Goal: Download file/media

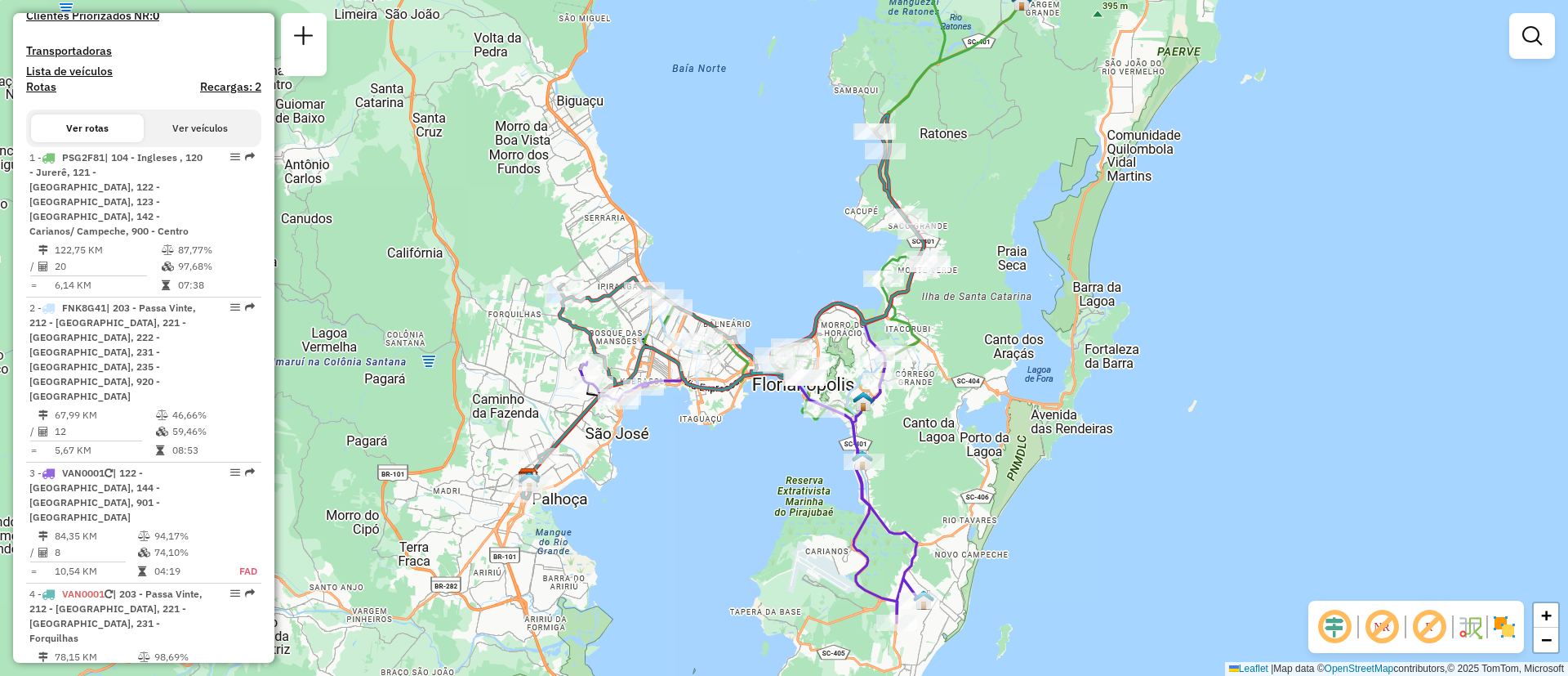
scroll to position [490, 0]
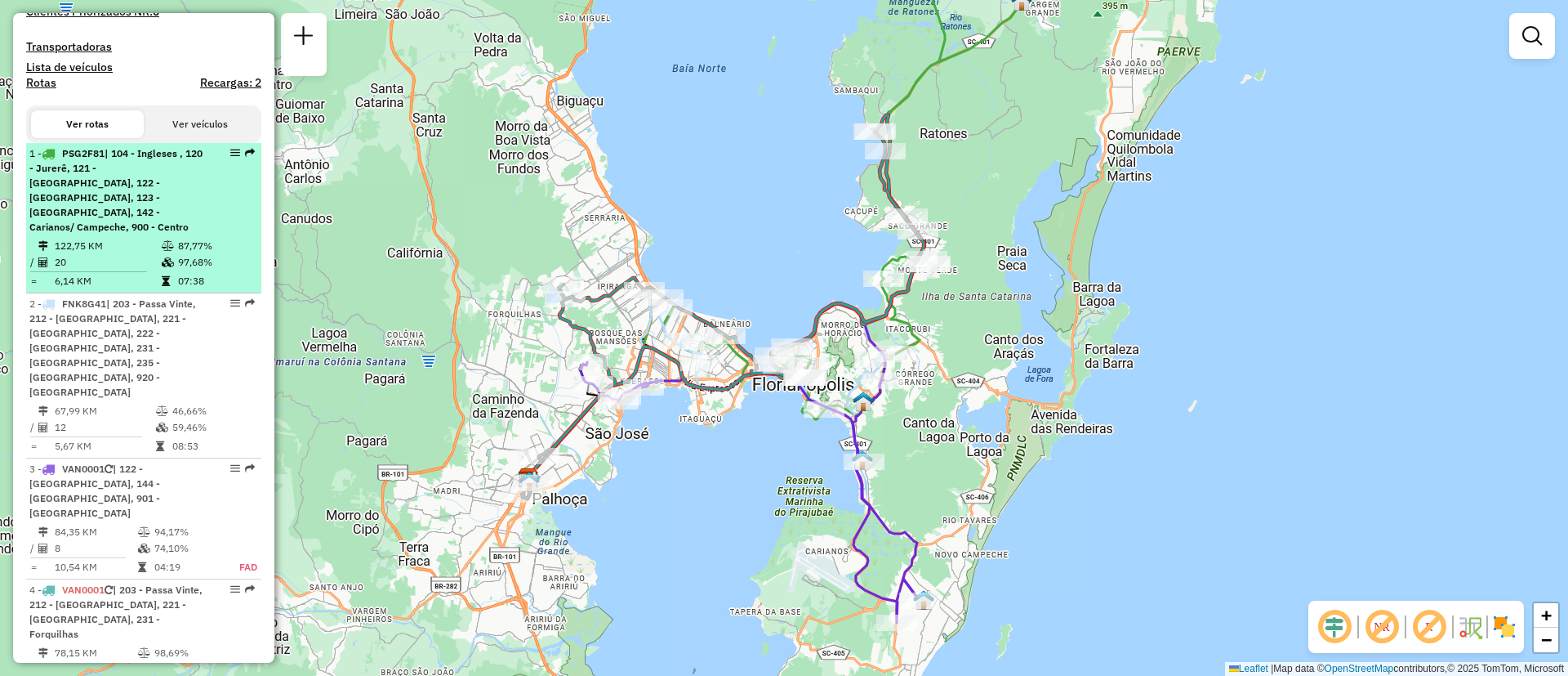
click at [147, 206] on span "| 104 - Ingleses , 120 - Jurerê, 121 - Canasvieiras, 122 - Monte Verde, 123 - S…" at bounding box center [117, 190] width 174 height 86
select select "**********"
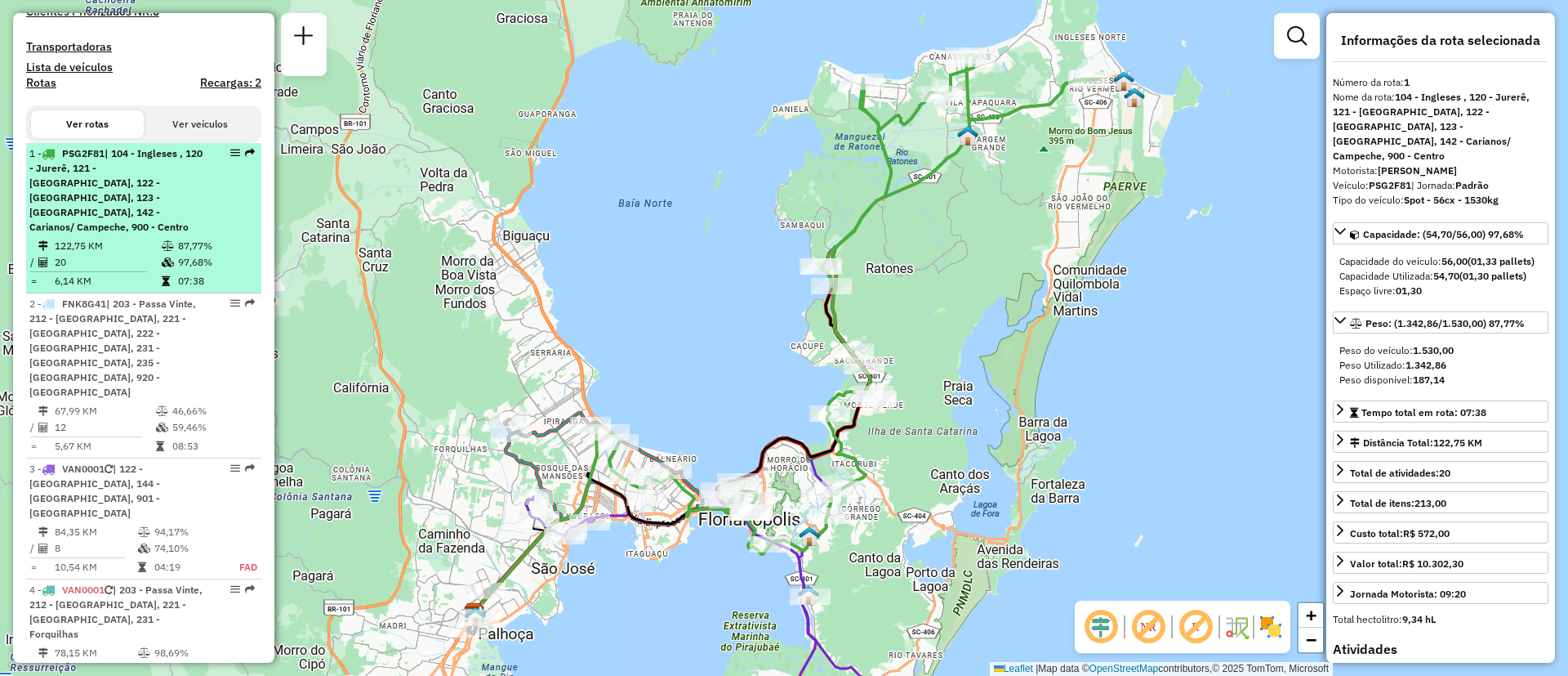
click at [231, 158] on em at bounding box center [236, 153] width 10 height 10
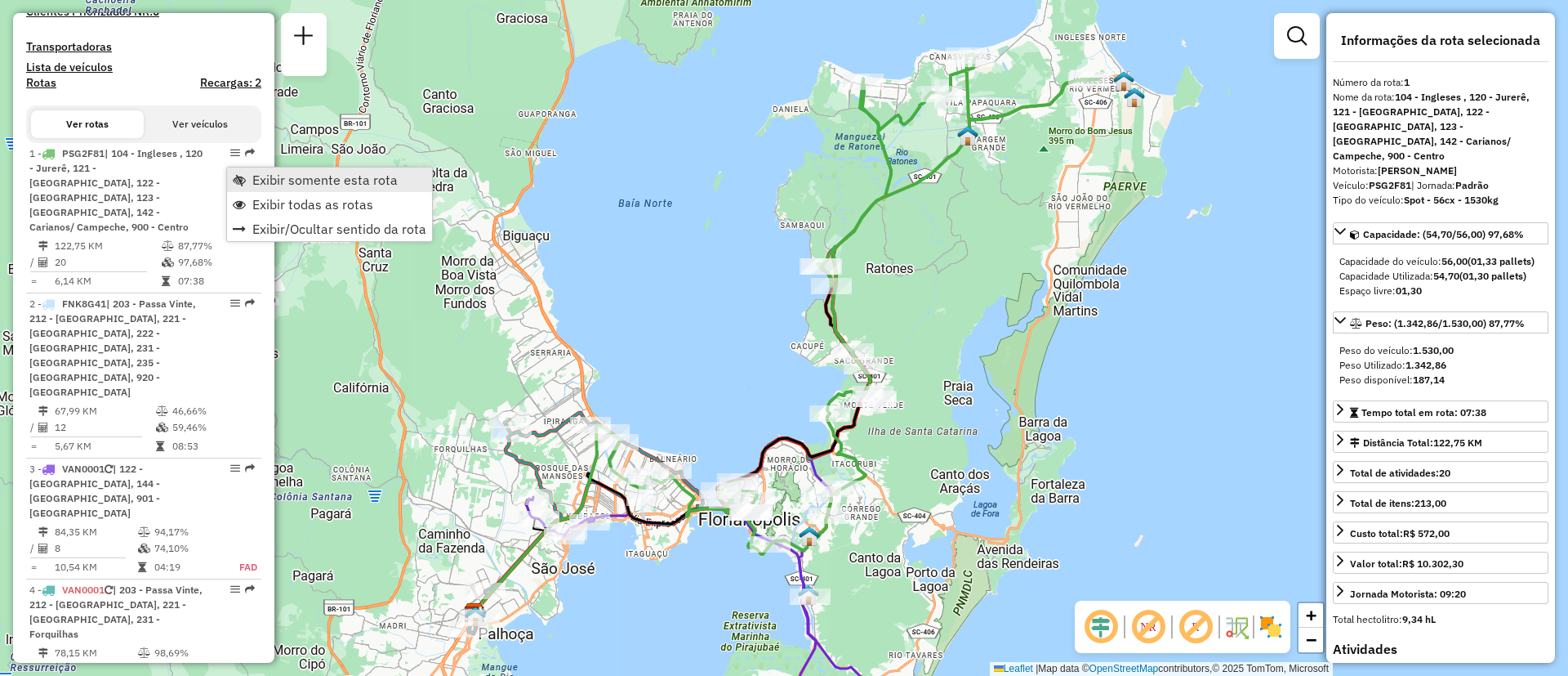
click at [254, 176] on span "Exibir somente esta rota" at bounding box center [325, 180] width 145 height 13
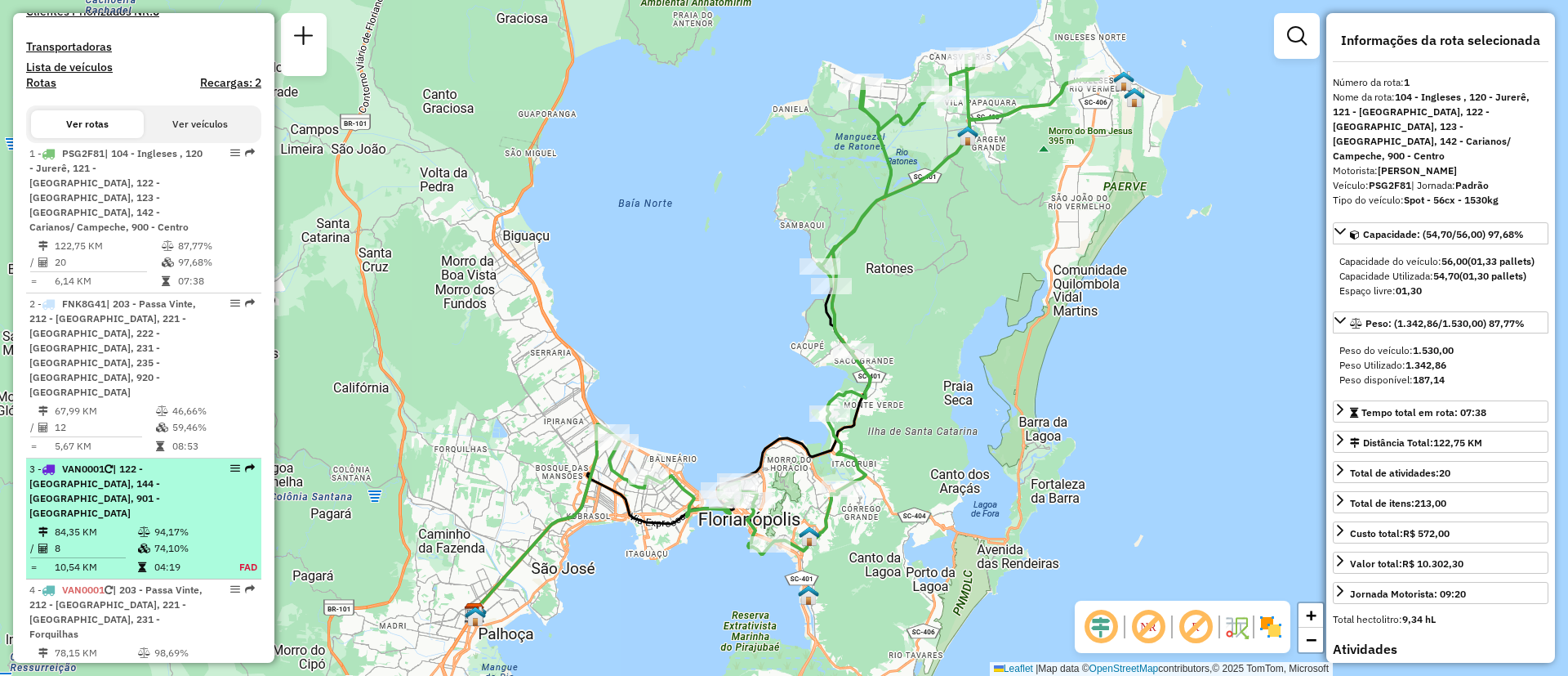
click at [91, 462] on span "| 122 - Monte Verde, 144 - Ribeirão da Ilha, 901 - Carvoeira" at bounding box center [95, 490] width 131 height 56
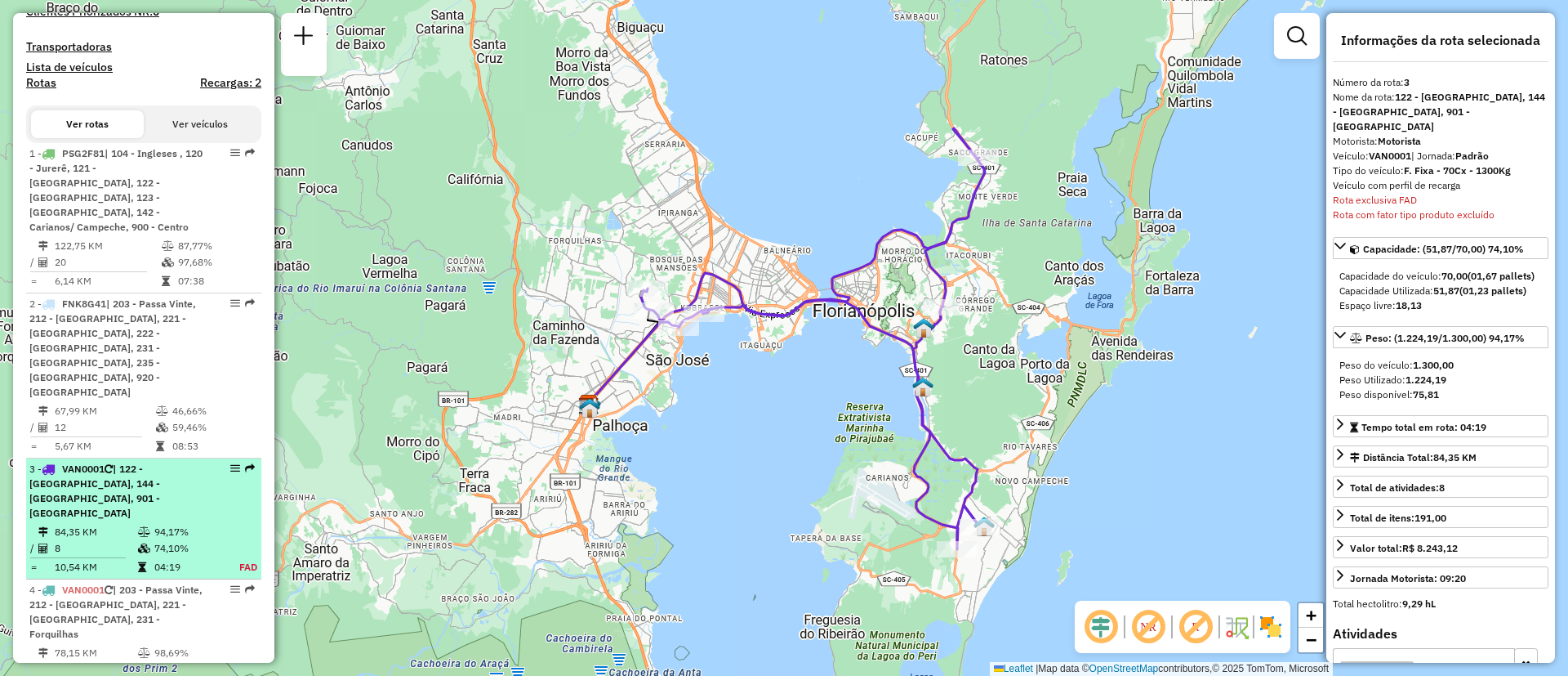
scroll to position [740, 0]
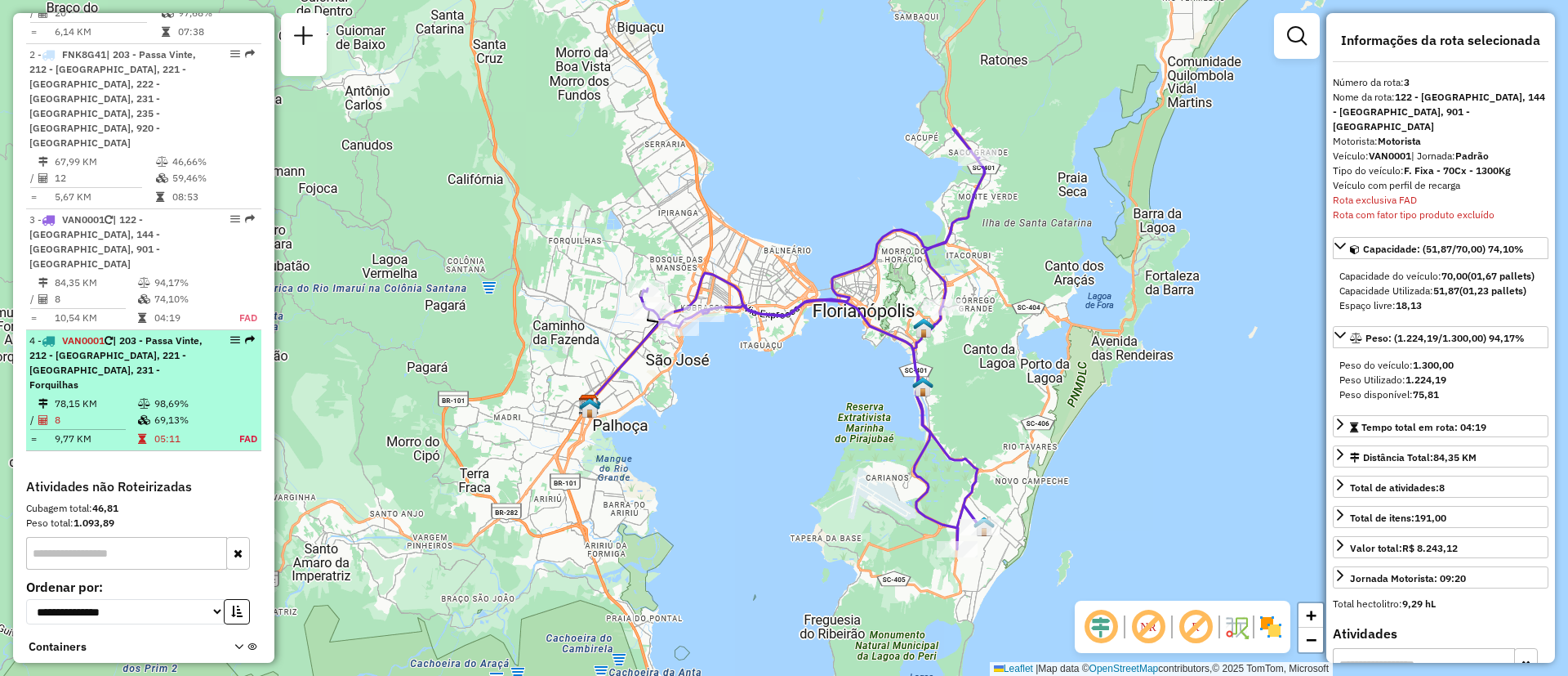
click at [118, 335] on span "| 203 - Passa Vinte, 212 - Palhoça, 221 - Jardim Atlântico, 231 - Forquilhas" at bounding box center [117, 363] width 174 height 56
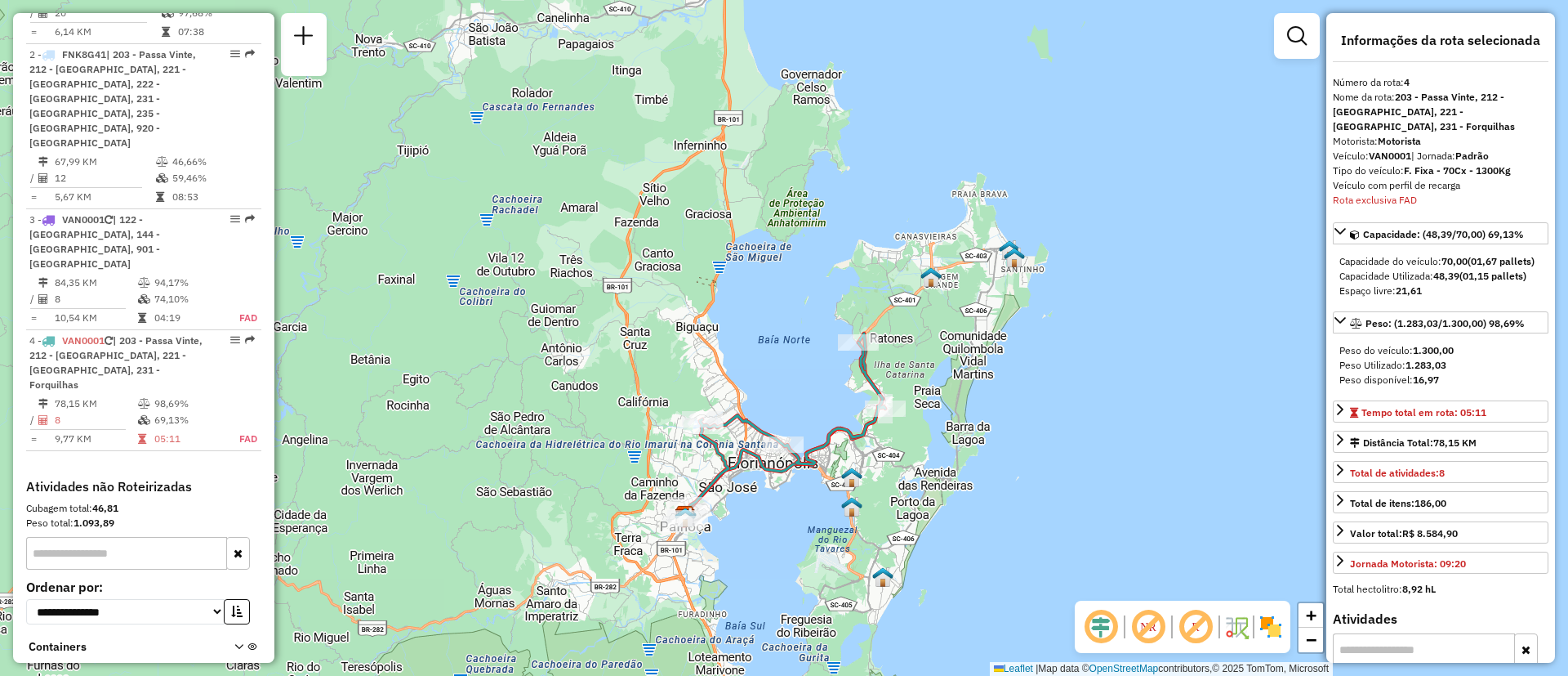
drag, startPoint x: 858, startPoint y: 507, endPoint x: 820, endPoint y: 515, distance: 38.8
click at [820, 515] on div "Janela de atendimento Grade de atendimento Capacidade Transportadoras Veículos …" at bounding box center [784, 338] width 1568 height 676
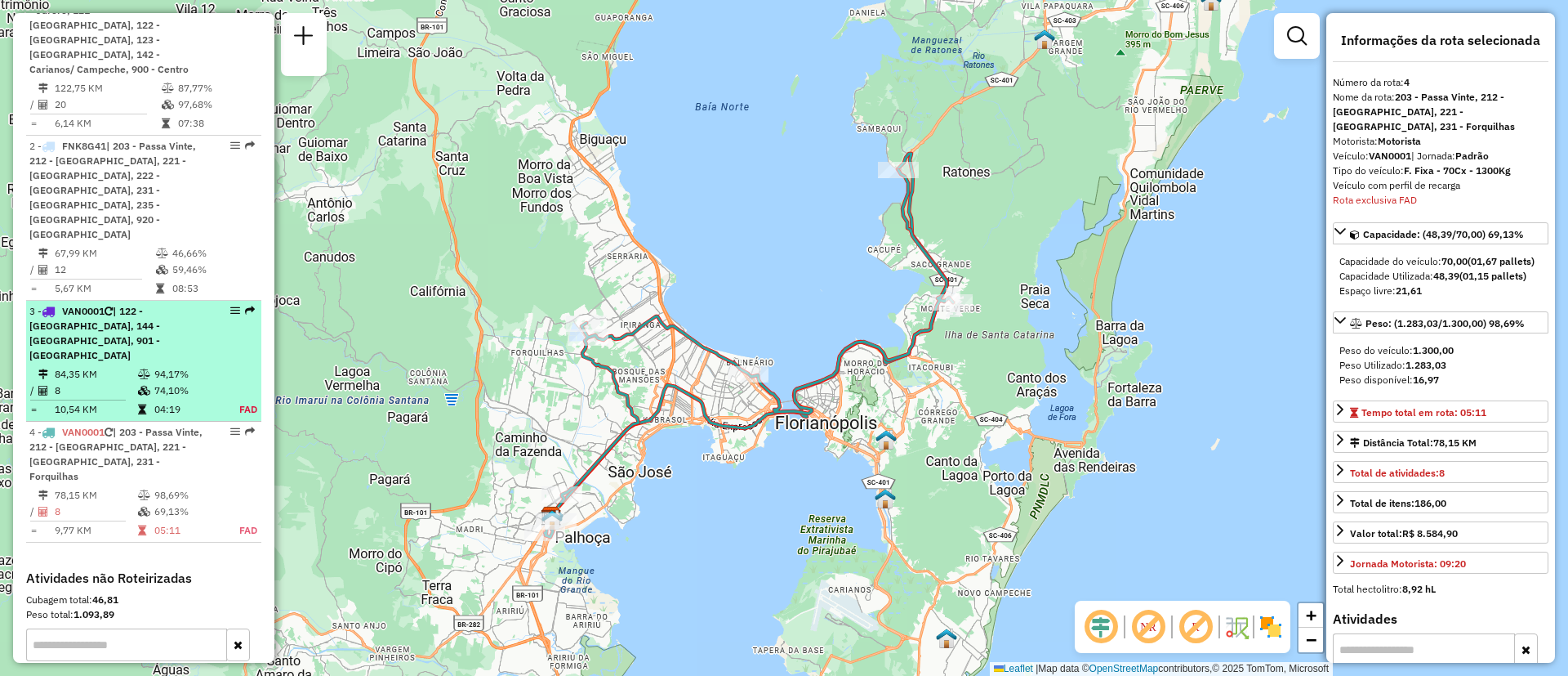
scroll to position [617, 0]
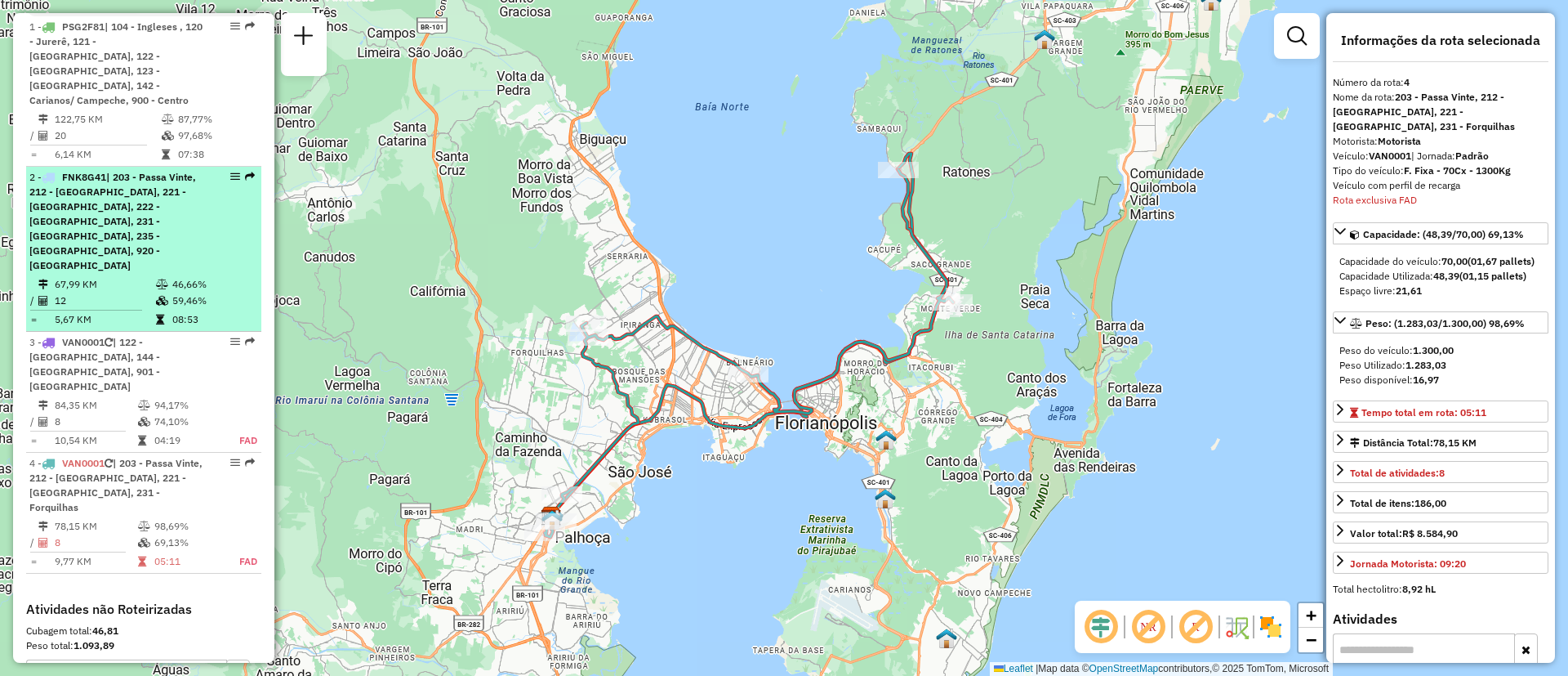
click at [107, 194] on span "| 203 - Passa Vinte, 212 - Palhoça, 221 - Jardim Atlântico, 222 - Capoeiras, 23…" at bounding box center [113, 221] width 167 height 100
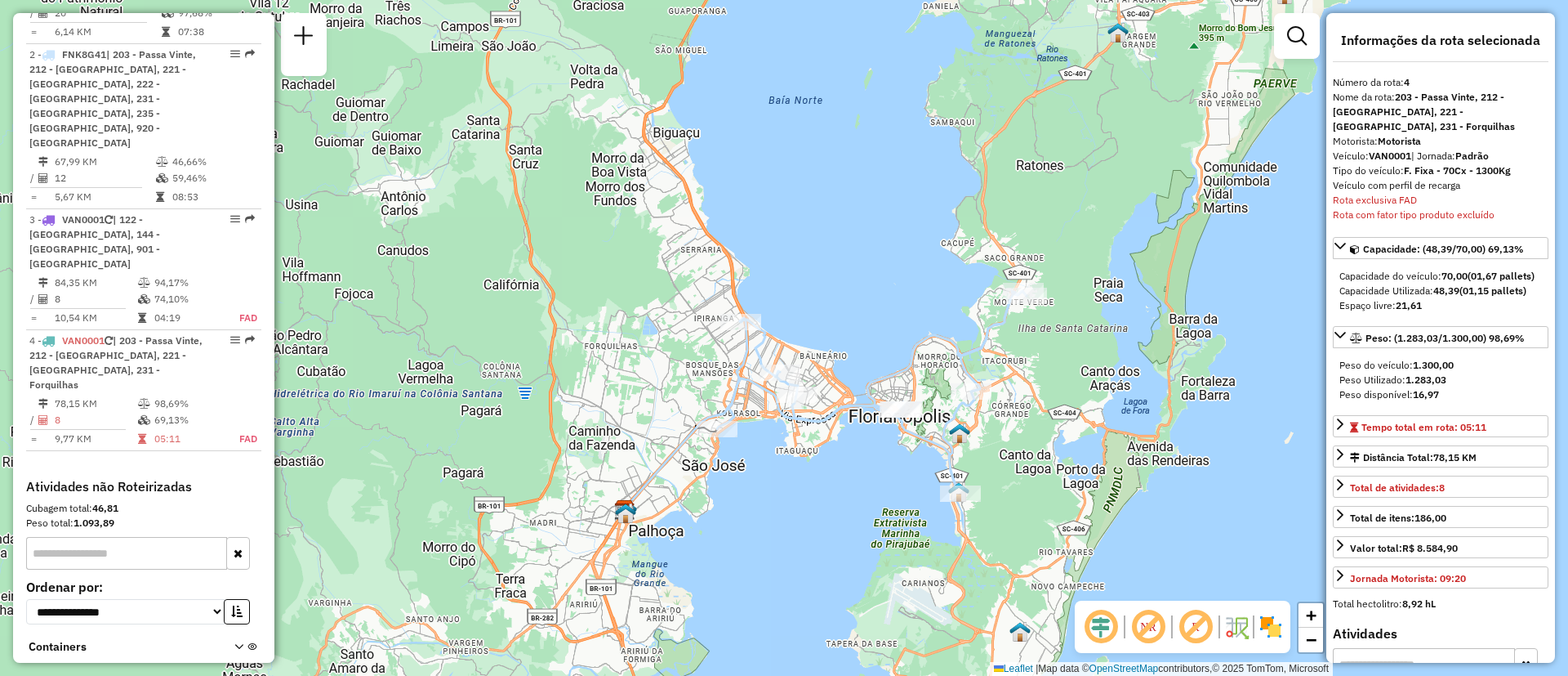
scroll to position [495, 0]
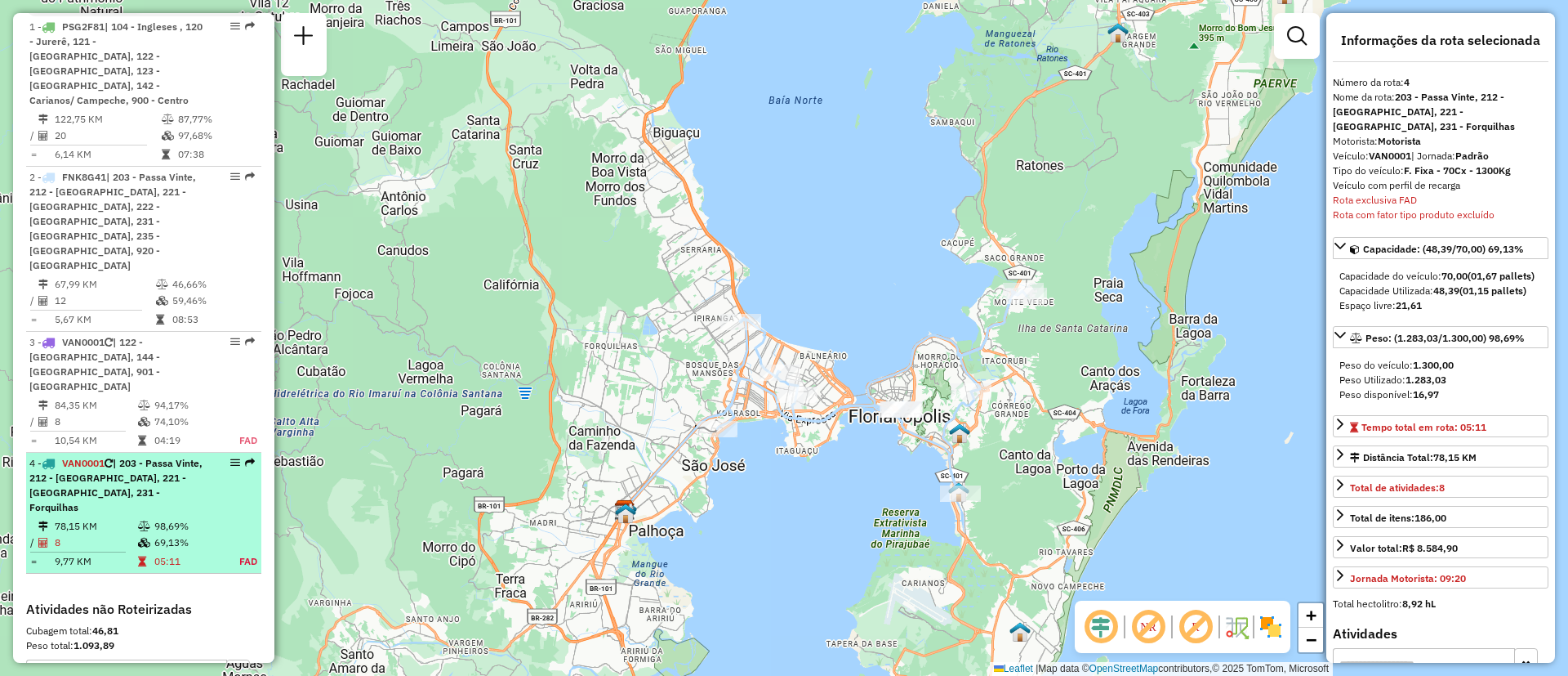
click at [151, 456] on div "4 - VAN0001 | 203 - Passa Vinte, 212 - Palhoça, 221 - Jardim Atlântico, 231 - F…" at bounding box center [117, 485] width 174 height 59
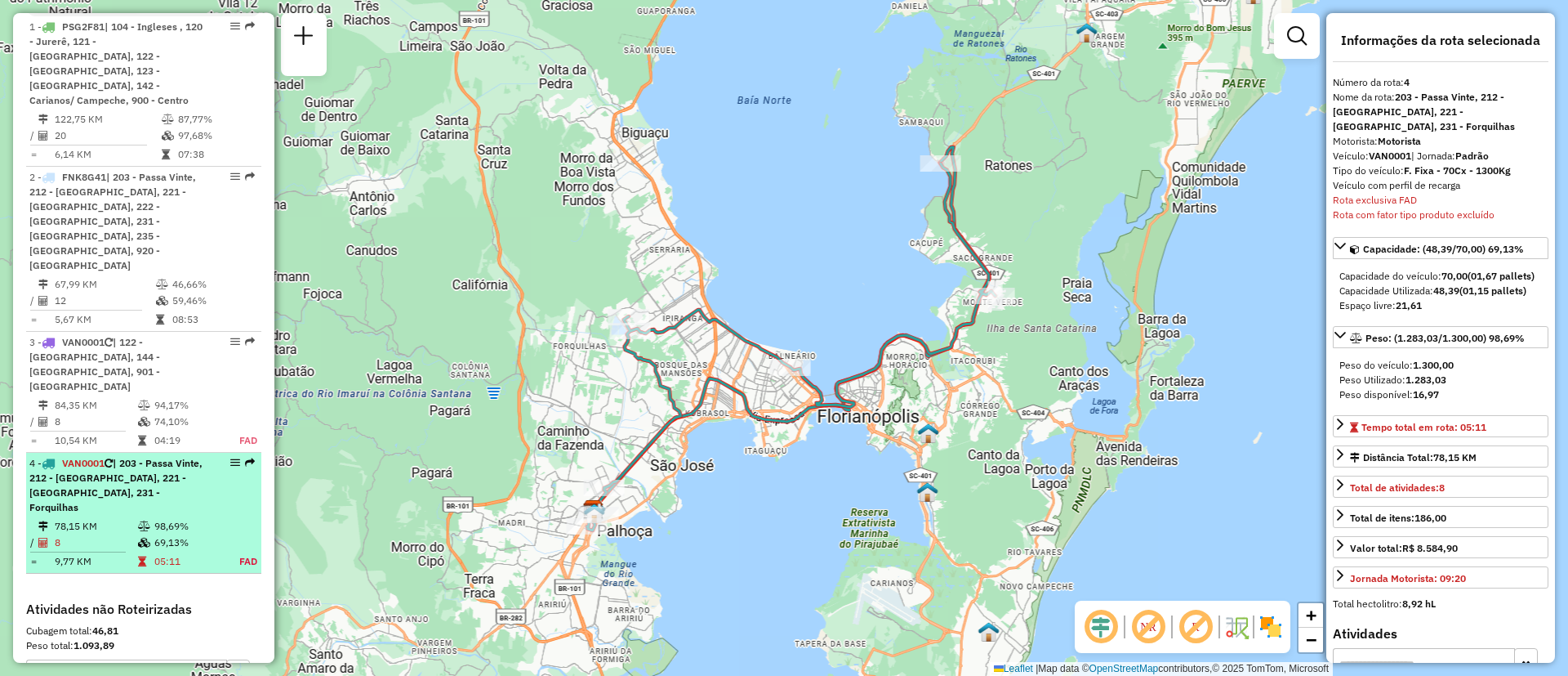
scroll to position [740, 0]
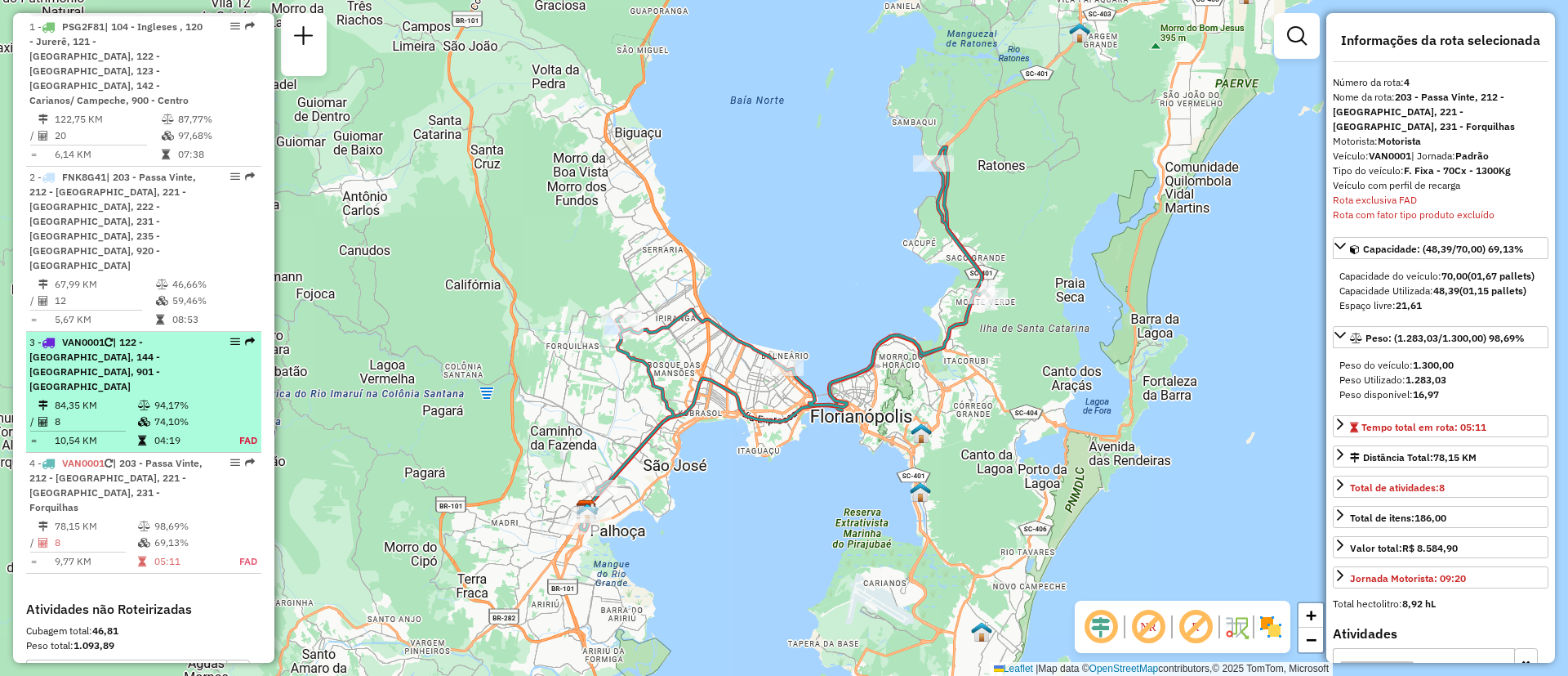
click at [140, 336] on span "| 122 - Monte Verde, 144 - Ribeirão da Ilha, 901 - Carvoeira" at bounding box center [95, 364] width 131 height 56
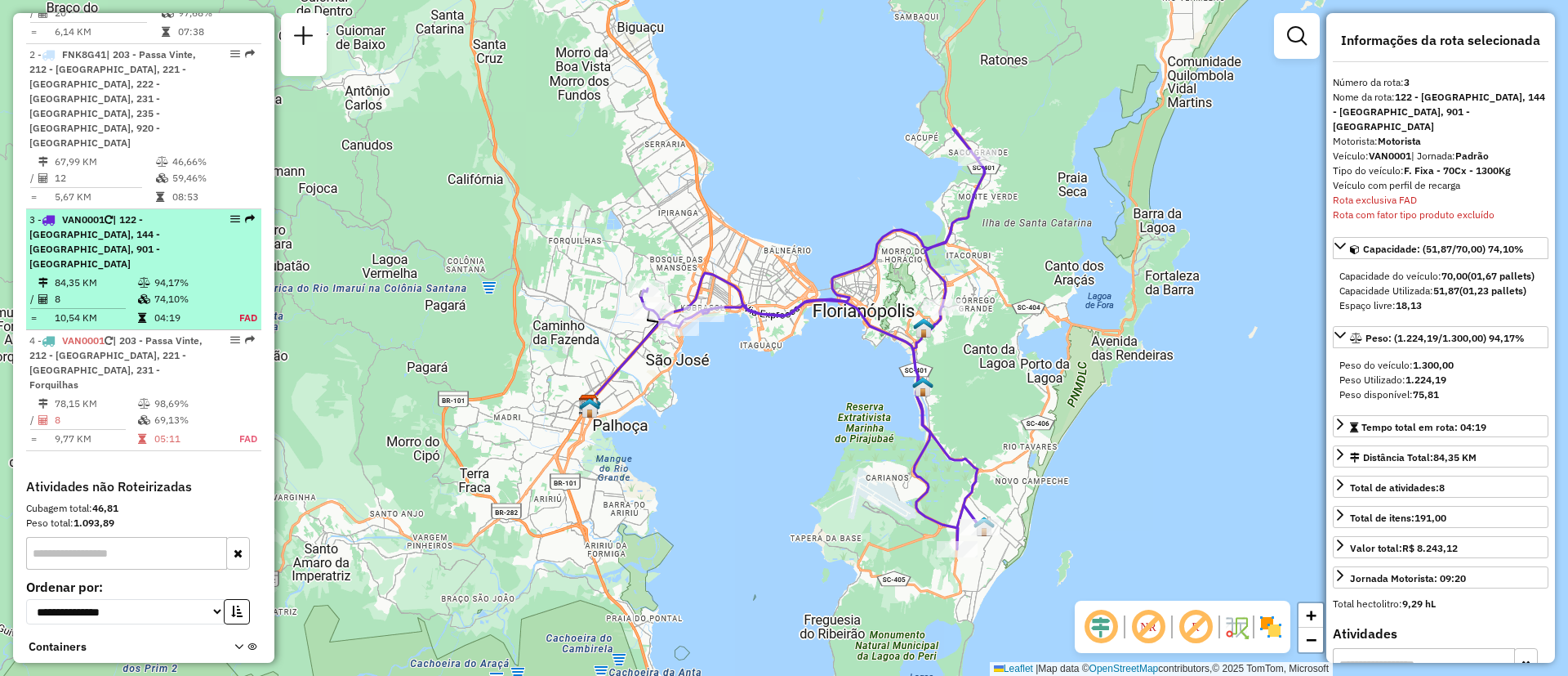
click at [116, 213] on div "3 - VAN0001 | 122 - Monte Verde, 144 - Ribeirão da Ilha, 901 - Carvoeira" at bounding box center [117, 242] width 174 height 59
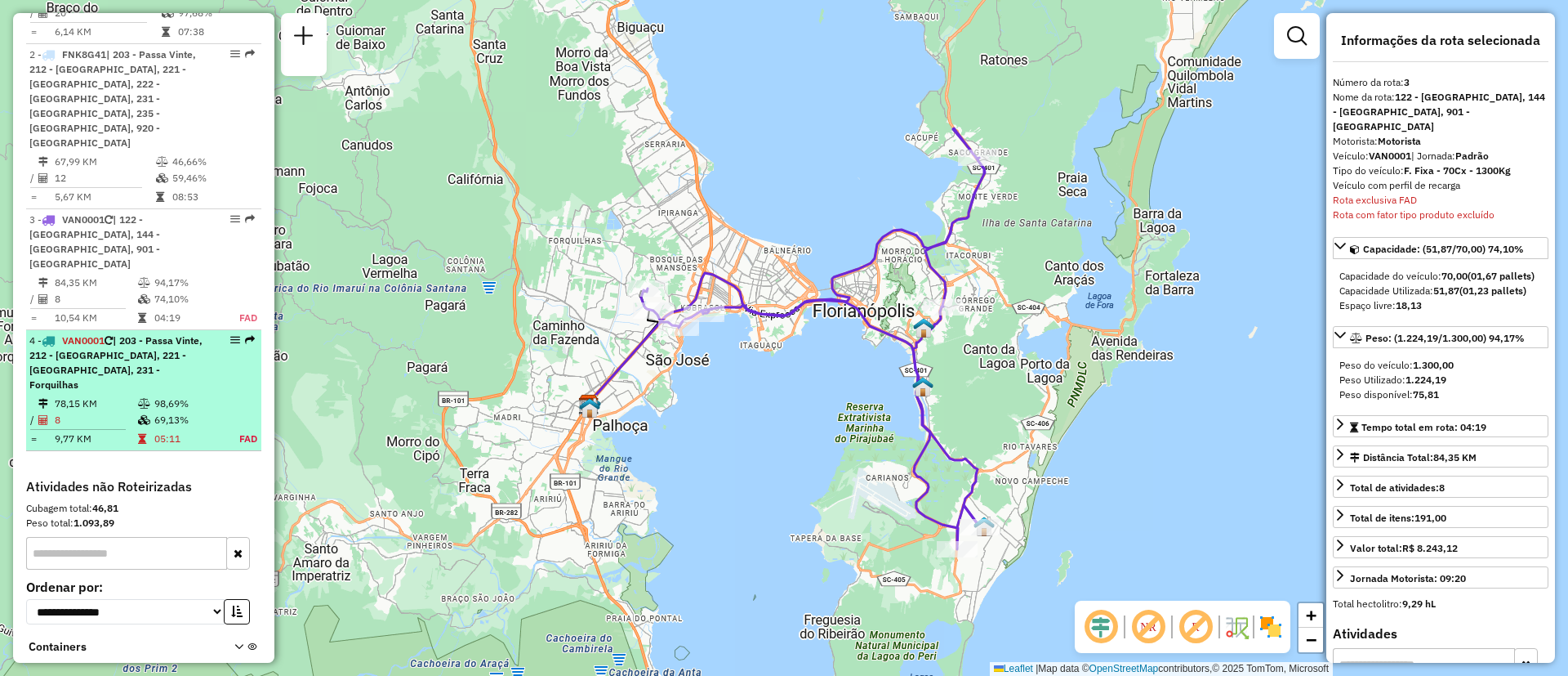
click at [101, 335] on span "| 203 - Passa Vinte, 212 - Palhoça, 221 - Jardim Atlântico, 231 - Forquilhas" at bounding box center [117, 363] width 174 height 56
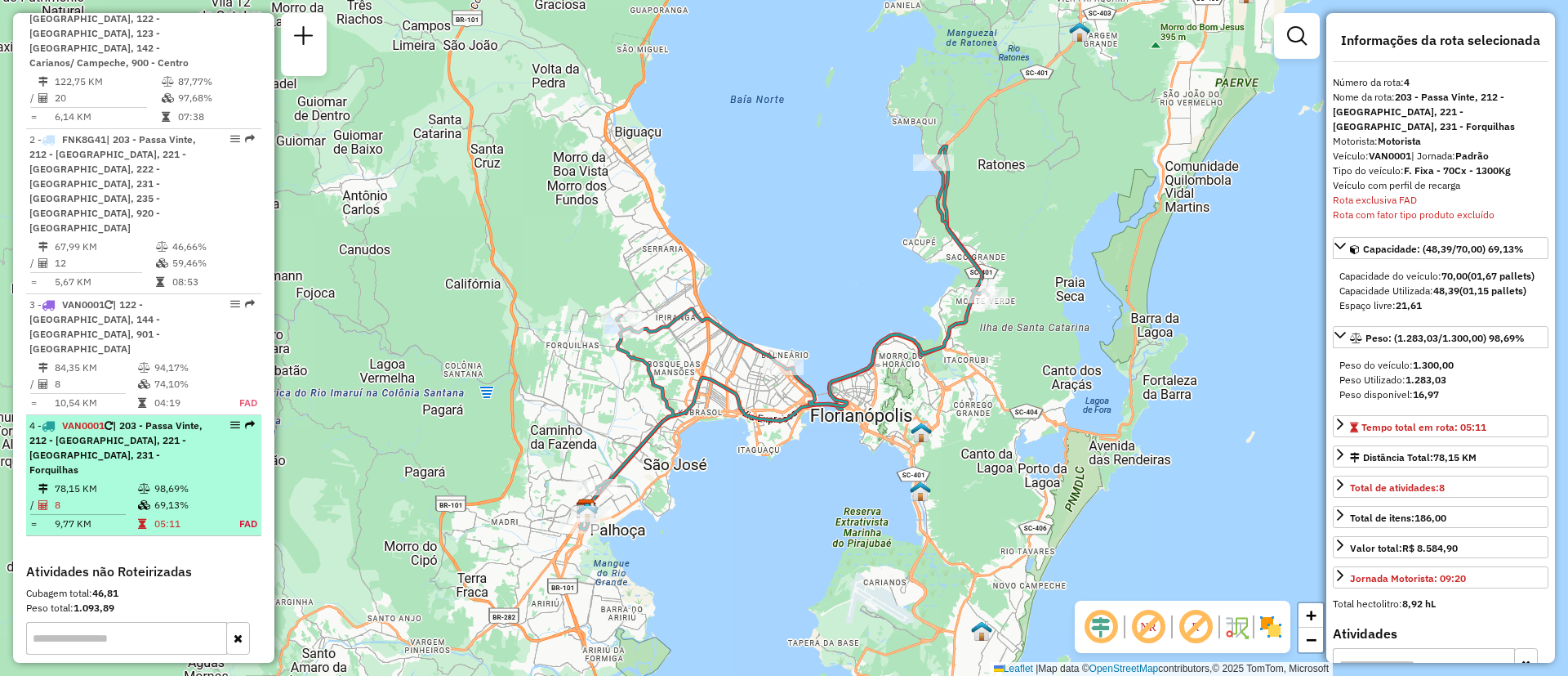
scroll to position [617, 0]
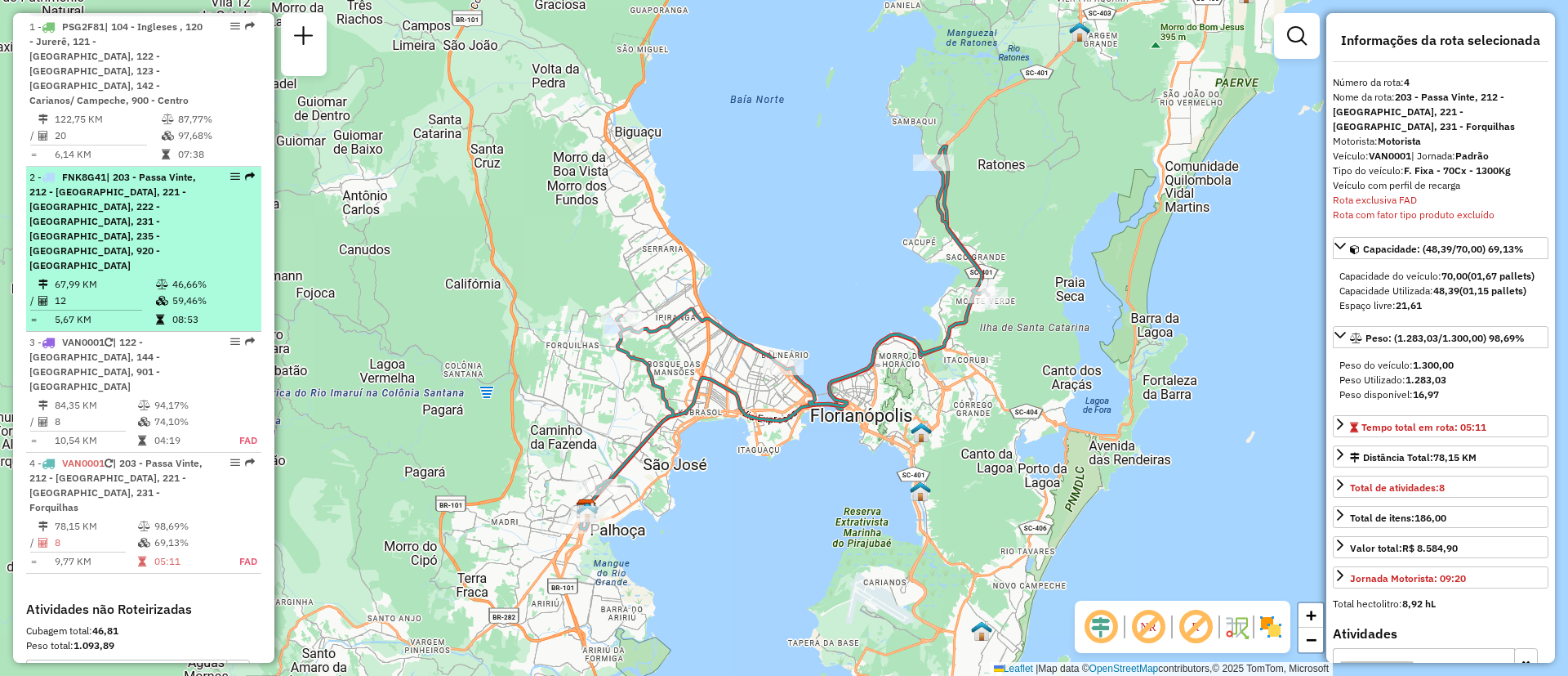
click at [134, 174] on span "| 203 - Passa Vinte, 212 - Palhoça, 221 - Jardim Atlântico, 222 - Capoeiras, 23…" at bounding box center [113, 221] width 167 height 100
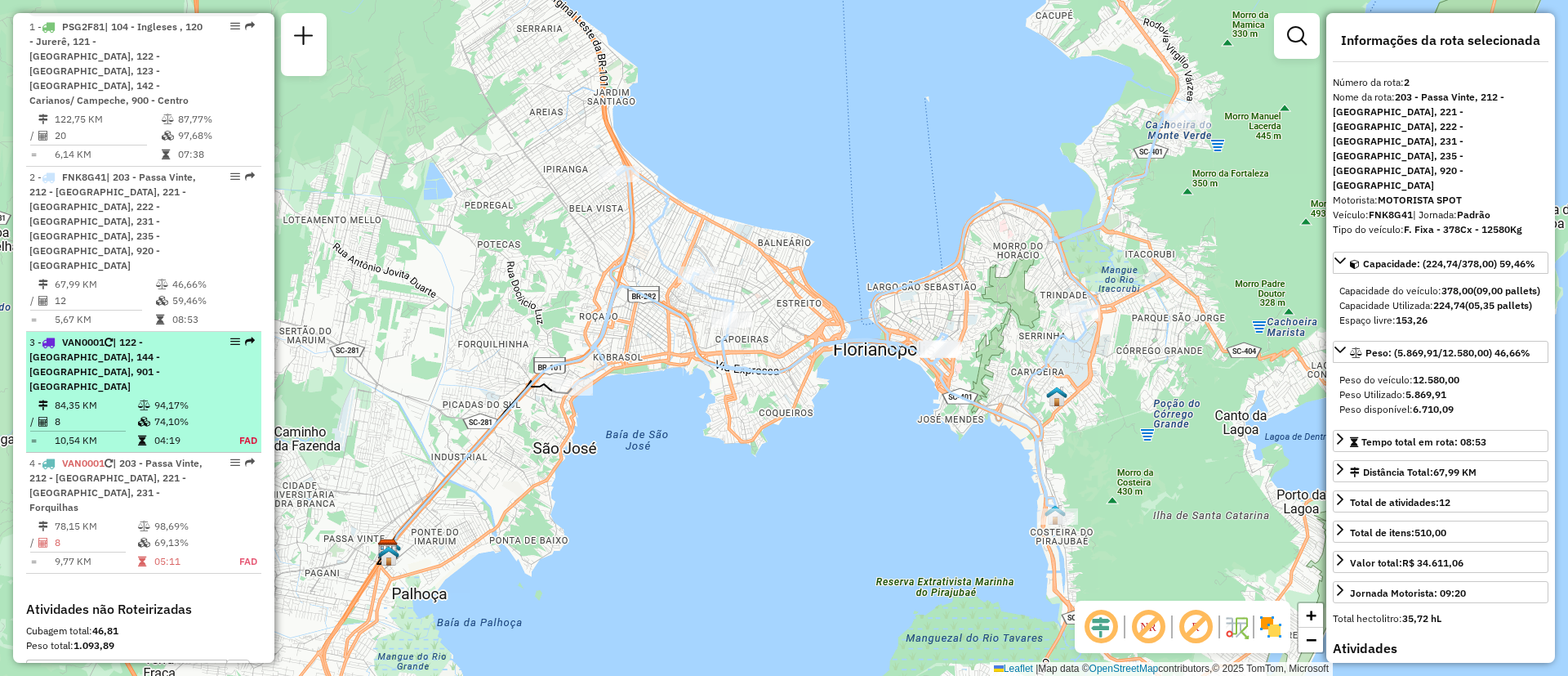
click at [192, 335] on div "3 - VAN0001 | 122 - Monte Verde, 144 - Ribeirão da Ilha, 901 - Carvoeira" at bounding box center [117, 364] width 174 height 59
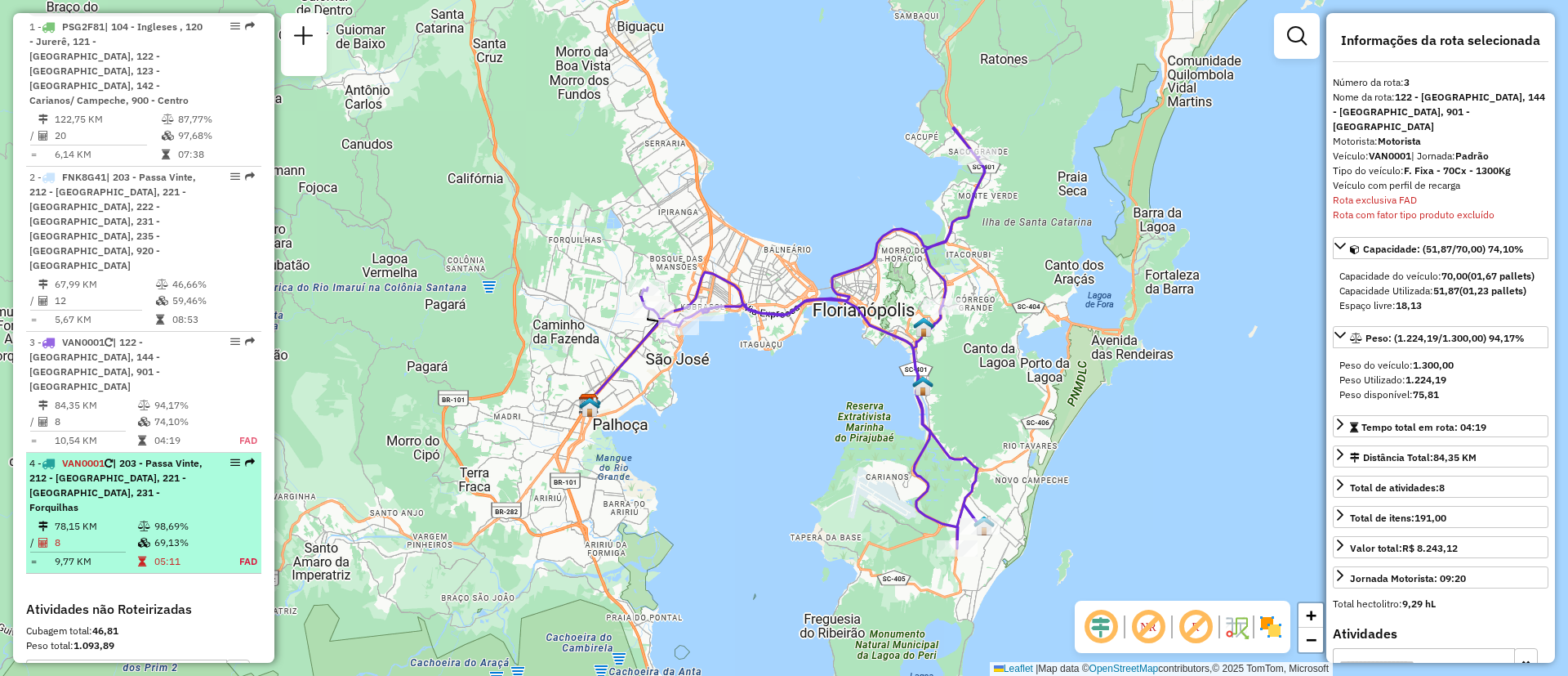
click at [153, 457] on span "| 203 - Passa Vinte, 212 - Palhoça, 221 - Jardim Atlântico, 231 - Forquilhas" at bounding box center [117, 485] width 174 height 56
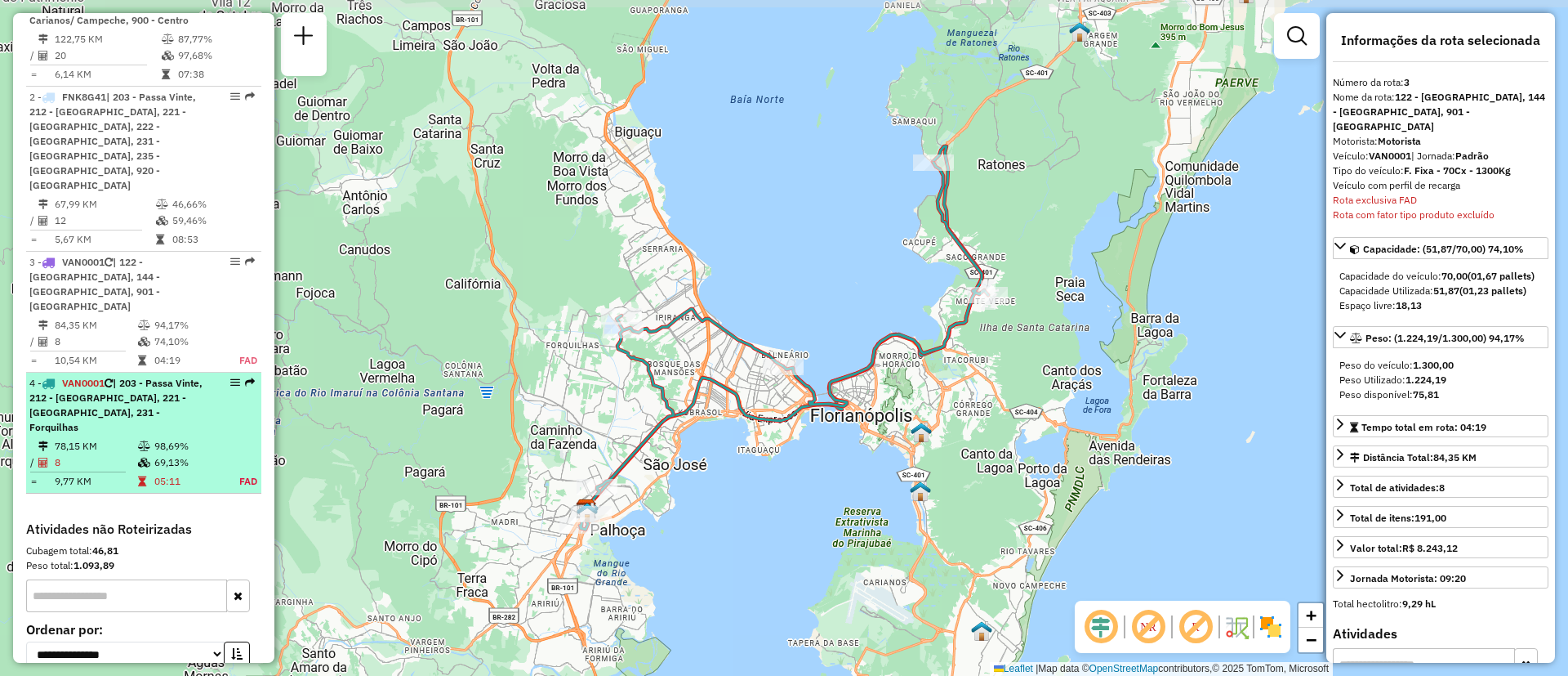
scroll to position [740, 0]
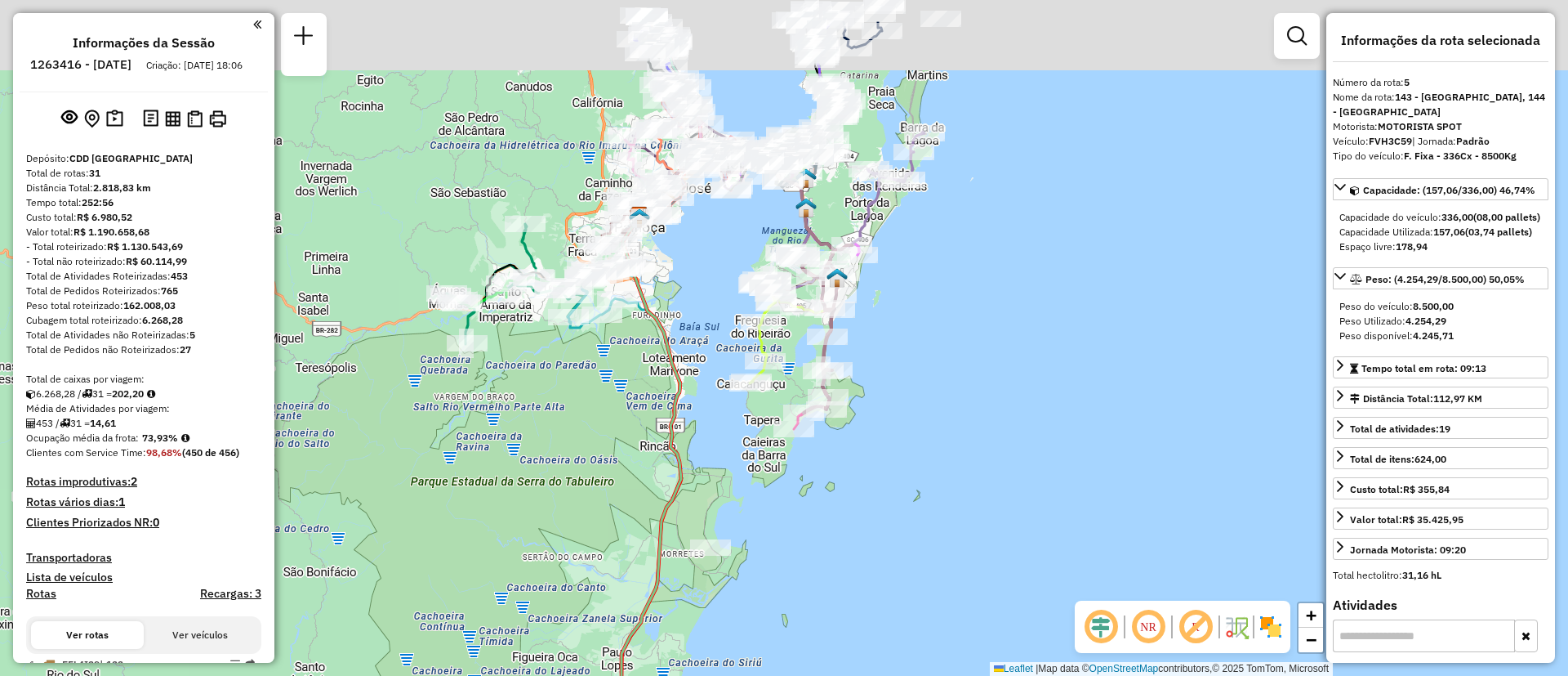
select select "**********"
click at [1034, 477] on div "Janela de atendimento Grade de atendimento Capacidade Transportadoras Veículos …" at bounding box center [784, 338] width 1568 height 676
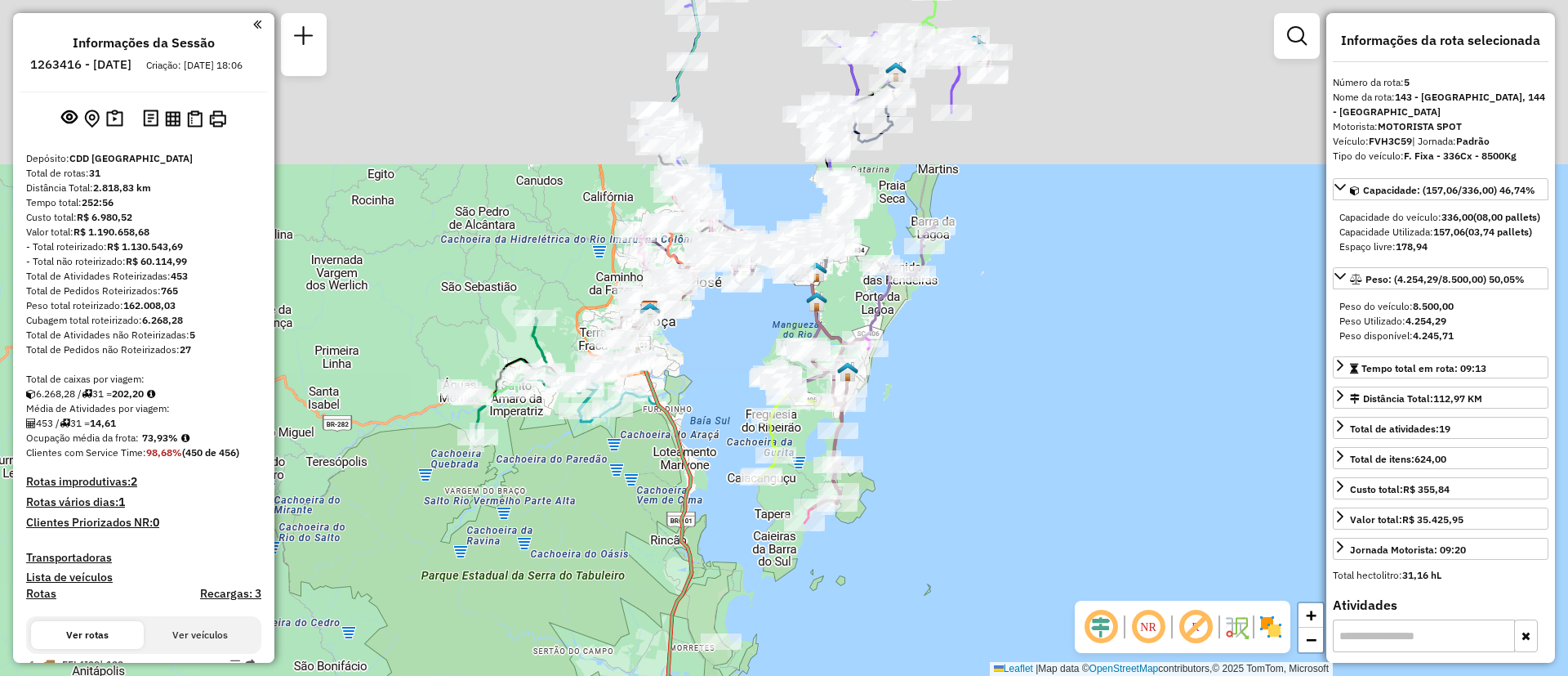
scroll to position [2461, 0]
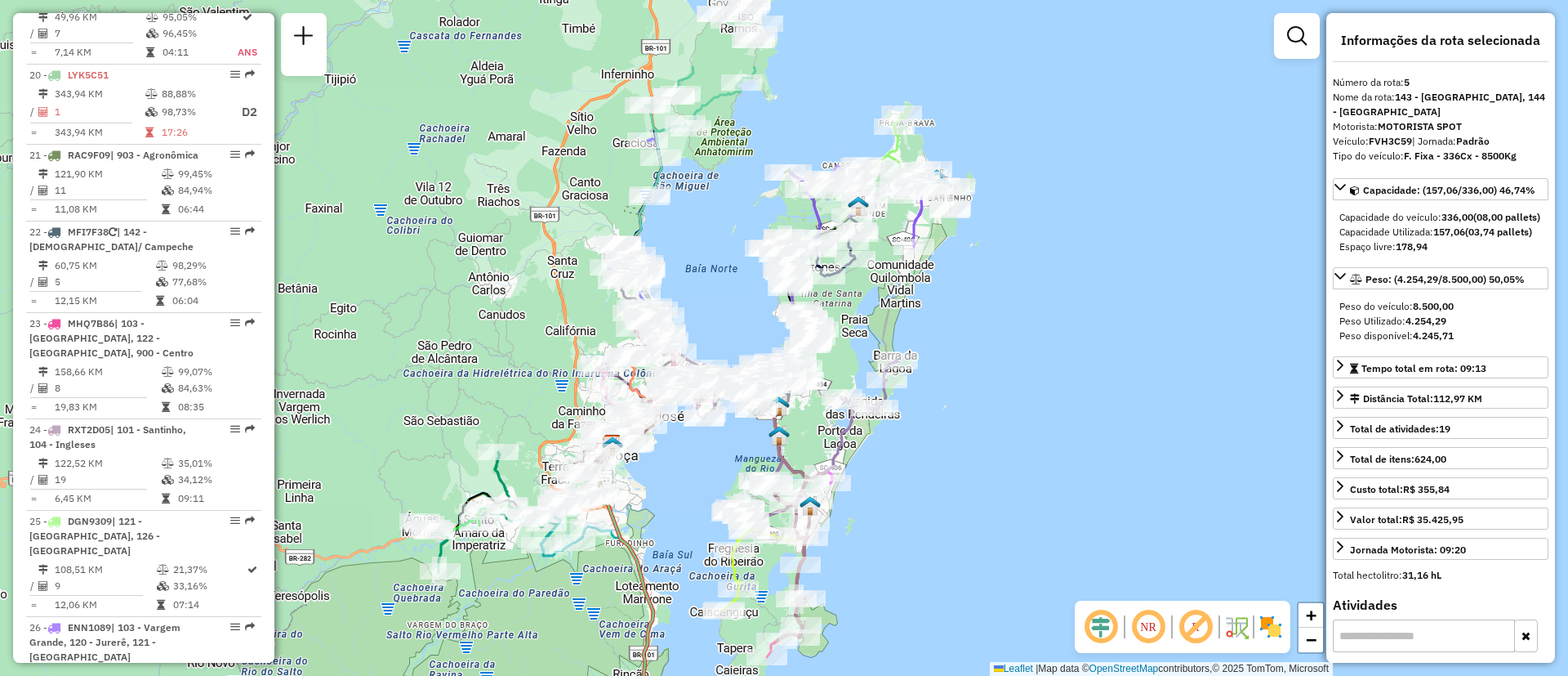
drag, startPoint x: 1012, startPoint y: 129, endPoint x: 972, endPoint y: 266, distance: 142.7
click at [972, 266] on div "Janela de atendimento Grade de atendimento Capacidade Transportadoras Veículos …" at bounding box center [784, 338] width 1568 height 676
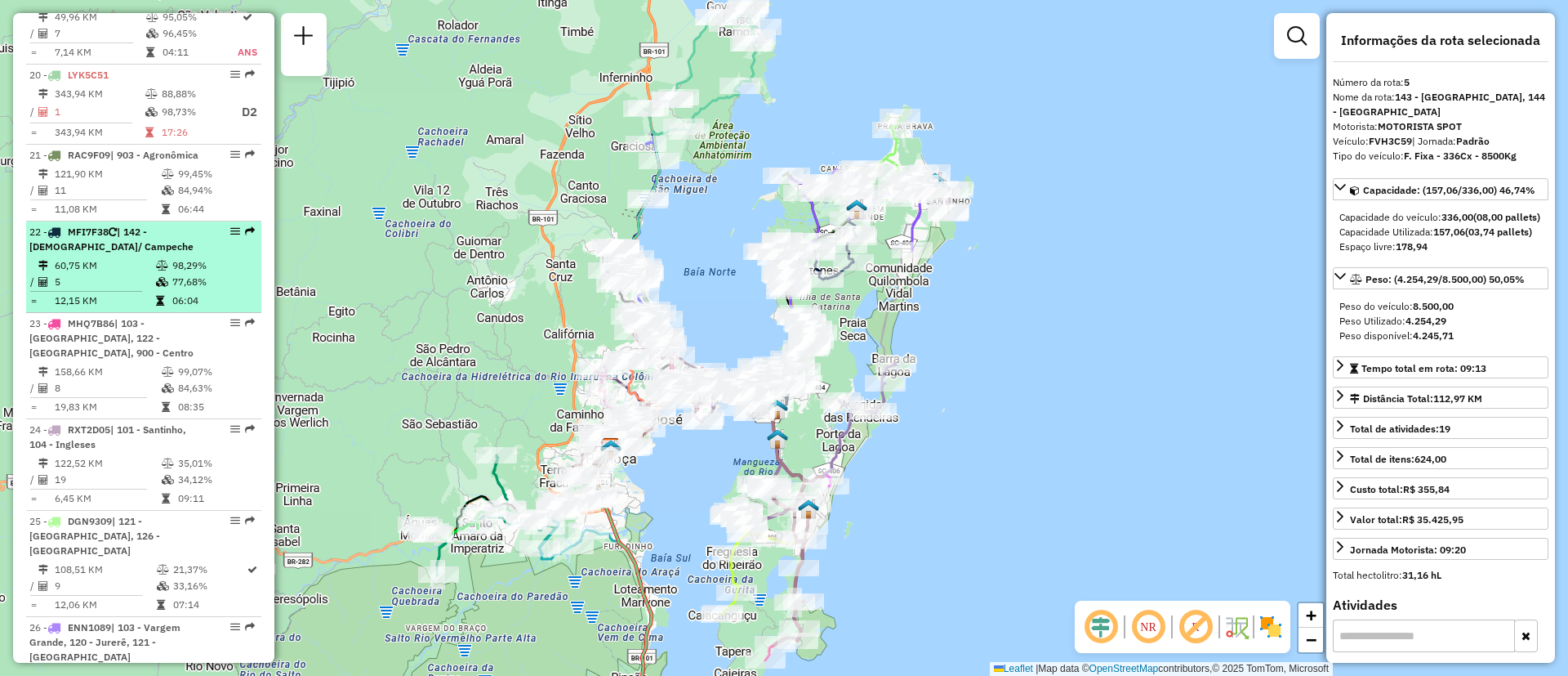
click at [152, 226] on span "| 142 - [DEMOGRAPHIC_DATA]/ Campeche" at bounding box center [111, 239] width 164 height 27
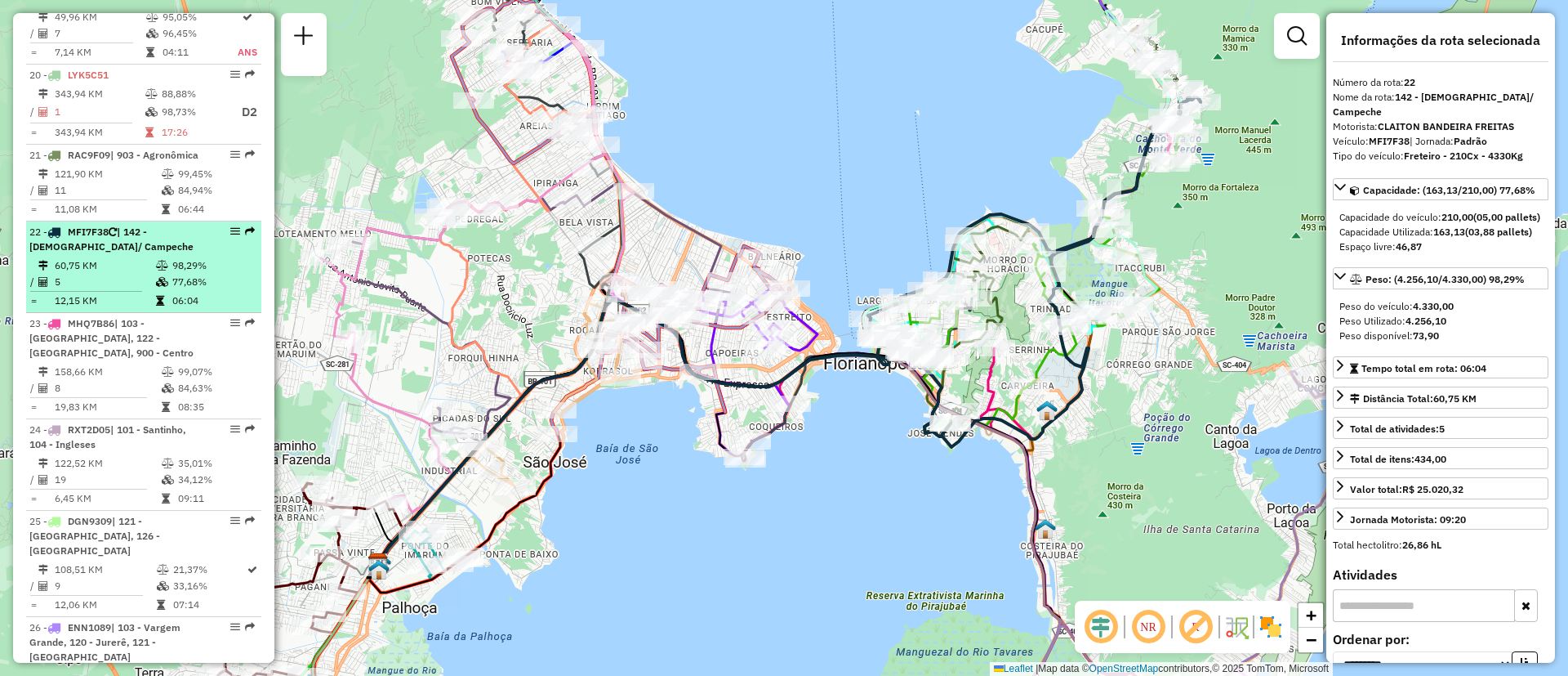
click at [231, 226] on em at bounding box center [236, 232] width 10 height 10
click at [234, 226] on em at bounding box center [236, 232] width 10 height 10
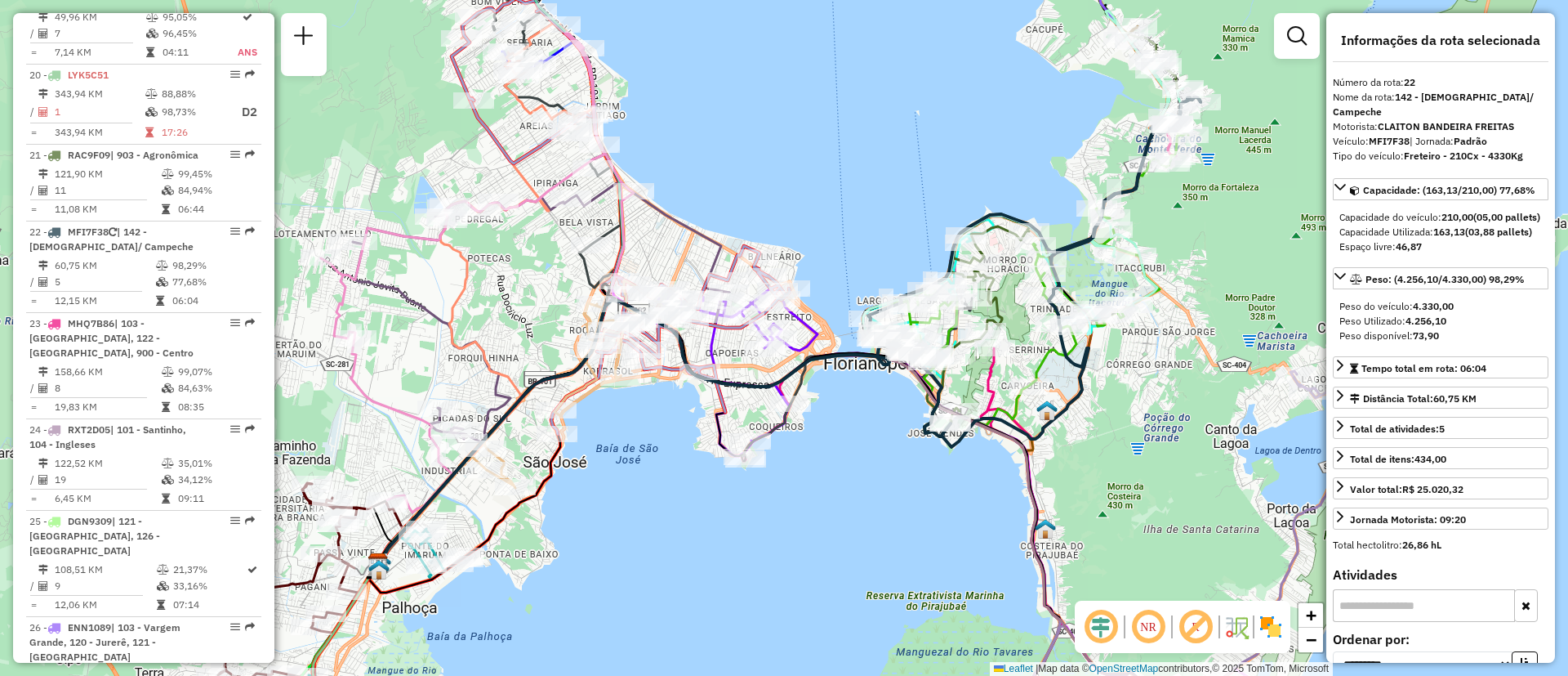
scroll to position [553, 0]
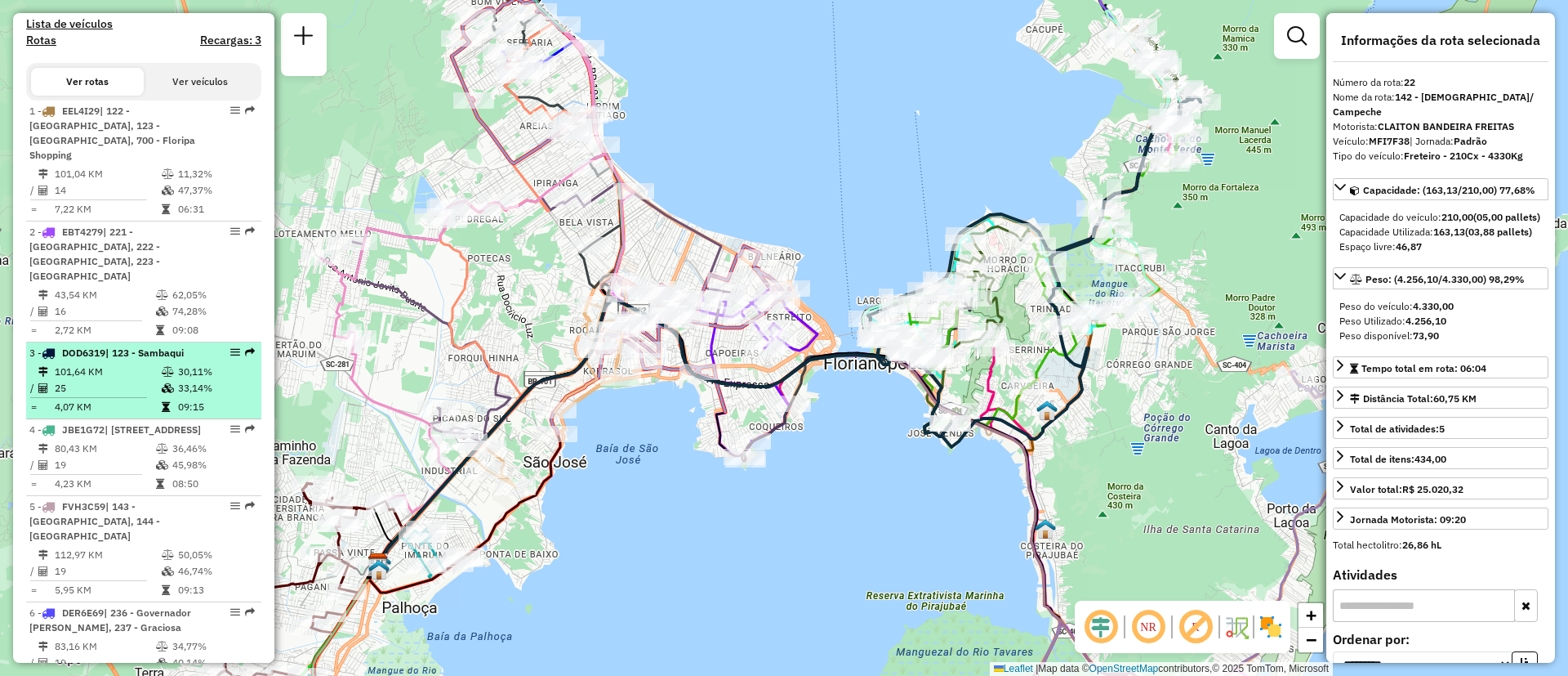
click at [129, 346] on div "3 - DOD6319 | 123 - Sambaqui" at bounding box center [117, 352] width 174 height 14
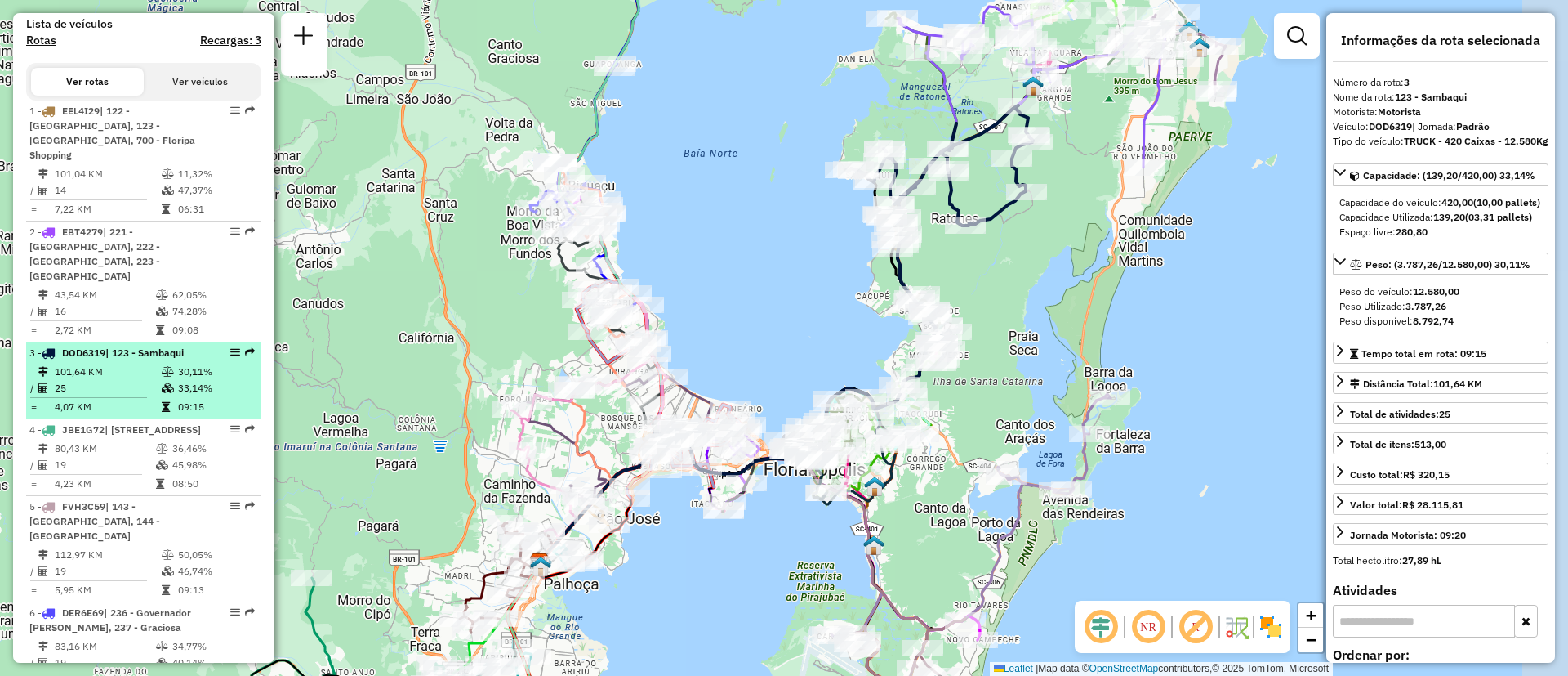
click at [231, 346] on div "3 - DOD6319 | 123 - Sambaqui" at bounding box center [144, 352] width 229 height 14
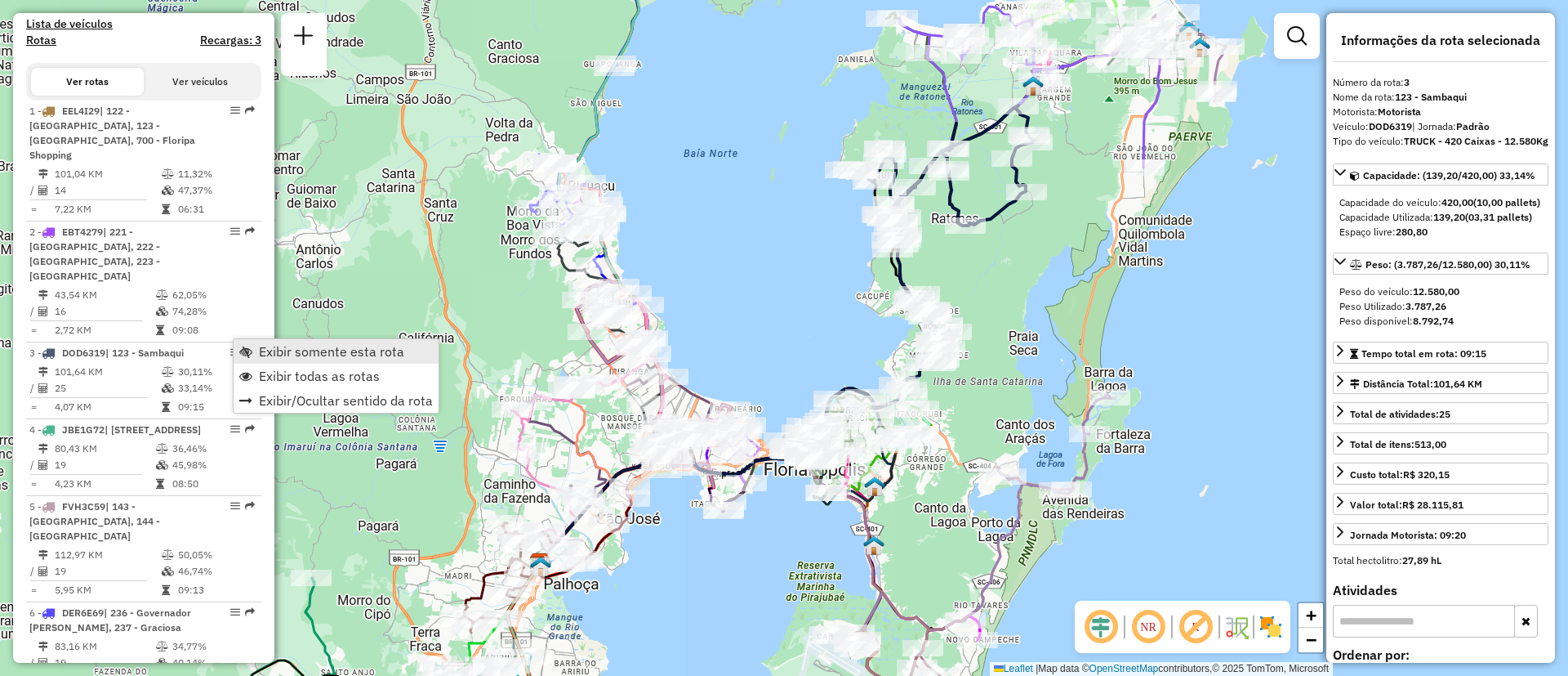
click at [258, 343] on link "Exibir somente esta rota" at bounding box center [336, 351] width 205 height 25
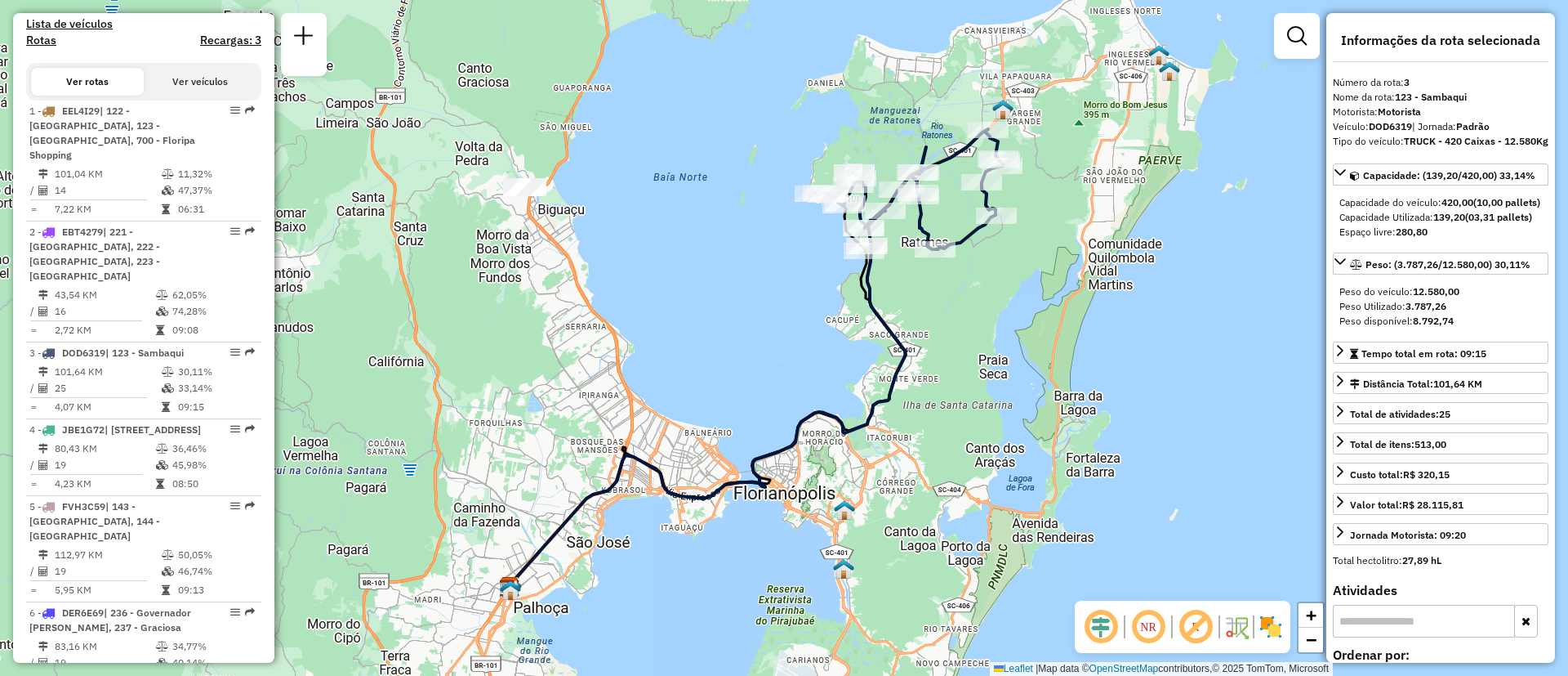
drag, startPoint x: 726, startPoint y: 278, endPoint x: 689, endPoint y: 309, distance: 48.3
click at [689, 309] on div "Janela de atendimento Grade de atendimento Capacidade Transportadoras Veículos …" at bounding box center [784, 338] width 1568 height 676
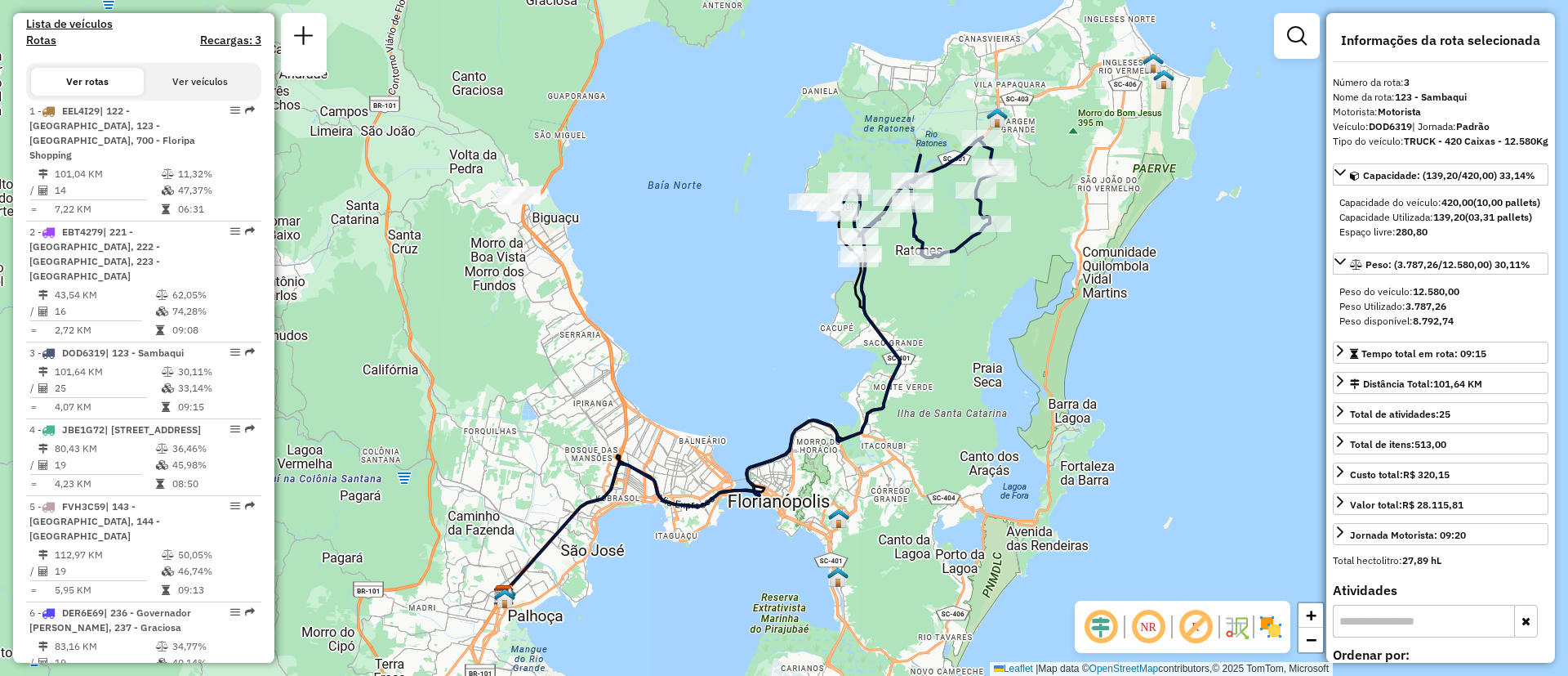
click at [1143, 625] on em at bounding box center [1149, 627] width 39 height 39
drag, startPoint x: 985, startPoint y: 405, endPoint x: 885, endPoint y: 444, distance: 107.3
click at [890, 438] on div "Janela de atendimento Grade de atendimento Capacidade Transportadoras Veículos …" at bounding box center [784, 338] width 1568 height 676
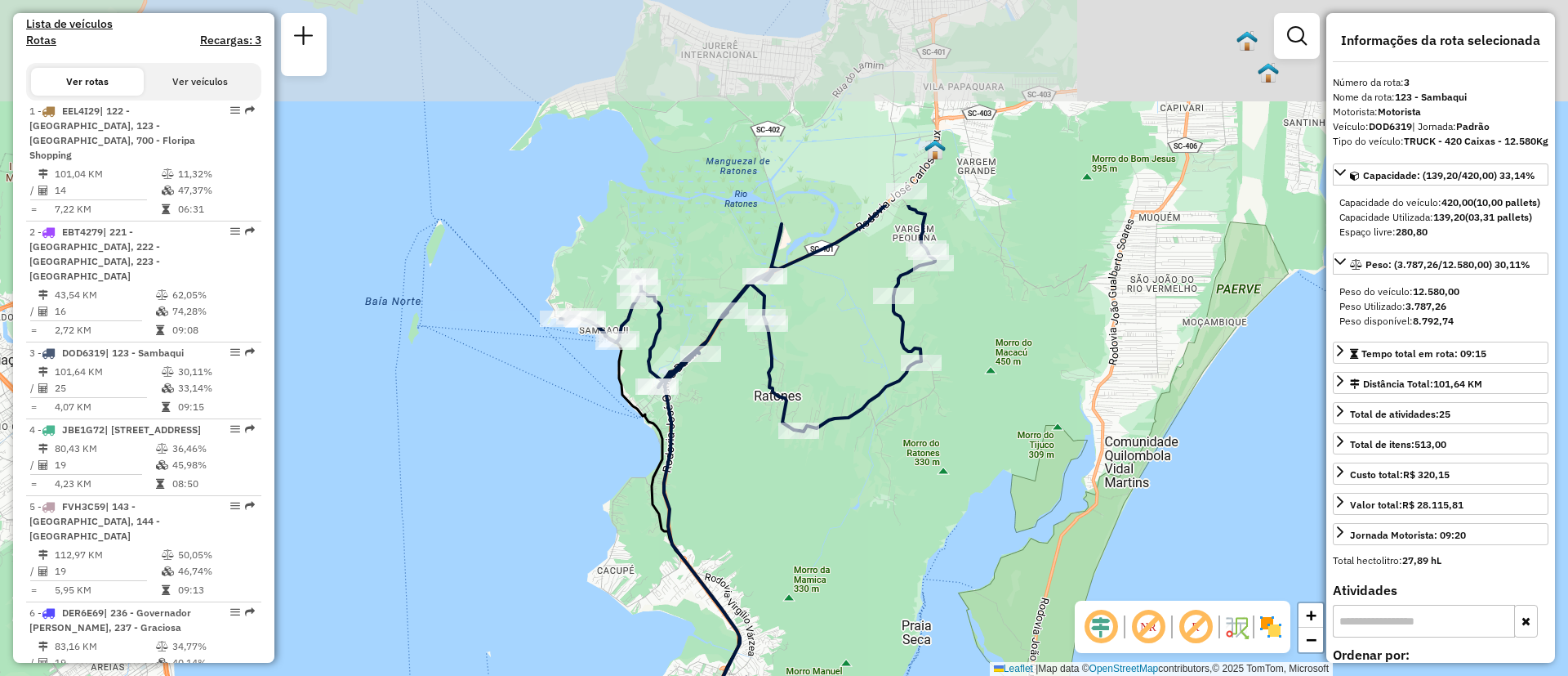
drag, startPoint x: 905, startPoint y: 364, endPoint x: 922, endPoint y: 594, distance: 230.6
click at [922, 594] on div "Janela de atendimento Grade de atendimento Capacidade Transportadoras Veículos …" at bounding box center [784, 338] width 1568 height 676
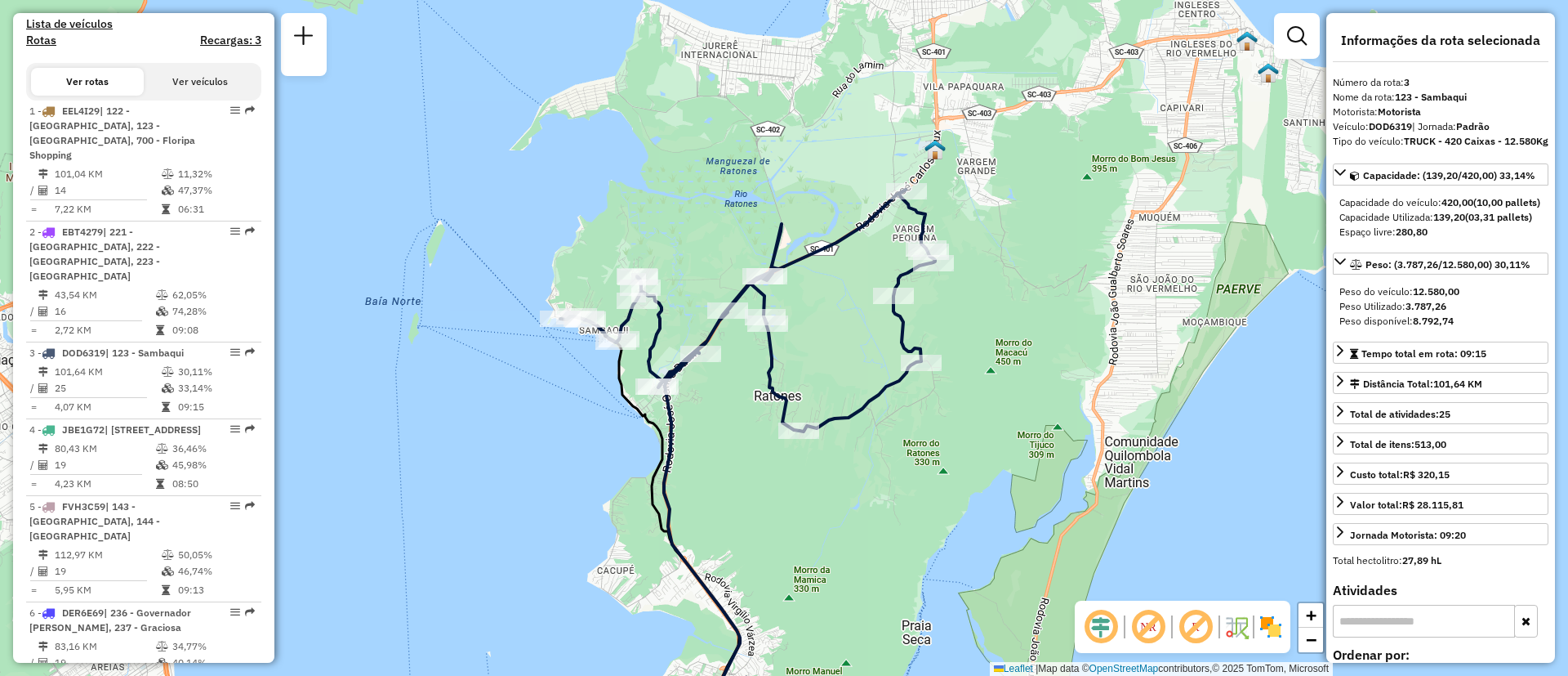
scroll to position [2615, 0]
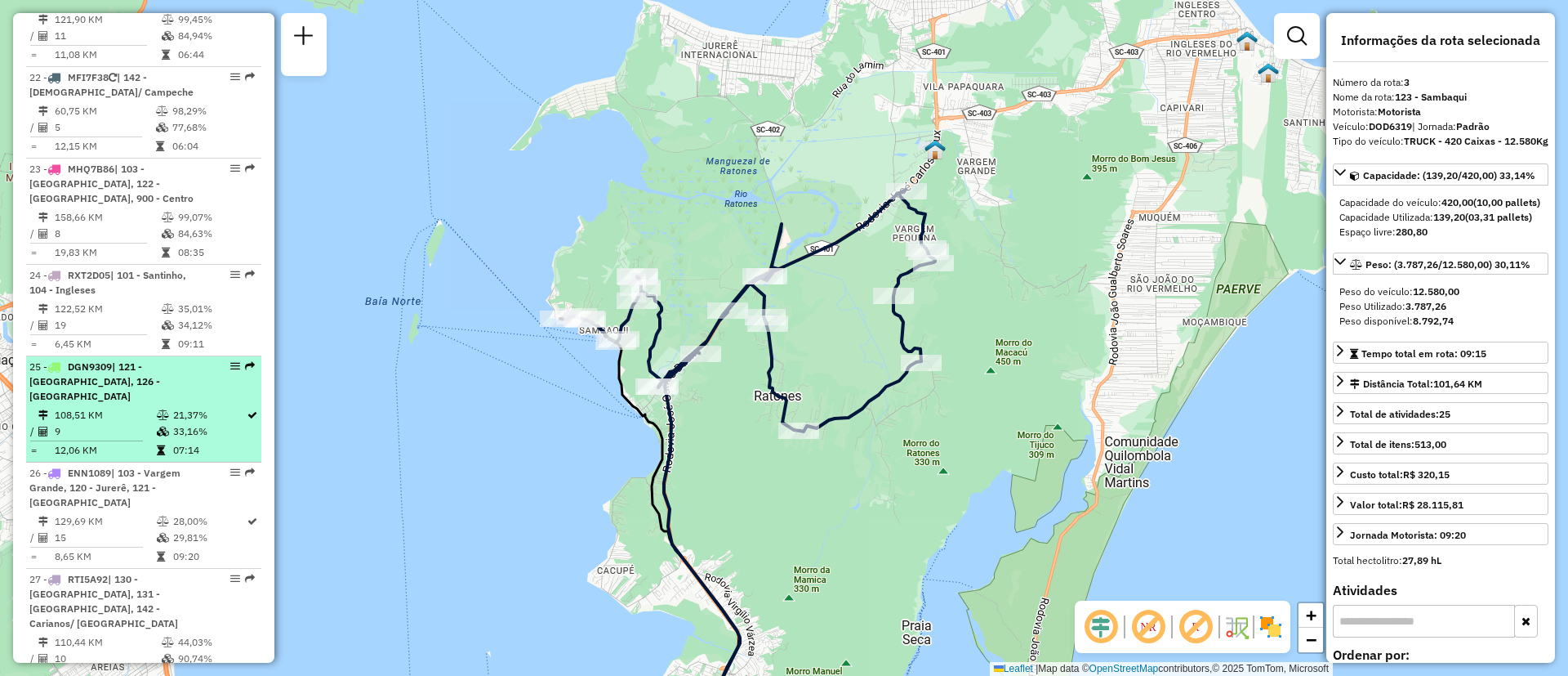
click at [133, 360] on span "| 121 - [GEOGRAPHIC_DATA], 126 - [GEOGRAPHIC_DATA]" at bounding box center [95, 381] width 131 height 42
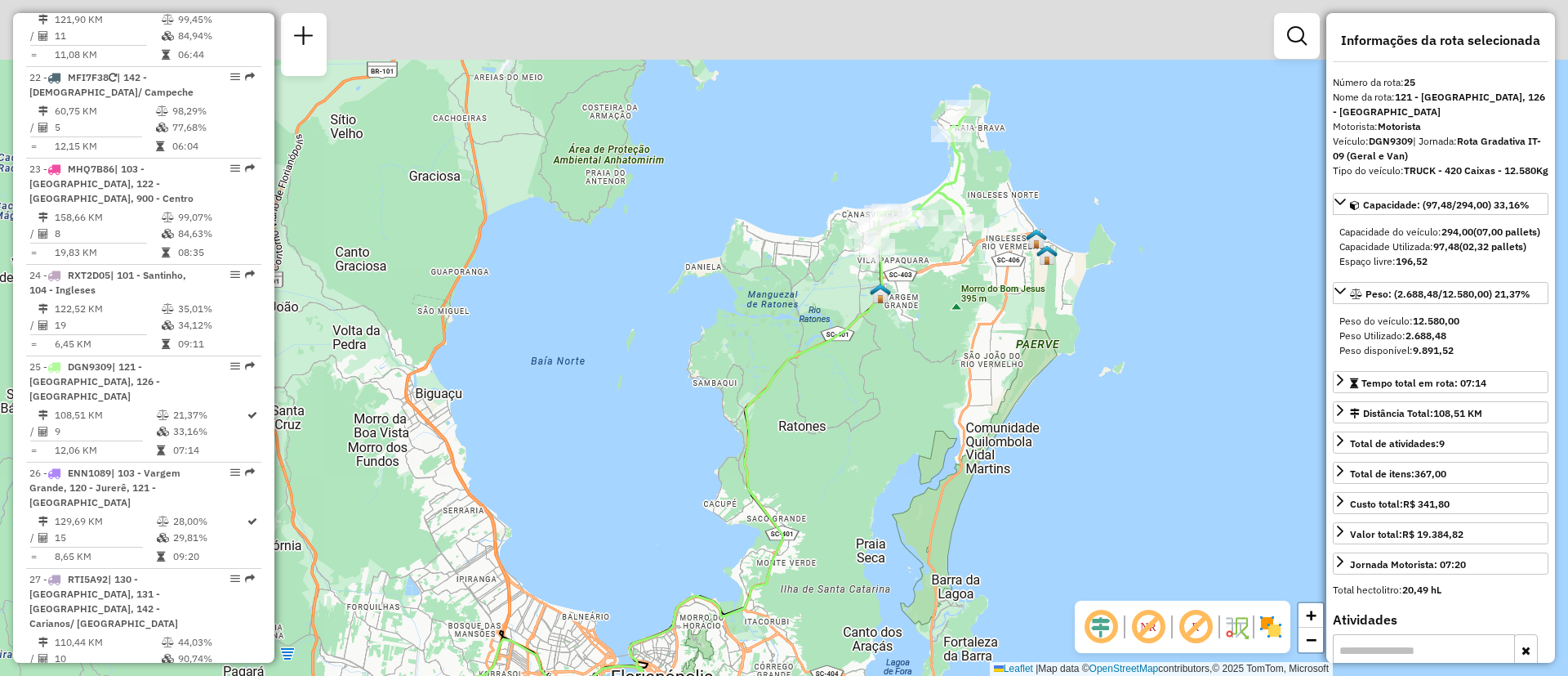
drag, startPoint x: 961, startPoint y: 342, endPoint x: 891, endPoint y: 405, distance: 94.2
click at [891, 405] on div "Janela de atendimento Grade de atendimento Capacidade Transportadoras Veículos …" at bounding box center [784, 338] width 1568 height 676
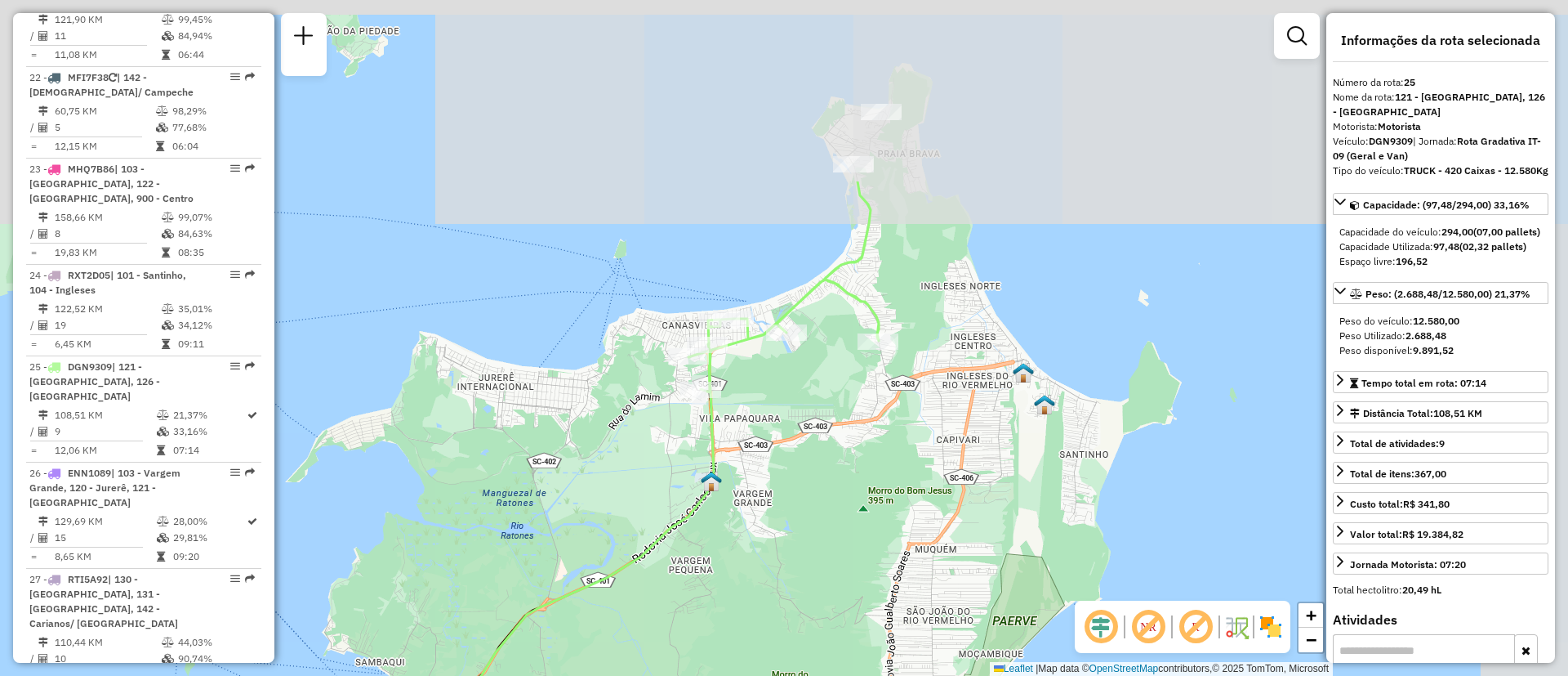
drag, startPoint x: 949, startPoint y: 273, endPoint x: 835, endPoint y: 523, distance: 274.8
click at [835, 523] on div "Janela de atendimento Grade de atendimento Capacidade Transportadoras Veículos …" at bounding box center [784, 338] width 1568 height 676
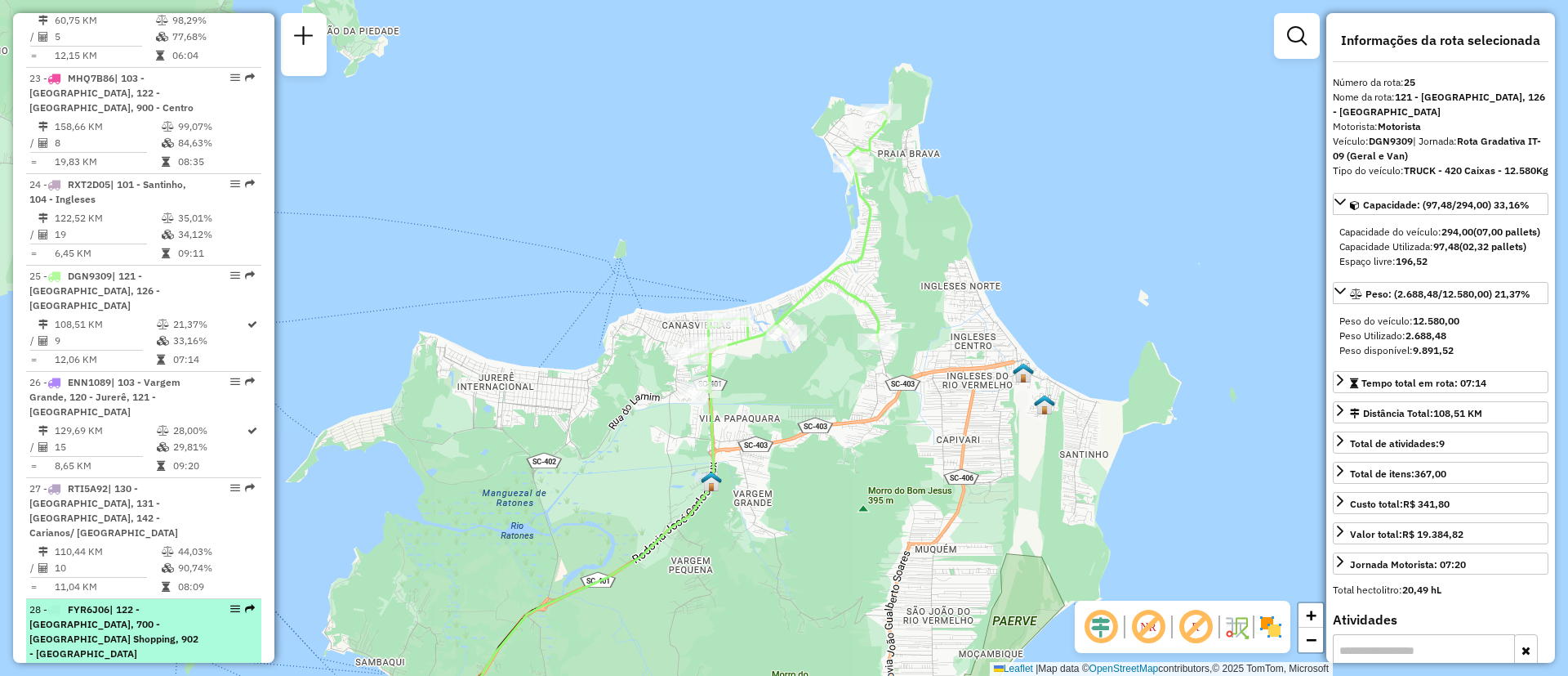
scroll to position [2738, 0]
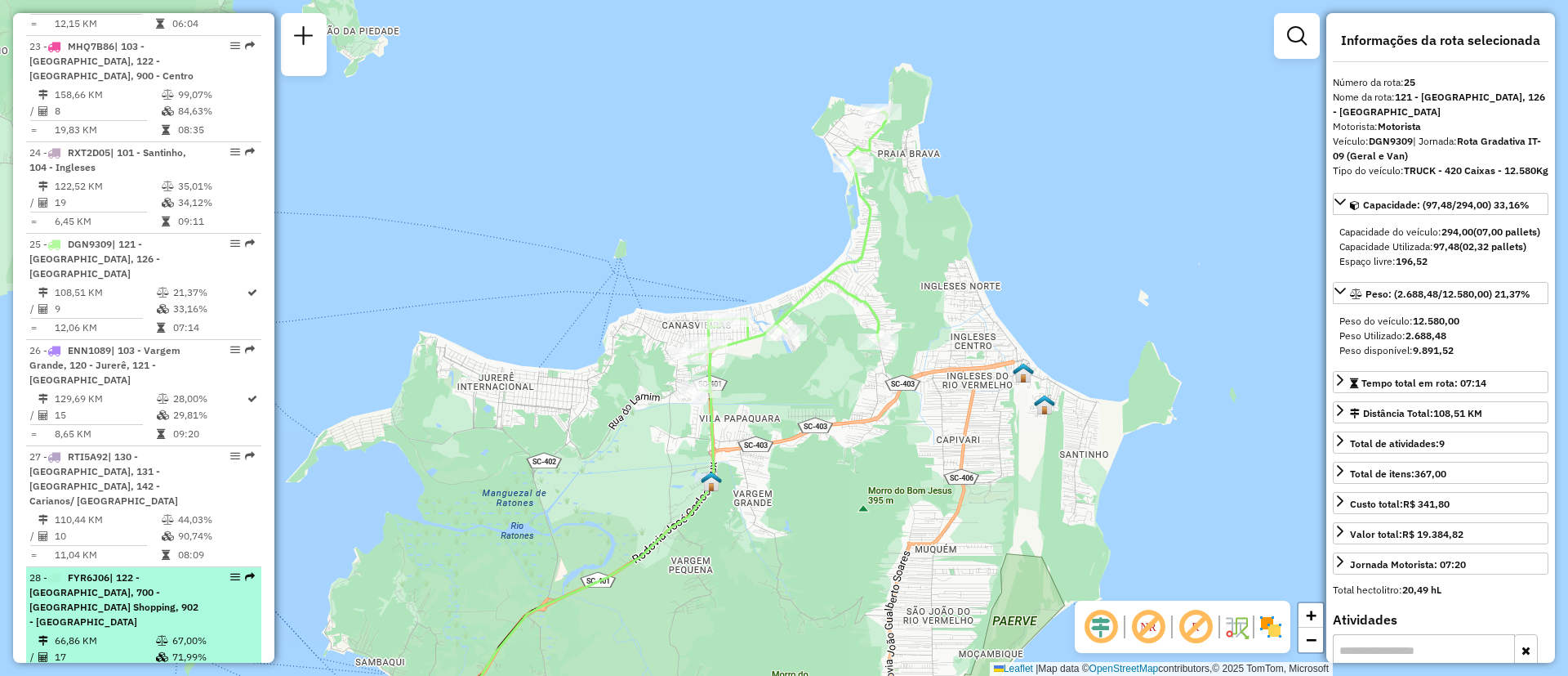
click at [151, 571] on span "| 122 - [GEOGRAPHIC_DATA], 700 - [GEOGRAPHIC_DATA] Shopping​, 902 - [GEOGRAPHIC…" at bounding box center [114, 599] width 169 height 56
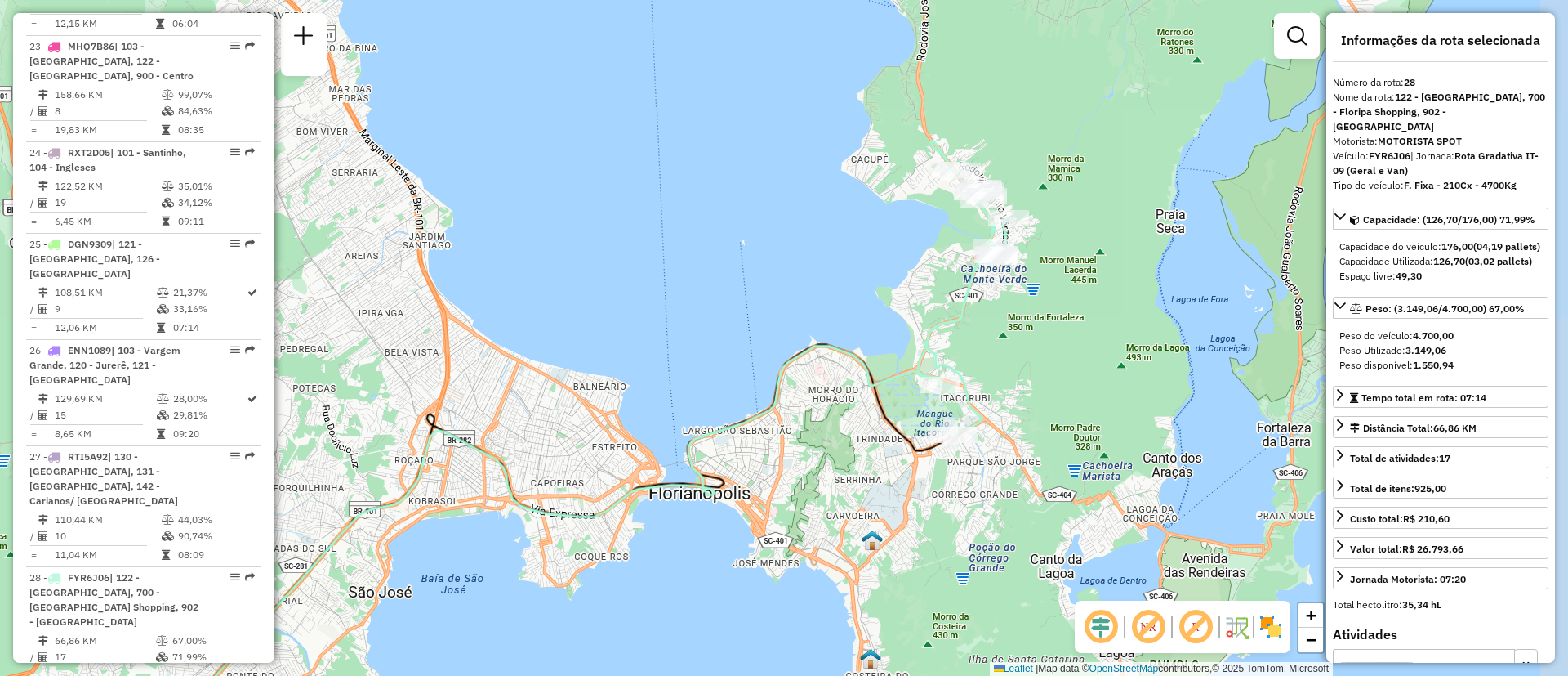
drag, startPoint x: 852, startPoint y: 375, endPoint x: 670, endPoint y: 461, distance: 201.3
click at [670, 461] on div "Janela de atendimento Grade de atendimento Capacidade Transportadoras Veículos …" at bounding box center [784, 338] width 1568 height 676
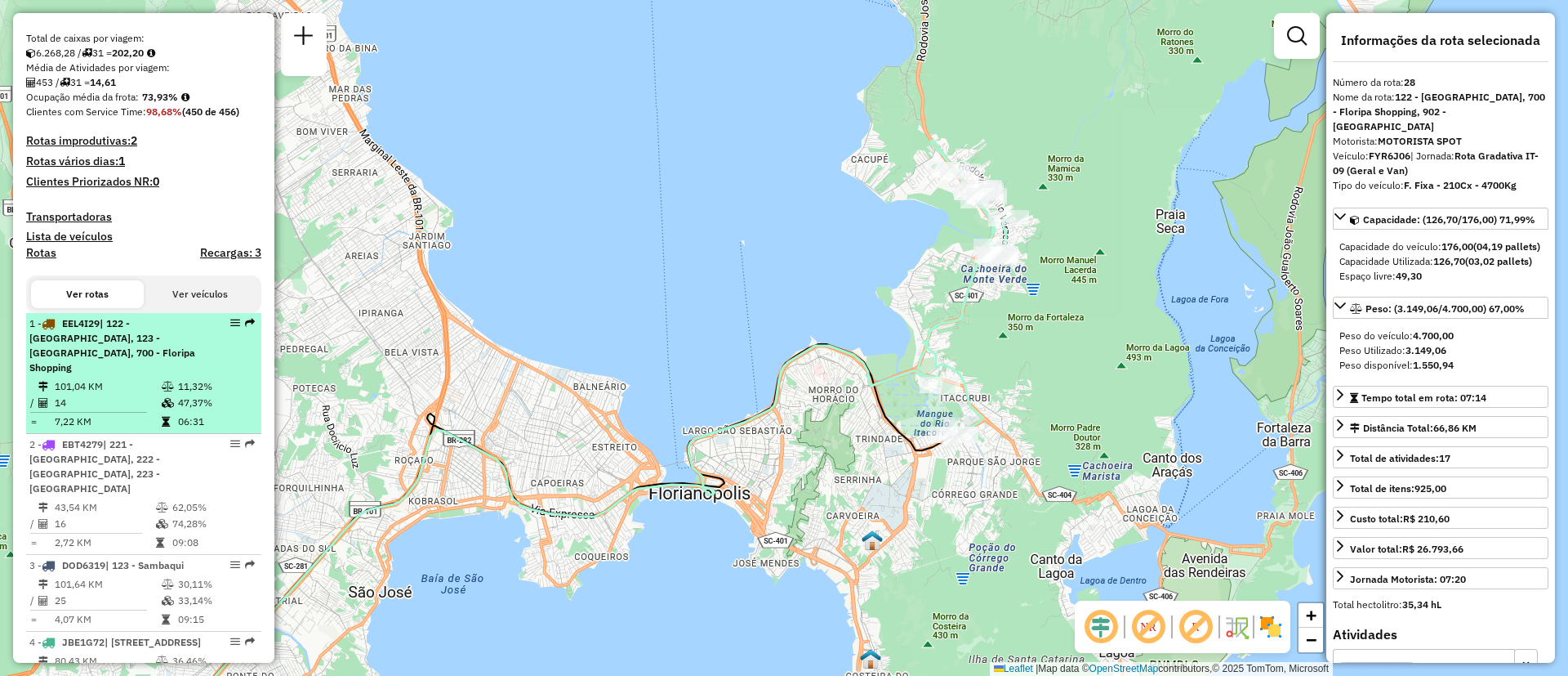
click at [108, 354] on span "| 122 - [GEOGRAPHIC_DATA], 123 - [GEOGRAPHIC_DATA], 700 - Floripa Shopping​" at bounding box center [112, 346] width 166 height 56
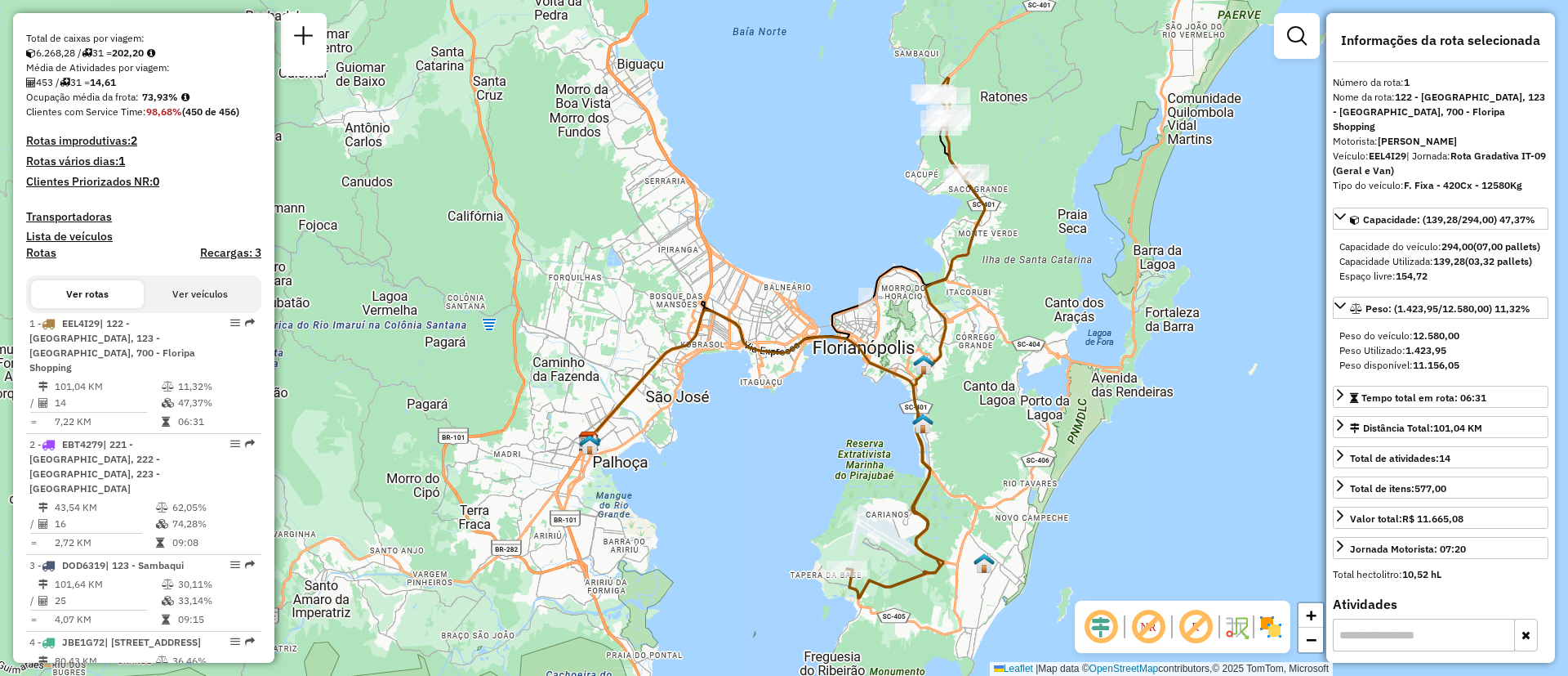
scroll to position [2524, 0]
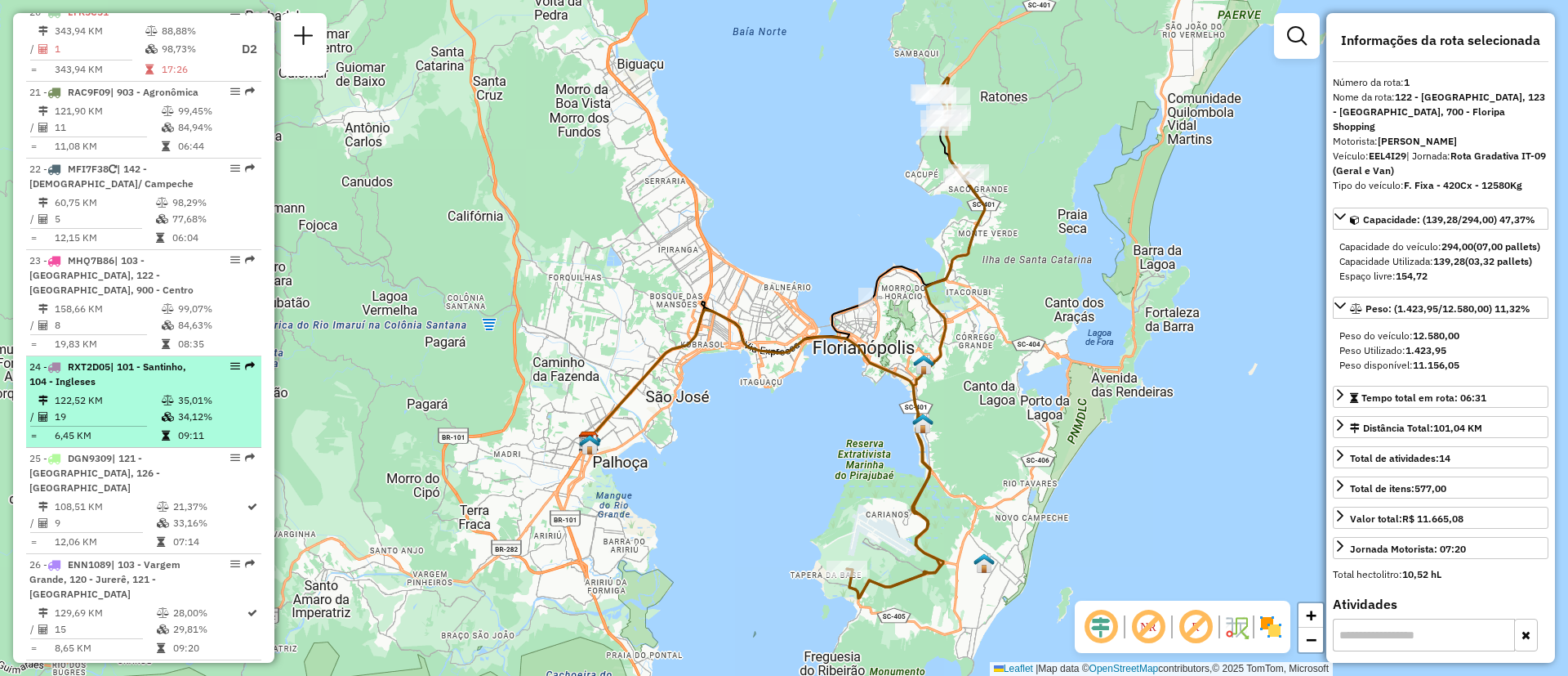
click at [121, 361] on li "24 - RXT2D05 | 101 - Santinho, 104 - Ingleses 122,52 KM 35,01% / 19 34,12% = 6,…" at bounding box center [144, 403] width 236 height 92
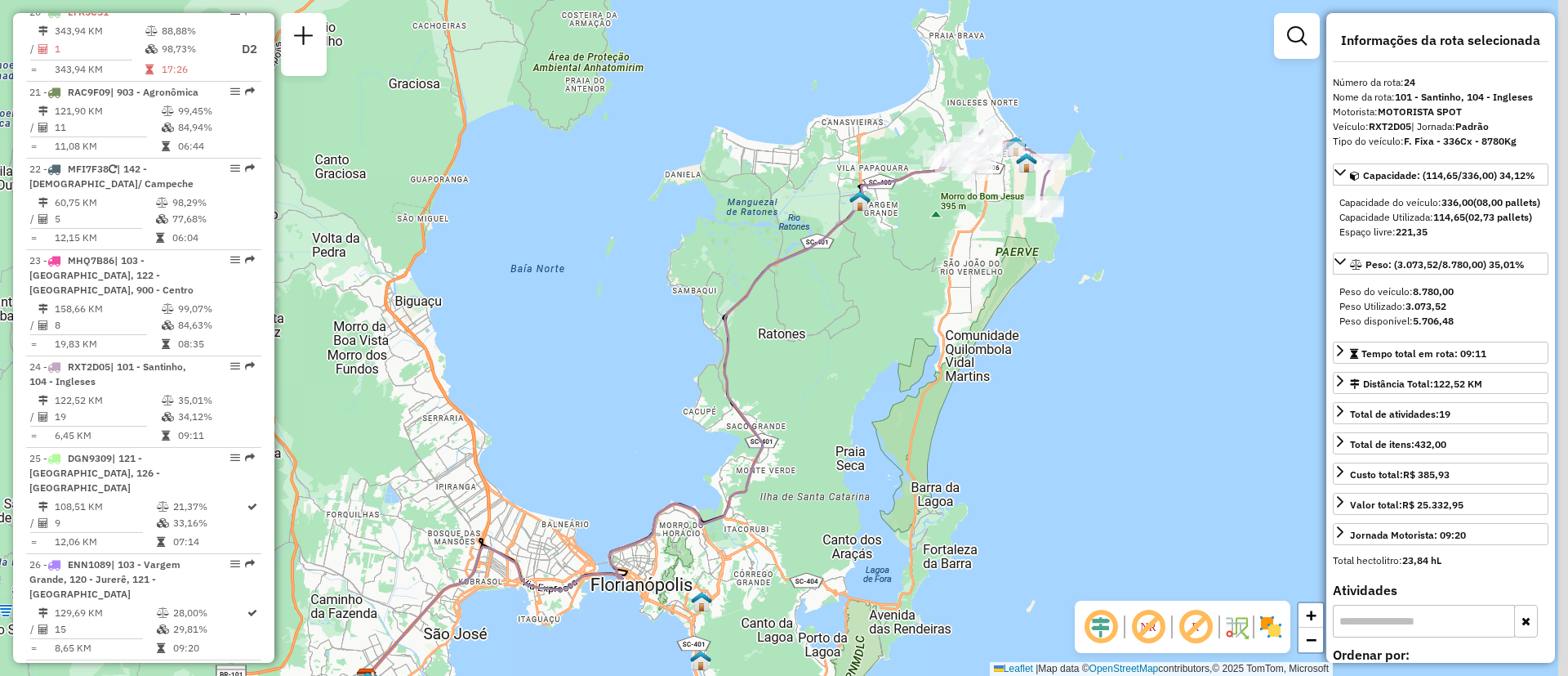
drag, startPoint x: 876, startPoint y: 325, endPoint x: 702, endPoint y: 460, distance: 220.2
click at [694, 476] on div "Janela de atendimento Grade de atendimento Capacidade Transportadoras Veículos …" at bounding box center [784, 338] width 1568 height 676
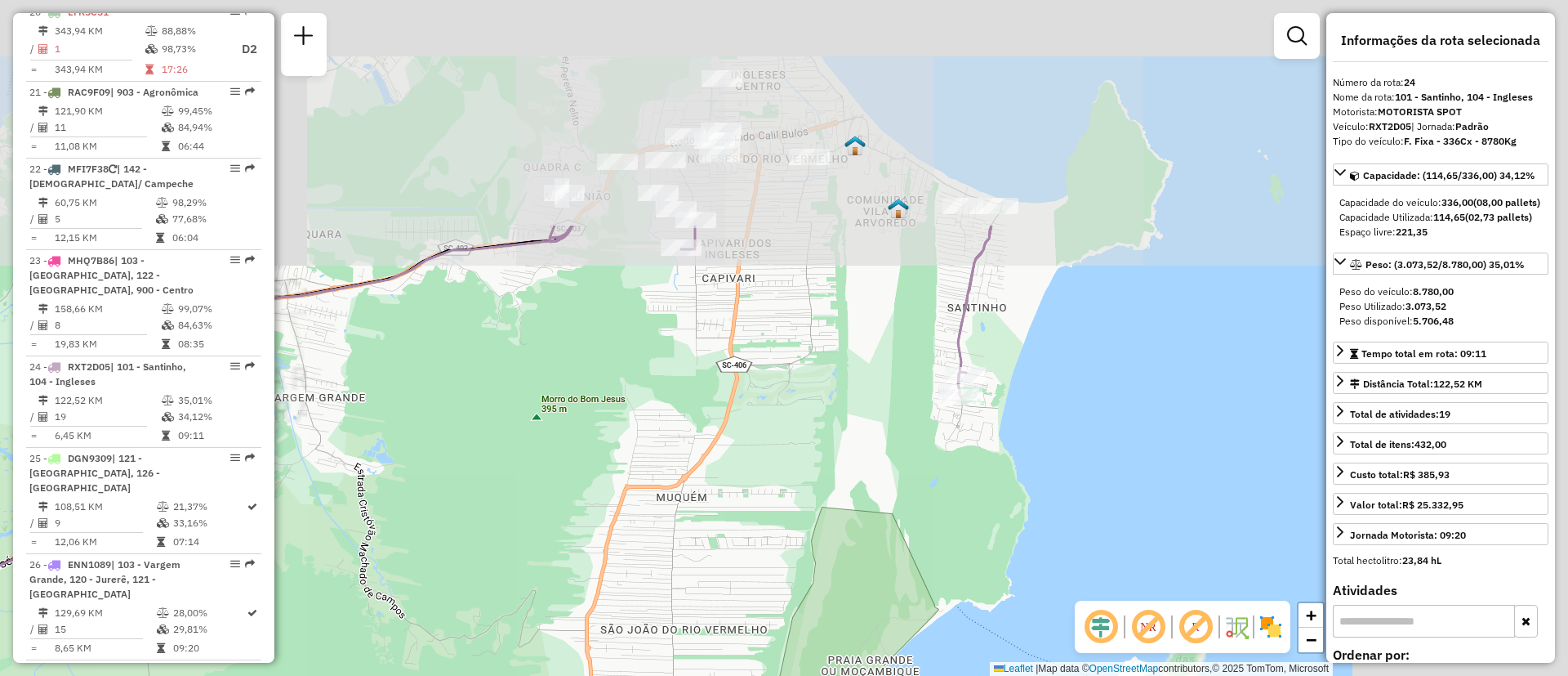
drag, startPoint x: 870, startPoint y: 307, endPoint x: 568, endPoint y: 601, distance: 421.5
click at [568, 601] on div "Janela de atendimento Grade de atendimento Capacidade Transportadoras Veículos …" at bounding box center [784, 338] width 1568 height 676
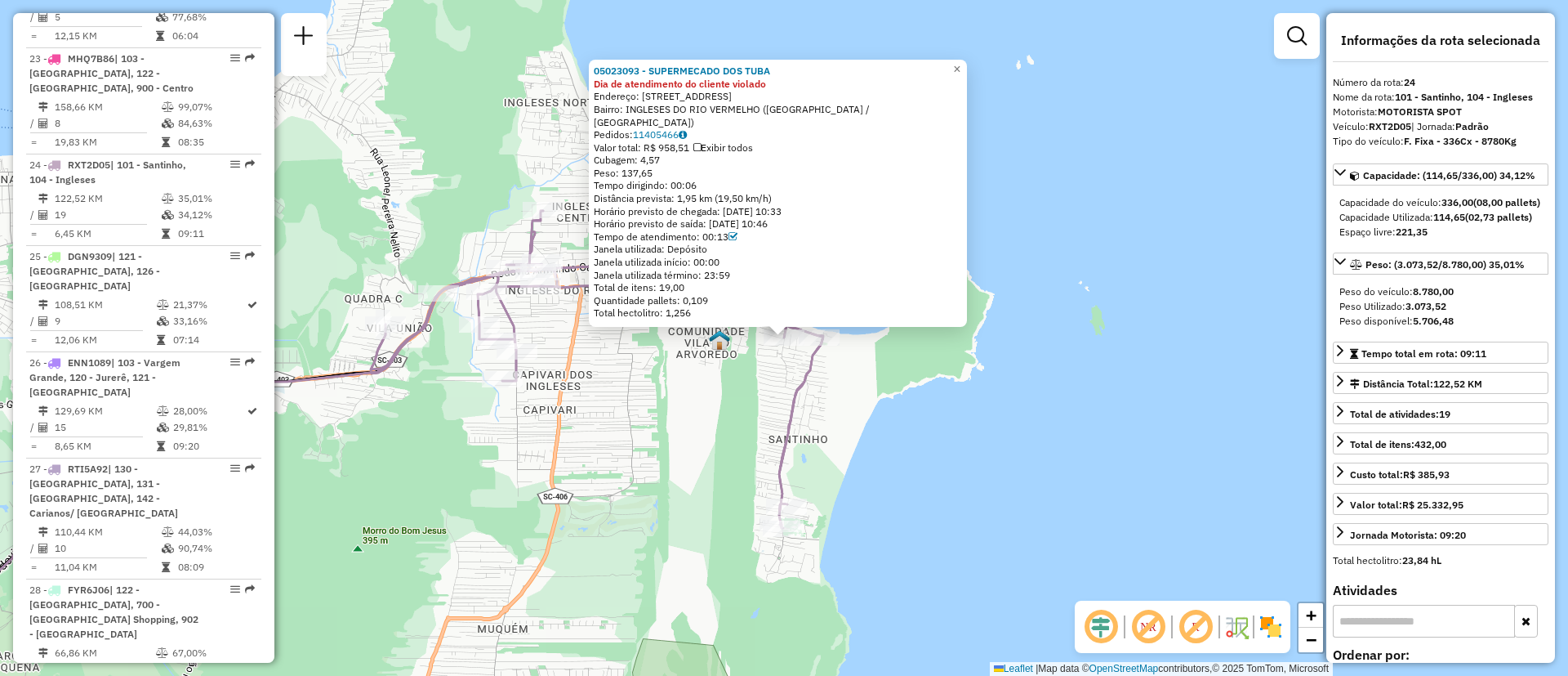
scroll to position [2839, 0]
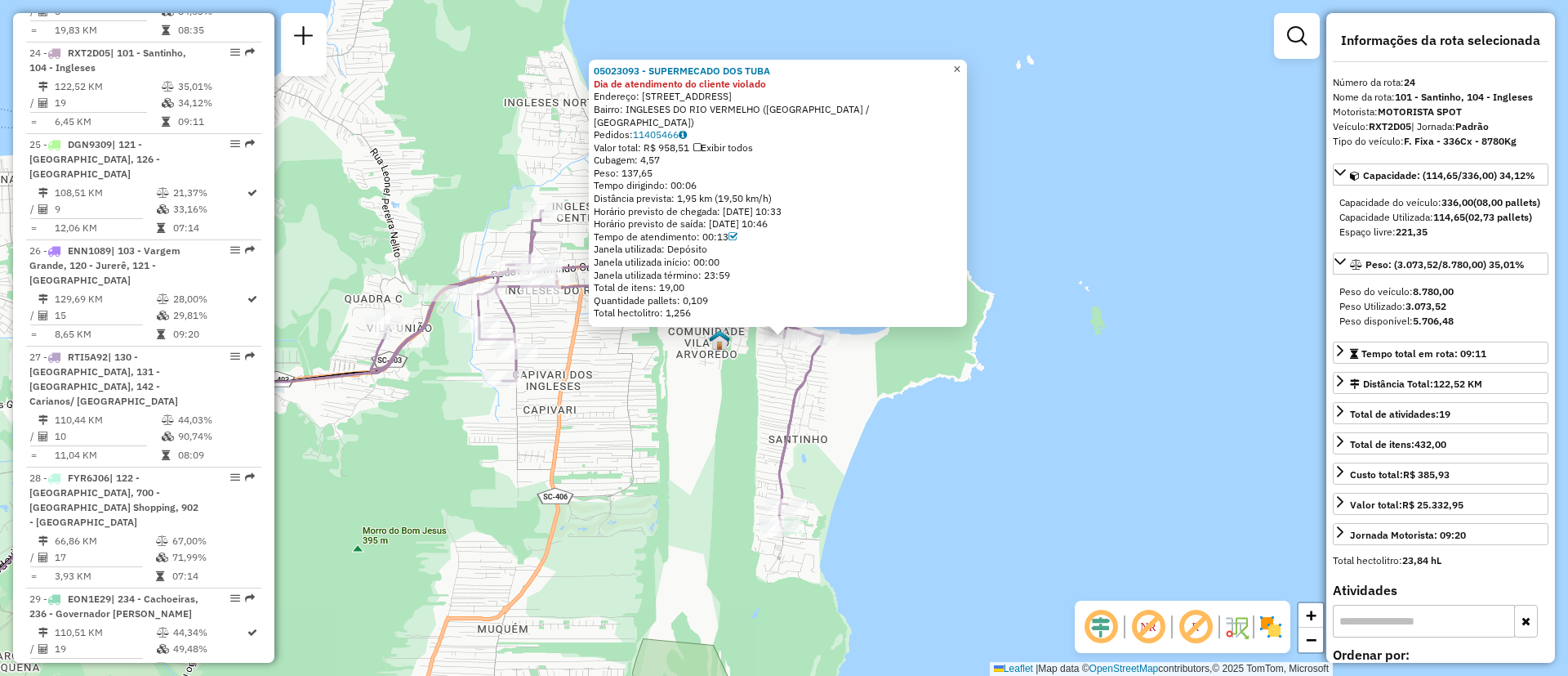
click at [961, 76] on span "×" at bounding box center [956, 69] width 8 height 14
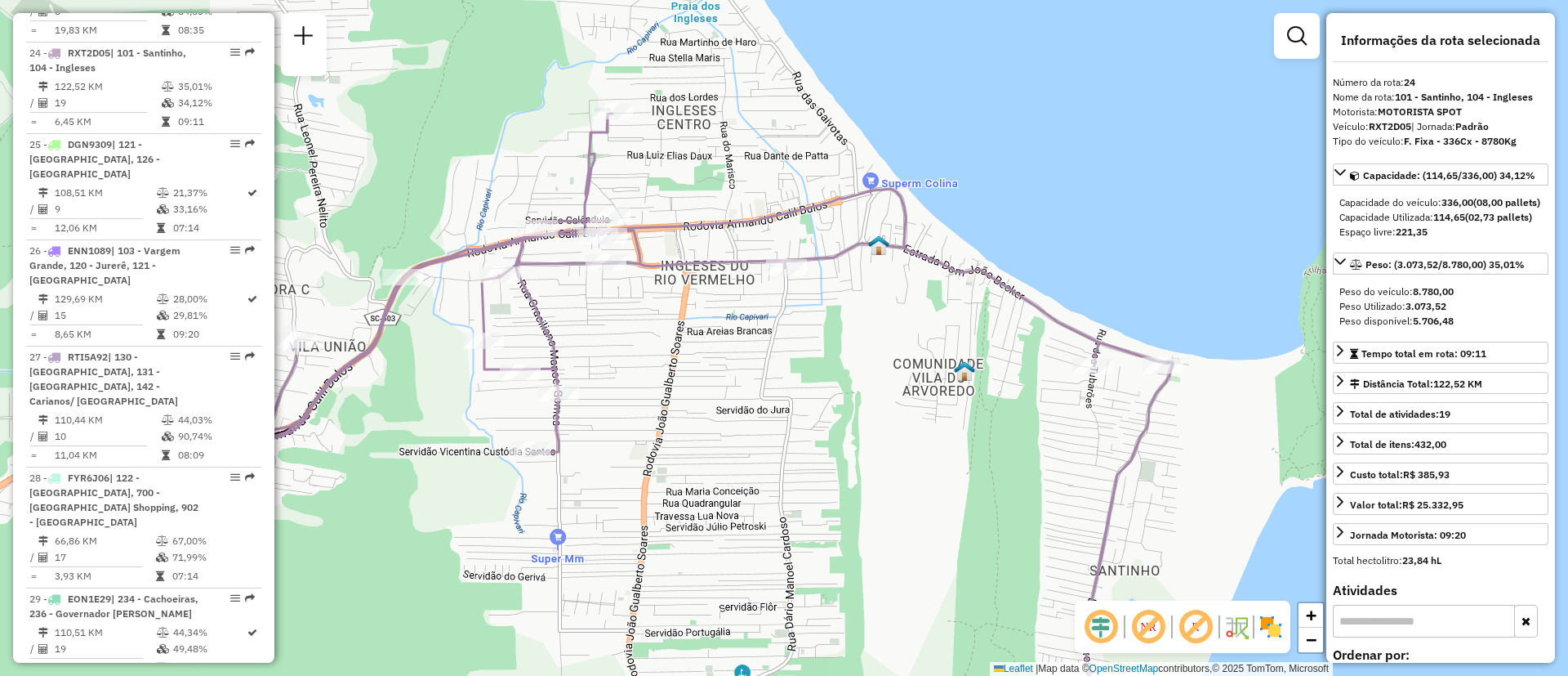
drag, startPoint x: 706, startPoint y: 392, endPoint x: 891, endPoint y: 523, distance: 226.7
click at [891, 523] on div "Janela de atendimento Grade de atendimento Capacidade Transportadoras Veículos …" at bounding box center [784, 338] width 1568 height 676
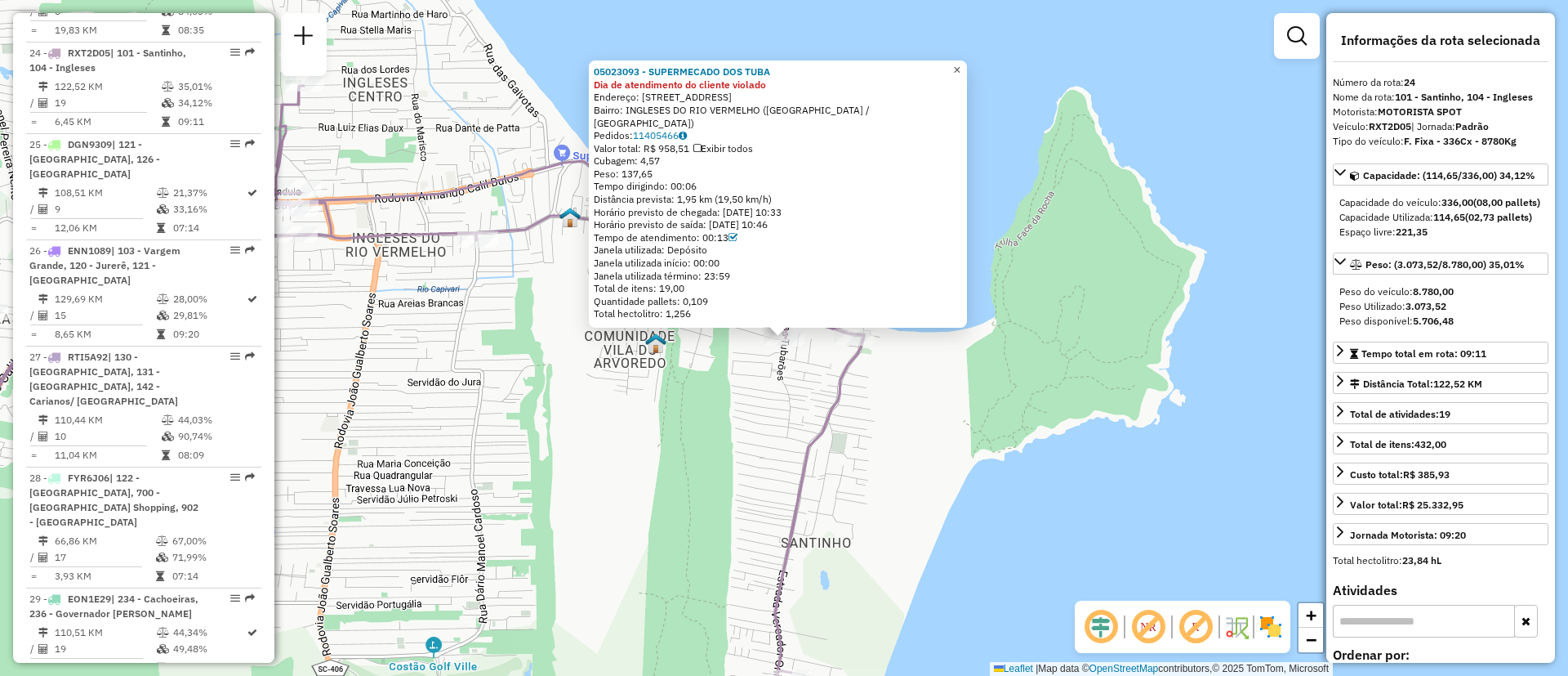
click at [961, 77] on span "×" at bounding box center [956, 70] width 8 height 14
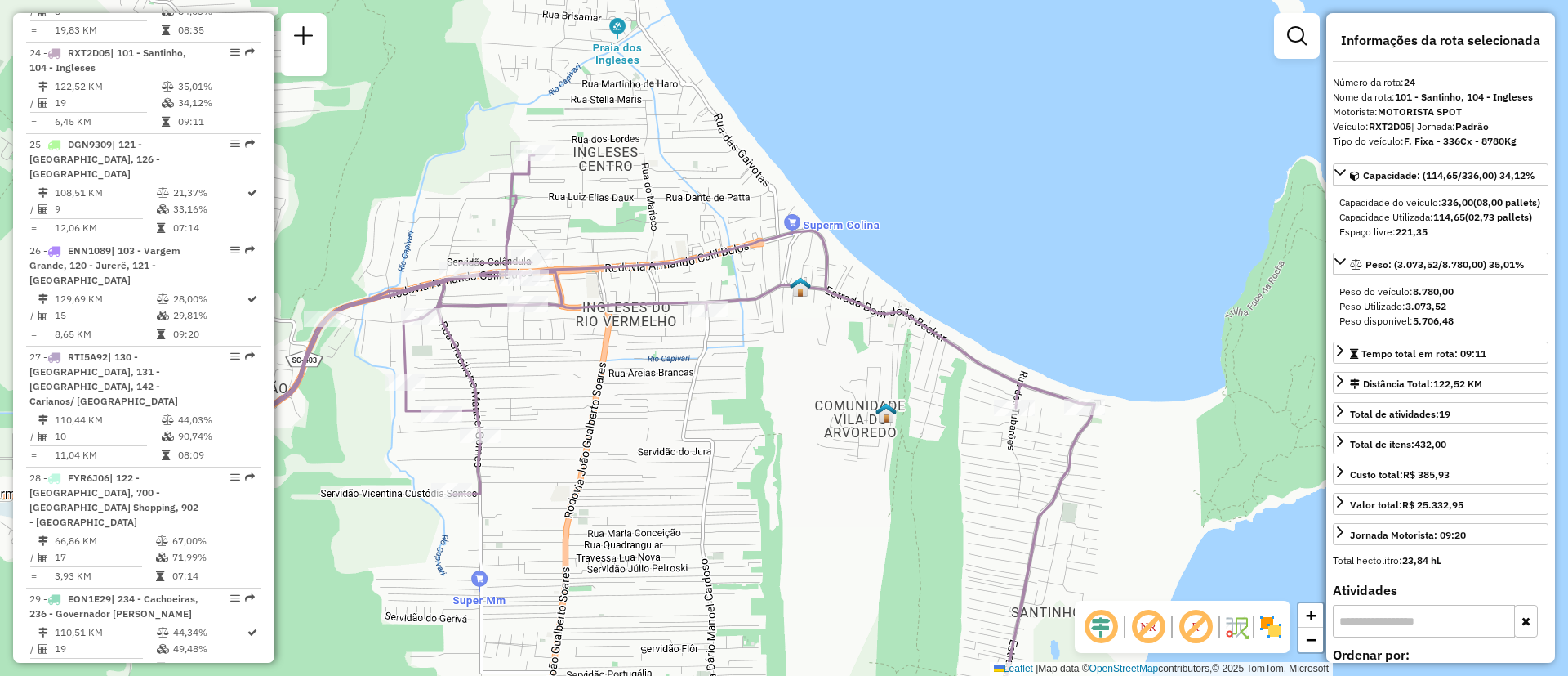
drag, startPoint x: 510, startPoint y: 378, endPoint x: 722, endPoint y: 442, distance: 221.4
click at [722, 442] on div "Janela de atendimento Grade de atendimento Capacidade Transportadoras Veículos …" at bounding box center [784, 338] width 1568 height 676
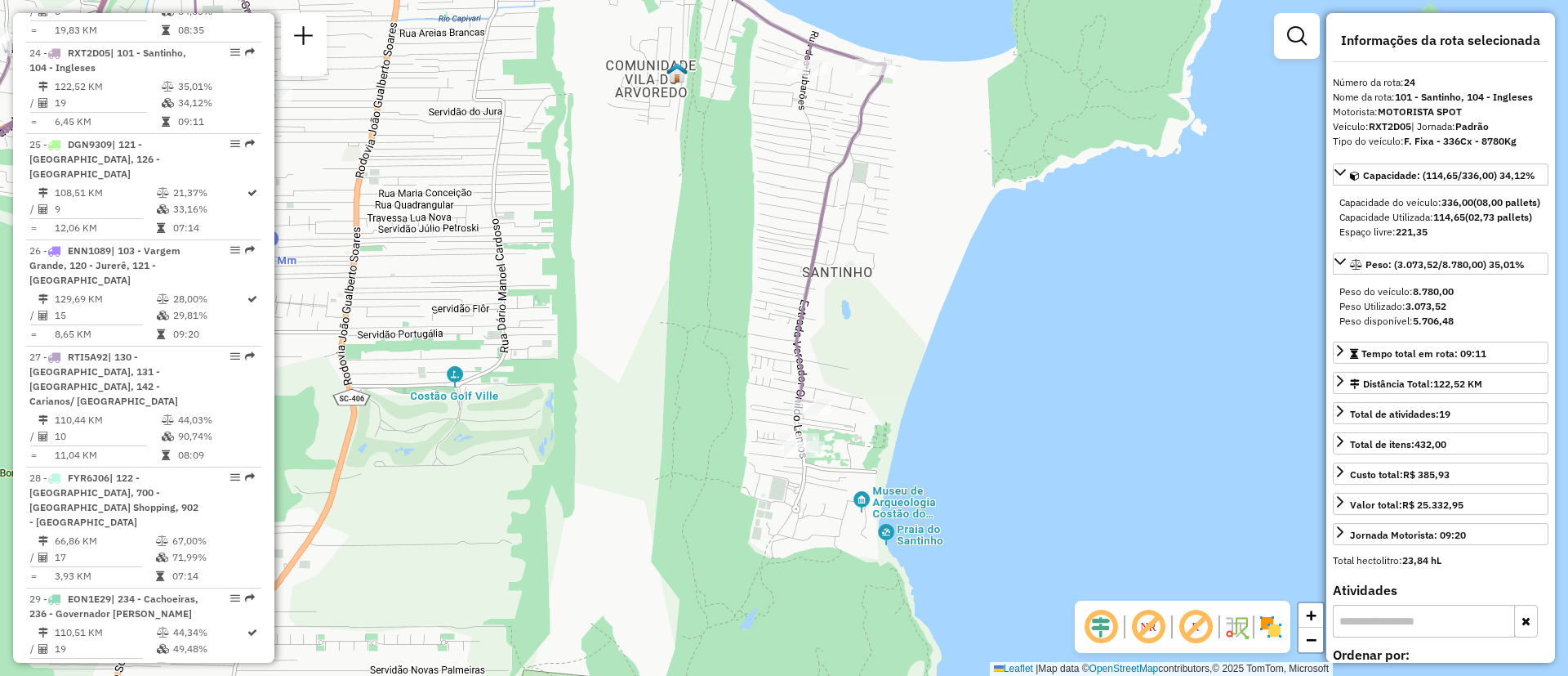
drag, startPoint x: 653, startPoint y: 563, endPoint x: 453, endPoint y: 203, distance: 411.8
click at [449, 210] on div "Janela de atendimento Grade de atendimento Capacidade Transportadoras Veículos …" at bounding box center [784, 338] width 1568 height 676
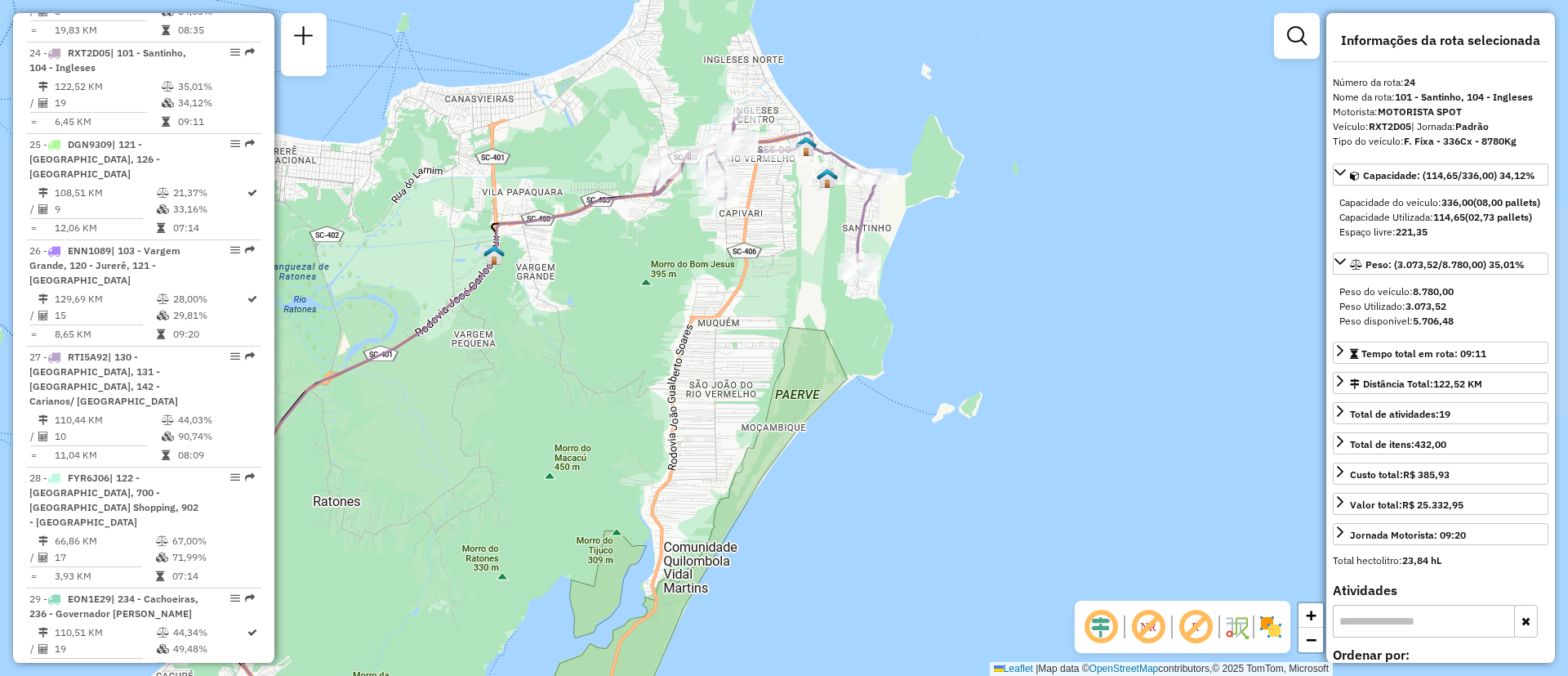
drag, startPoint x: 806, startPoint y: 224, endPoint x: 842, endPoint y: 279, distance: 65.7
click at [881, 301] on div "Janela de atendimento Grade de atendimento Capacidade Transportadoras Veículos …" at bounding box center [784, 338] width 1568 height 676
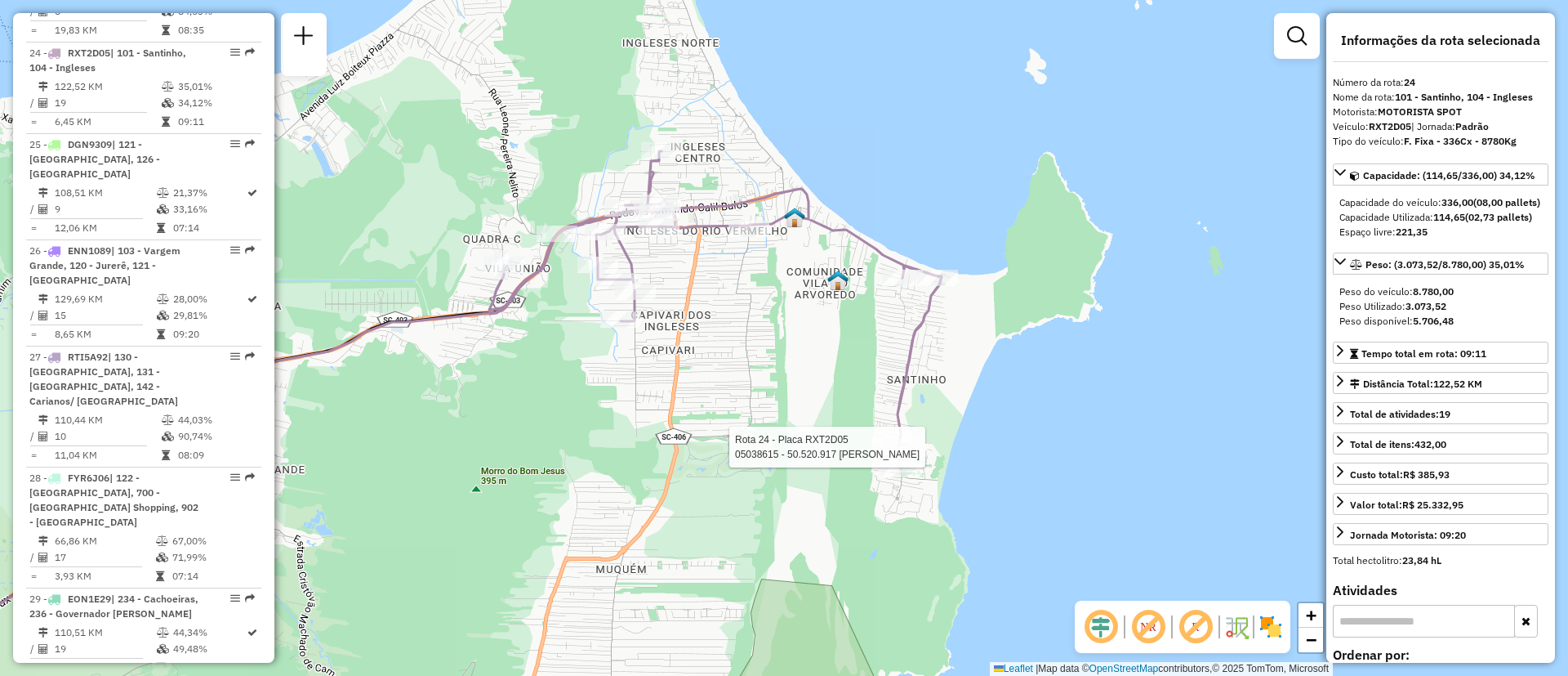
drag, startPoint x: 795, startPoint y: 303, endPoint x: 735, endPoint y: 255, distance: 76.8
click at [735, 255] on div "Rota 24 - Placa RXT2D05 05038615 - 50.520.917 [PERSON_NAME] A Janela de atendim…" at bounding box center [784, 338] width 1568 height 676
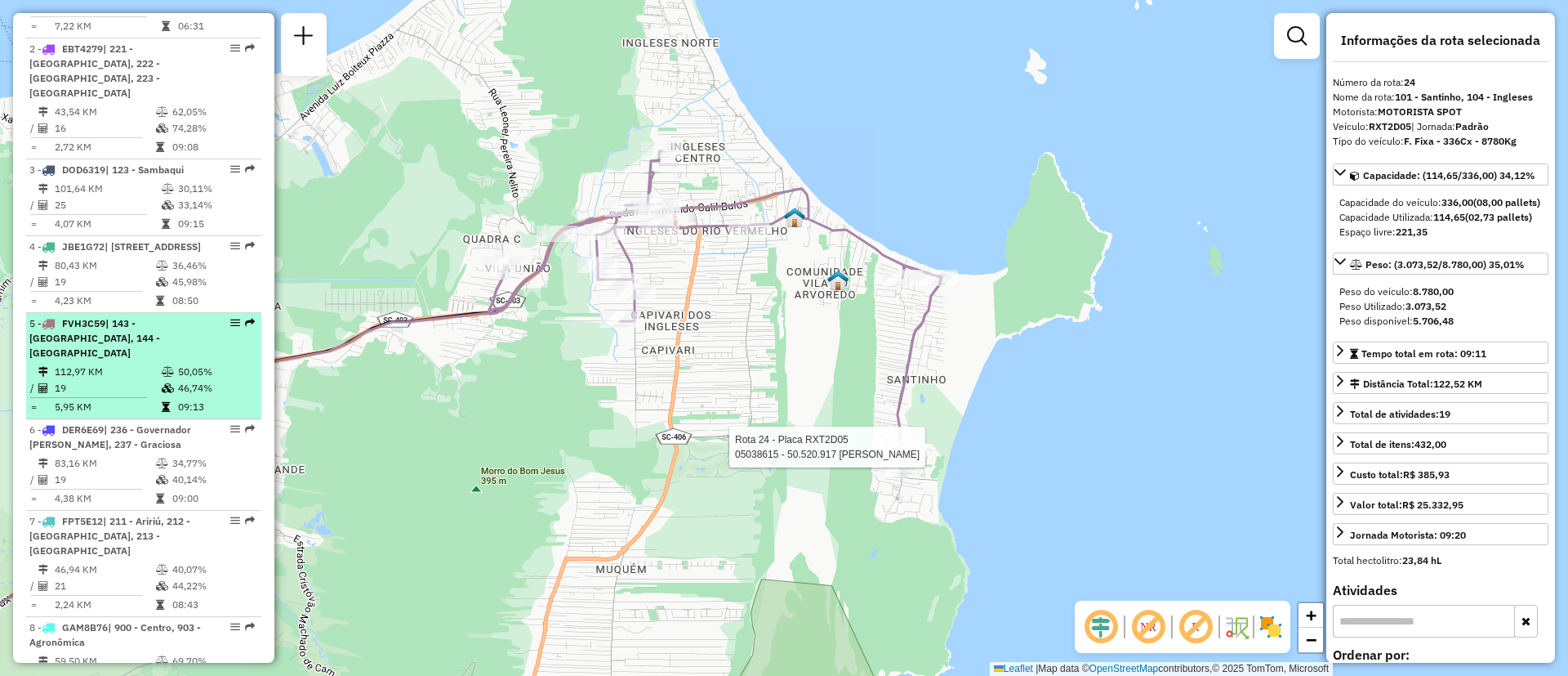
click at [138, 365] on td "112,97 KM" at bounding box center [107, 371] width 107 height 16
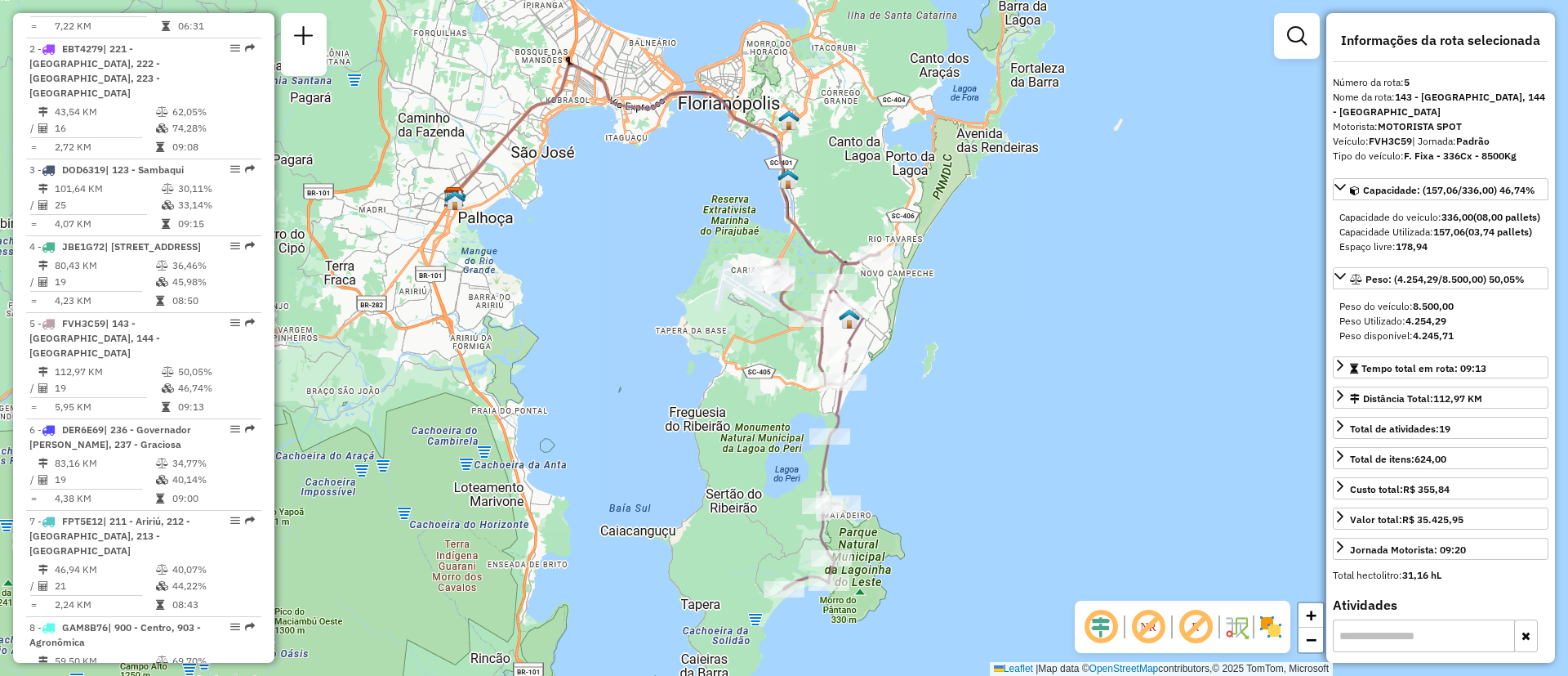
drag, startPoint x: 660, startPoint y: 468, endPoint x: 582, endPoint y: 454, distance: 79.2
click at [582, 454] on div "Janela de atendimento Grade de atendimento Capacidade Transportadoras Veículos …" at bounding box center [784, 338] width 1568 height 676
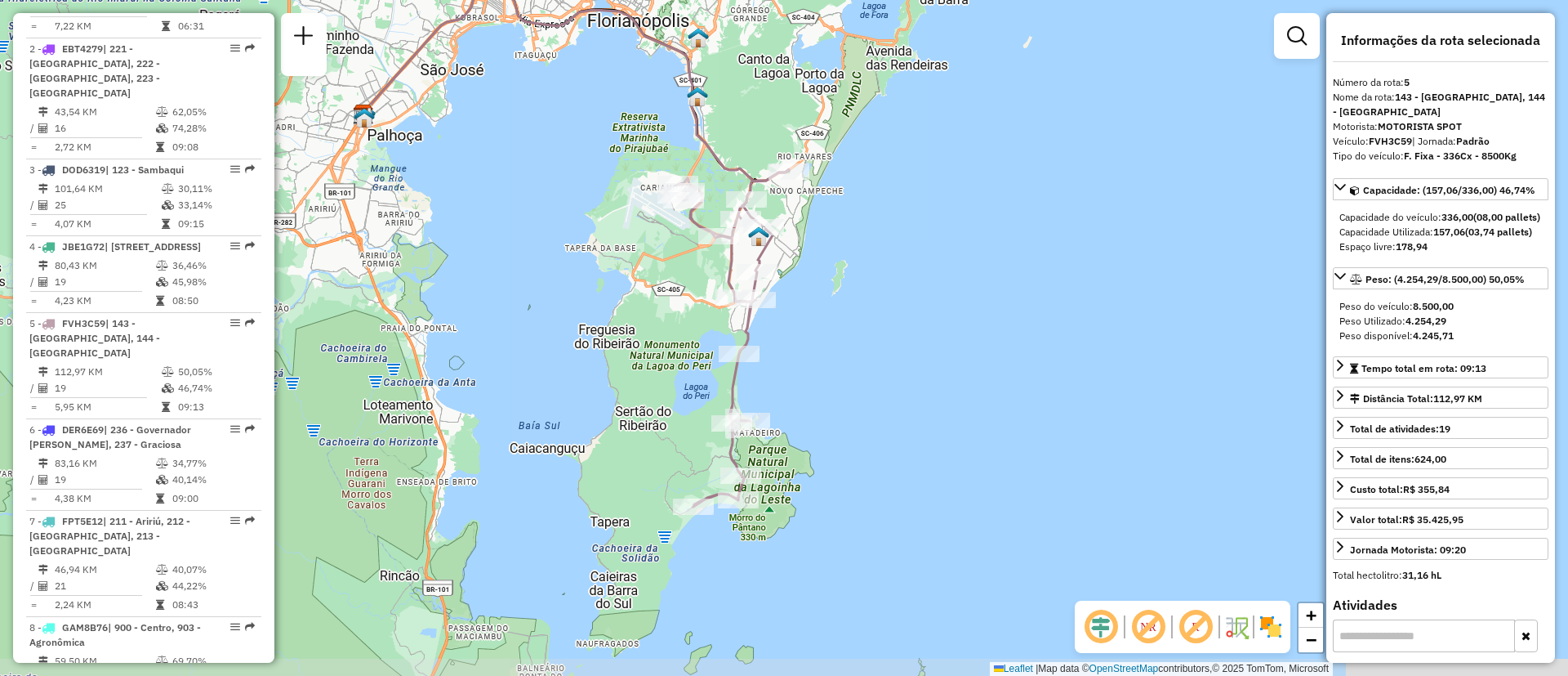
drag, startPoint x: 864, startPoint y: 444, endPoint x: 856, endPoint y: 404, distance: 40.8
click at [856, 404] on div "Janela de atendimento Grade de atendimento Capacidade Transportadoras Veículos …" at bounding box center [784, 338] width 1568 height 676
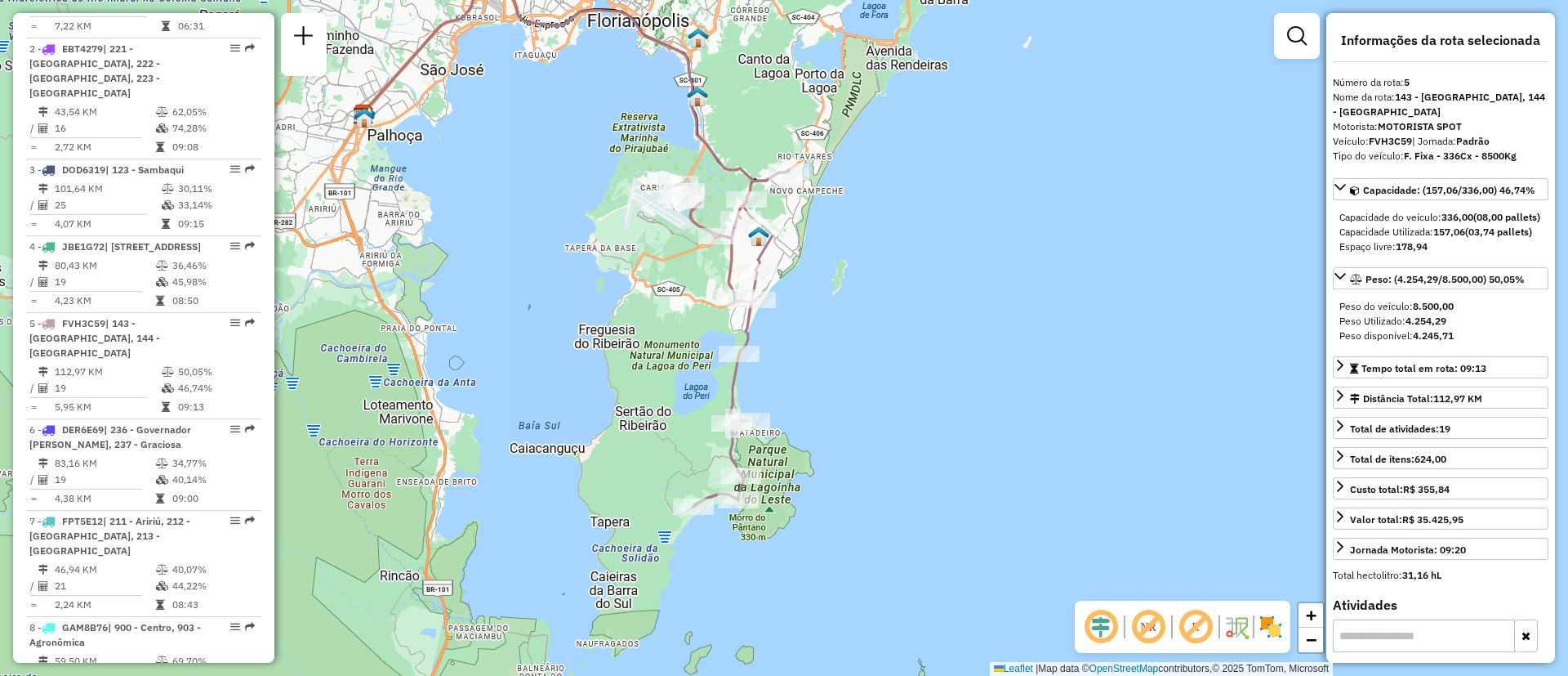
scroll to position [2828, 0]
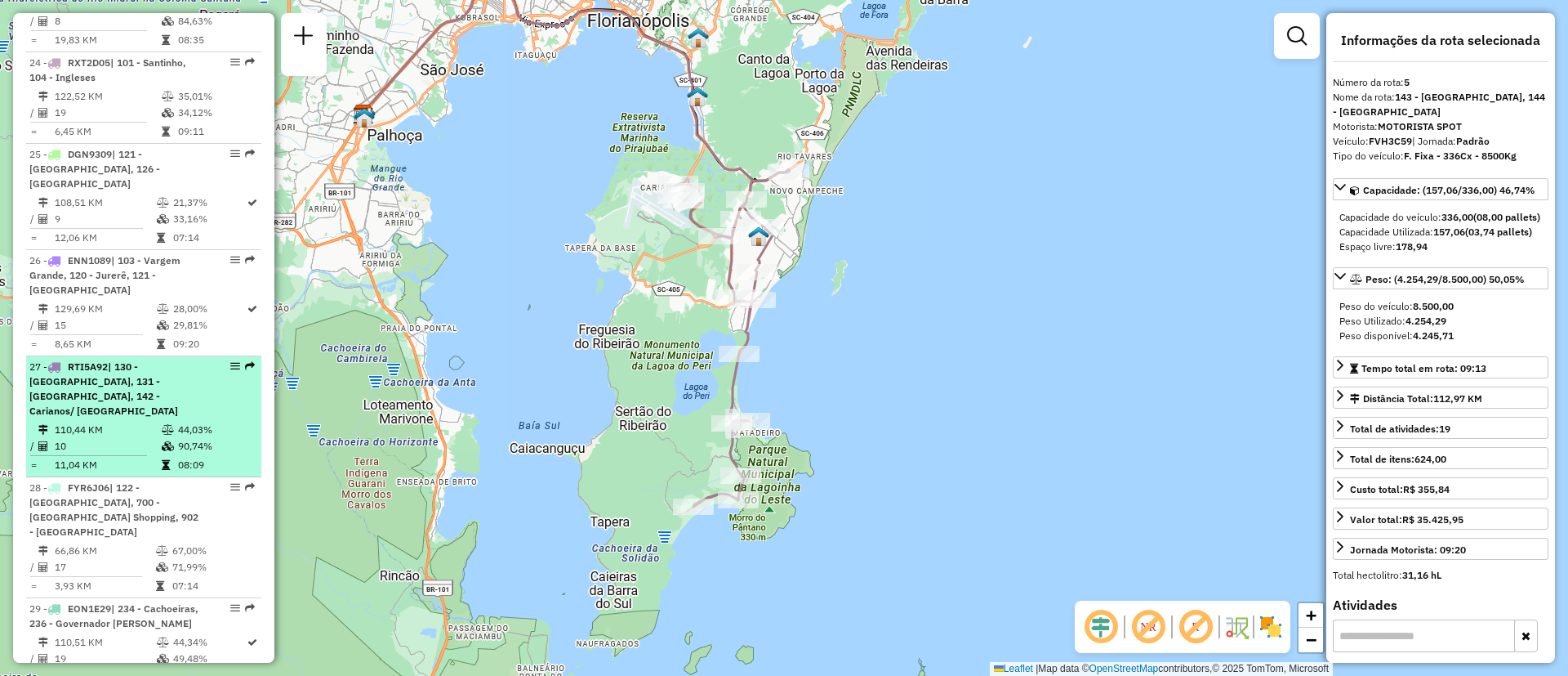
click at [158, 336] on td at bounding box center [163, 344] width 16 height 16
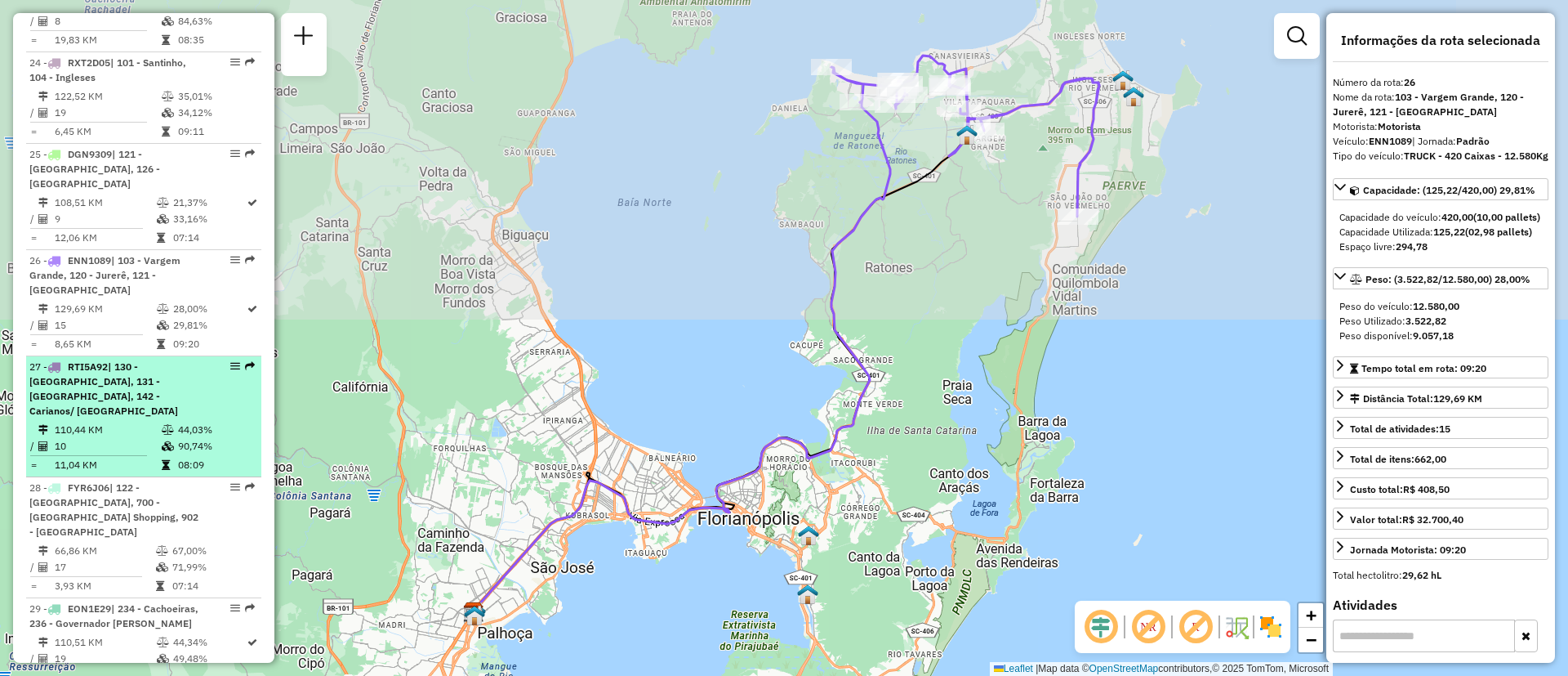
click at [144, 360] on span "| 130 - [GEOGRAPHIC_DATA], 131 - [GEOGRAPHIC_DATA], 142 - Carianos/ [GEOGRAPHIC…" at bounding box center [104, 388] width 149 height 56
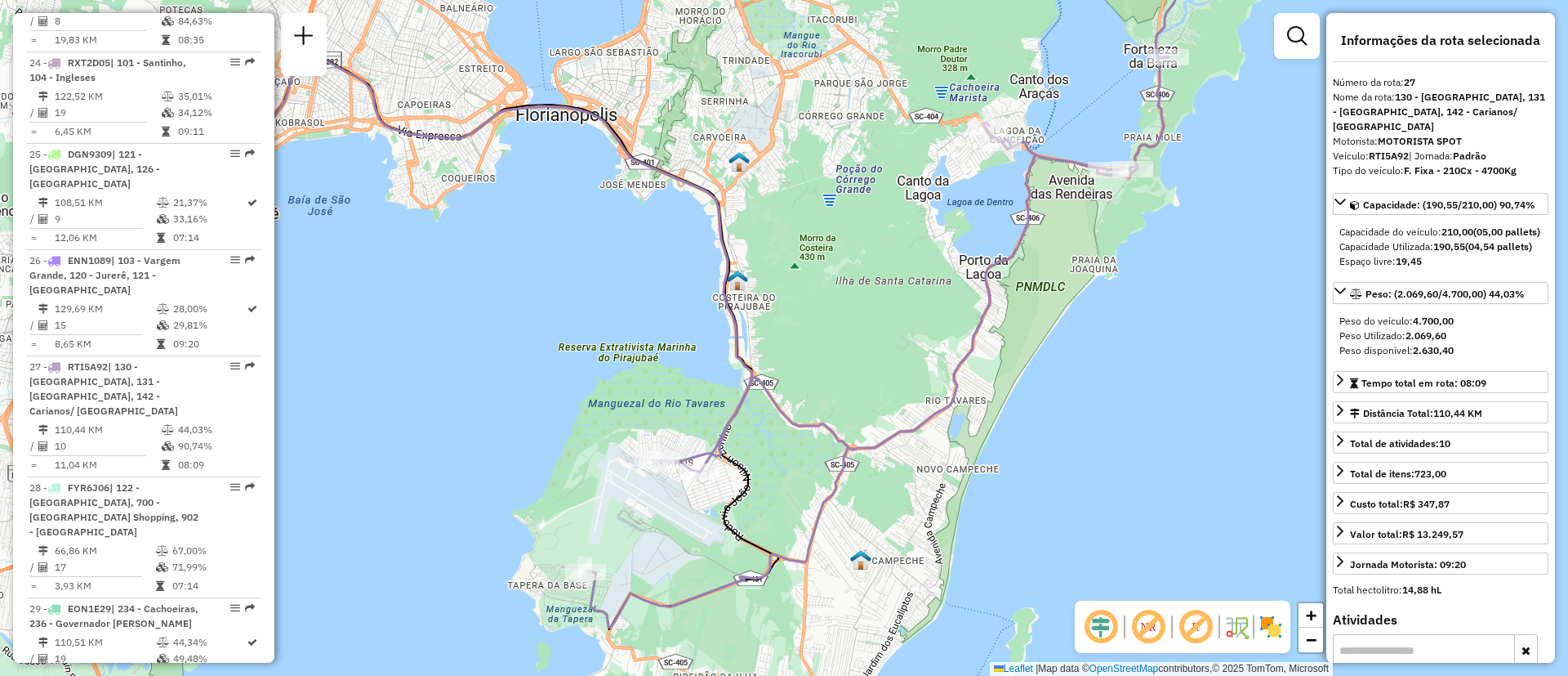
drag, startPoint x: 971, startPoint y: 326, endPoint x: 837, endPoint y: 293, distance: 138.0
click at [837, 293] on div "Janela de atendimento Grade de atendimento Capacidade Transportadoras Veículos …" at bounding box center [784, 338] width 1568 height 676
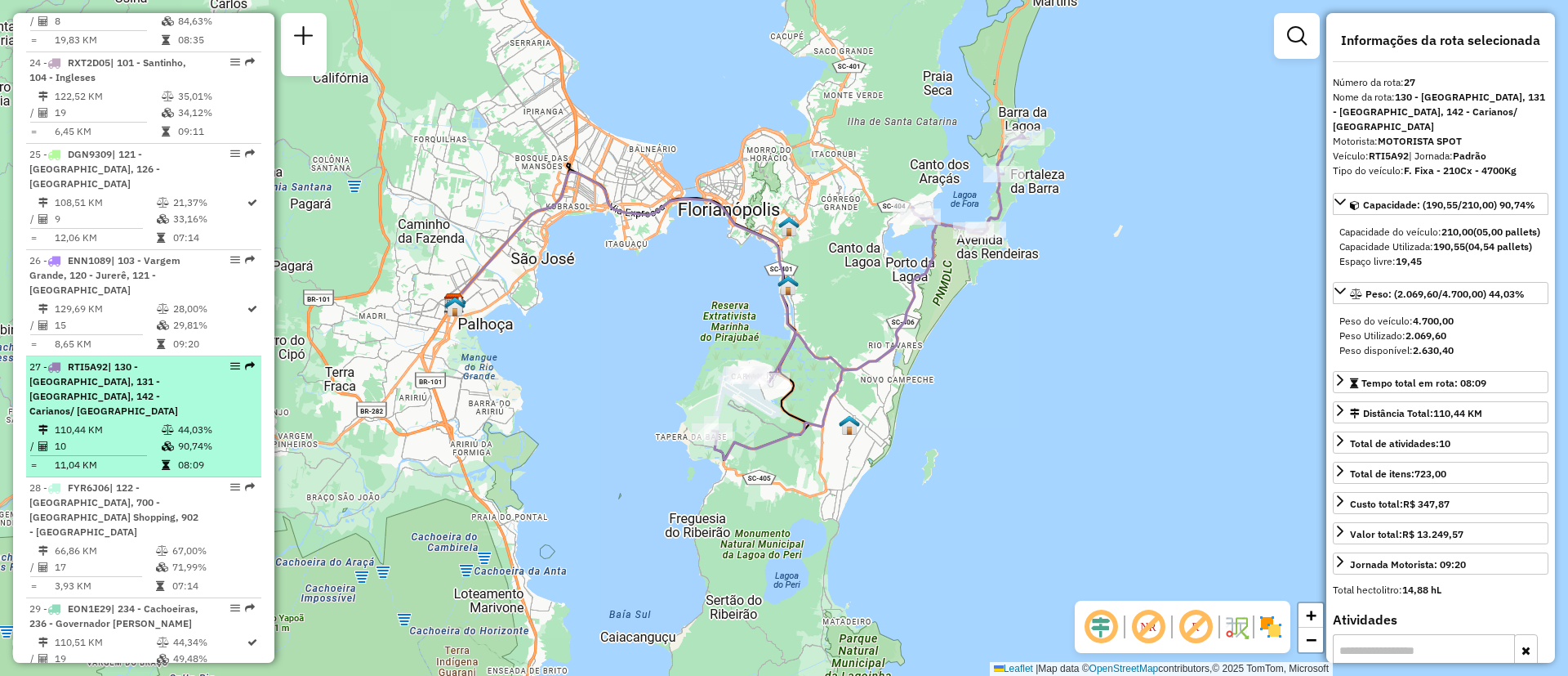
click at [232, 361] on em at bounding box center [236, 366] width 10 height 10
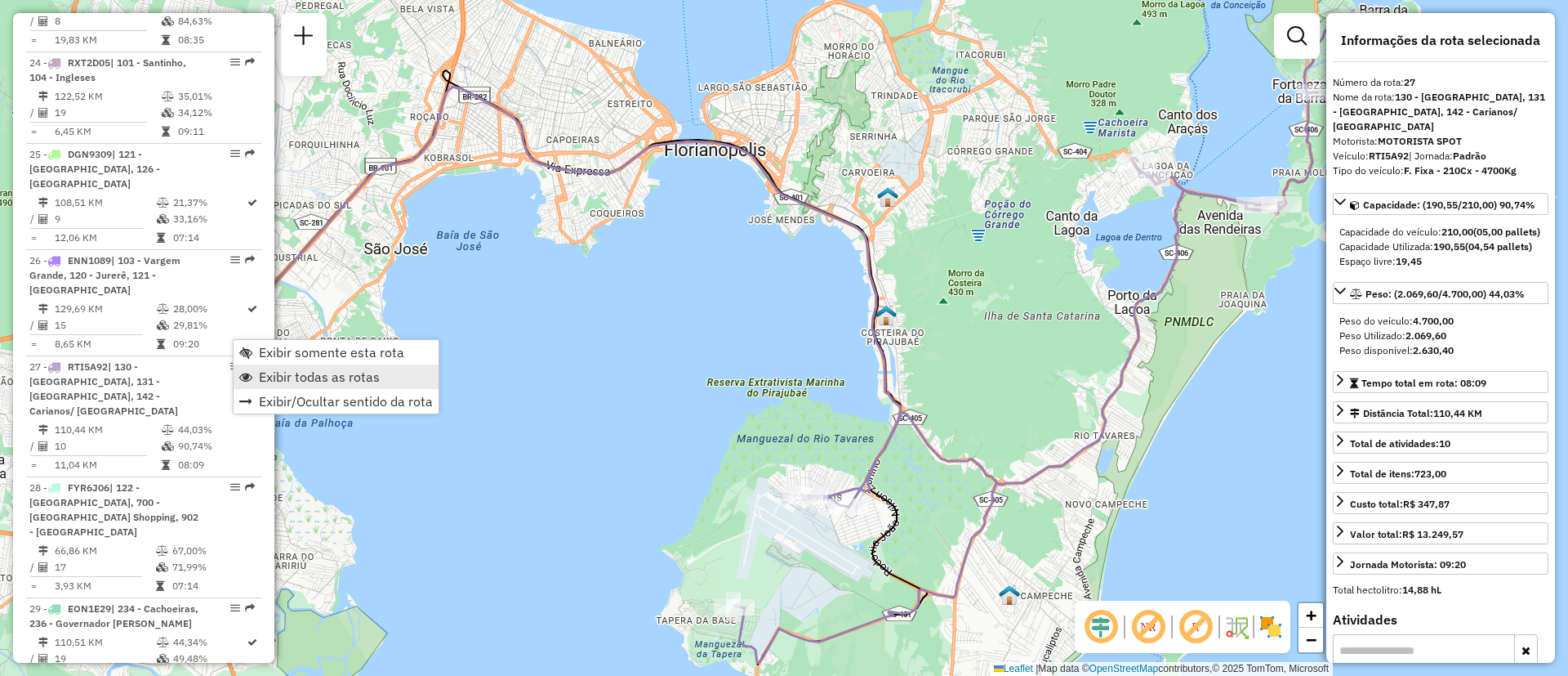
click at [294, 370] on span "Exibir todas as rotas" at bounding box center [319, 376] width 121 height 13
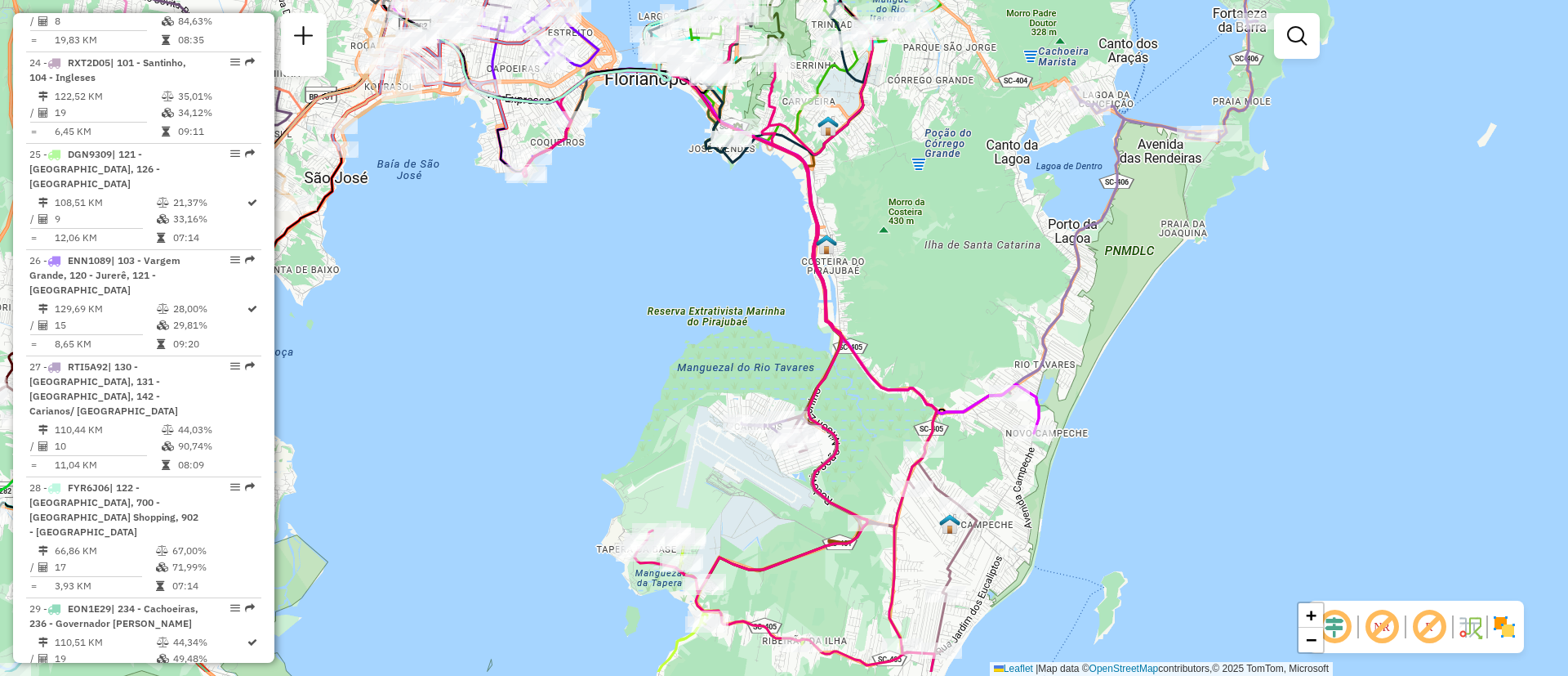
drag, startPoint x: 1010, startPoint y: 375, endPoint x: 903, endPoint y: 270, distance: 149.9
click at [903, 270] on div "Janela de atendimento Grade de atendimento Capacidade Transportadoras Veículos …" at bounding box center [784, 338] width 1568 height 676
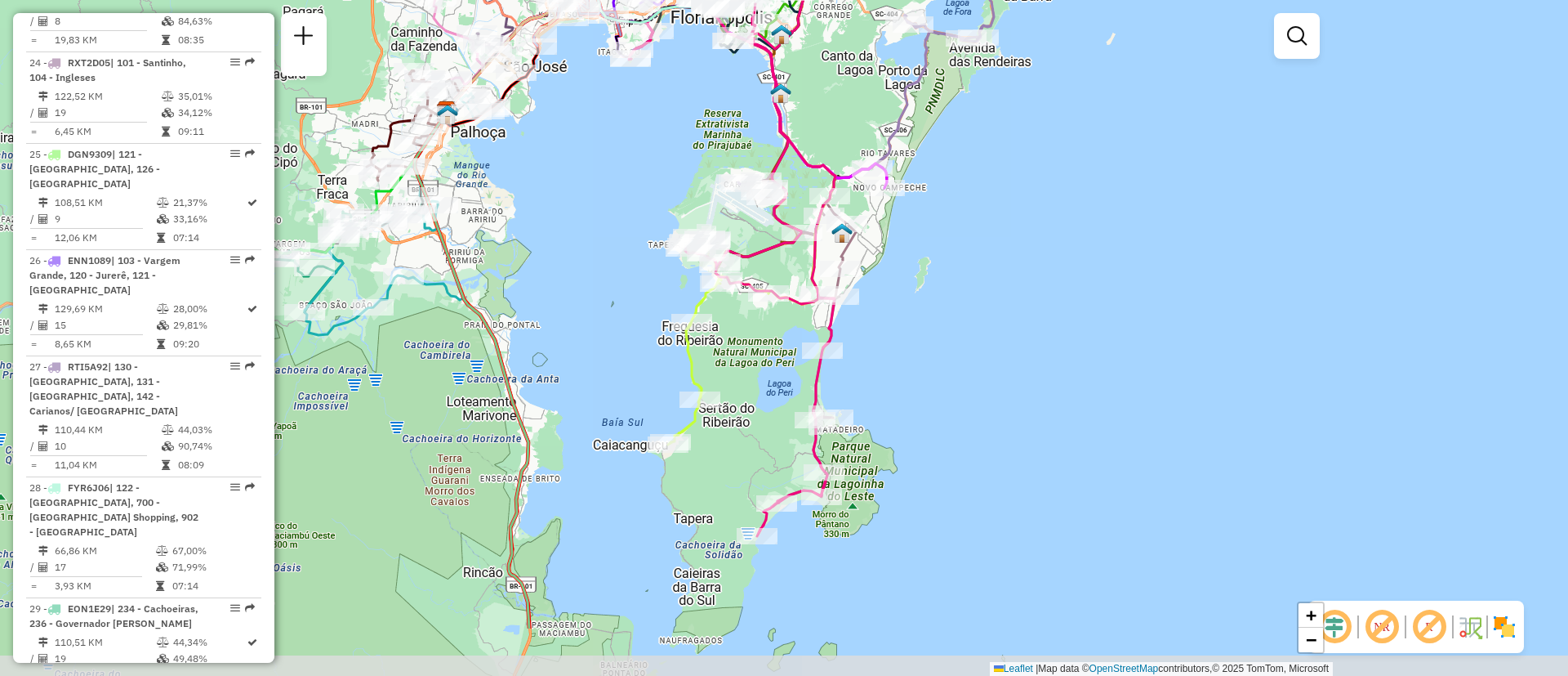
drag, startPoint x: 1094, startPoint y: 480, endPoint x: 1061, endPoint y: 365, distance: 119.6
click at [1061, 365] on div "Janela de atendimento Grade de atendimento Capacidade Transportadoras Veículos …" at bounding box center [784, 338] width 1568 height 676
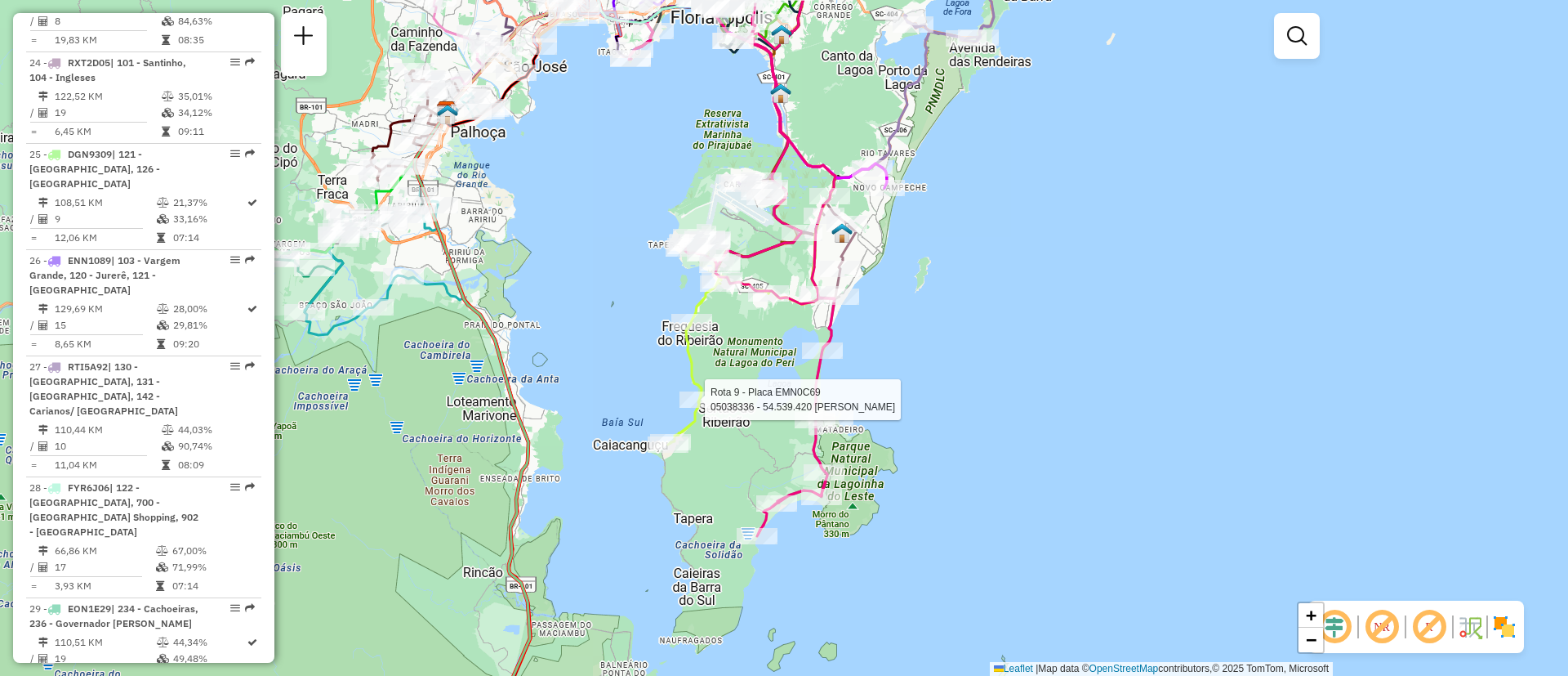
select select "**********"
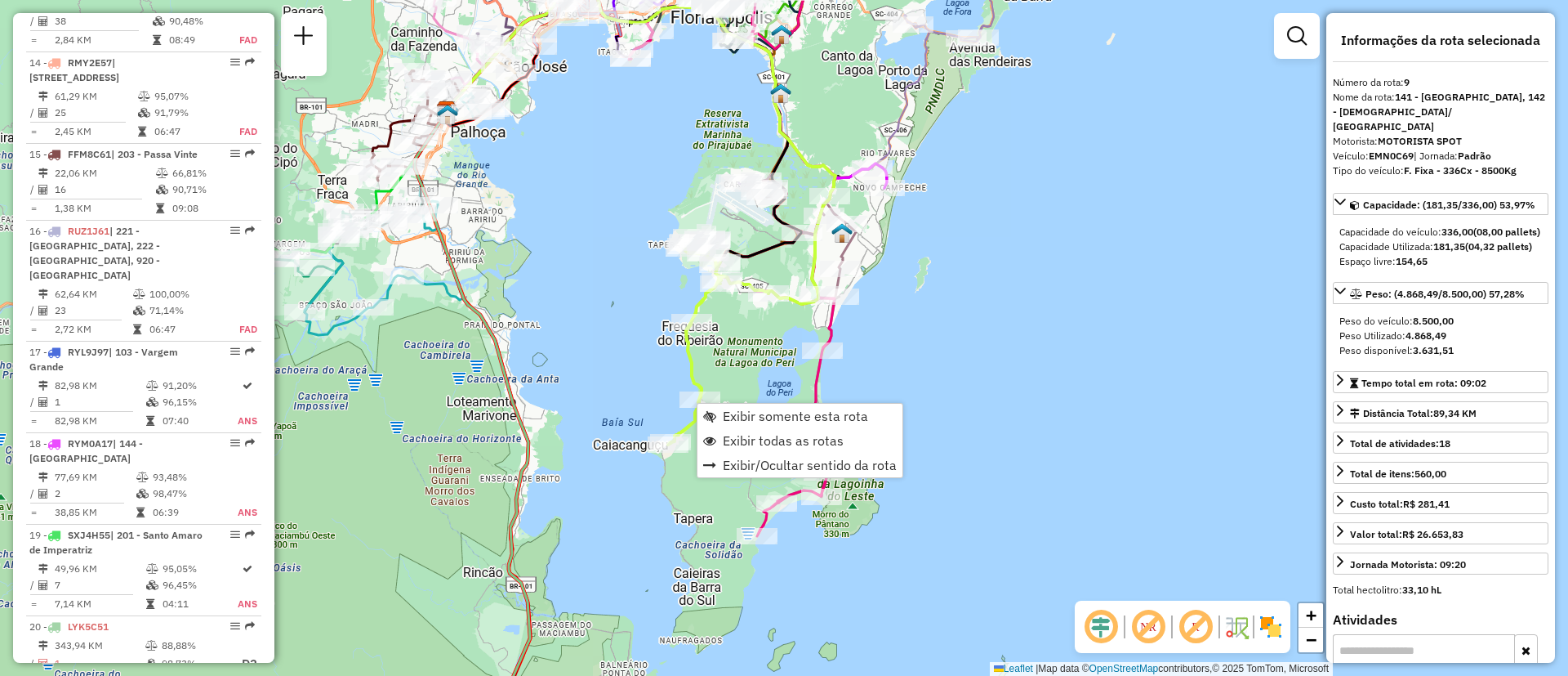
scroll to position [1418, 0]
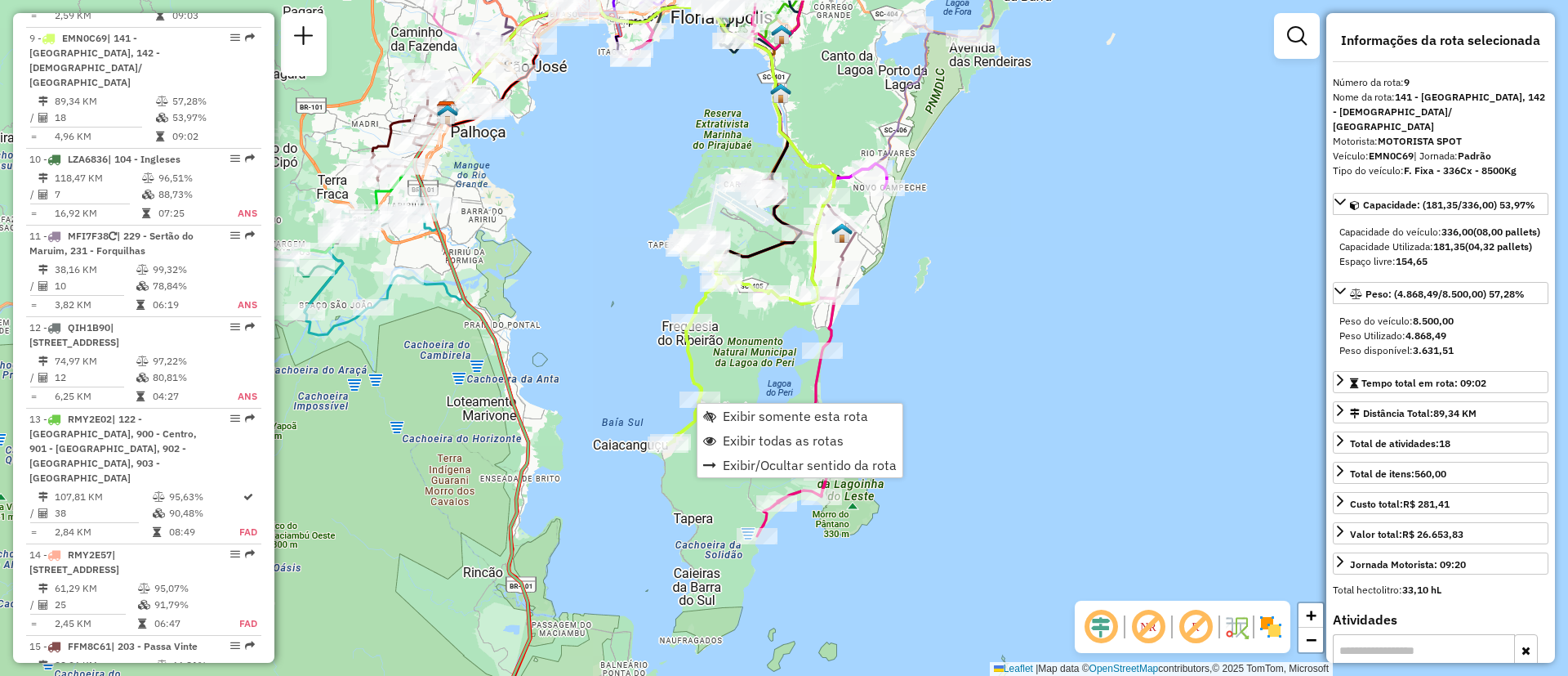
click at [966, 399] on div "Janela de atendimento Grade de atendimento Capacidade Transportadoras Veículos …" at bounding box center [784, 338] width 1568 height 676
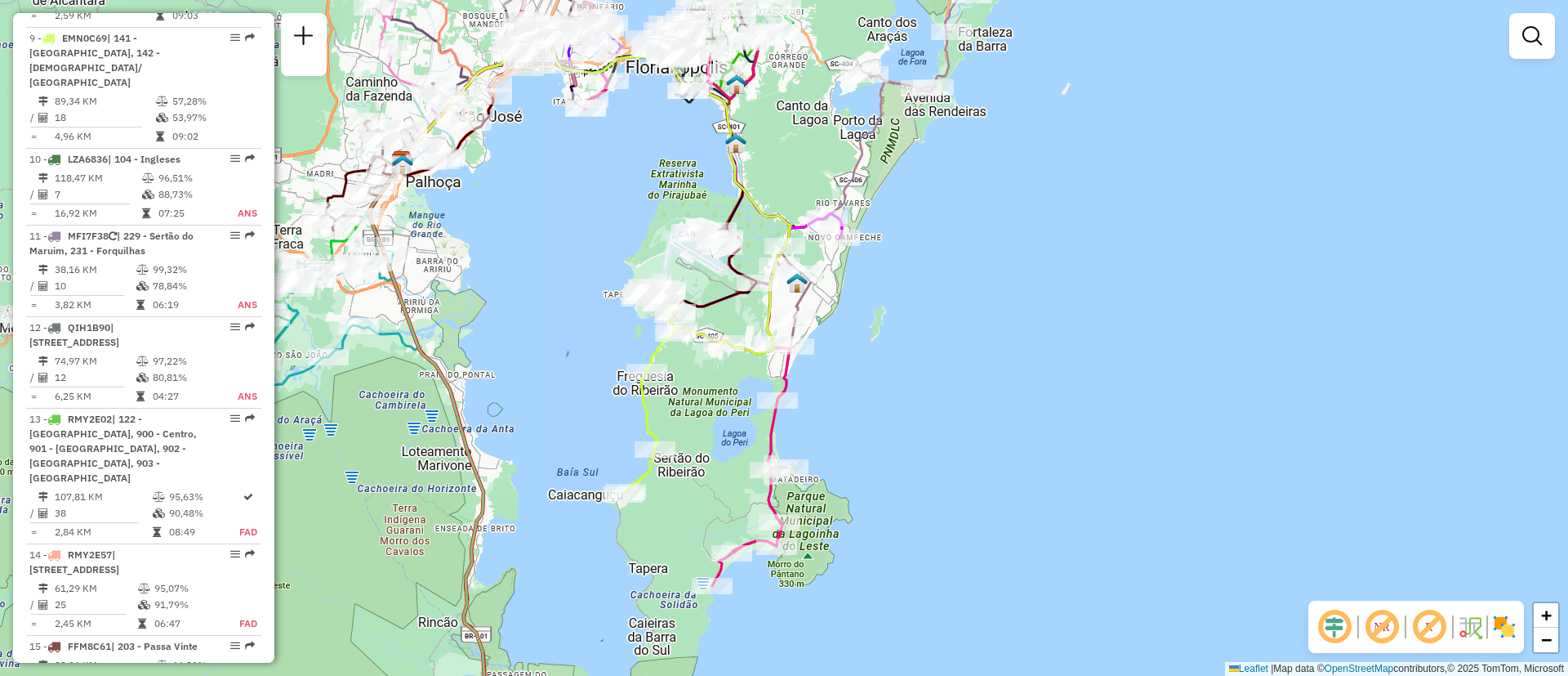
drag, startPoint x: 973, startPoint y: 378, endPoint x: 929, endPoint y: 427, distance: 65.9
click at [929, 427] on div "Janela de atendimento Grade de atendimento Capacidade Transportadoras Veículos …" at bounding box center [784, 338] width 1568 height 676
select select "**********"
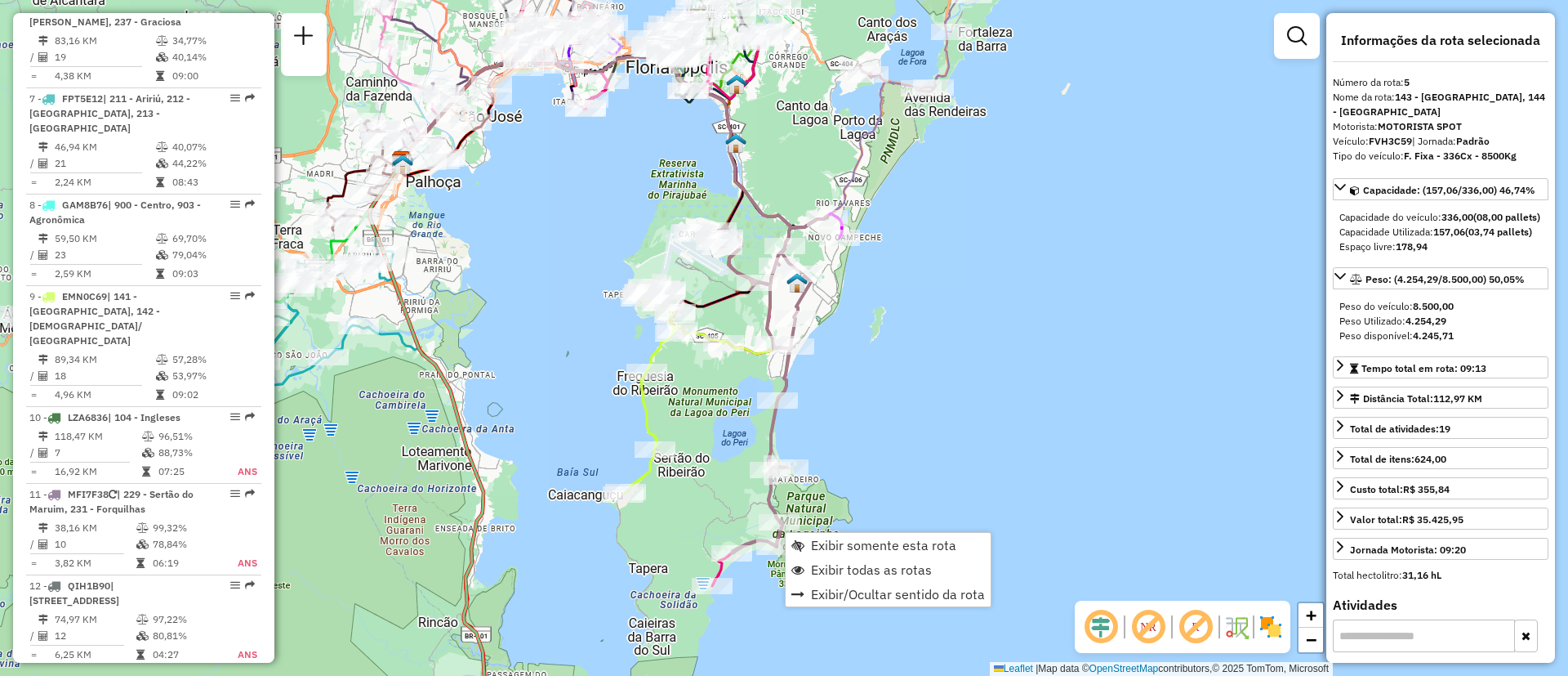
scroll to position [1051, 0]
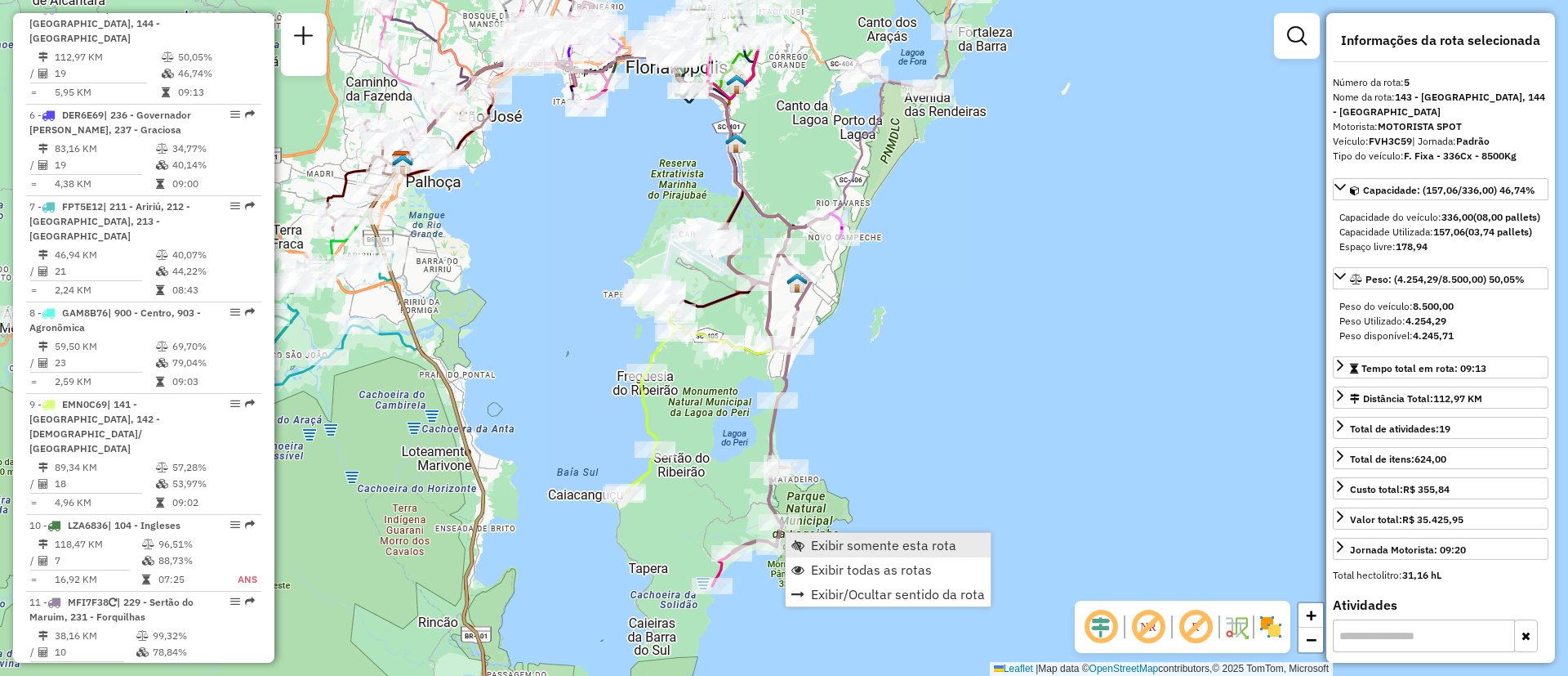
click at [891, 541] on span "Exibir somente esta rota" at bounding box center [883, 545] width 145 height 13
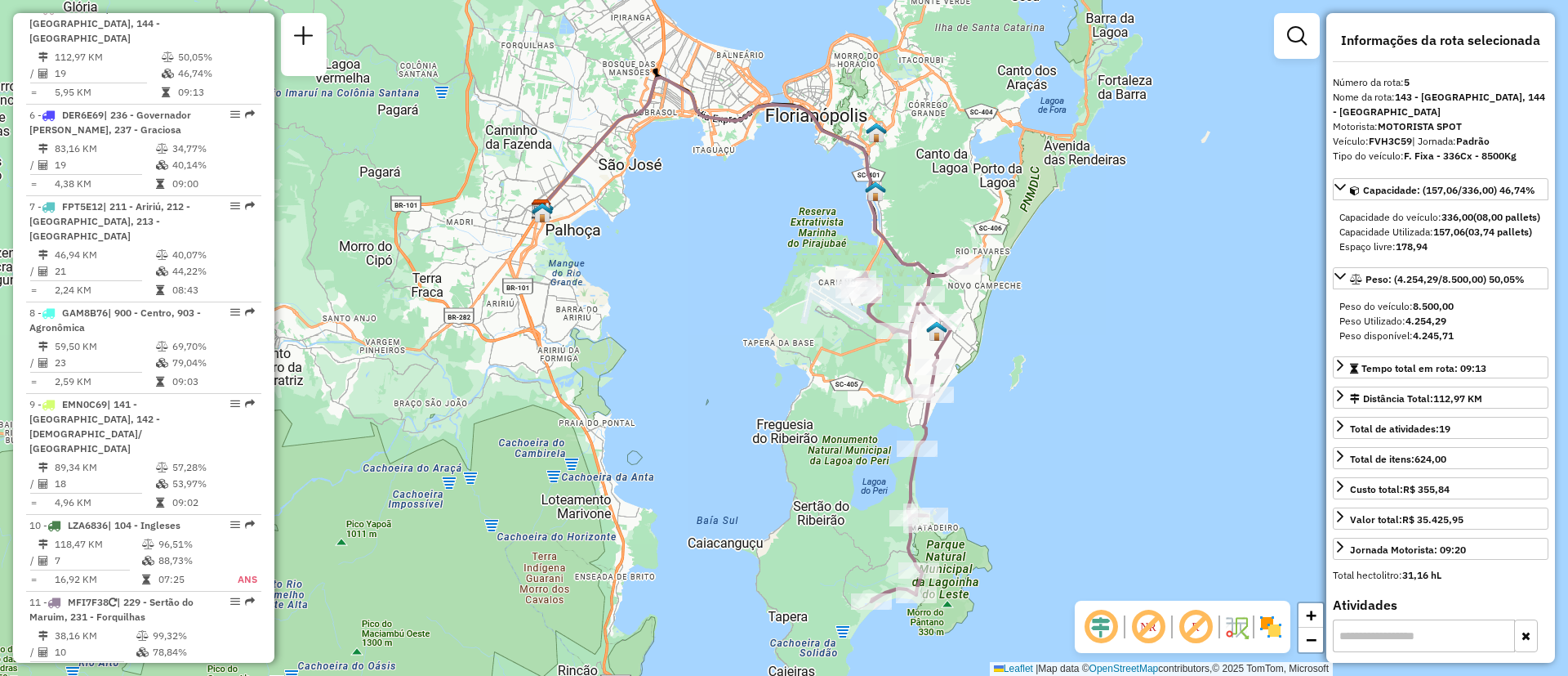
drag, startPoint x: 1042, startPoint y: 478, endPoint x: 937, endPoint y: 470, distance: 105.3
click at [937, 470] on div "Janela de atendimento Grade de atendimento Capacidade Transportadoras Veículos …" at bounding box center [784, 338] width 1568 height 676
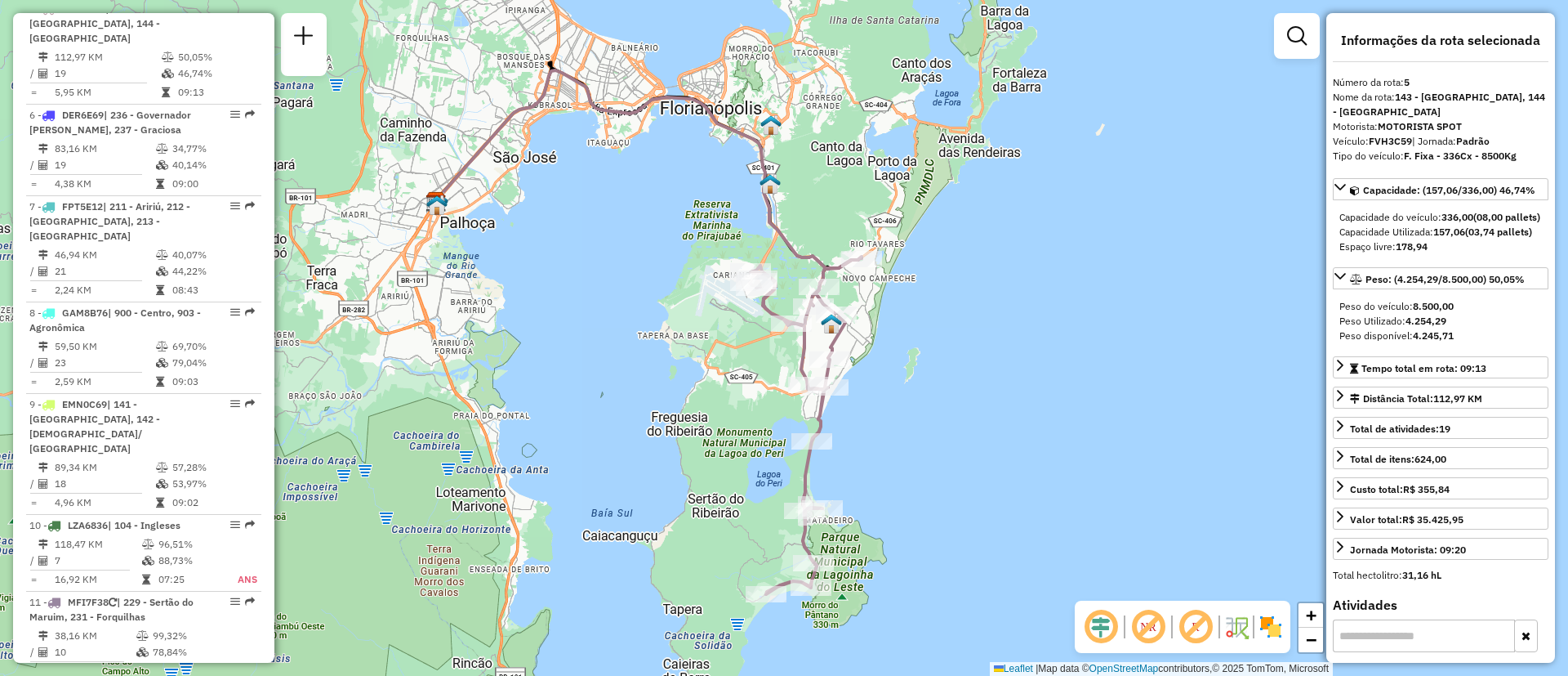
scroll to position [2828, 0]
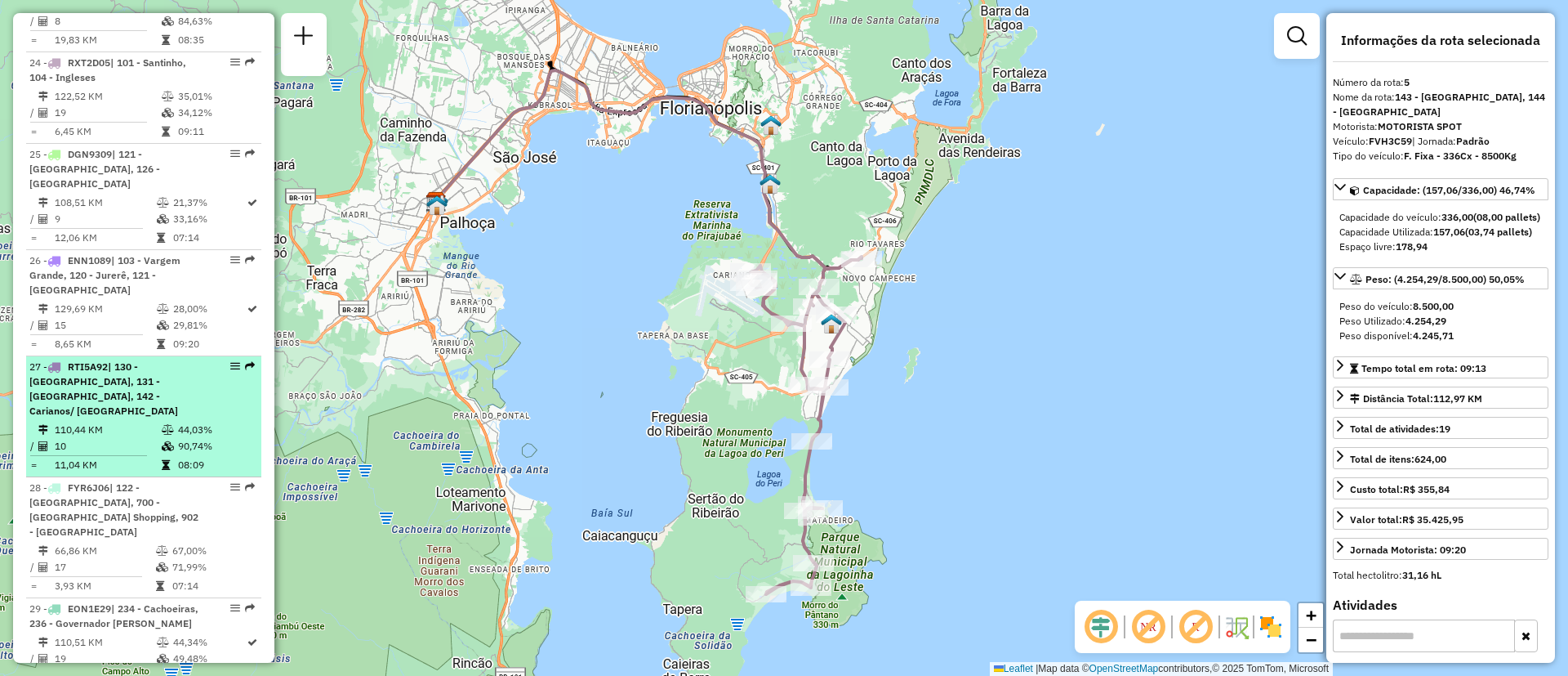
click at [124, 364] on span "| 130 - [GEOGRAPHIC_DATA], 131 - [GEOGRAPHIC_DATA], 142 - Carianos/ [GEOGRAPHIC…" at bounding box center [104, 388] width 149 height 56
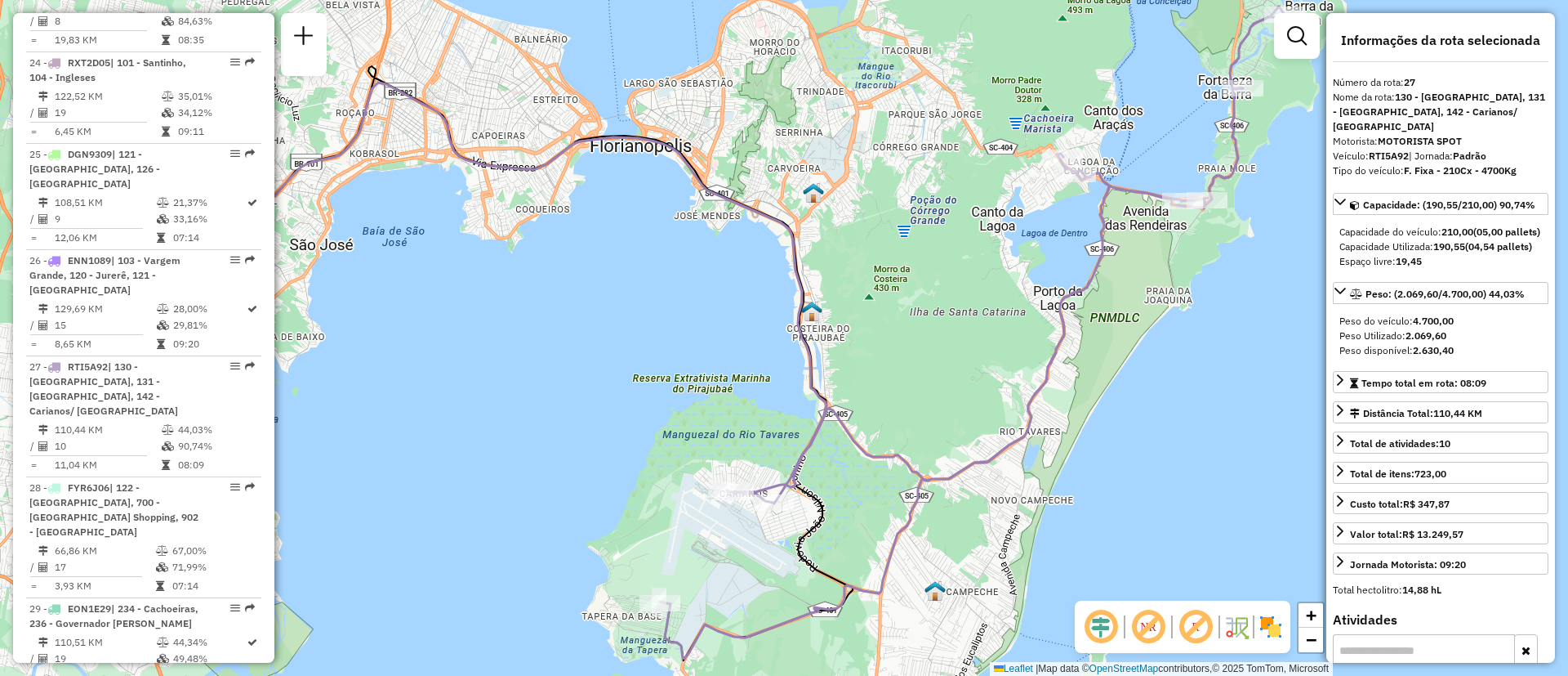
drag, startPoint x: 860, startPoint y: 400, endPoint x: 490, endPoint y: 350, distance: 373.4
click at [490, 350] on div "Janela de atendimento Grade de atendimento Capacidade Transportadoras Veículos …" at bounding box center [784, 338] width 1568 height 676
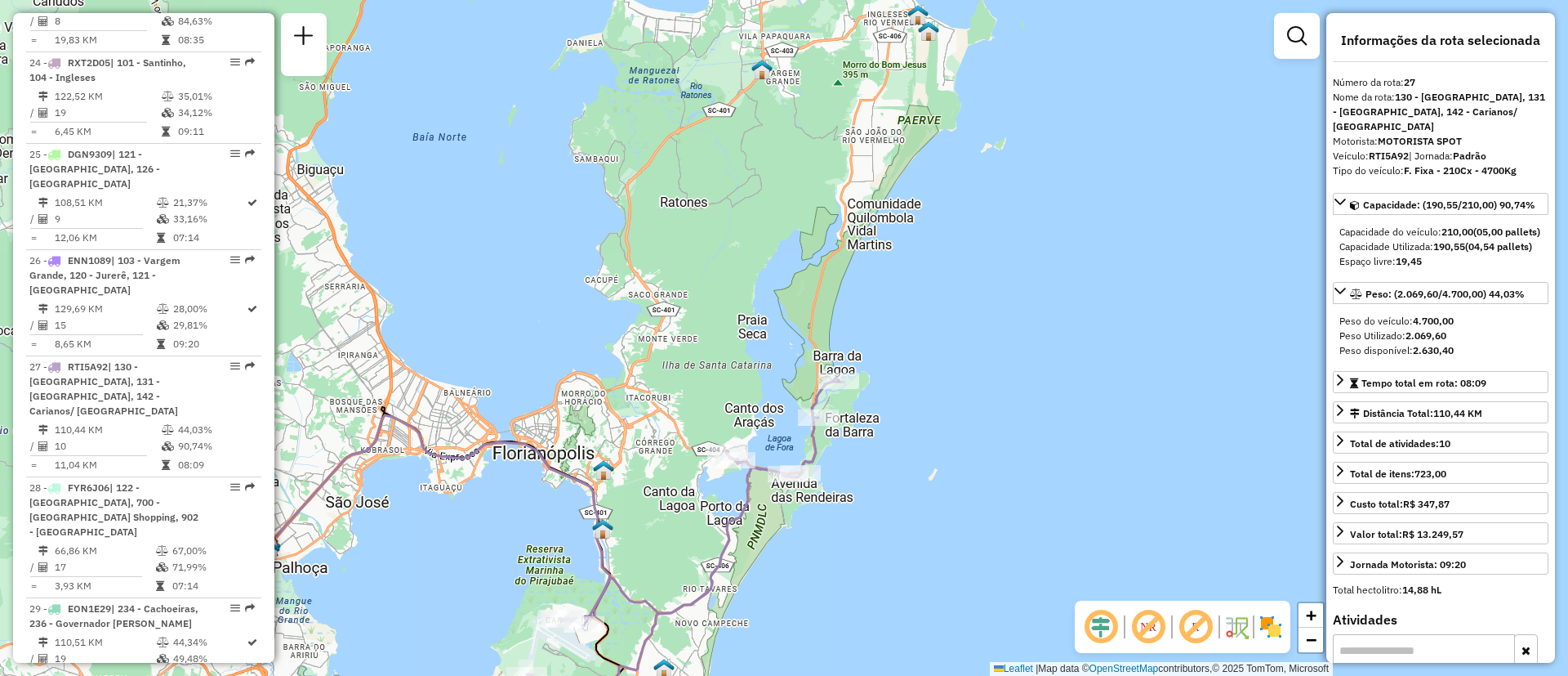
drag, startPoint x: 938, startPoint y: 381, endPoint x: 984, endPoint y: 534, distance: 159.8
click at [984, 534] on div "Janela de atendimento Grade de atendimento Capacidade Transportadoras Veículos …" at bounding box center [784, 338] width 1568 height 676
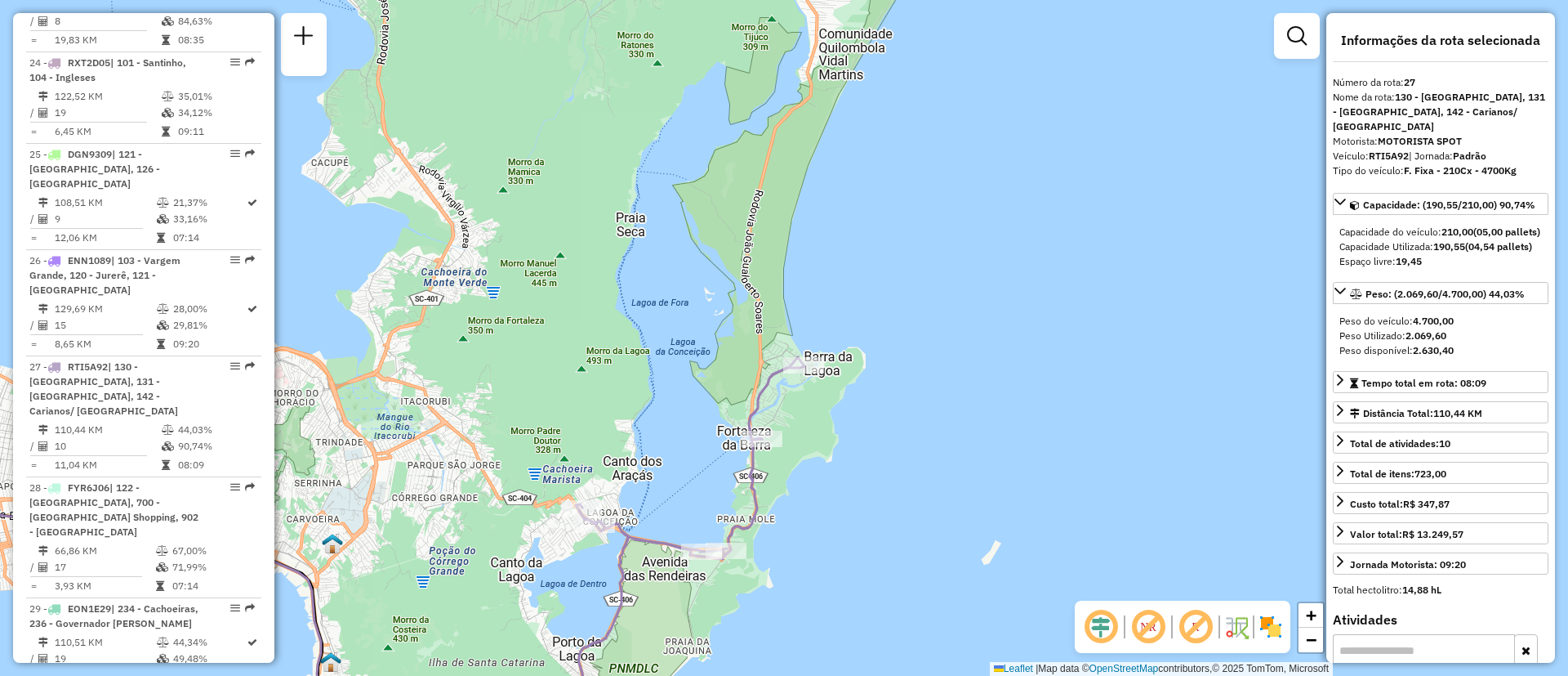
click at [910, 243] on div "Janela de atendimento Grade de atendimento Capacidade Transportadoras Veículos …" at bounding box center [784, 338] width 1568 height 676
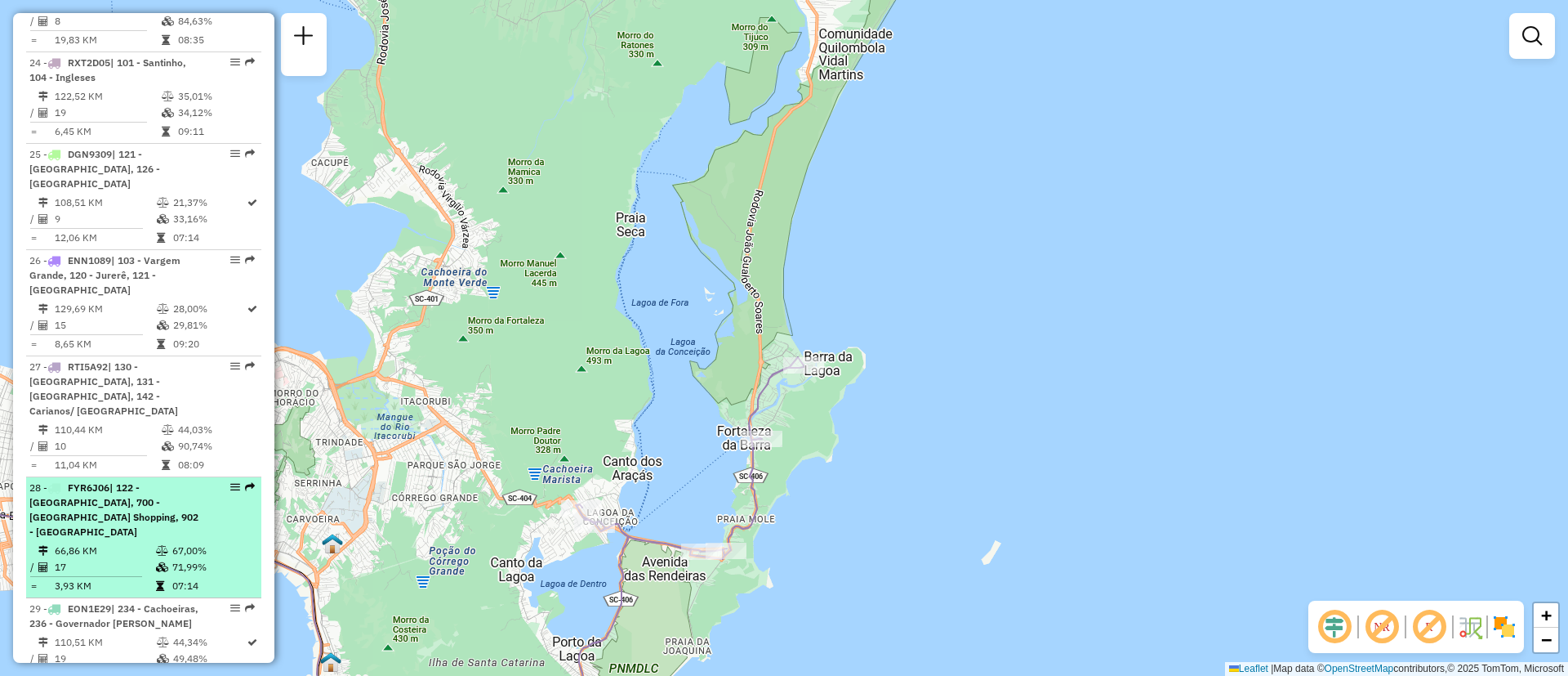
select select "**********"
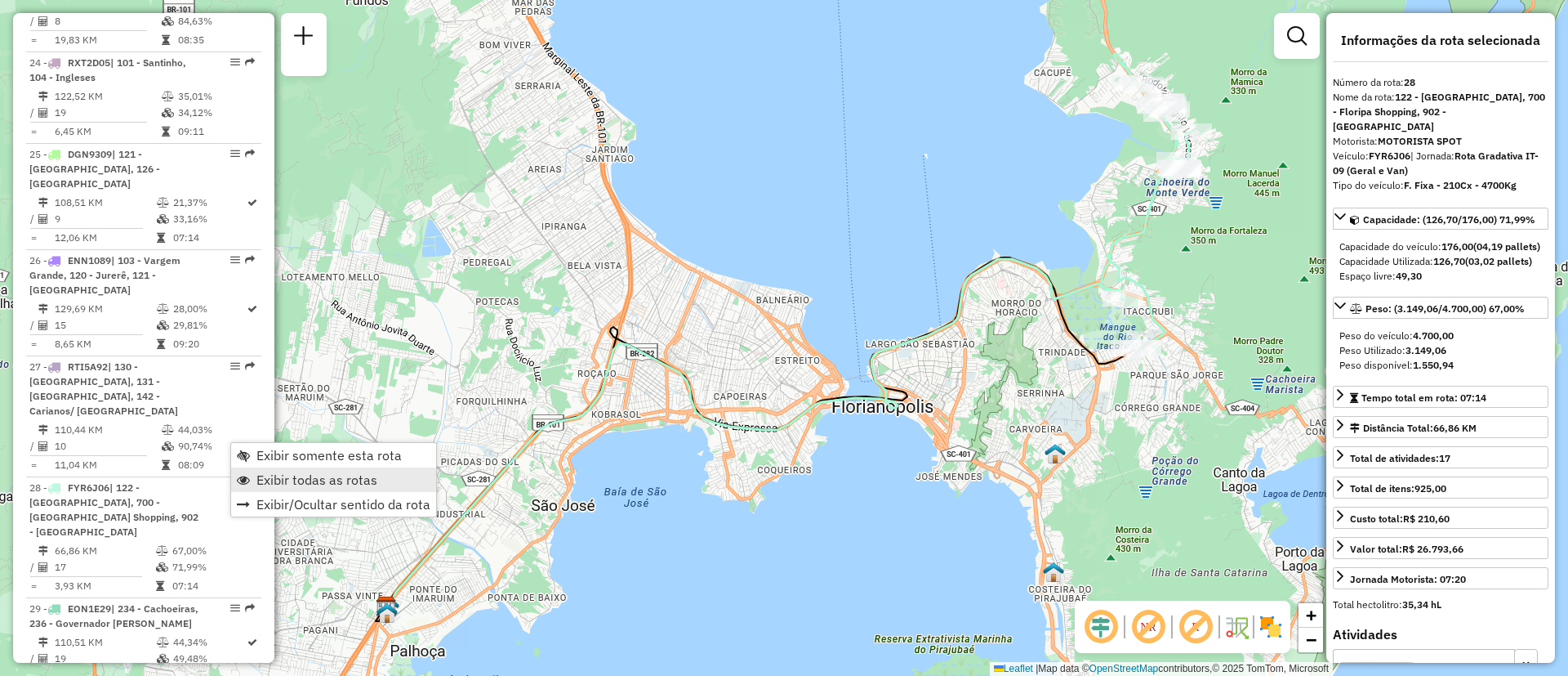
click at [307, 476] on span "Exibir todas as rotas" at bounding box center [316, 479] width 121 height 13
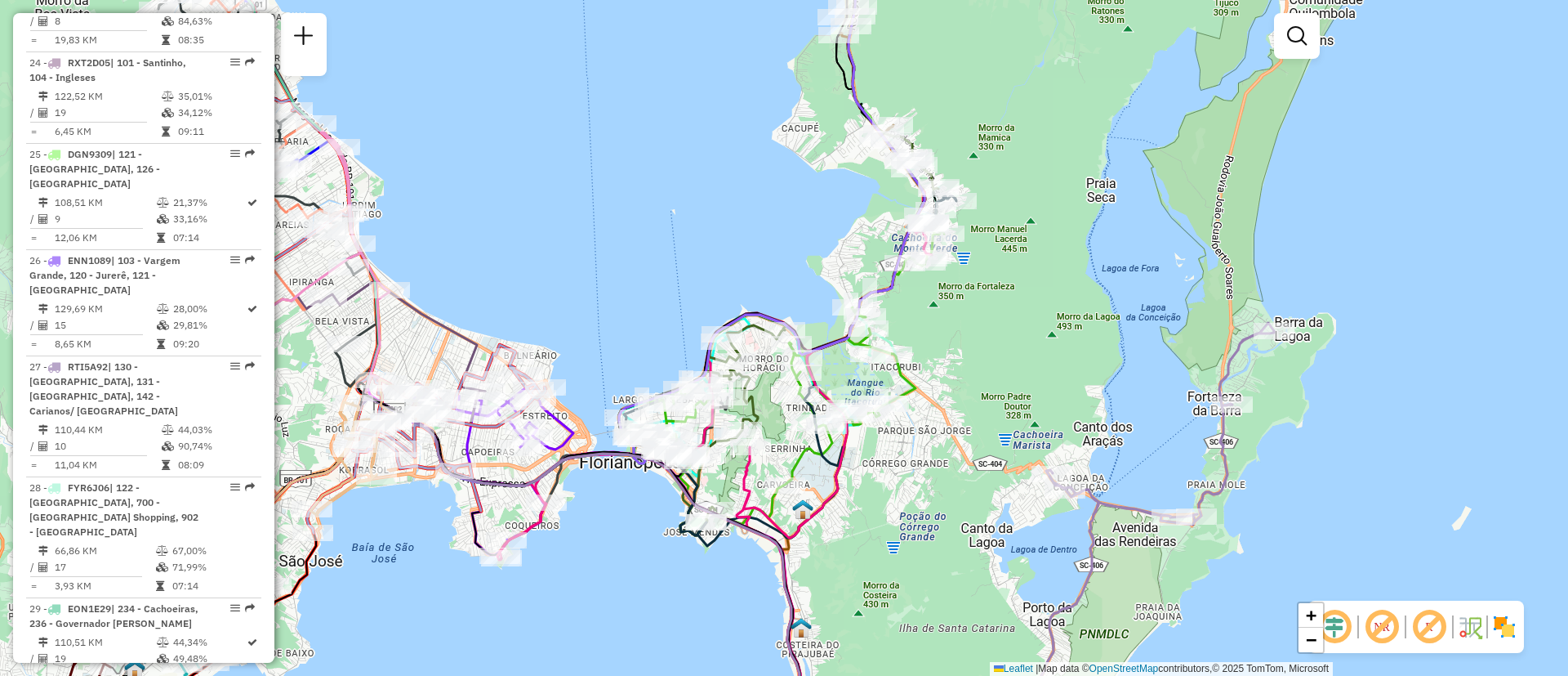
drag, startPoint x: 914, startPoint y: 301, endPoint x: 872, endPoint y: 312, distance: 43.4
click at [662, 358] on div "Janela de atendimento Grade de atendimento Capacidade Transportadoras Veículos …" at bounding box center [784, 338] width 1568 height 676
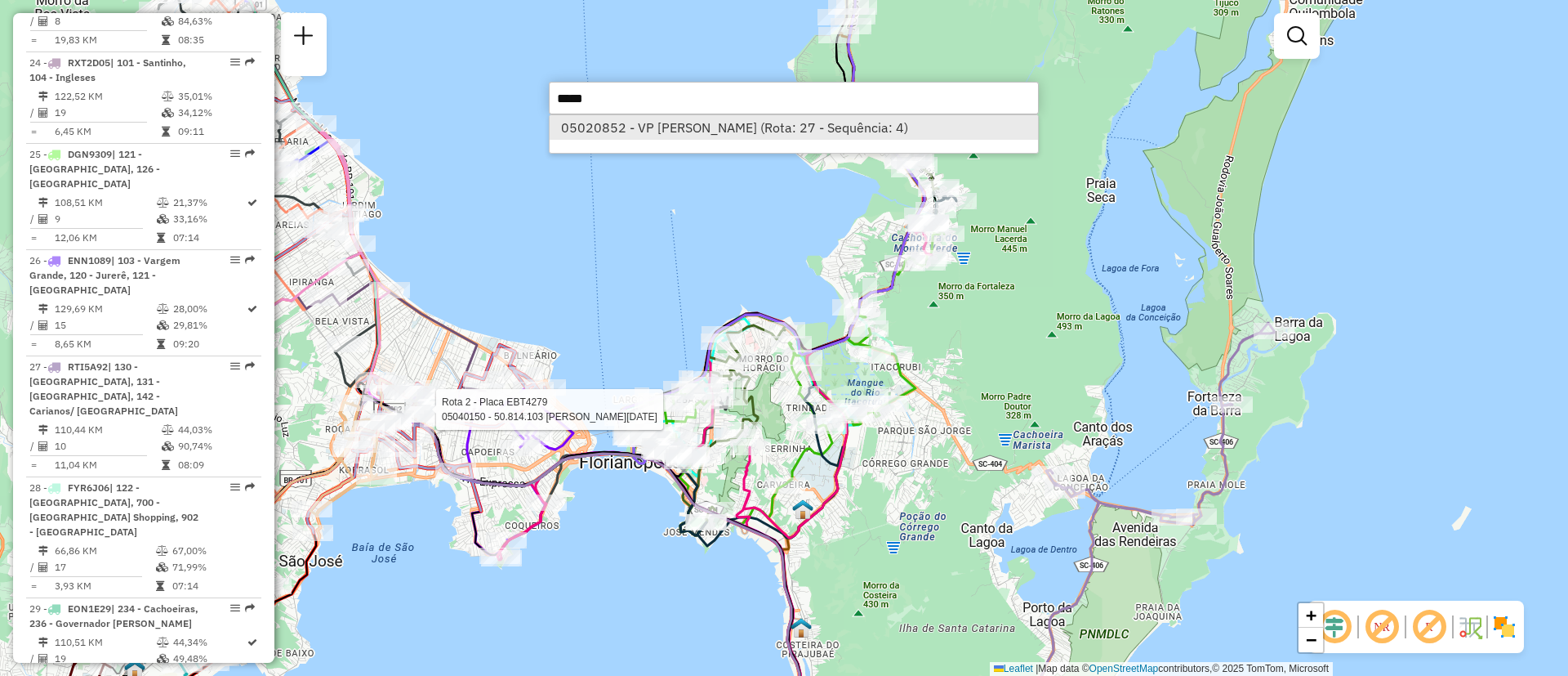
type input "*****"
click at [859, 125] on li "05020852 - VP [PERSON_NAME] (Rota: 27 - Sequência: 4)" at bounding box center [794, 127] width 488 height 25
select select "**********"
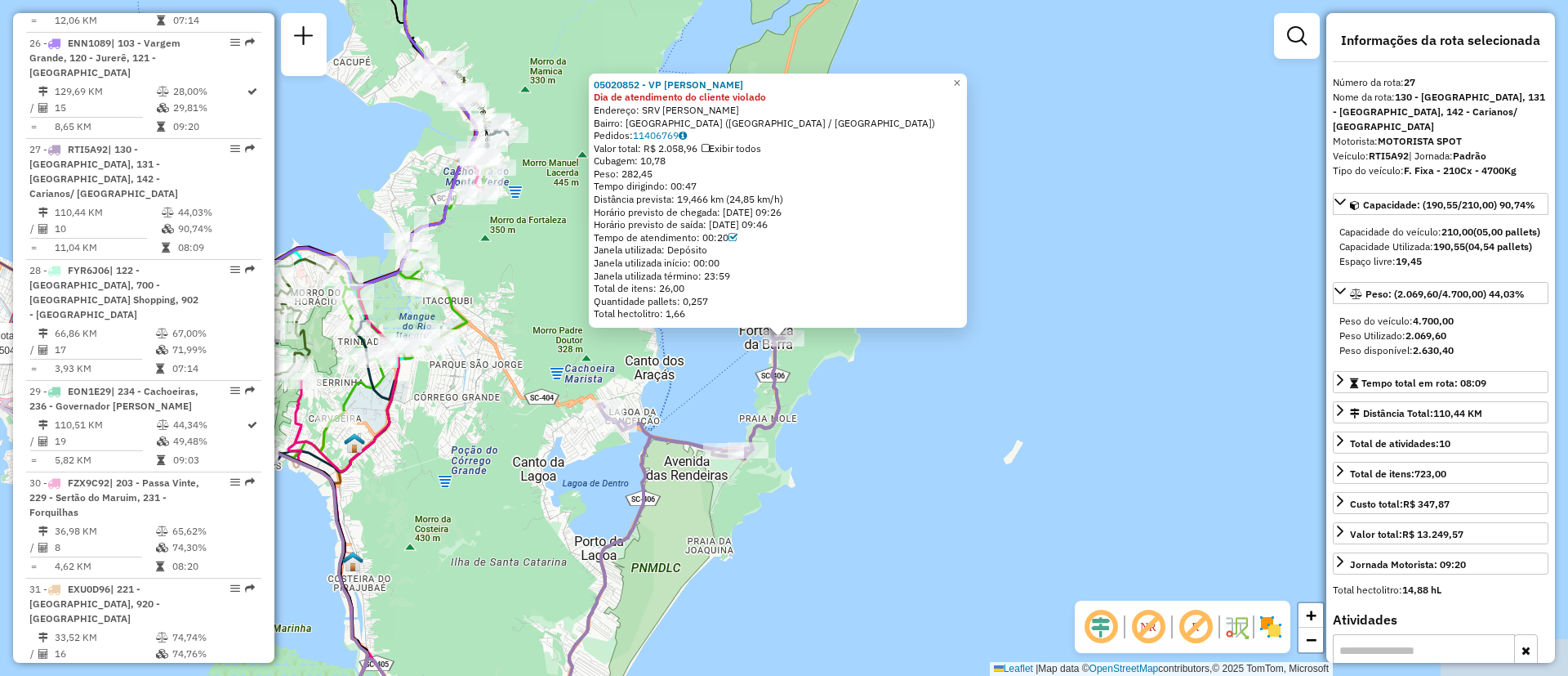
scroll to position [3142, 0]
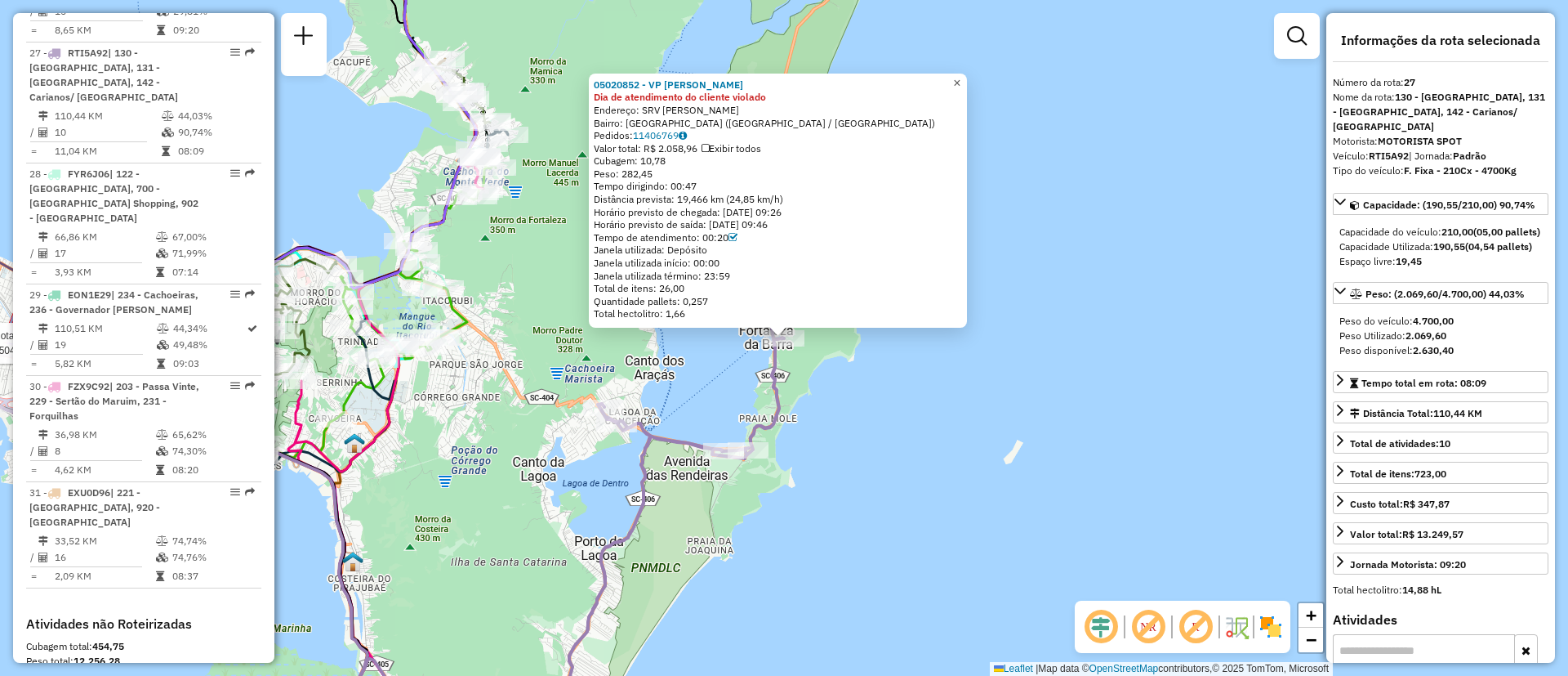
click at [961, 76] on span "×" at bounding box center [956, 83] width 8 height 14
click at [807, 357] on div "Rota 27 - Placa RTI5A92 05020852 - VP [PERSON_NAME] RA 05020852 - VP [PERSON_NA…" at bounding box center [784, 338] width 1568 height 676
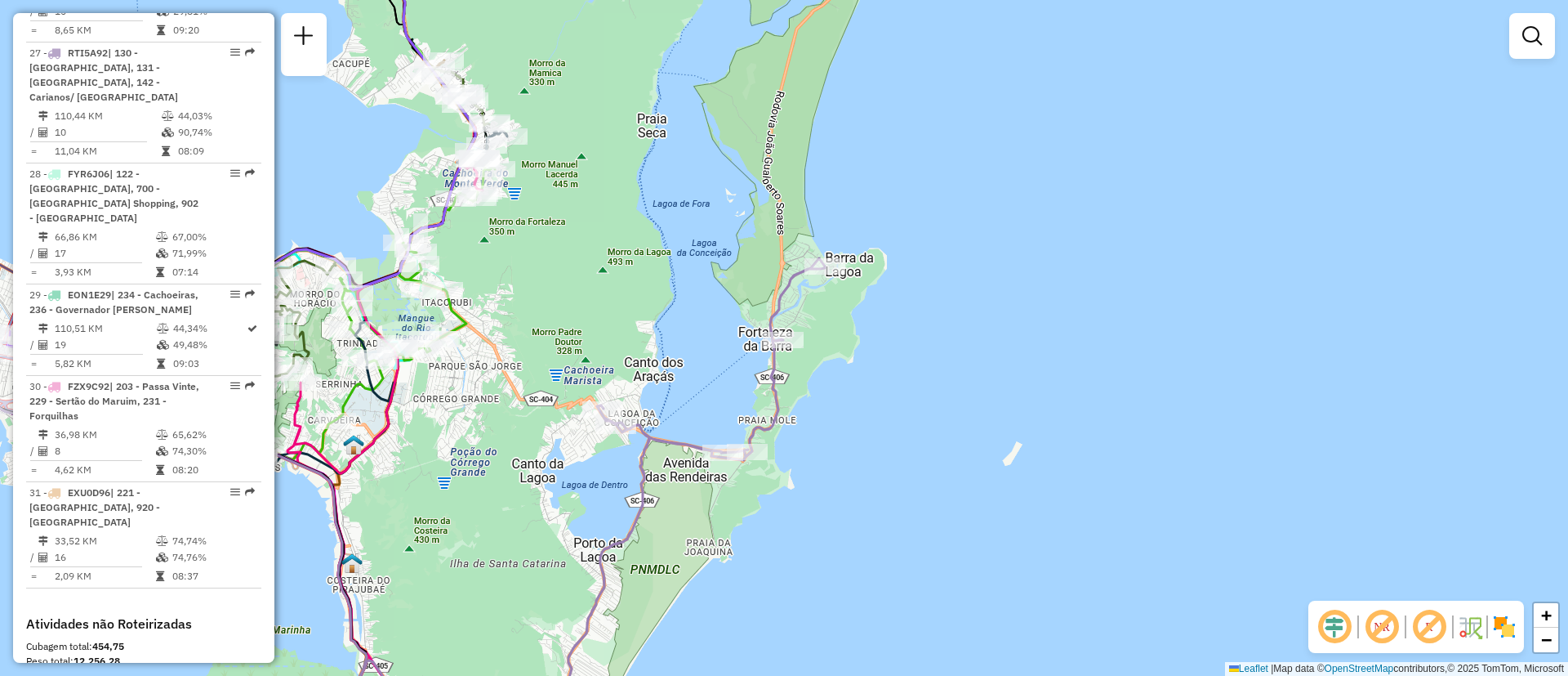
drag, startPoint x: 789, startPoint y: 375, endPoint x: 1266, endPoint y: 421, distance: 479.2
click at [1283, 424] on div "Janela de atendimento Grade de atendimento Capacidade Transportadoras Veículos …" at bounding box center [784, 338] width 1568 height 676
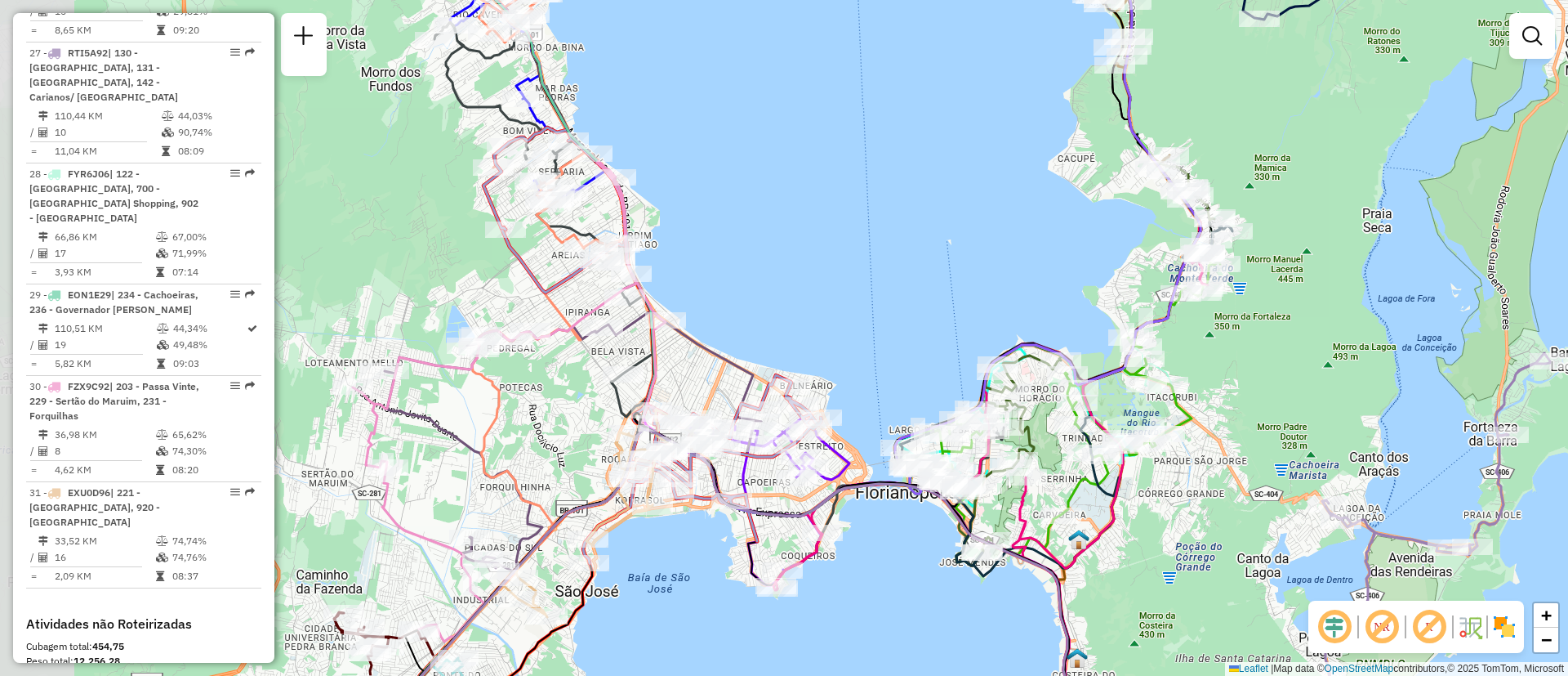
drag, startPoint x: 911, startPoint y: 359, endPoint x: 1139, endPoint y: 407, distance: 233.0
click at [1139, 407] on div "Janela de atendimento Grade de atendimento Capacidade Transportadoras Veículos …" at bounding box center [784, 338] width 1568 height 676
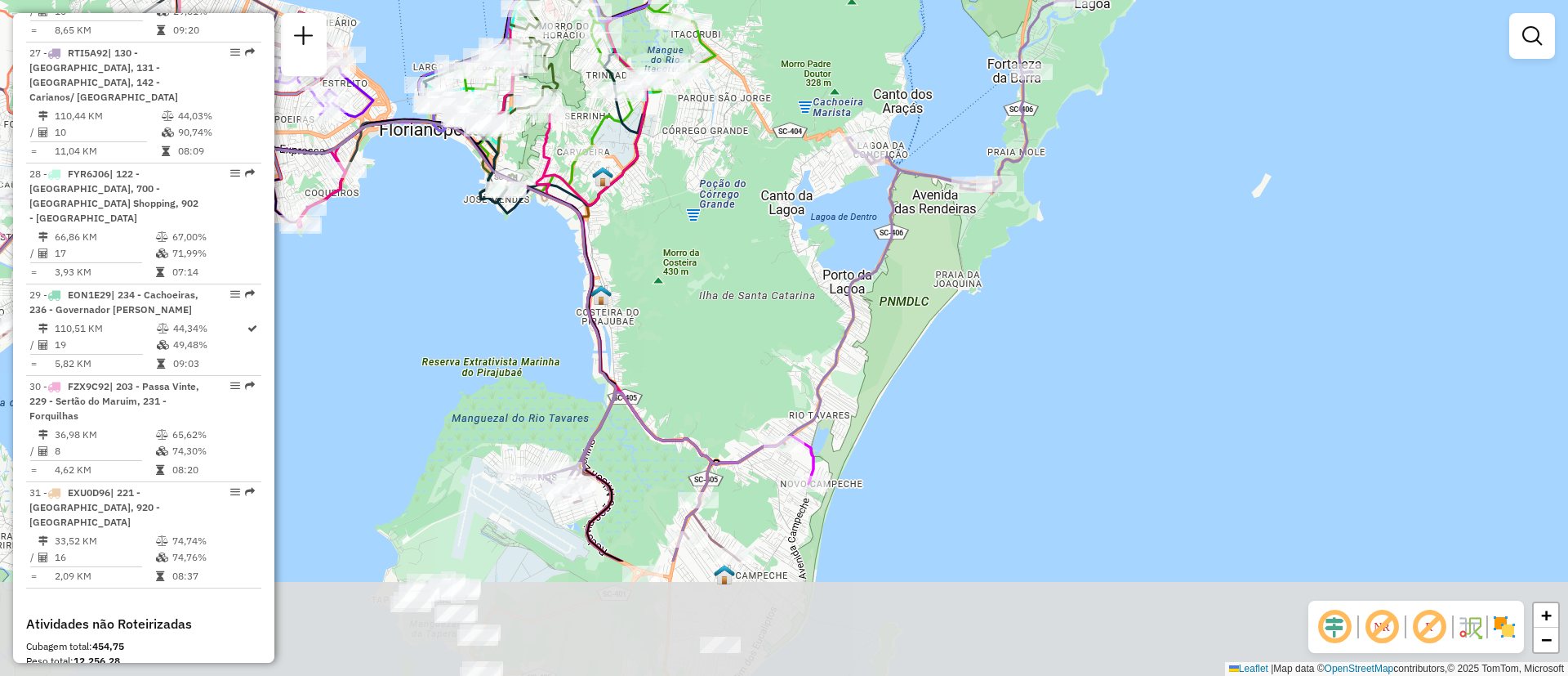
drag, startPoint x: 1087, startPoint y: 527, endPoint x: 864, endPoint y: 346, distance: 287.2
click at [864, 346] on div "Janela de atendimento Grade de atendimento Capacidade Transportadoras Veículos …" at bounding box center [784, 338] width 1568 height 676
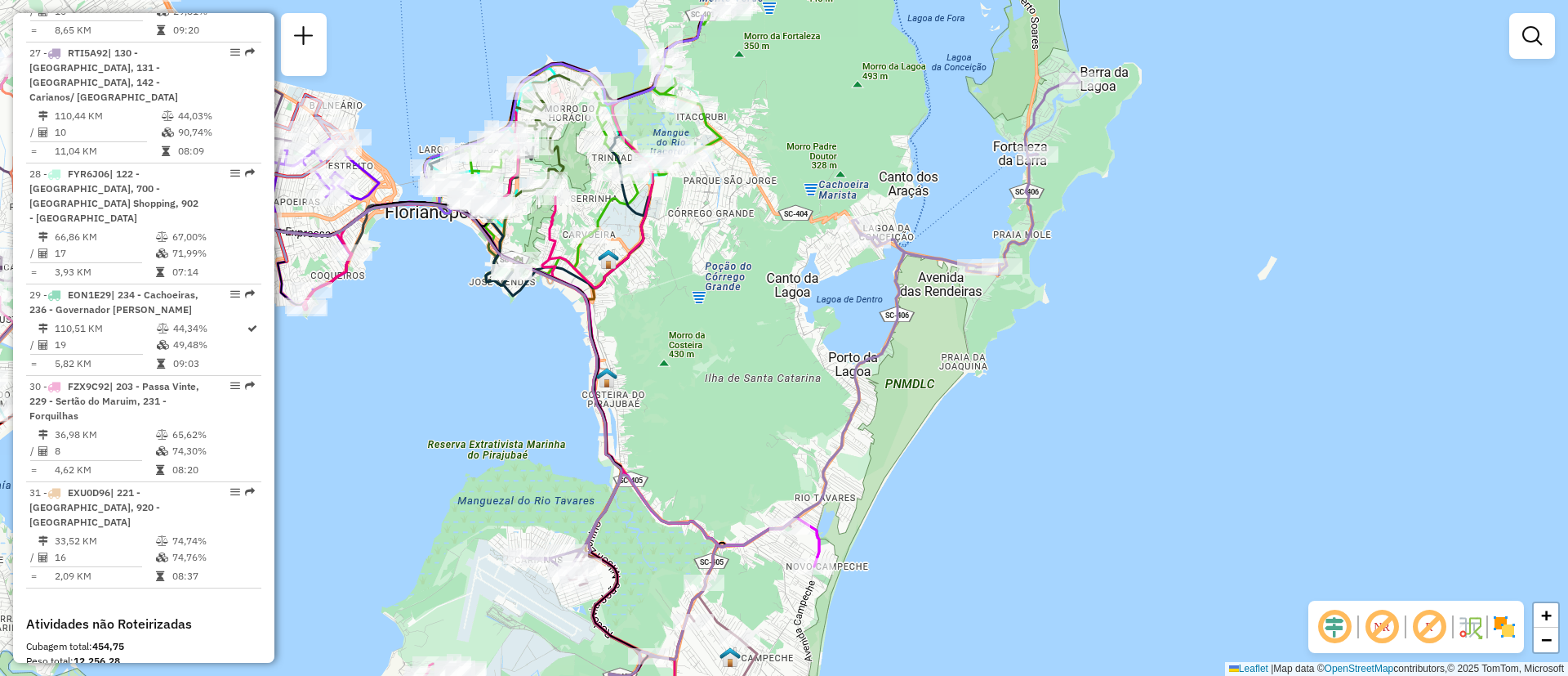
drag, startPoint x: 858, startPoint y: 239, endPoint x: 846, endPoint y: 453, distance: 214.3
click at [846, 453] on div "Janela de atendimento Grade de atendimento Capacidade Transportadoras Veículos …" at bounding box center [784, 338] width 1568 height 676
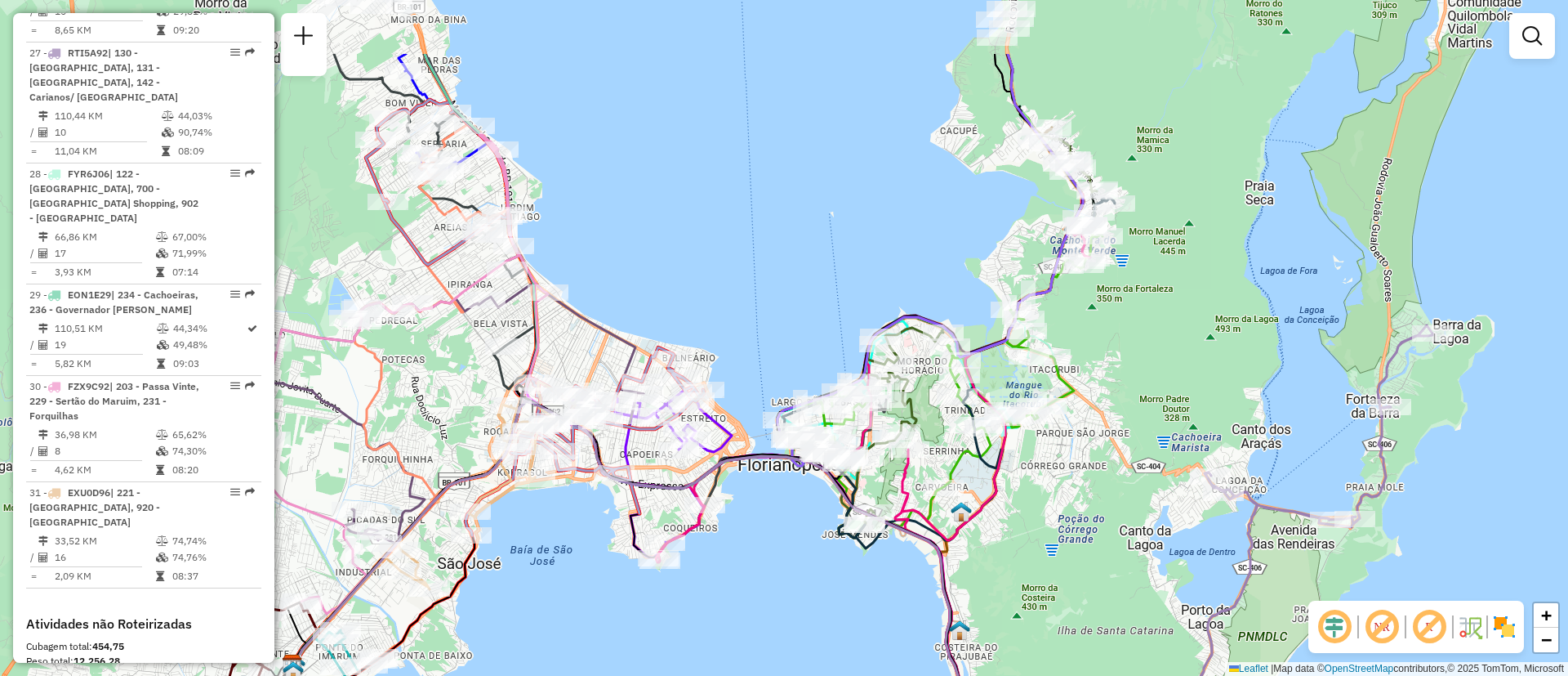
drag, startPoint x: 641, startPoint y: 449, endPoint x: 1013, endPoint y: 570, distance: 391.2
click at [1013, 570] on div "Janela de atendimento Grade de atendimento Capacidade Transportadoras Veículos …" at bounding box center [784, 338] width 1568 height 676
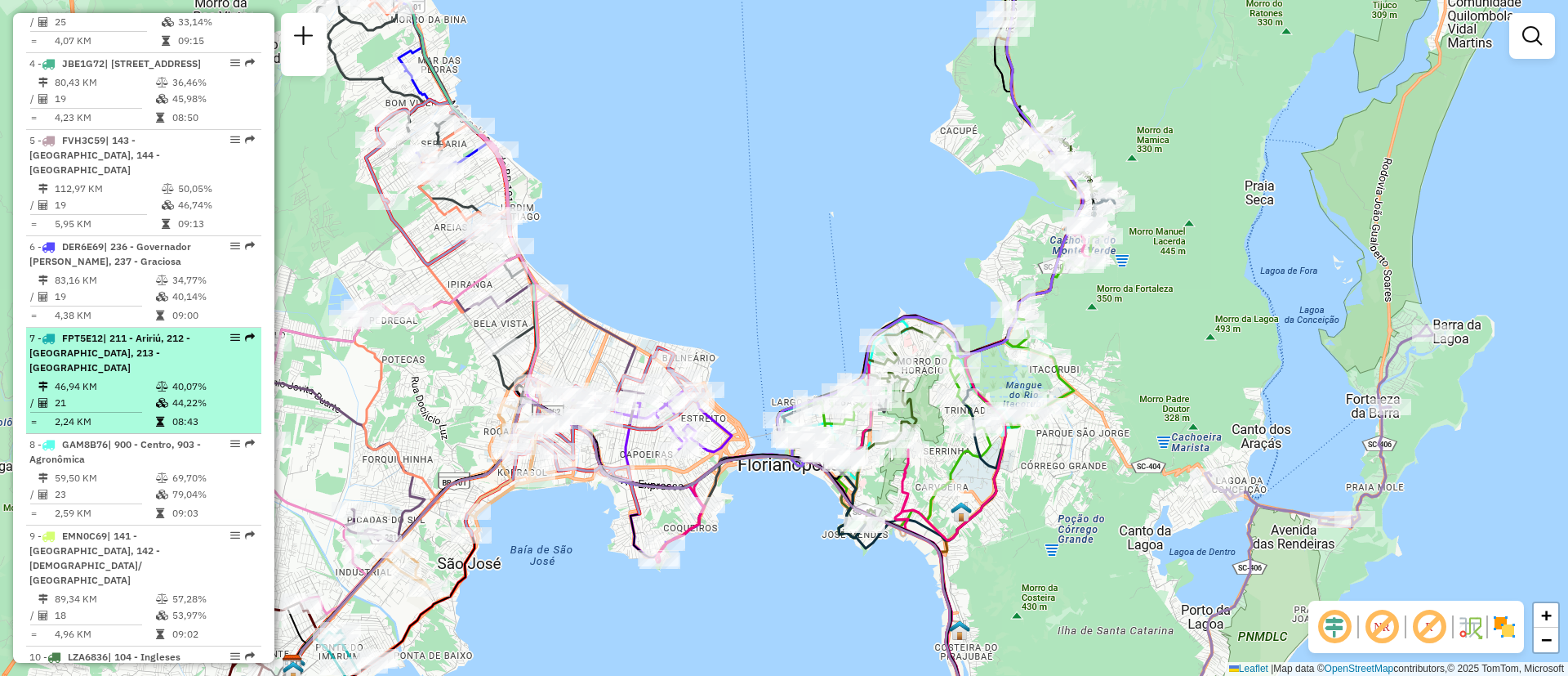
drag, startPoint x: 133, startPoint y: 354, endPoint x: 179, endPoint y: 349, distance: 46.3
click at [133, 353] on span "| 211 - Aririú, 212 - [GEOGRAPHIC_DATA], 213 - [GEOGRAPHIC_DATA]" at bounding box center [110, 352] width 161 height 42
select select "**********"
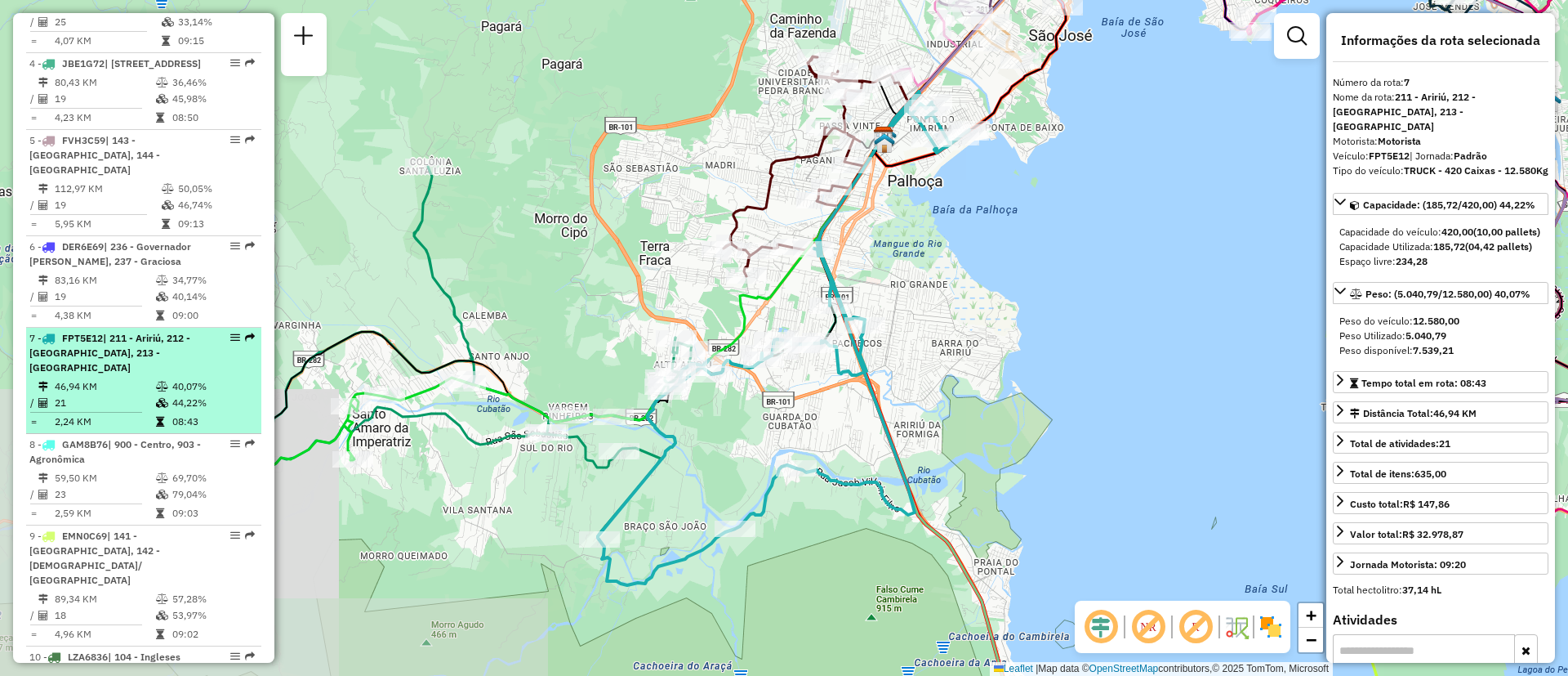
click at [232, 333] on em at bounding box center [236, 338] width 10 height 10
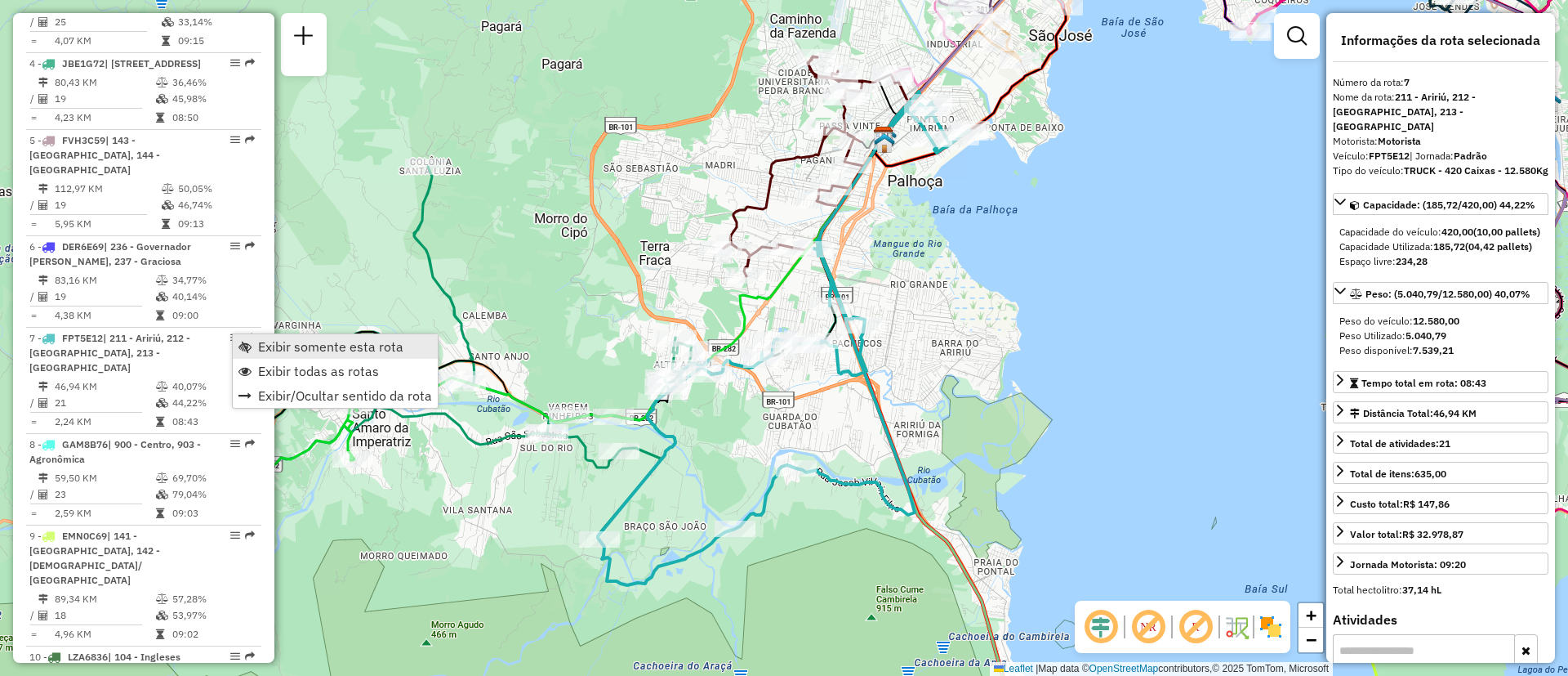
click at [274, 349] on span "Exibir somente esta rota" at bounding box center [330, 346] width 145 height 13
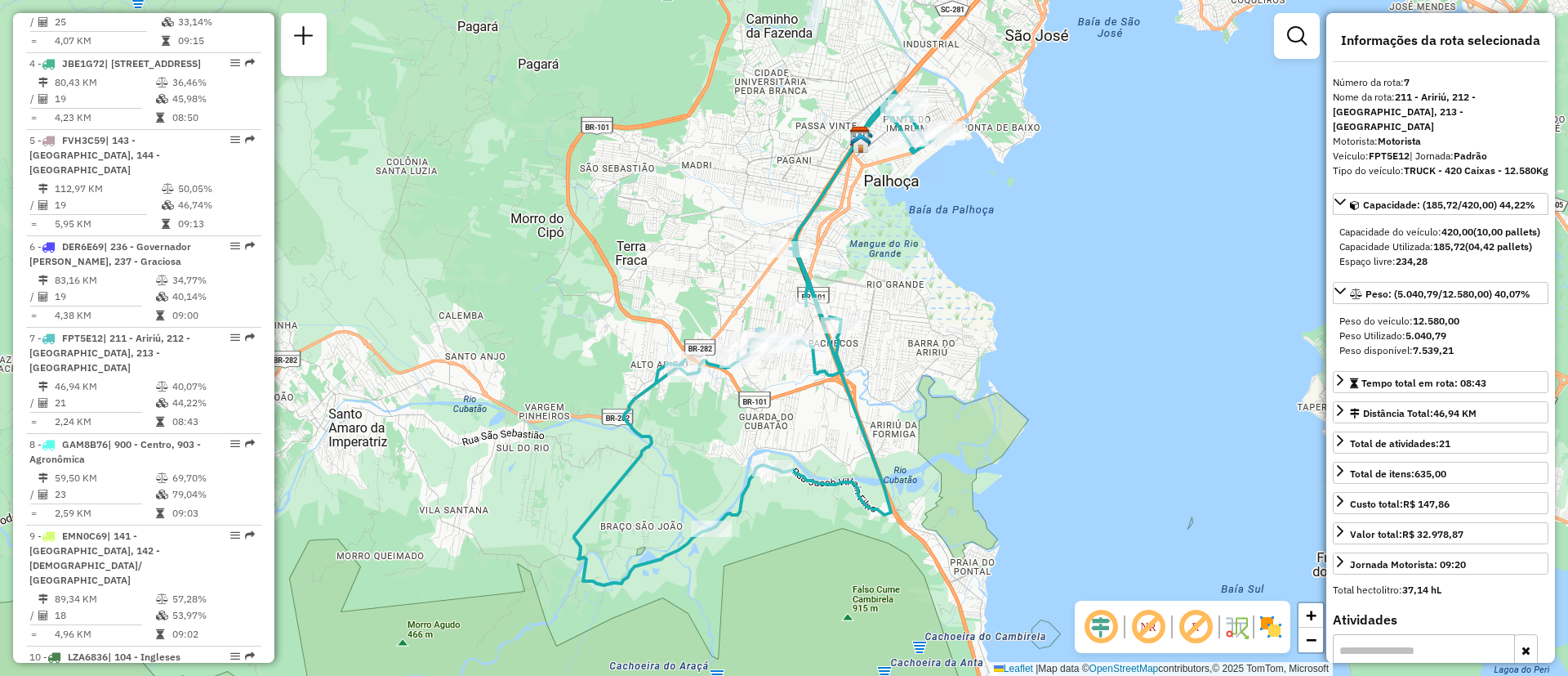
drag, startPoint x: 1060, startPoint y: 482, endPoint x: 1036, endPoint y: 482, distance: 24.0
click at [1036, 482] on div "Janela de atendimento Grade de atendimento Capacidade Transportadoras Veículos …" at bounding box center [784, 338] width 1568 height 676
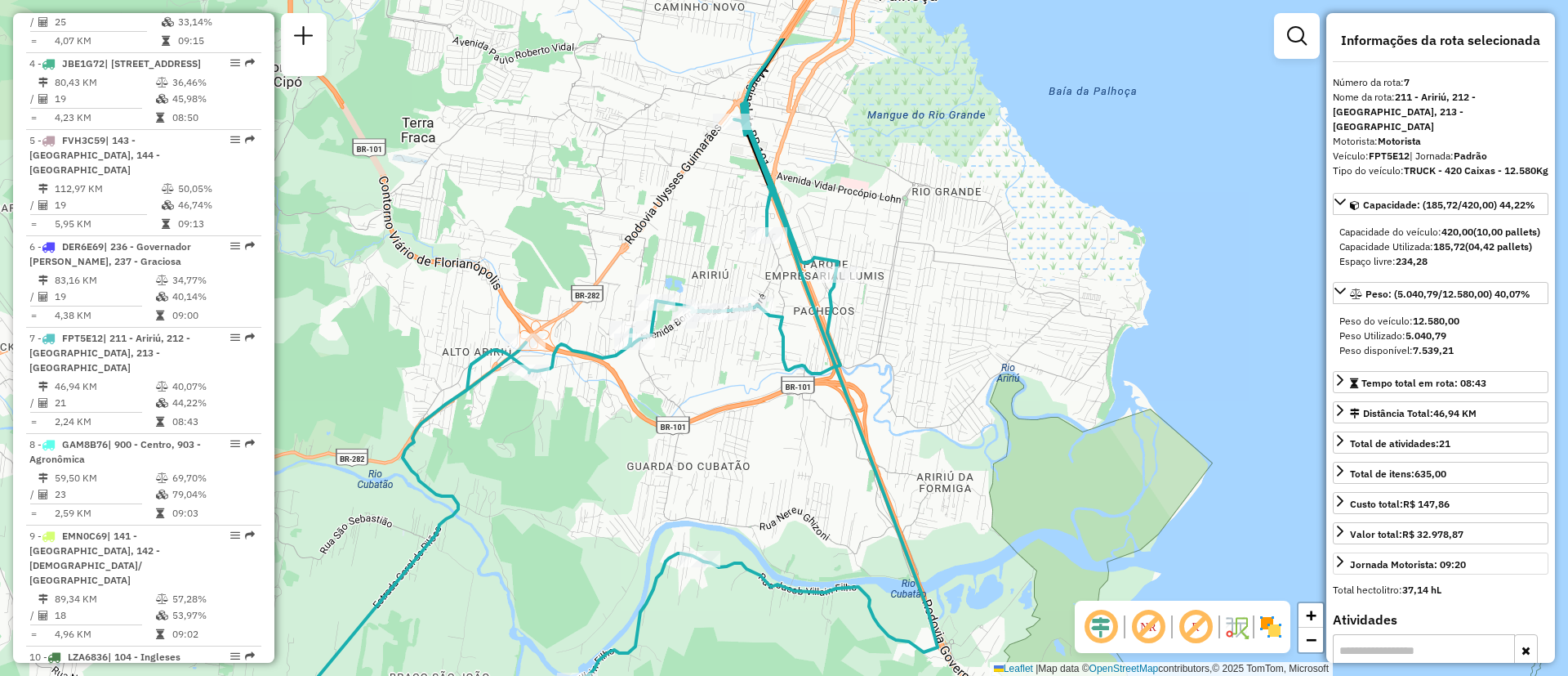
drag, startPoint x: 1006, startPoint y: 483, endPoint x: 1354, endPoint y: 597, distance: 366.2
click at [1354, 597] on hb-router-mapa "Informações da Sessão 1263416 - [DATE] Criação: [DATE] 18:06 Depósito: CDD [GEO…" at bounding box center [784, 338] width 1568 height 676
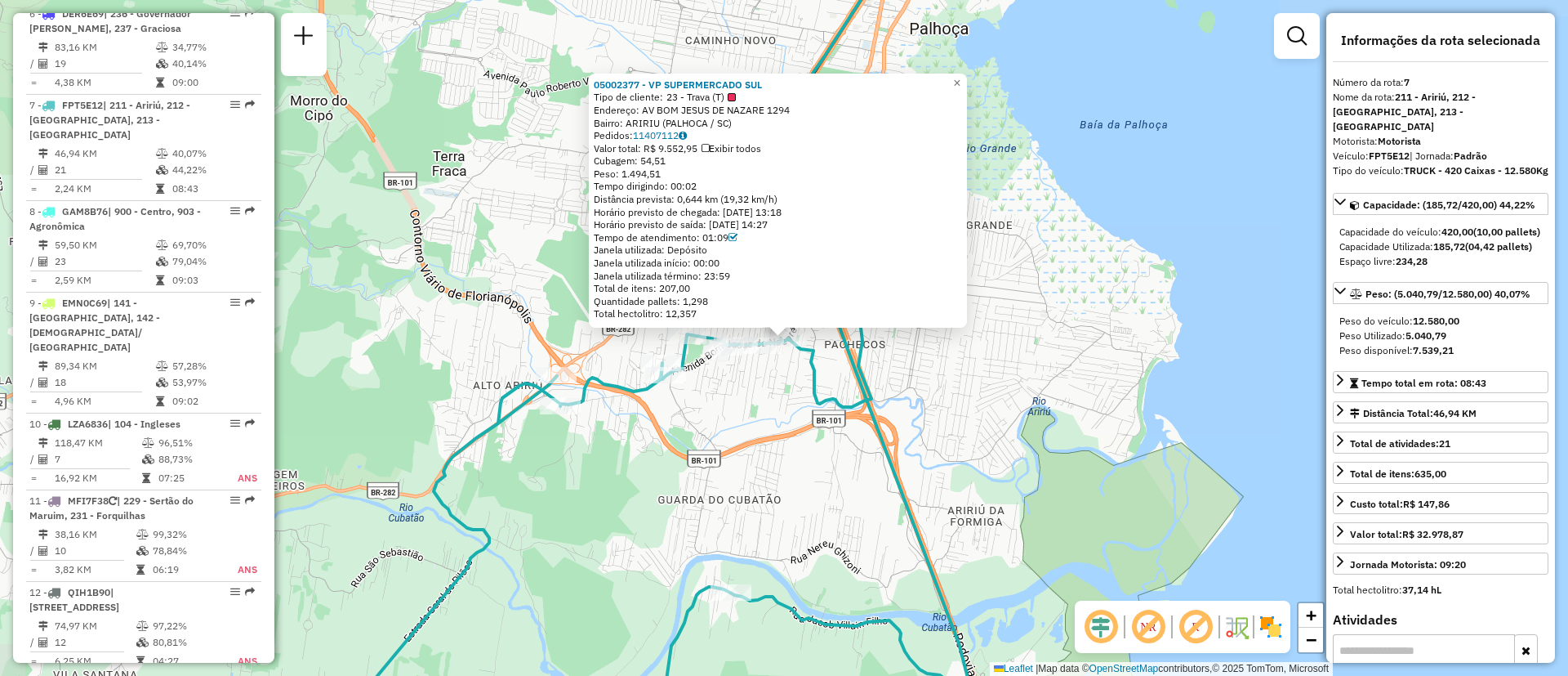
scroll to position [1235, 0]
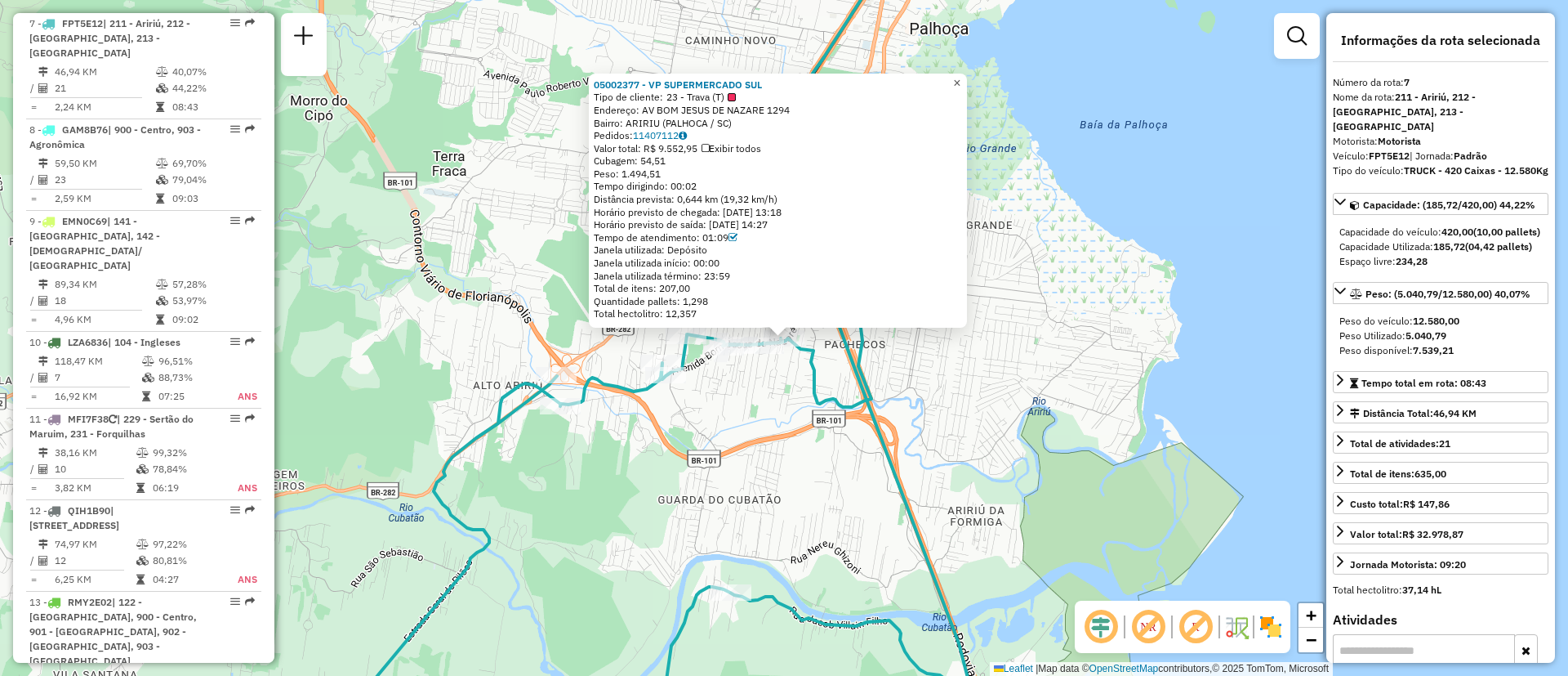
click at [961, 83] on span "×" at bounding box center [956, 83] width 8 height 14
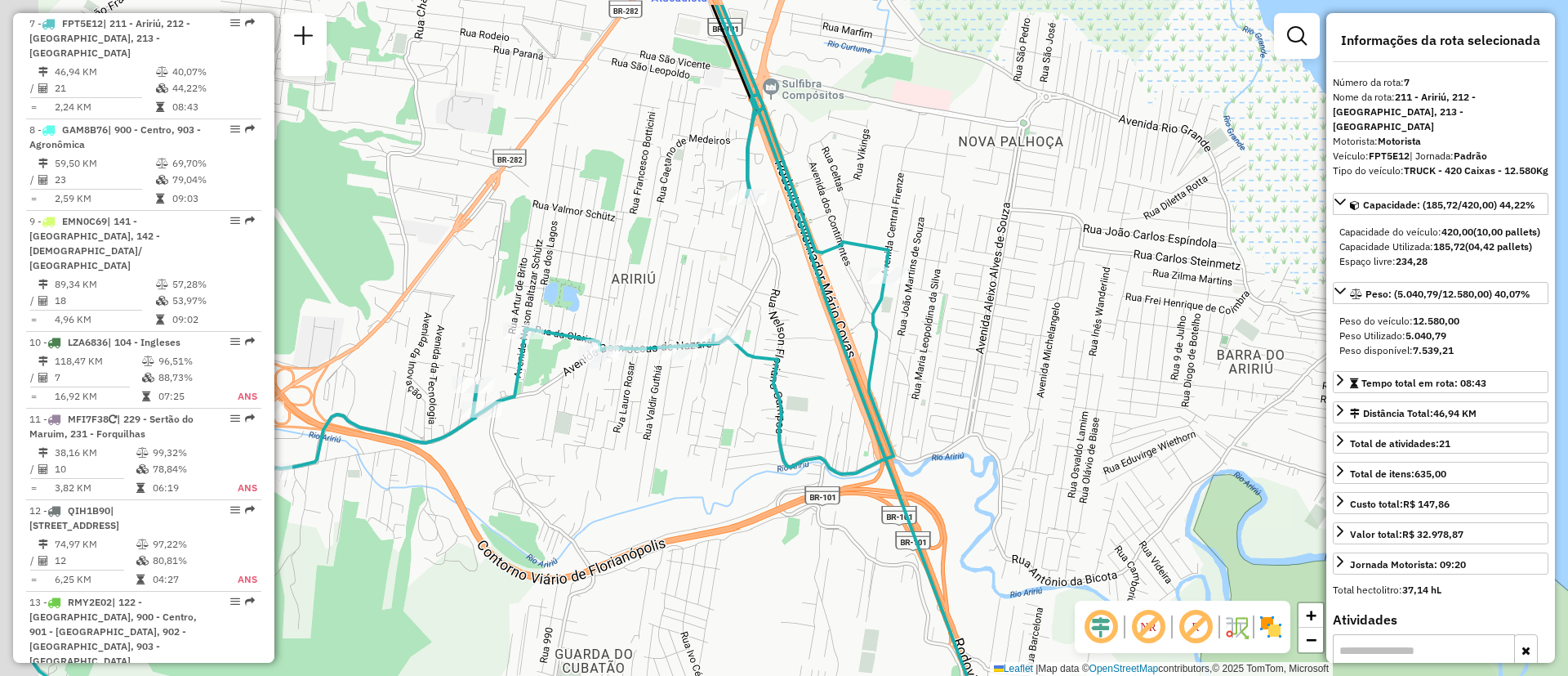
drag, startPoint x: 633, startPoint y: 344, endPoint x: 739, endPoint y: 417, distance: 128.7
click at [739, 417] on div "Janela de atendimento Grade de atendimento Capacidade Transportadoras Veículos …" at bounding box center [784, 338] width 1568 height 676
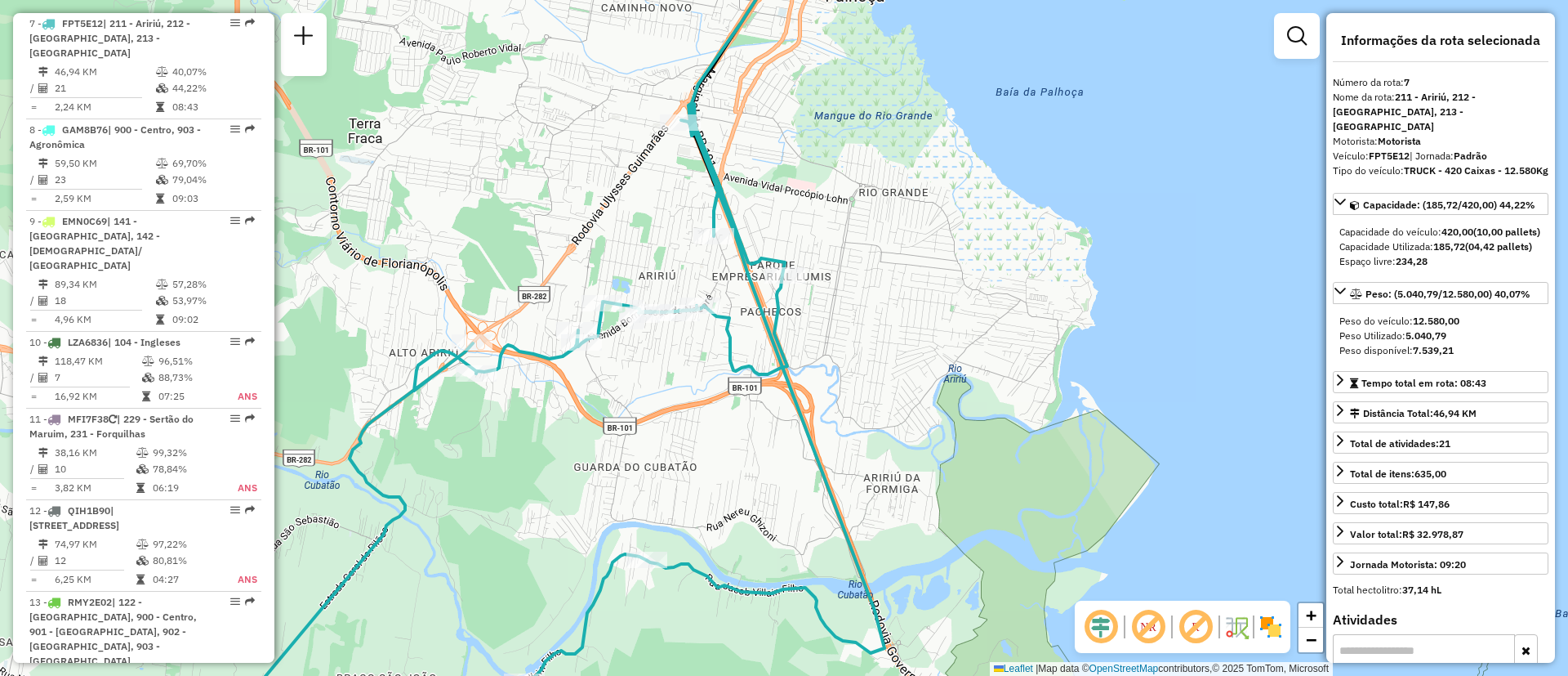
drag, startPoint x: 761, startPoint y: 502, endPoint x: 721, endPoint y: 440, distance: 73.8
click at [721, 440] on div "Janela de atendimento Grade de atendimento Capacidade Transportadoras Veículos …" at bounding box center [784, 338] width 1568 height 676
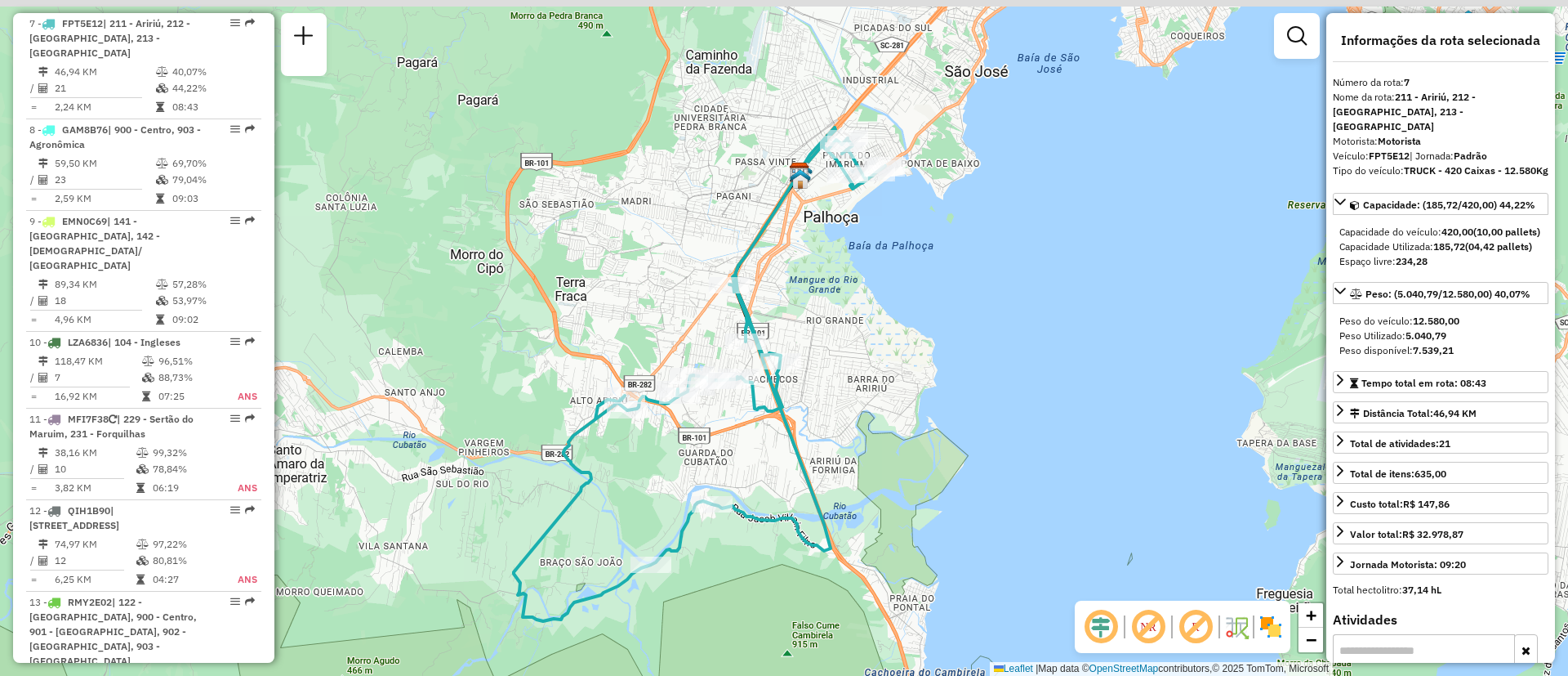
drag, startPoint x: 878, startPoint y: 377, endPoint x: 853, endPoint y: 399, distance: 33.3
click at [853, 399] on div "Janela de atendimento Grade de atendimento Capacidade Transportadoras Veículos …" at bounding box center [784, 338] width 1568 height 676
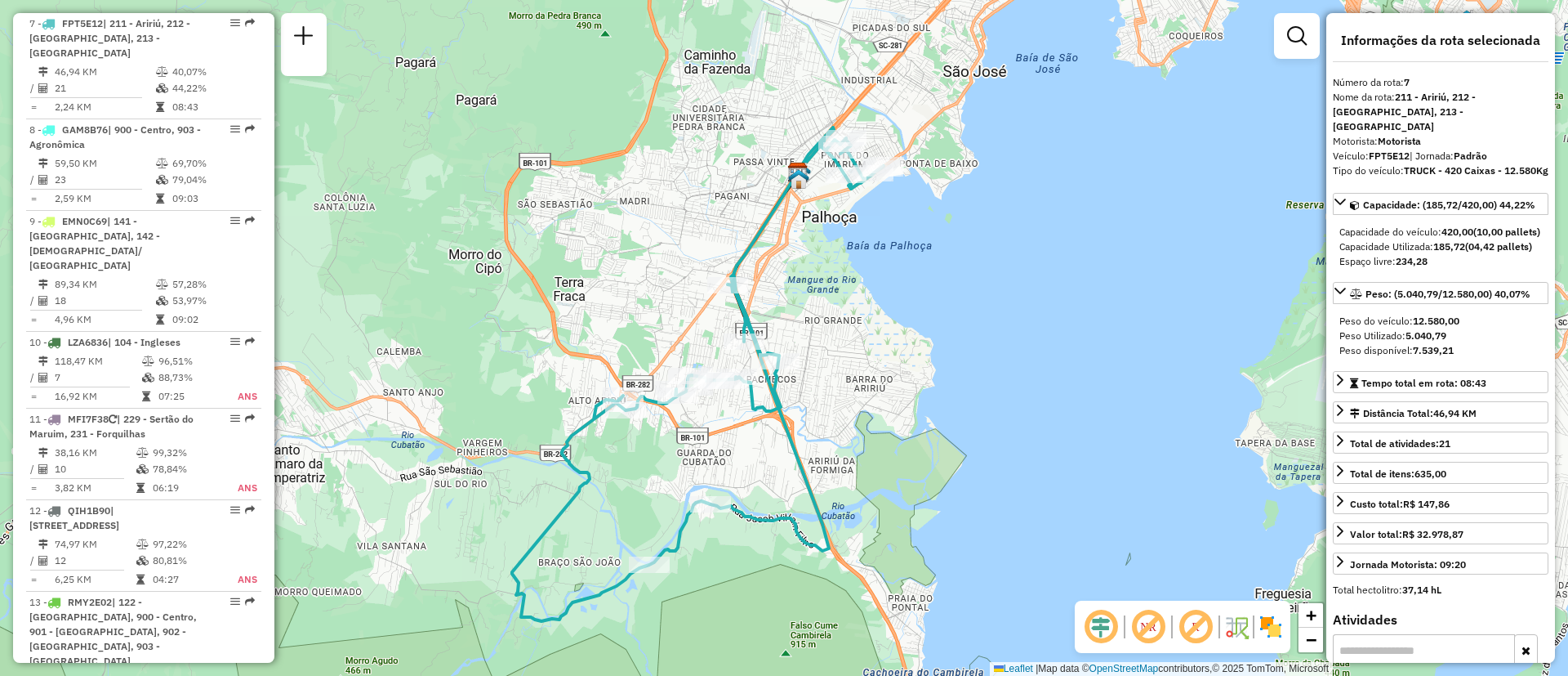
scroll to position [630, 0]
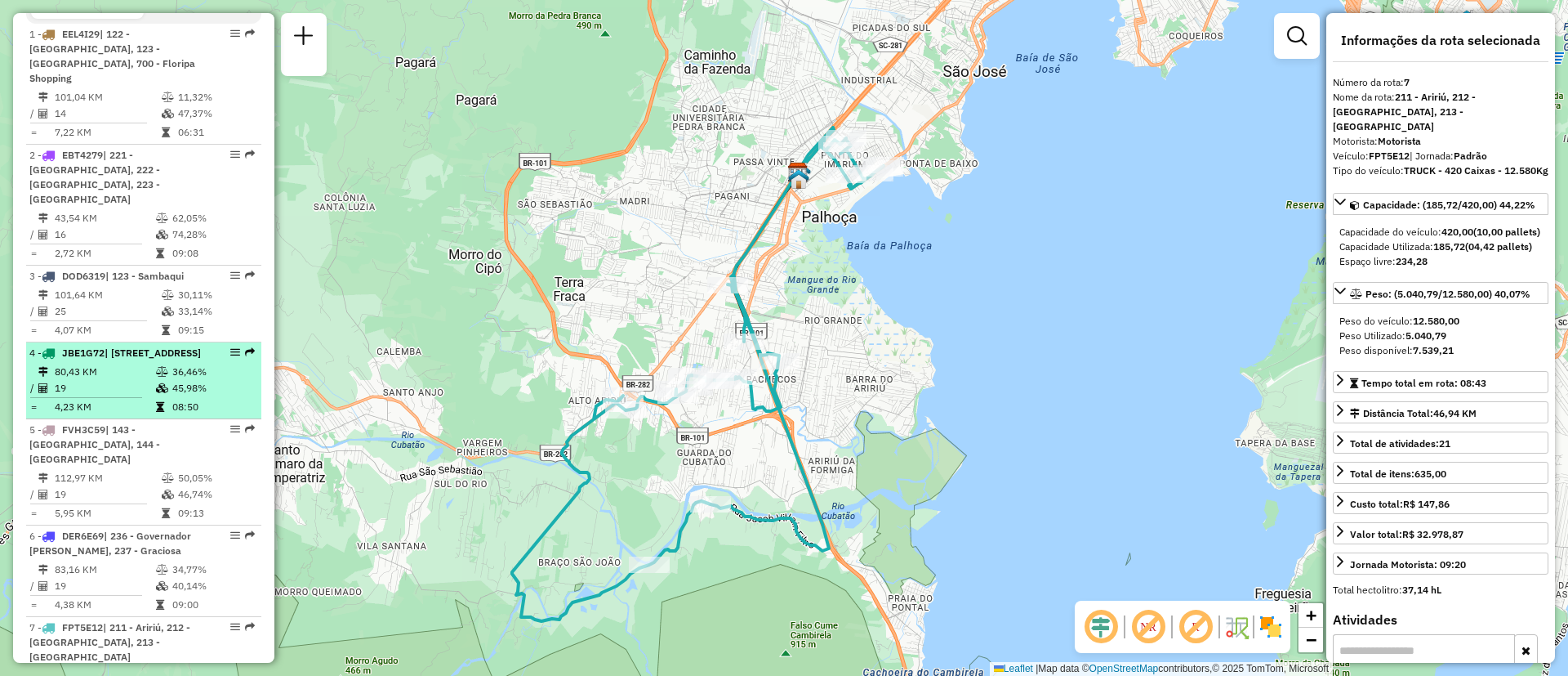
click at [121, 360] on div "4 - JBE1G72 | 201 - [STREET_ADDRESS]" at bounding box center [117, 352] width 174 height 14
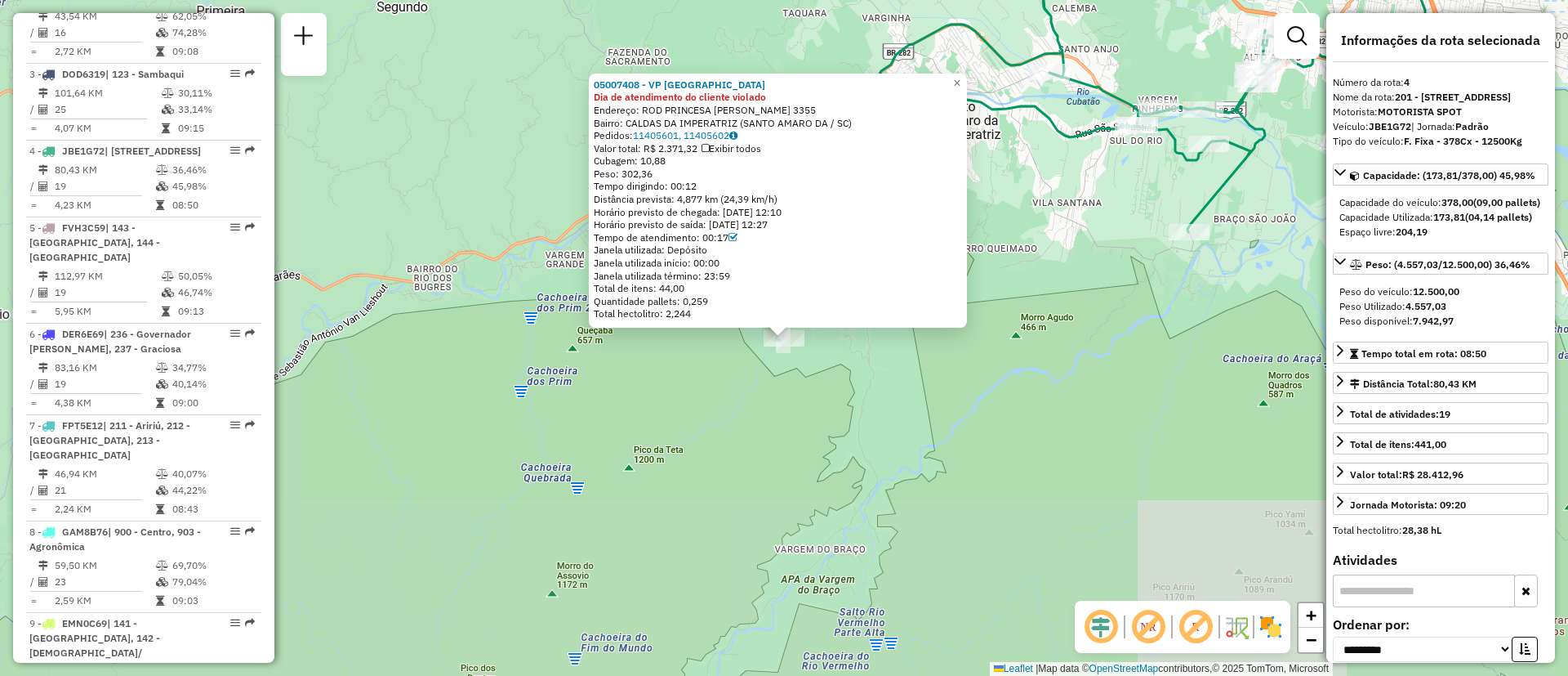
scroll to position [945, 0]
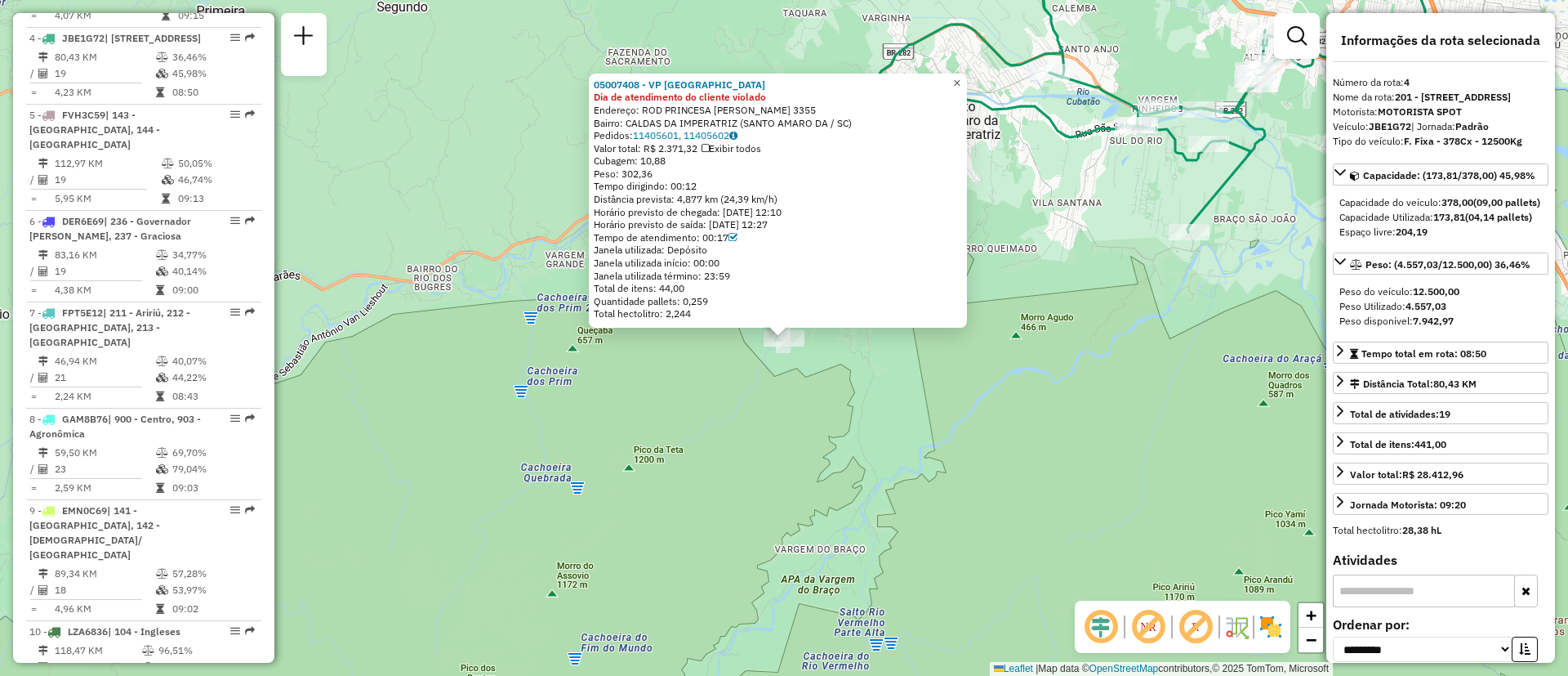
click at [961, 76] on span "×" at bounding box center [956, 83] width 8 height 14
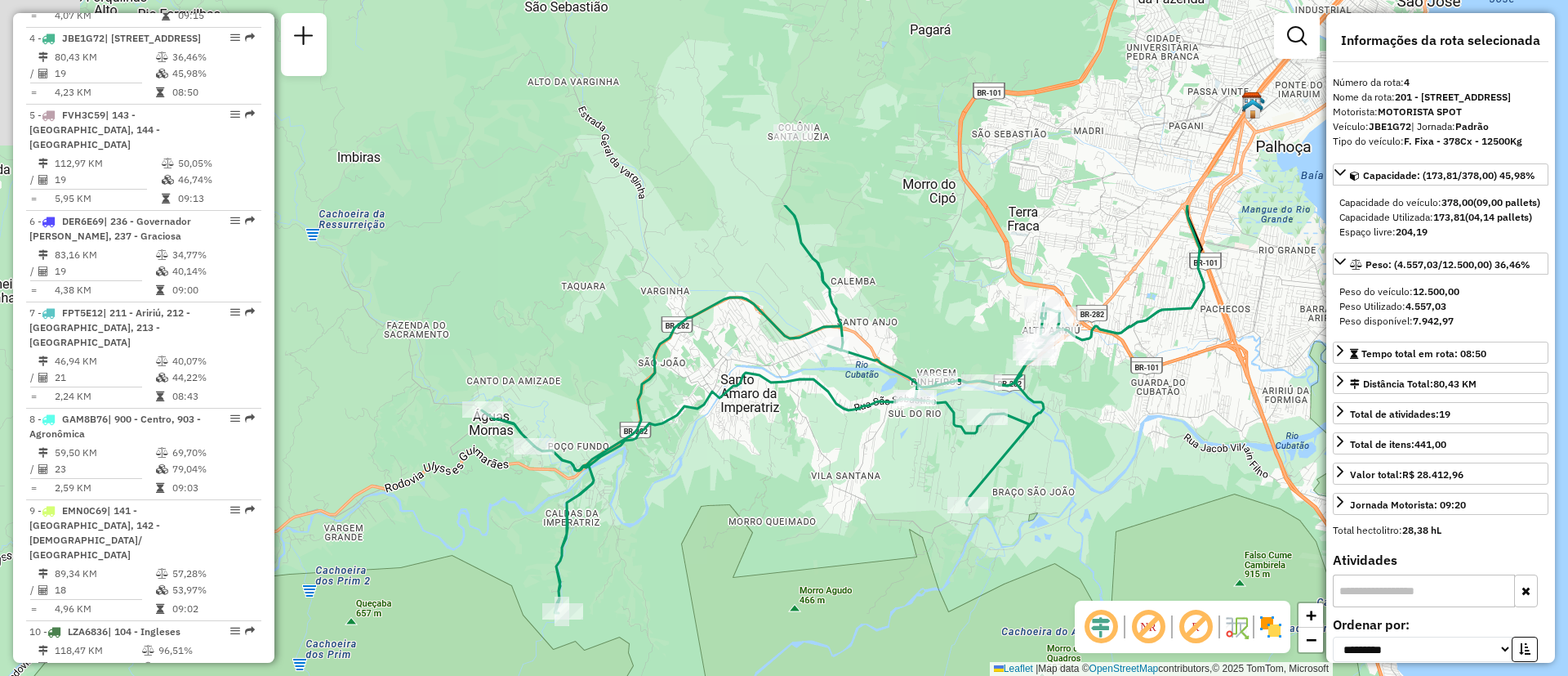
drag, startPoint x: 1004, startPoint y: 252, endPoint x: 783, endPoint y: 524, distance: 350.5
click at [783, 524] on div "Janela de atendimento Grade de atendimento Capacidade Transportadoras Veículos …" at bounding box center [784, 338] width 1568 height 676
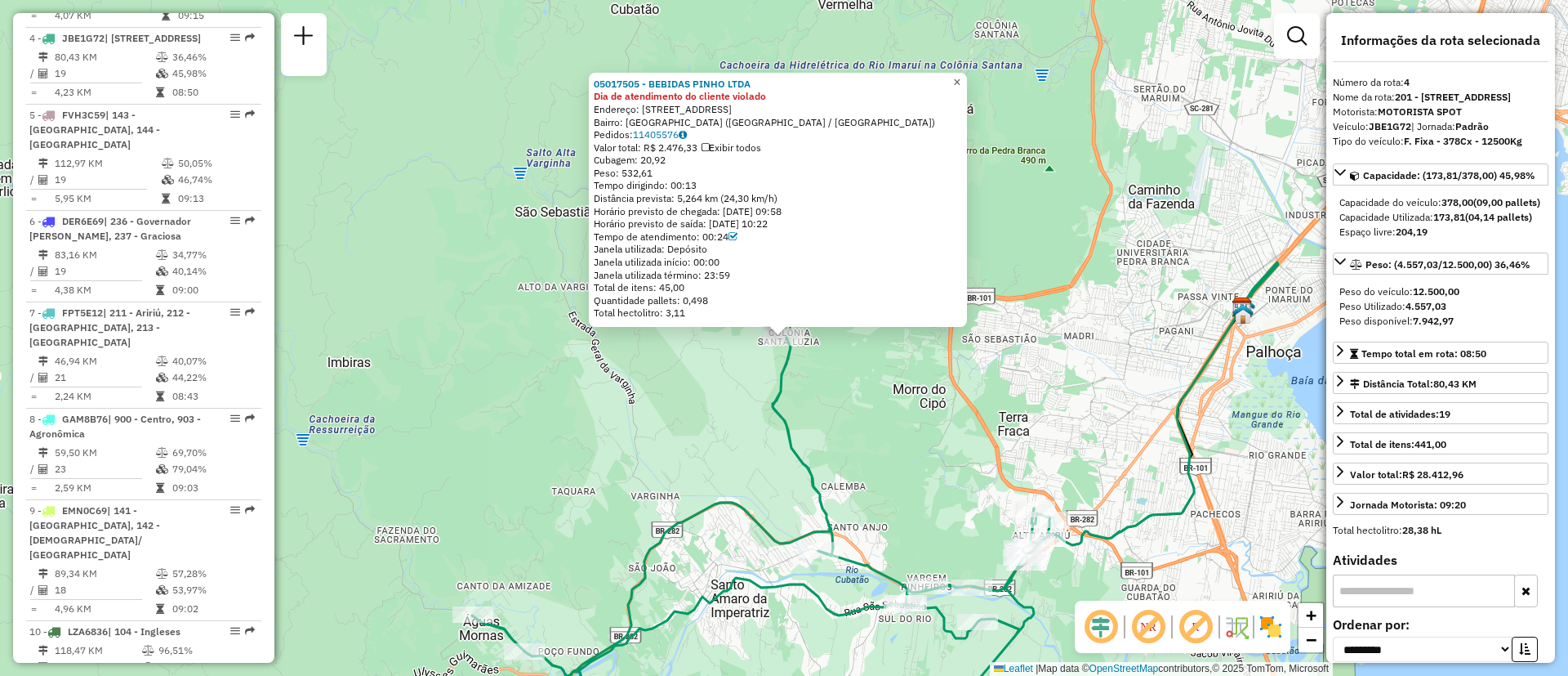
click at [967, 72] on link "×" at bounding box center [957, 82] width 20 height 20
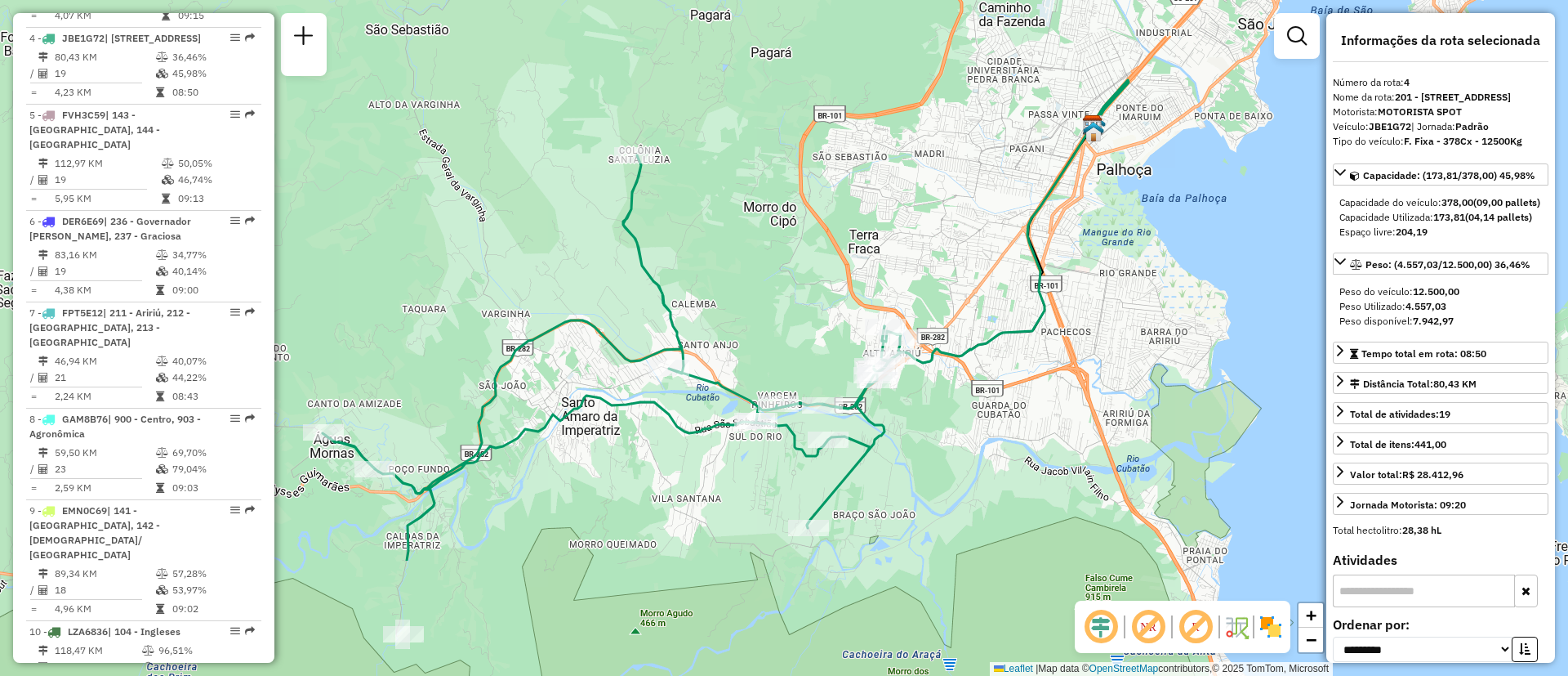
drag, startPoint x: 1018, startPoint y: 324, endPoint x: 870, endPoint y: 134, distance: 240.8
click at [870, 134] on div "Janela de atendimento Grade de atendimento Capacidade Transportadoras Veículos …" at bounding box center [784, 338] width 1568 height 676
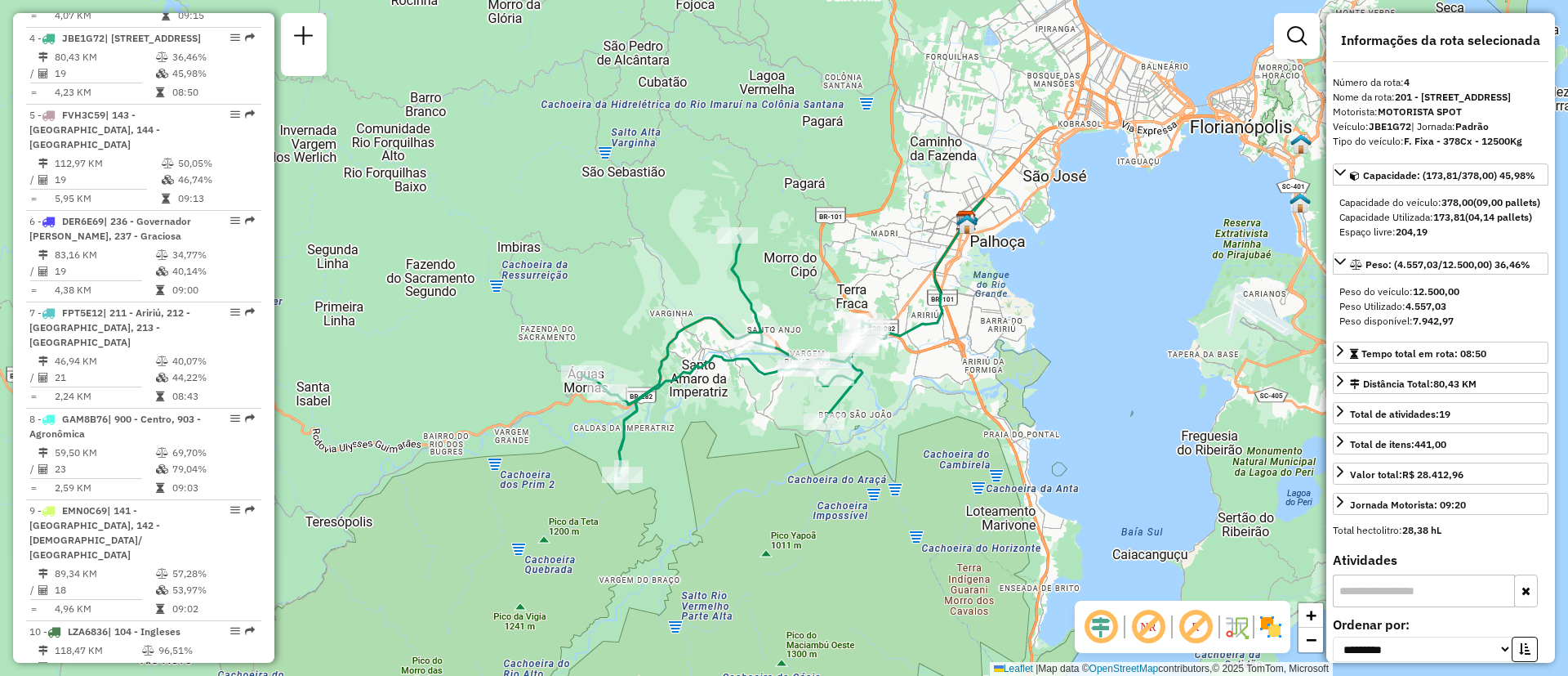
drag, startPoint x: 789, startPoint y: 333, endPoint x: 774, endPoint y: 419, distance: 87.3
click at [774, 419] on div "Janela de atendimento Grade de atendimento Capacidade Transportadoras Veículos …" at bounding box center [784, 338] width 1568 height 676
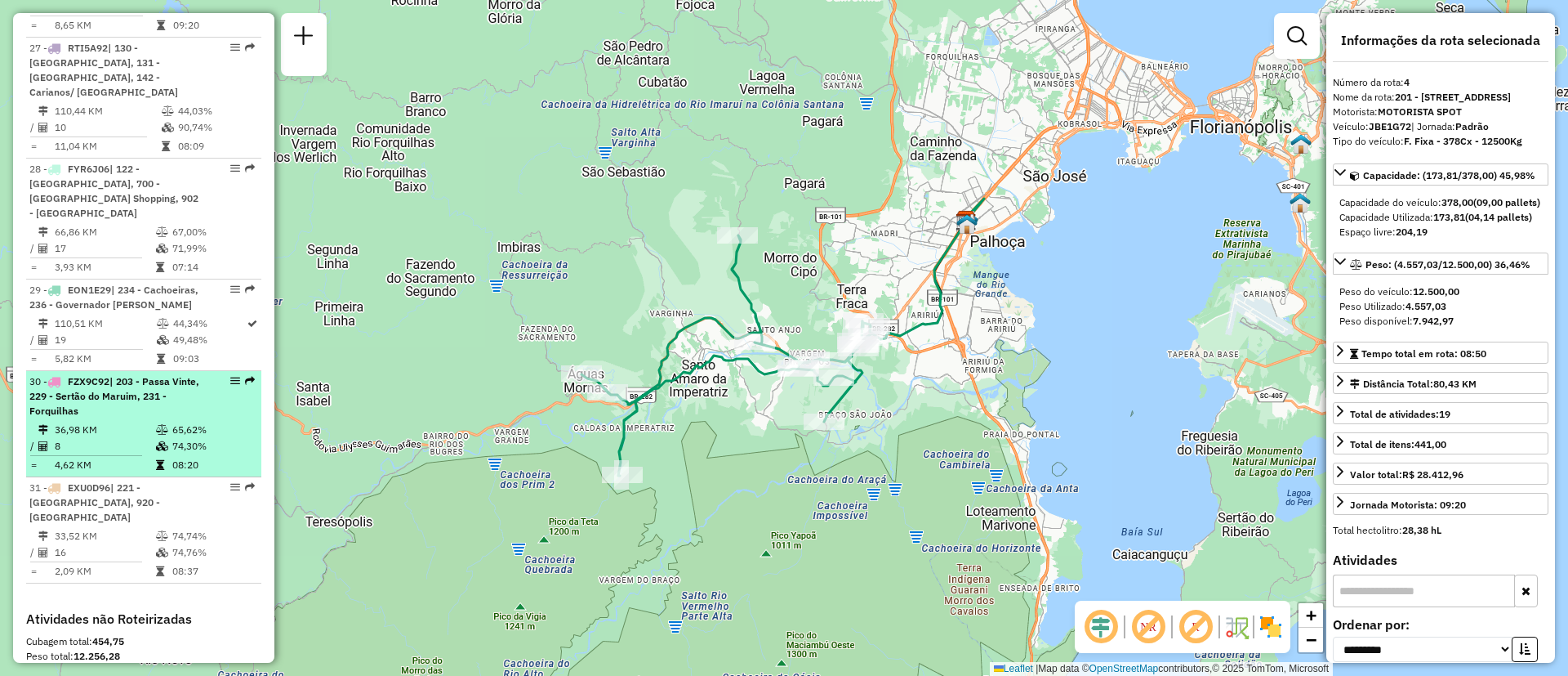
click at [200, 375] on div "30 - FZX9C92 | 203 - Passa Vinte, 229 - Sertão do Maruim, 231 - Forquilhas" at bounding box center [144, 397] width 229 height 44
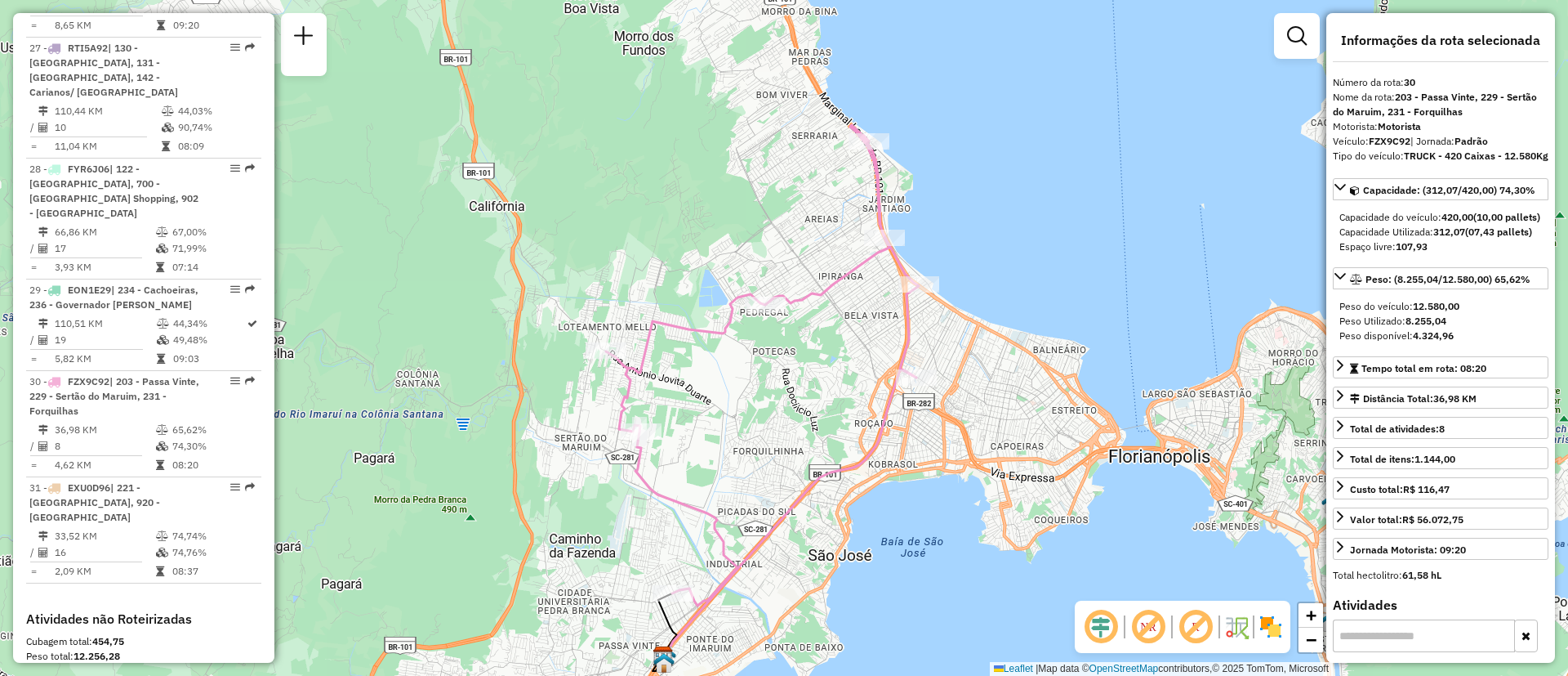
drag, startPoint x: 1052, startPoint y: 363, endPoint x: 1035, endPoint y: 410, distance: 50.0
click at [1035, 410] on div "Janela de atendimento Grade de atendimento Capacidade Transportadoras Veículos …" at bounding box center [784, 338] width 1568 height 676
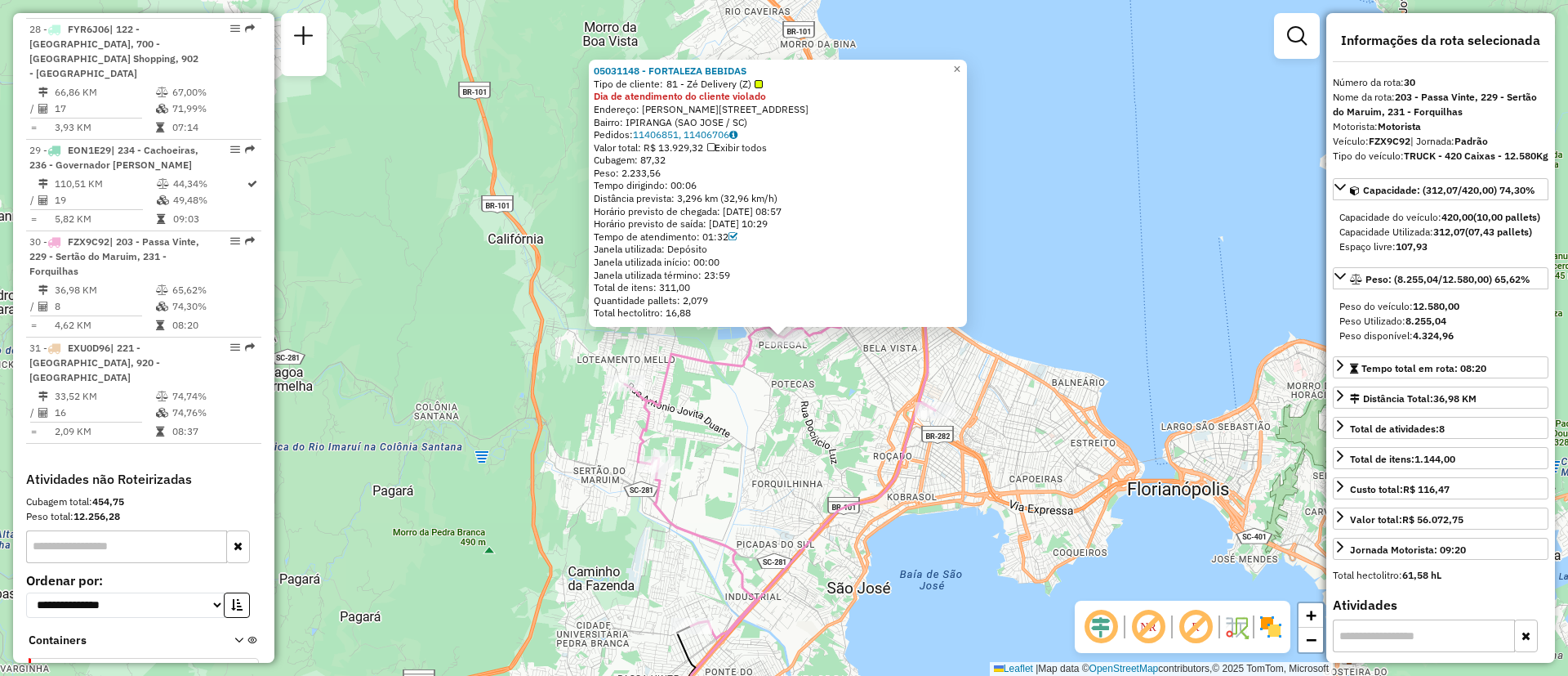
scroll to position [3368, 0]
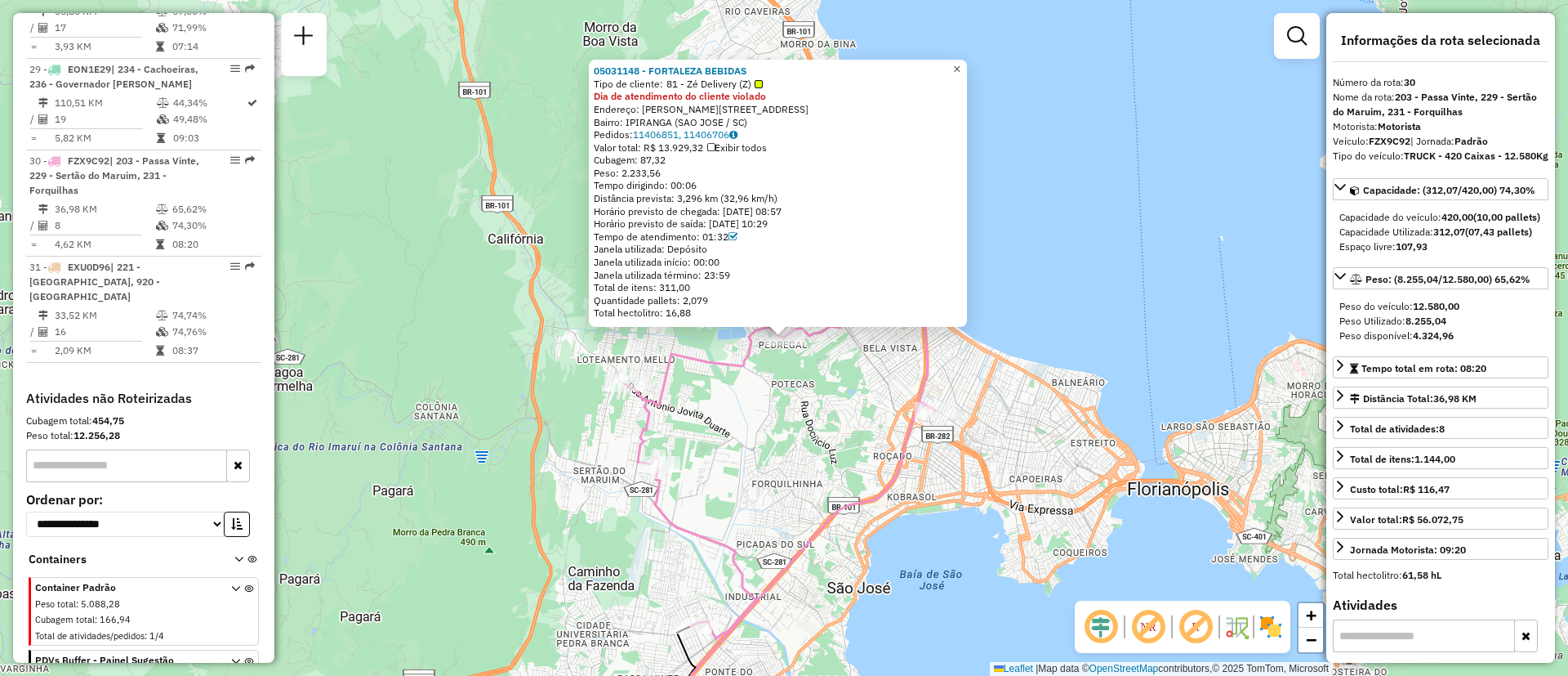
click at [961, 63] on span "×" at bounding box center [956, 69] width 8 height 14
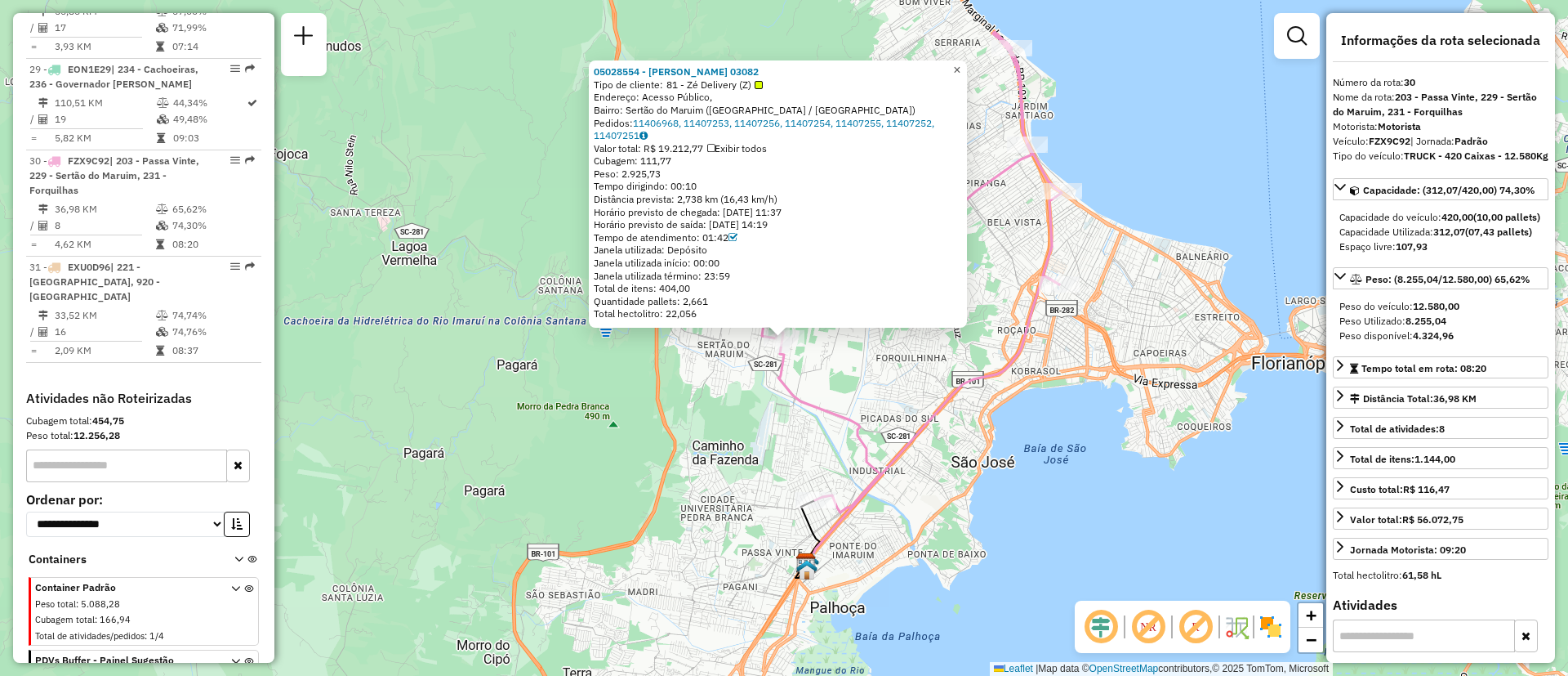
click at [961, 70] on span "×" at bounding box center [956, 70] width 8 height 14
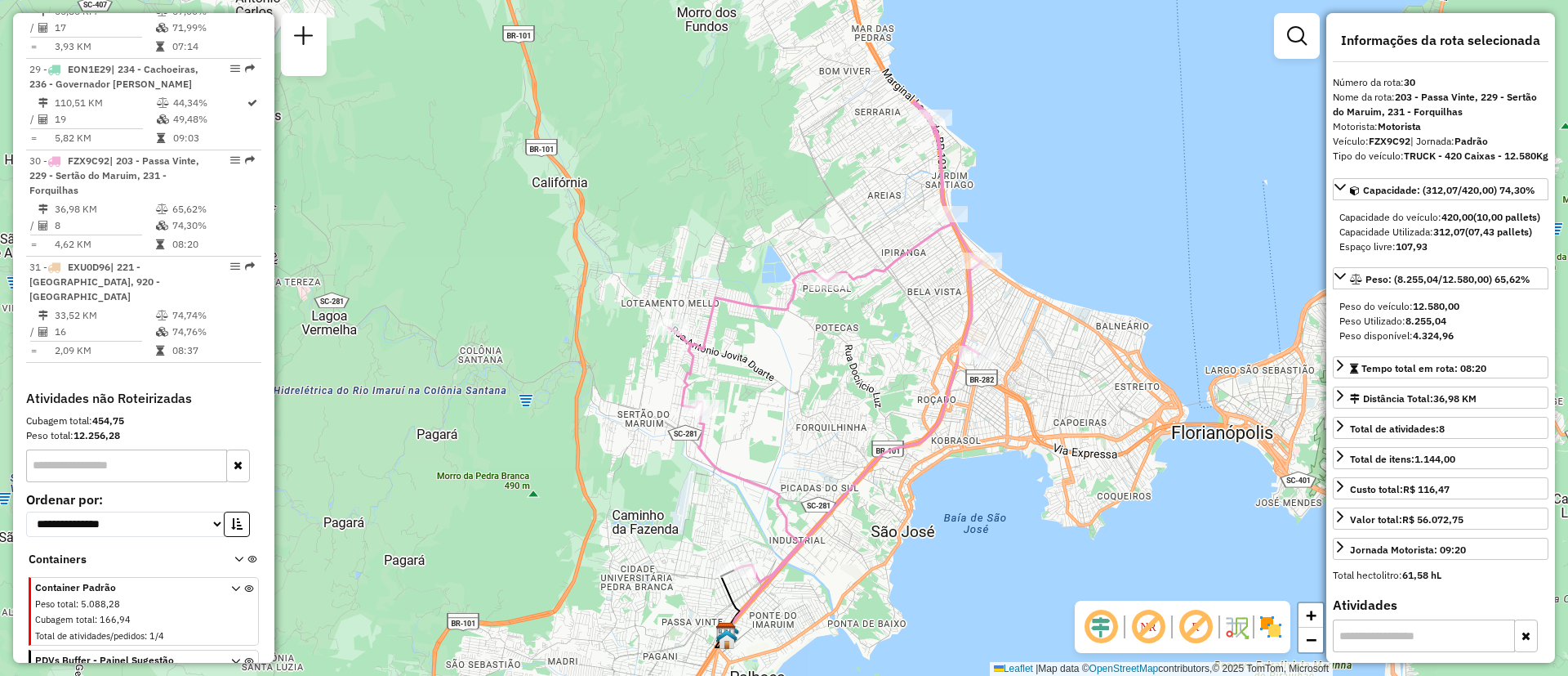
drag, startPoint x: 1022, startPoint y: 399, endPoint x: 942, endPoint y: 469, distance: 106.3
click at [942, 469] on div "Janela de atendimento Grade de atendimento Capacidade Transportadoras Veículos …" at bounding box center [784, 338] width 1568 height 676
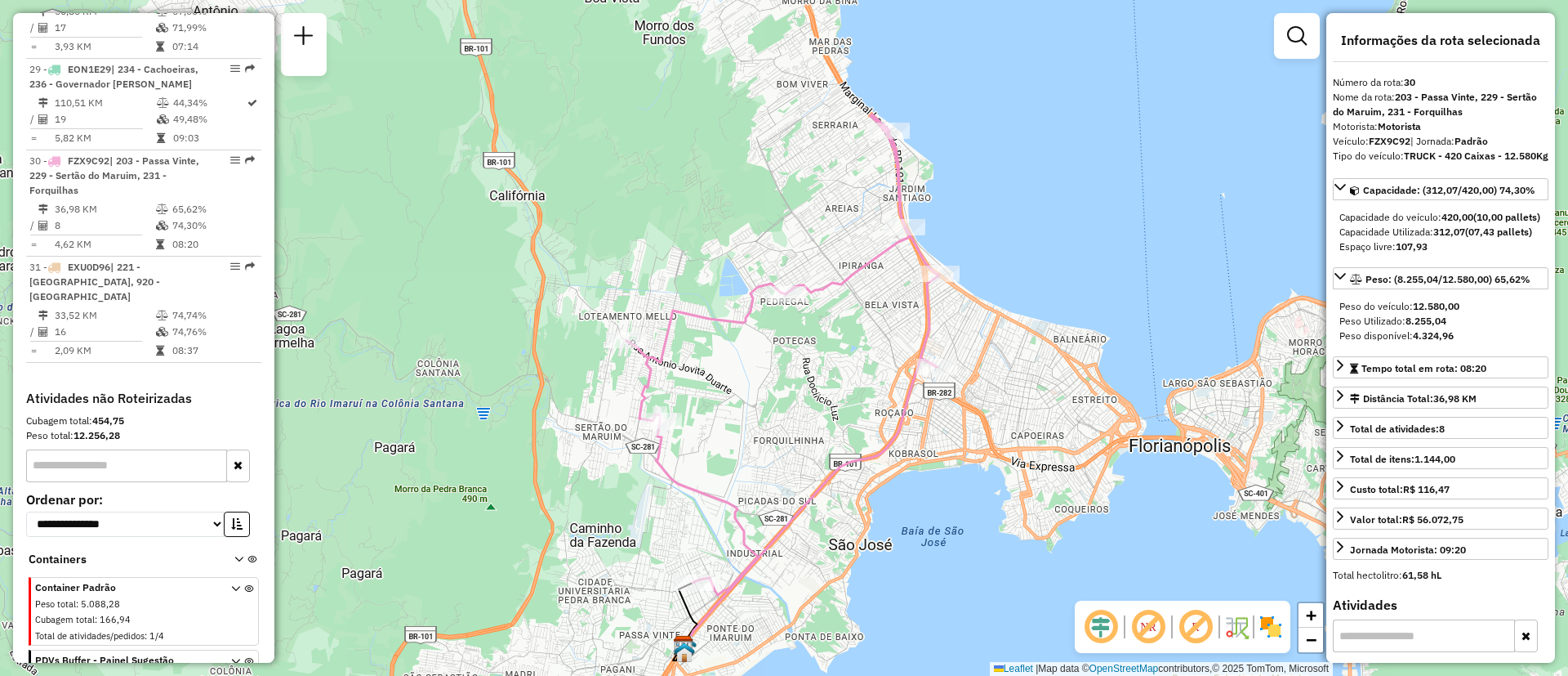
drag, startPoint x: 1032, startPoint y: 476, endPoint x: 989, endPoint y: 489, distance: 44.9
click at [989, 489] on div "Janela de atendimento Grade de atendimento Capacidade Transportadoras Veículos …" at bounding box center [784, 338] width 1568 height 676
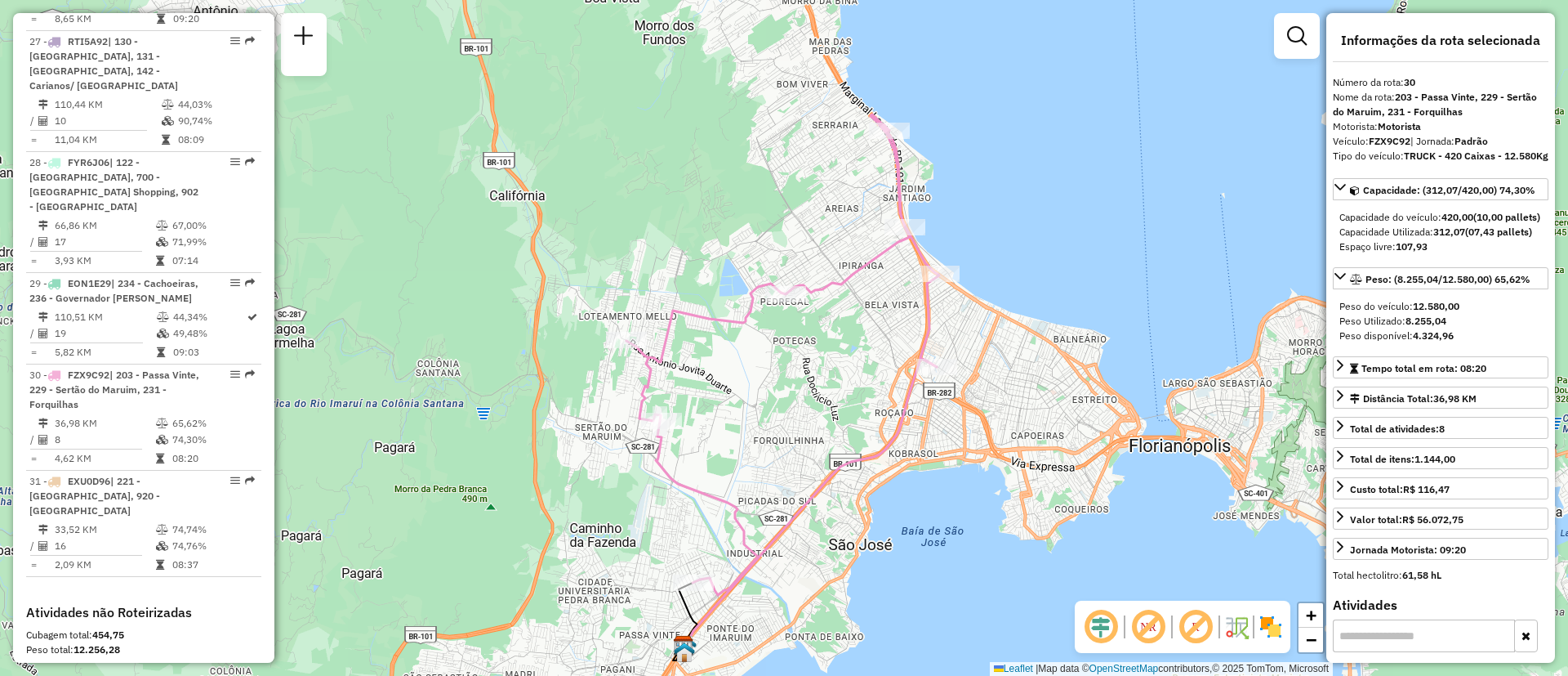
scroll to position [3123, 0]
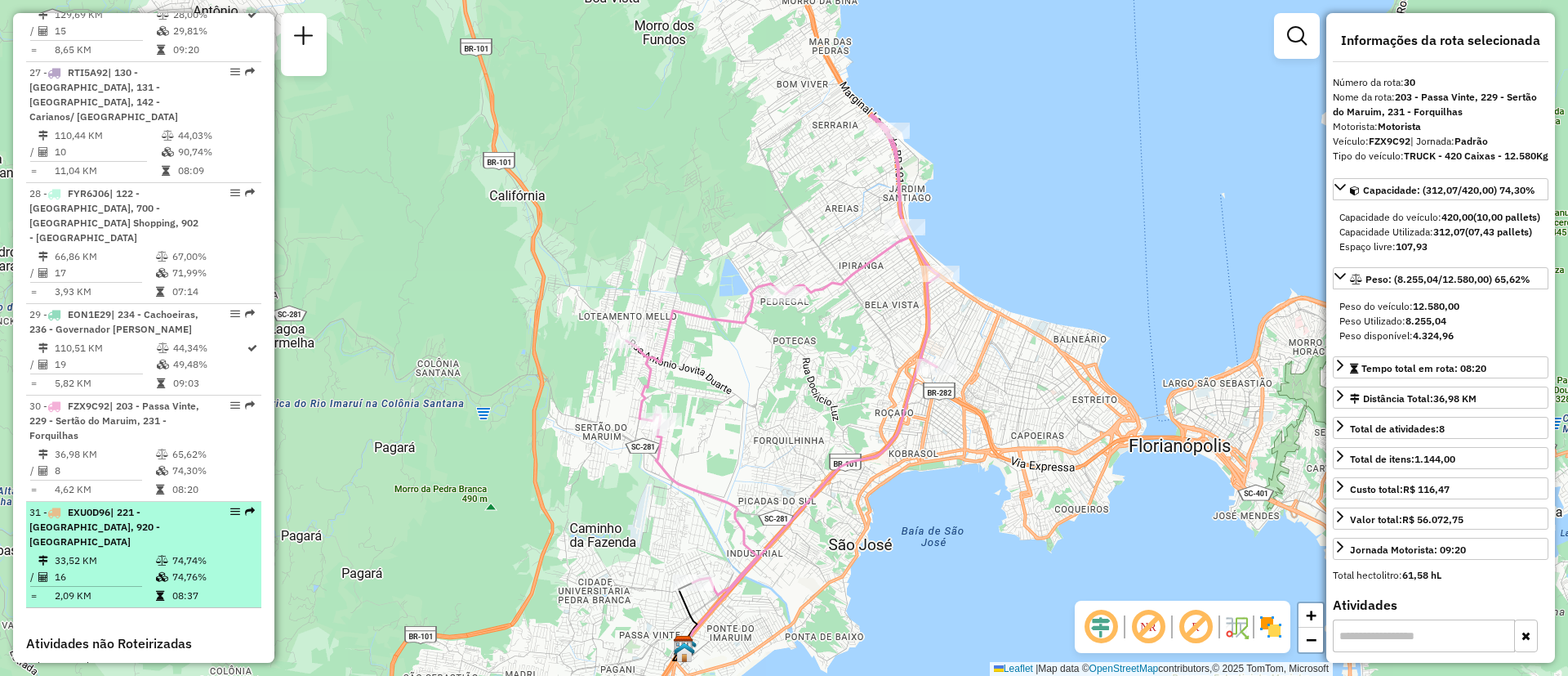
click at [117, 506] on span "| 221 - [GEOGRAPHIC_DATA], 920 - [GEOGRAPHIC_DATA]" at bounding box center [95, 526] width 131 height 42
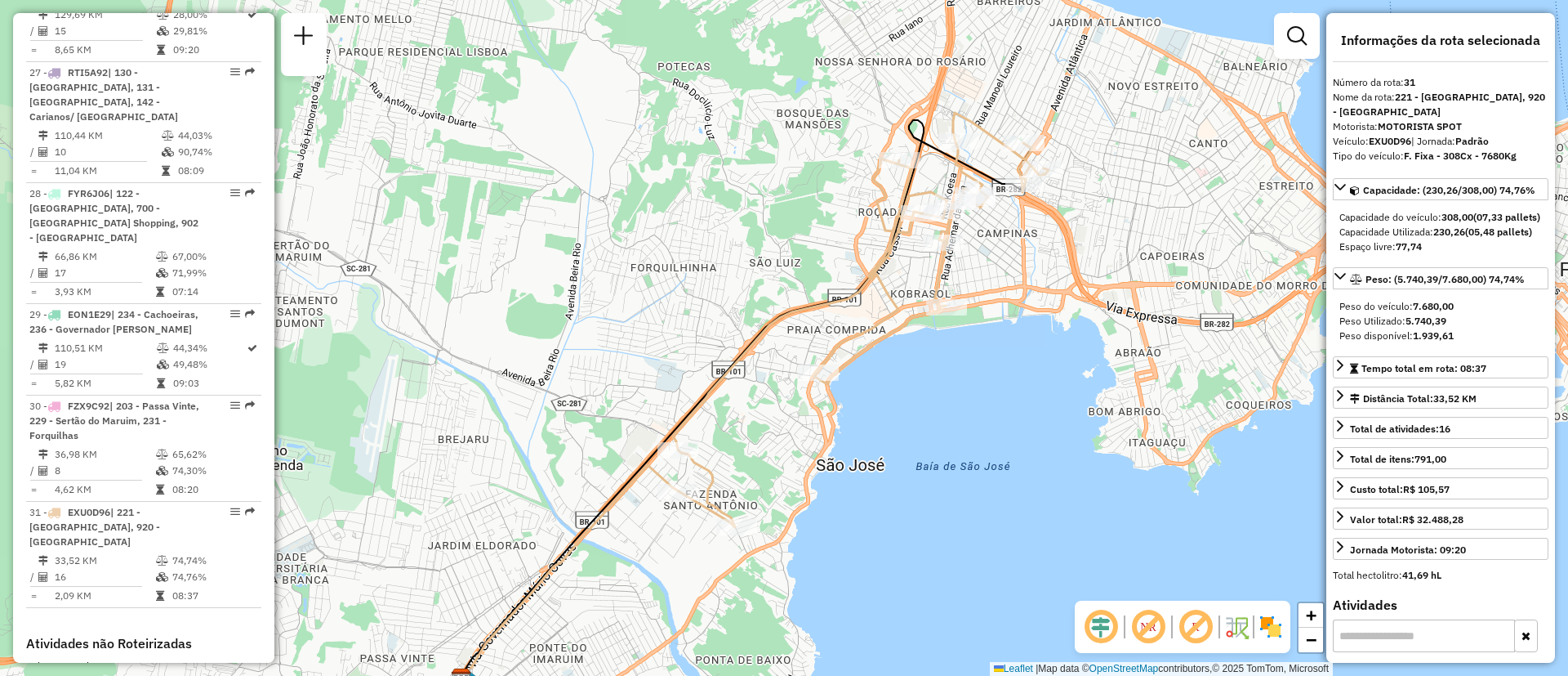
drag, startPoint x: 979, startPoint y: 292, endPoint x: 940, endPoint y: 365, distance: 82.8
click at [940, 365] on div "Janela de atendimento Grade de atendimento Capacidade Transportadoras Veículos …" at bounding box center [784, 338] width 1568 height 676
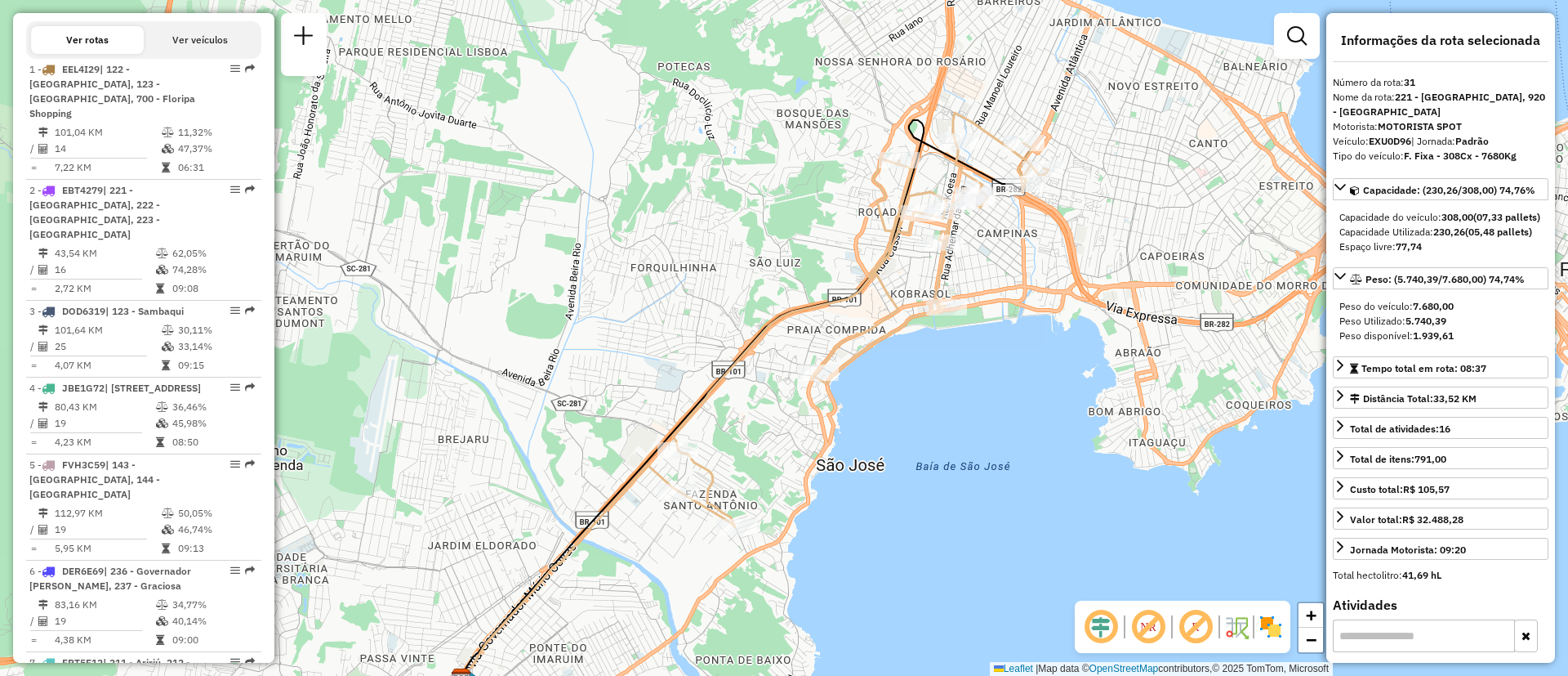
scroll to position [547, 0]
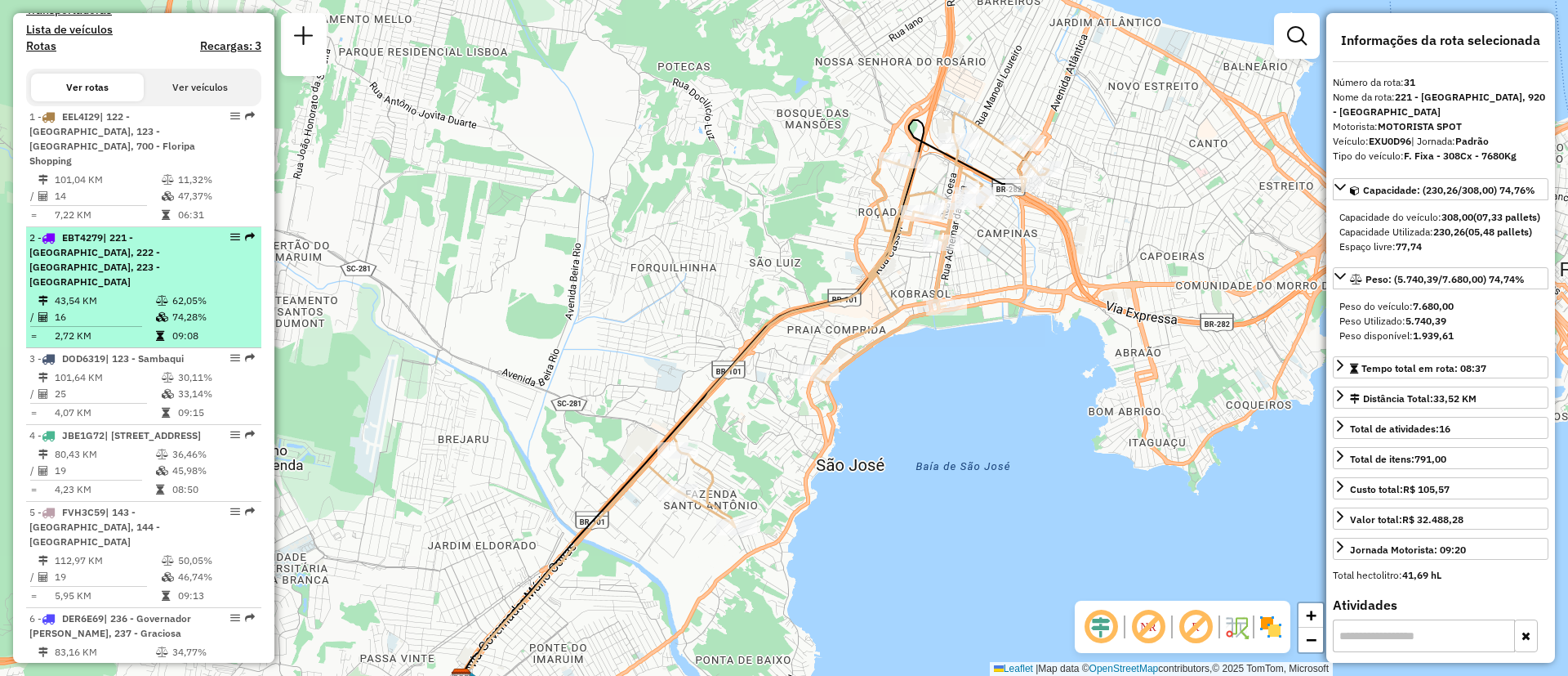
click at [151, 262] on div "2 - EBT4279 | 221 - [GEOGRAPHIC_DATA], 222 - [GEOGRAPHIC_DATA], 223 - [GEOGRAPH…" at bounding box center [117, 260] width 174 height 59
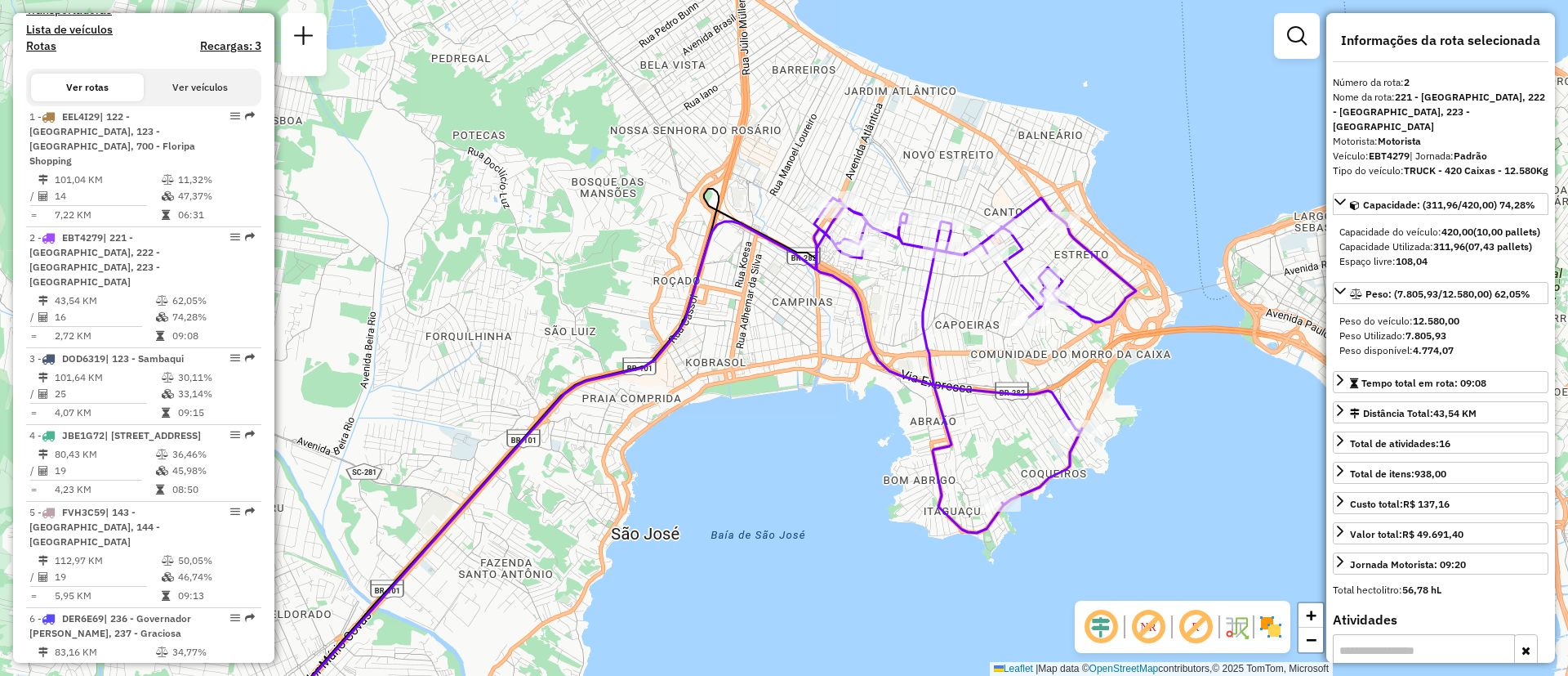
drag, startPoint x: 772, startPoint y: 289, endPoint x: 669, endPoint y: 426, distance: 171.4
click at [669, 426] on div "Janela de atendimento Grade de atendimento Capacidade Transportadoras Veículos …" at bounding box center [784, 338] width 1568 height 676
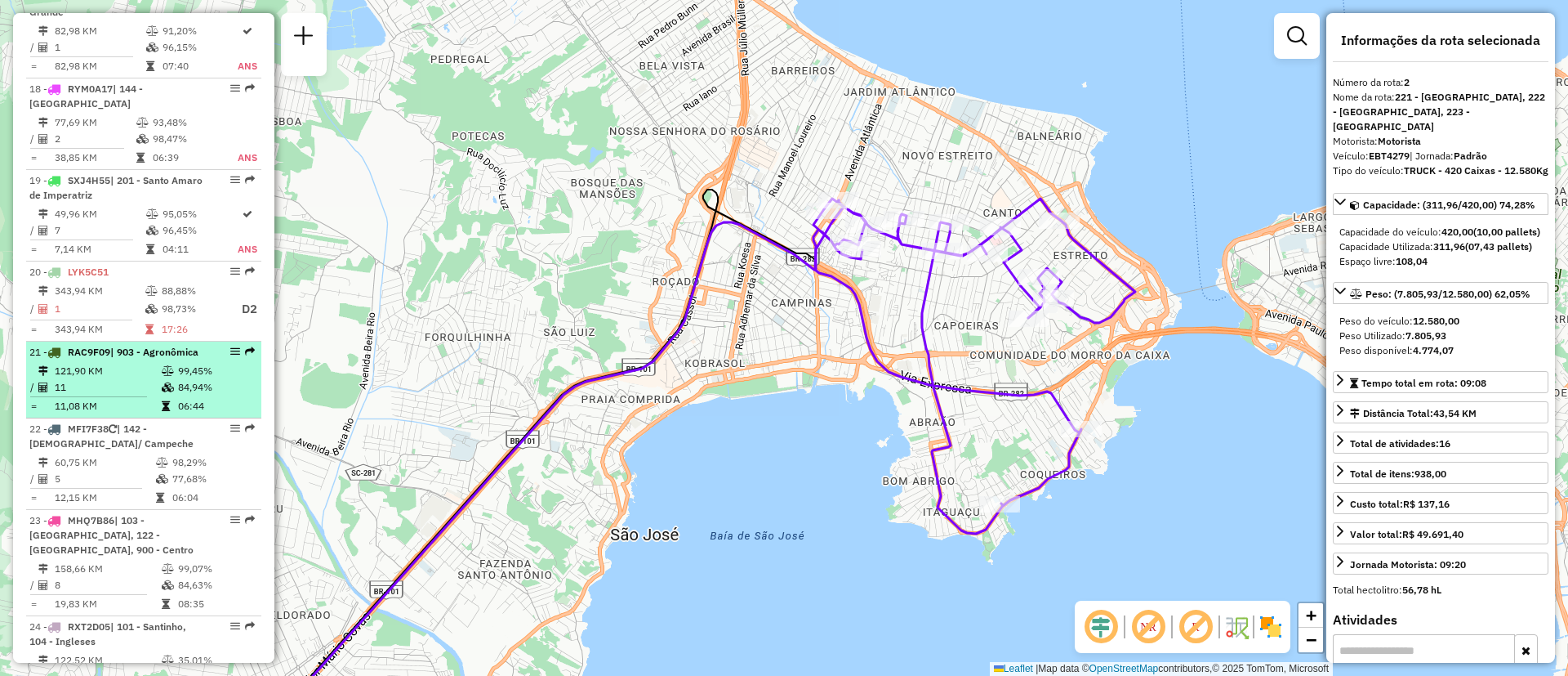
scroll to position [3368, 0]
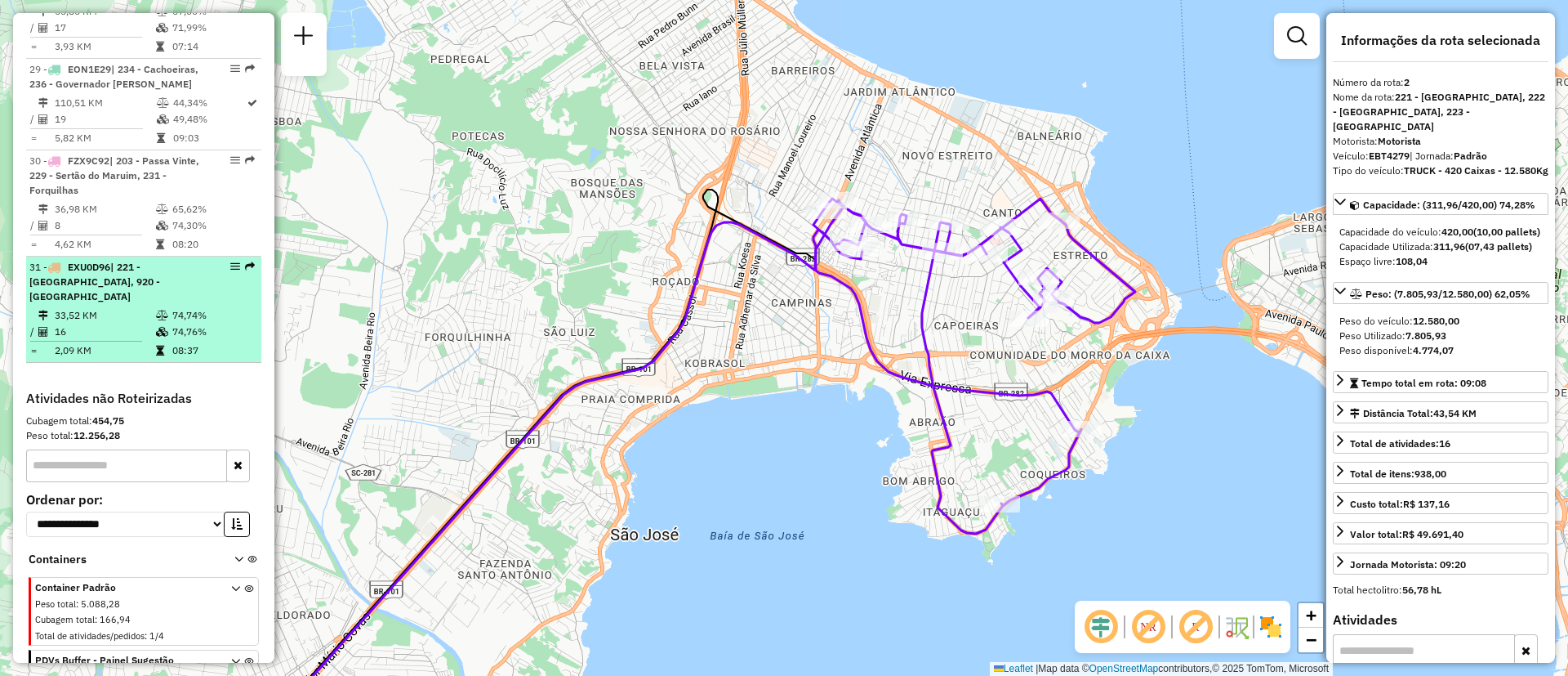
click at [93, 261] on span "EXU0D96" at bounding box center [89, 266] width 43 height 12
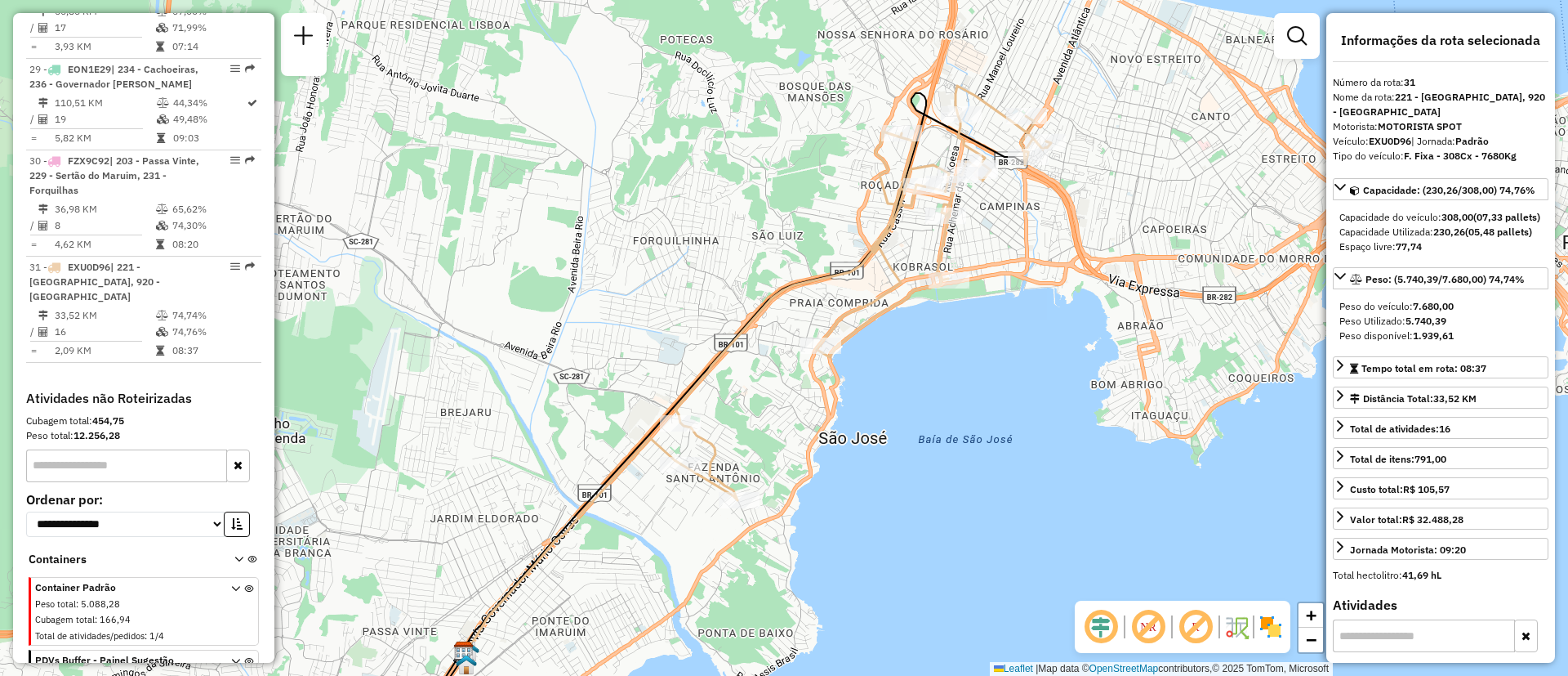
drag, startPoint x: 956, startPoint y: 273, endPoint x: 918, endPoint y: 321, distance: 61.2
click at [918, 321] on div "Janela de atendimento Grade de atendimento Capacidade Transportadoras Veículos …" at bounding box center [784, 338] width 1568 height 676
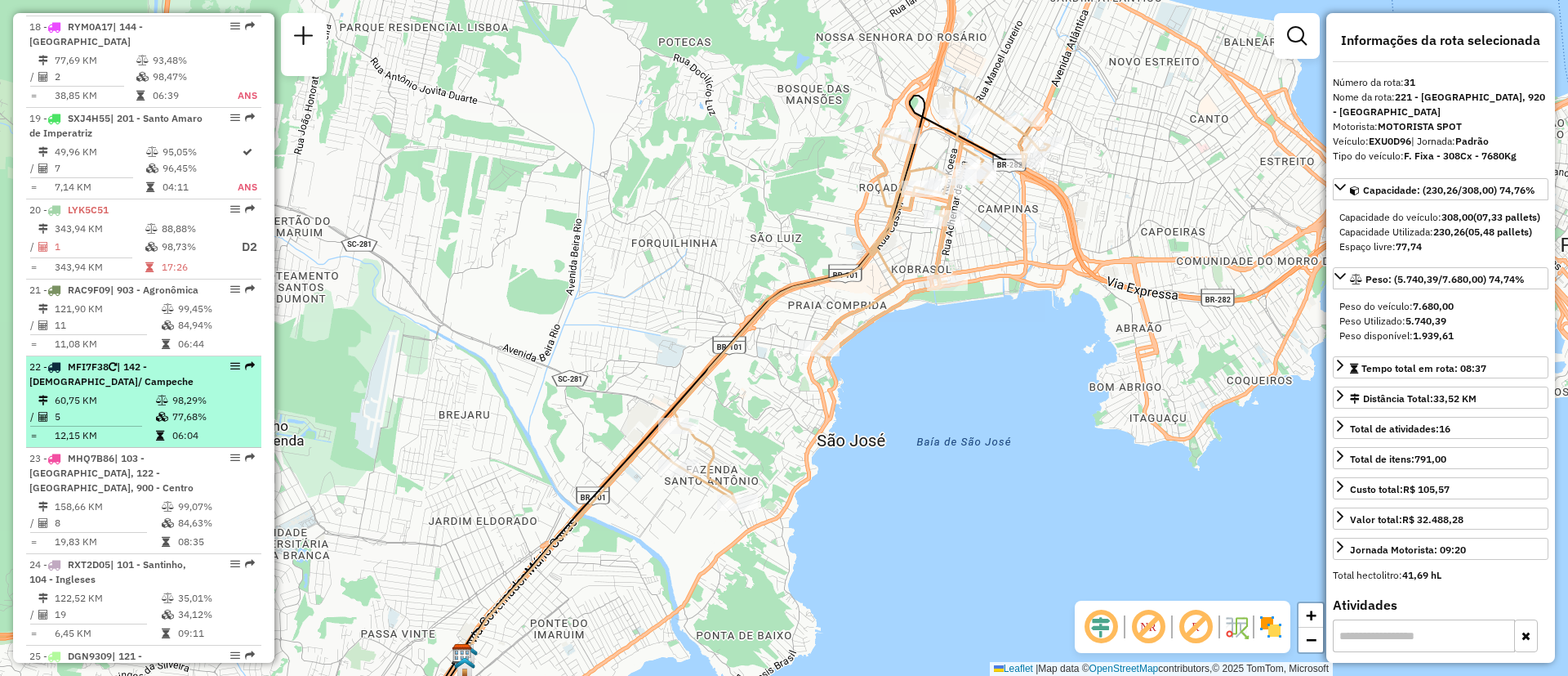
click at [169, 359] on div "22 - MFI7F38 | 142 - Carianos/ Campeche" at bounding box center [117, 374] width 174 height 30
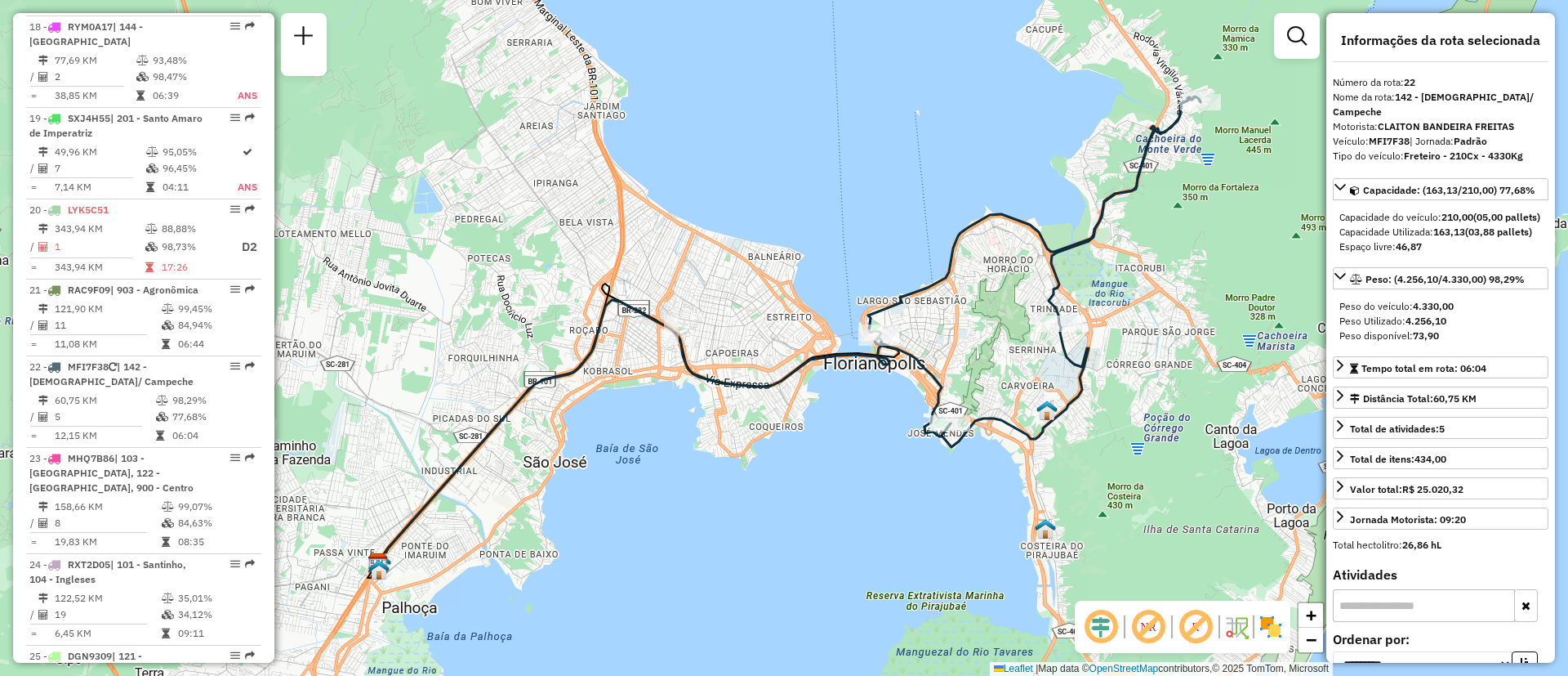
scroll to position [1271, 0]
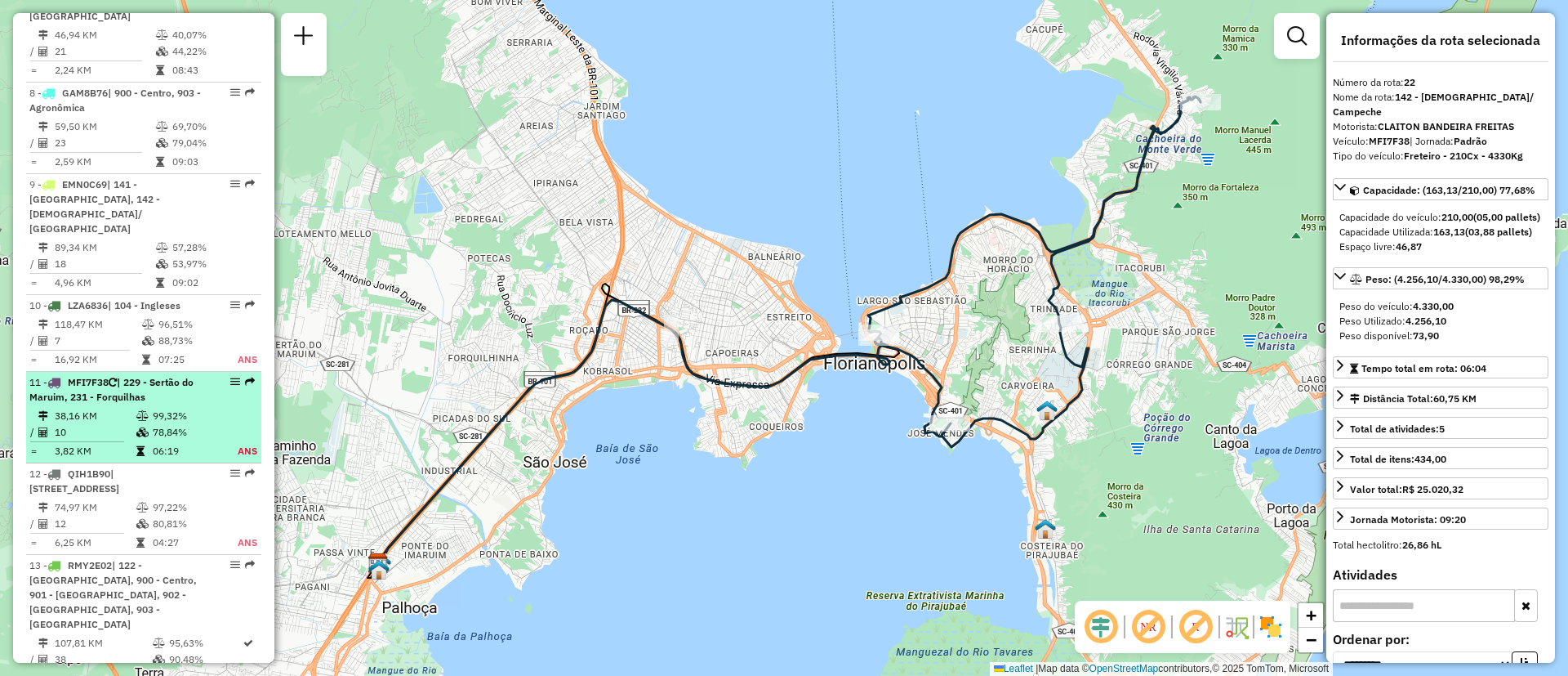
click at [105, 376] on span "| 229 - Sertão do Maruim, 231 - Forquilhas" at bounding box center [111, 390] width 164 height 27
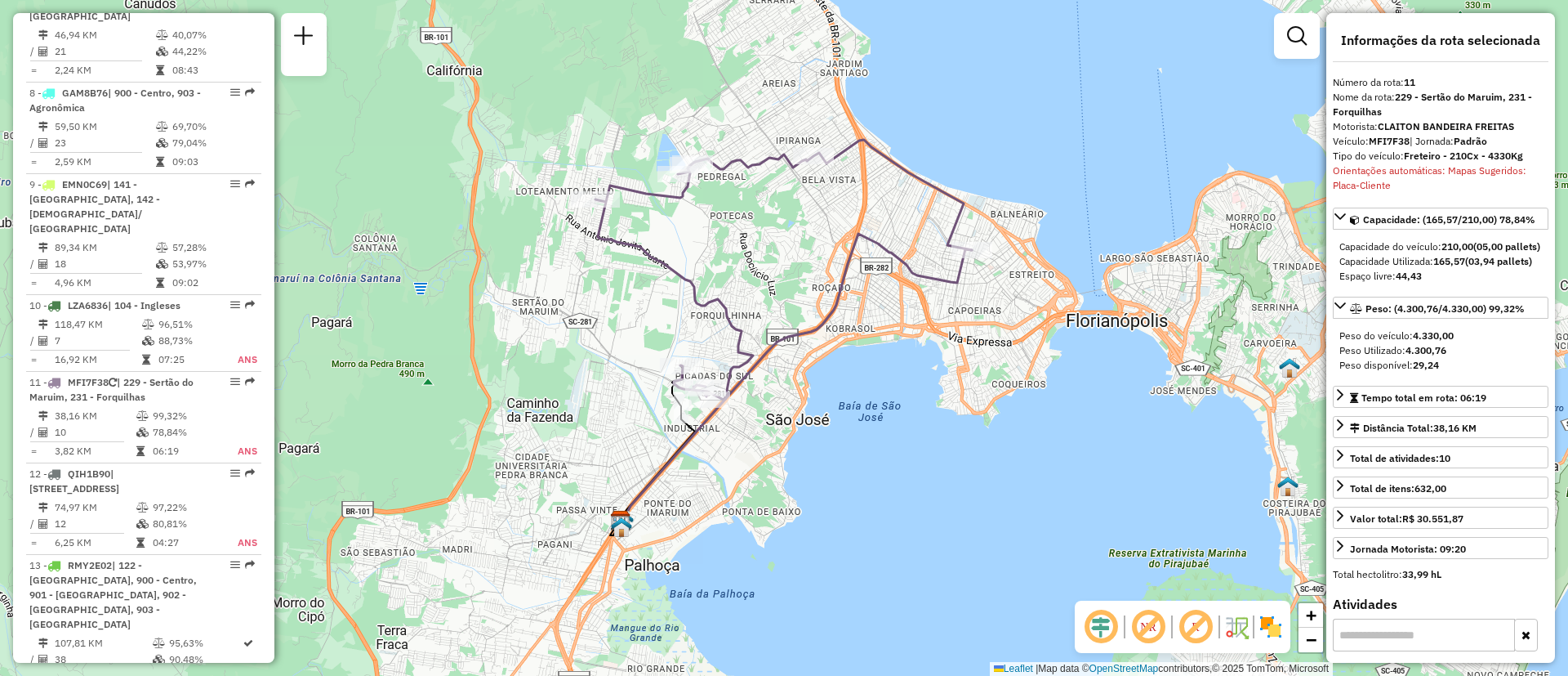
scroll to position [2327, 0]
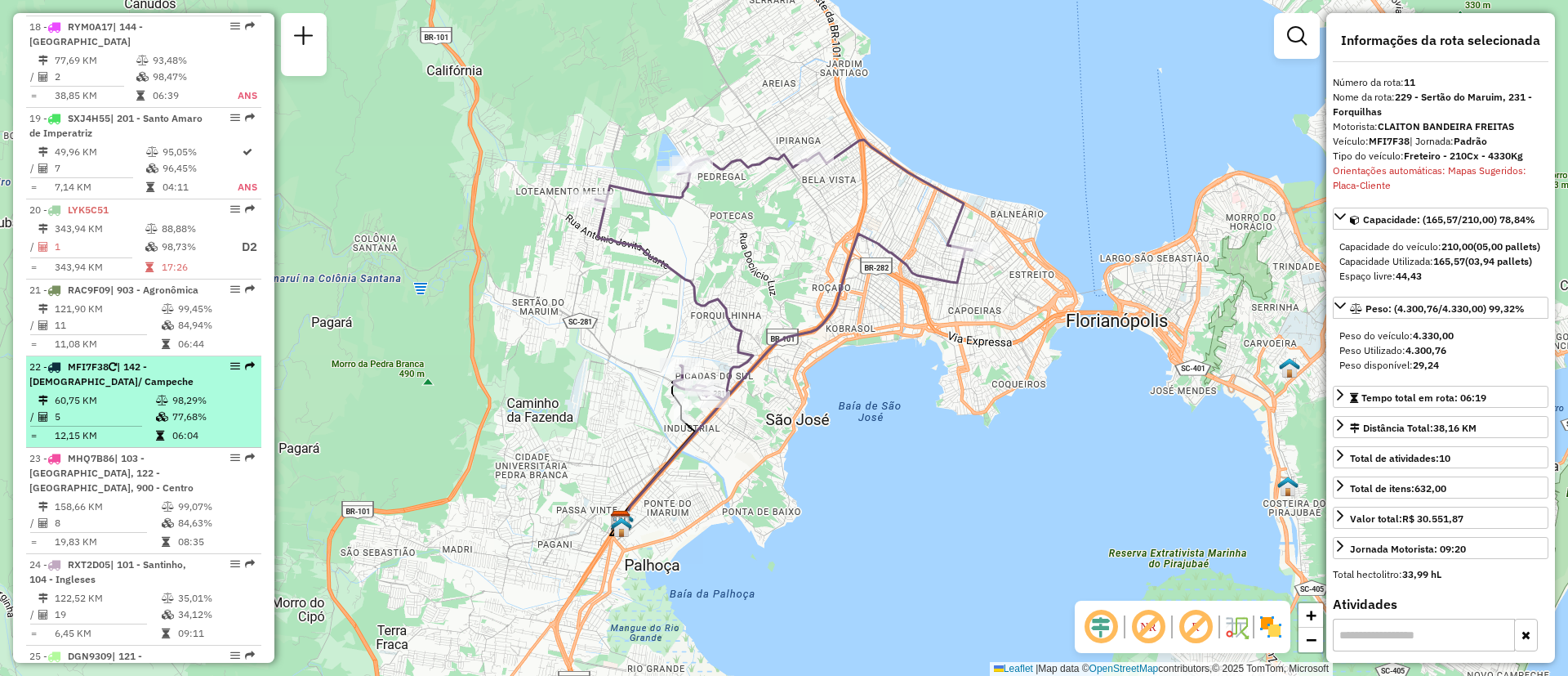
click at [98, 360] on span "| 142 - [DEMOGRAPHIC_DATA]/ Campeche" at bounding box center [111, 374] width 164 height 27
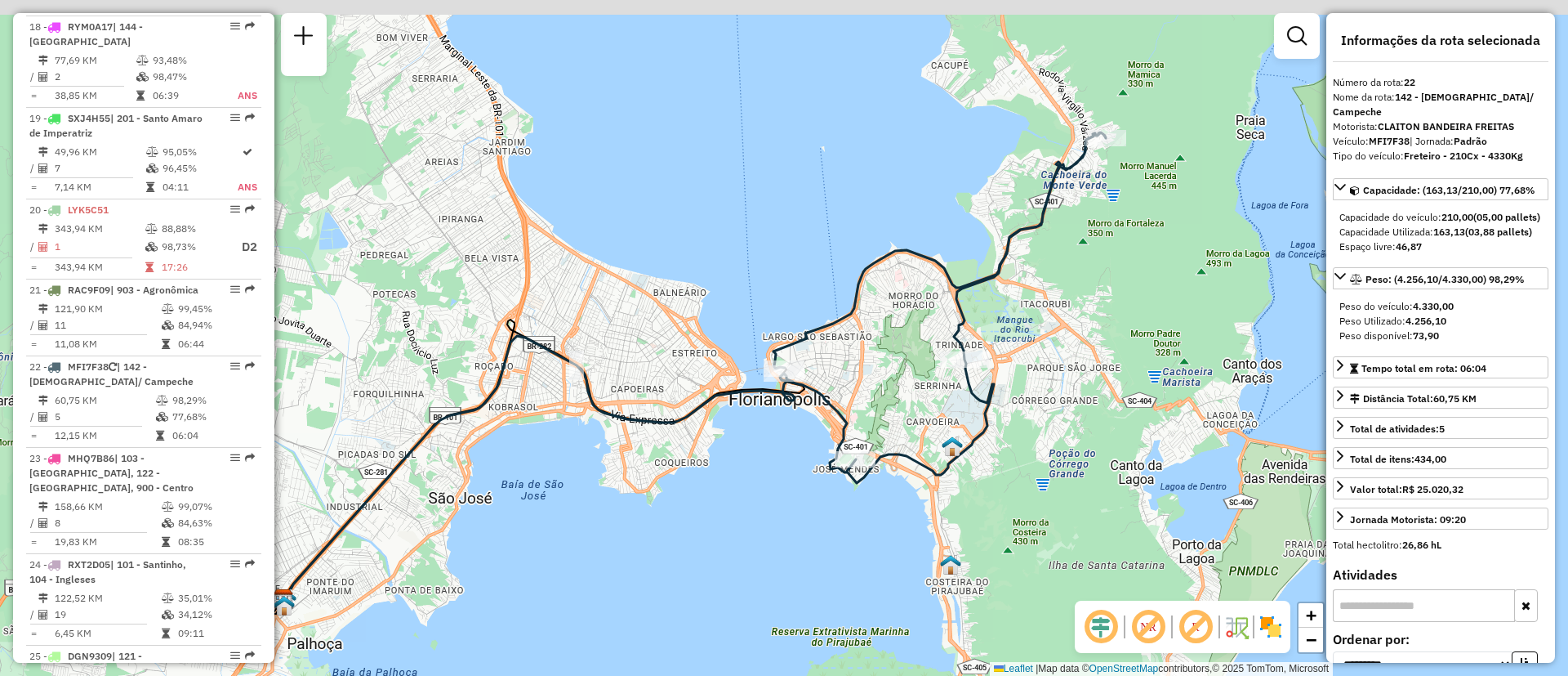
drag, startPoint x: 743, startPoint y: 311, endPoint x: 583, endPoint y: 382, distance: 175.0
click at [583, 382] on div "Janela de atendimento Grade de atendimento Capacidade Transportadoras Veículos …" at bounding box center [784, 338] width 1568 height 676
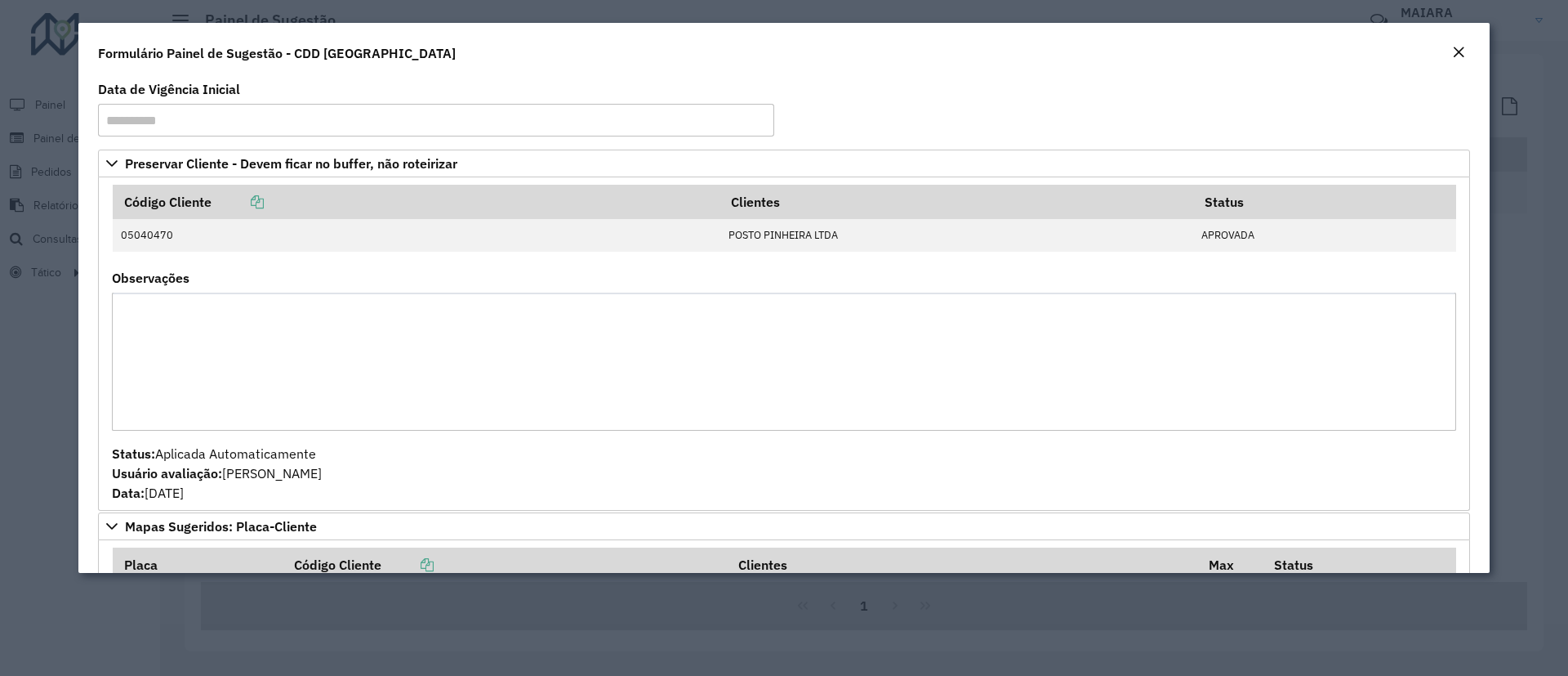
scroll to position [1408, 0]
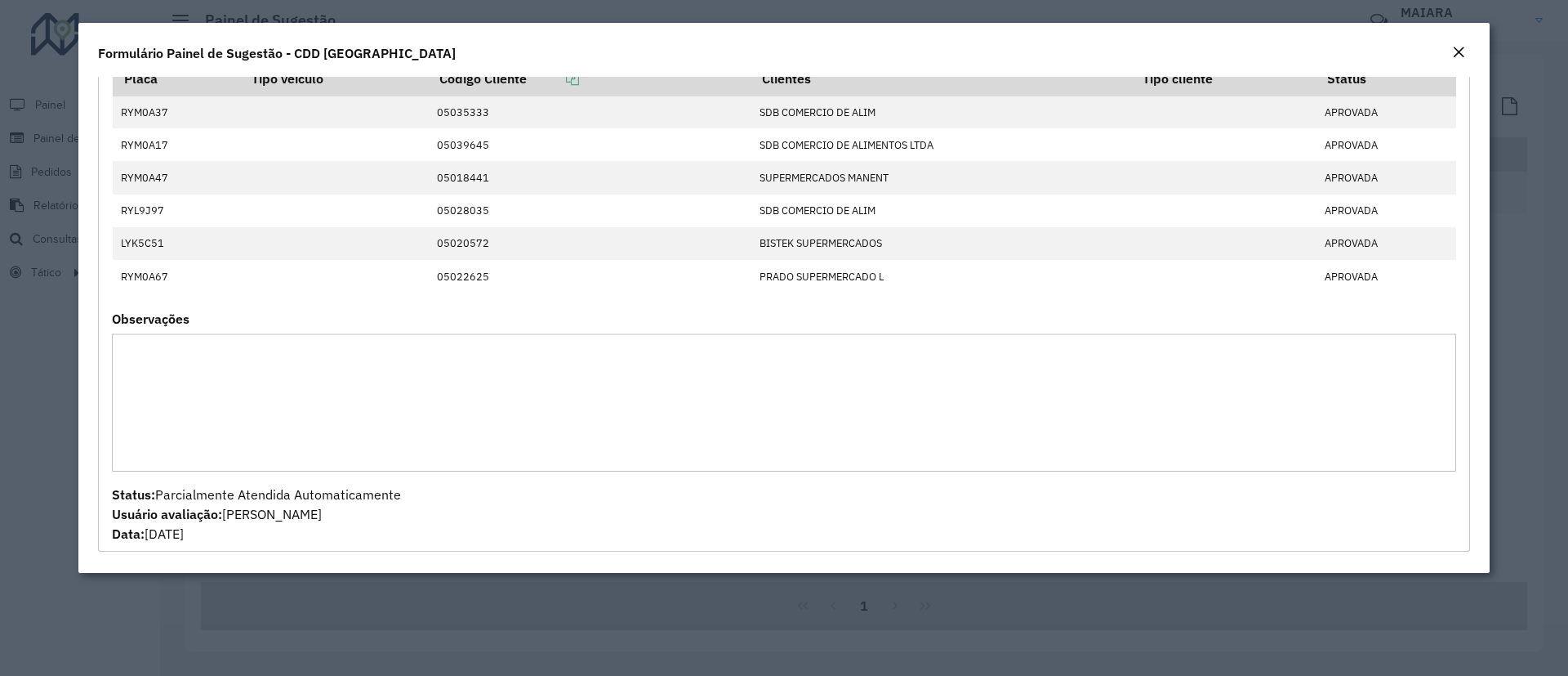
click at [1460, 51] on em "Close" at bounding box center [1458, 52] width 13 height 13
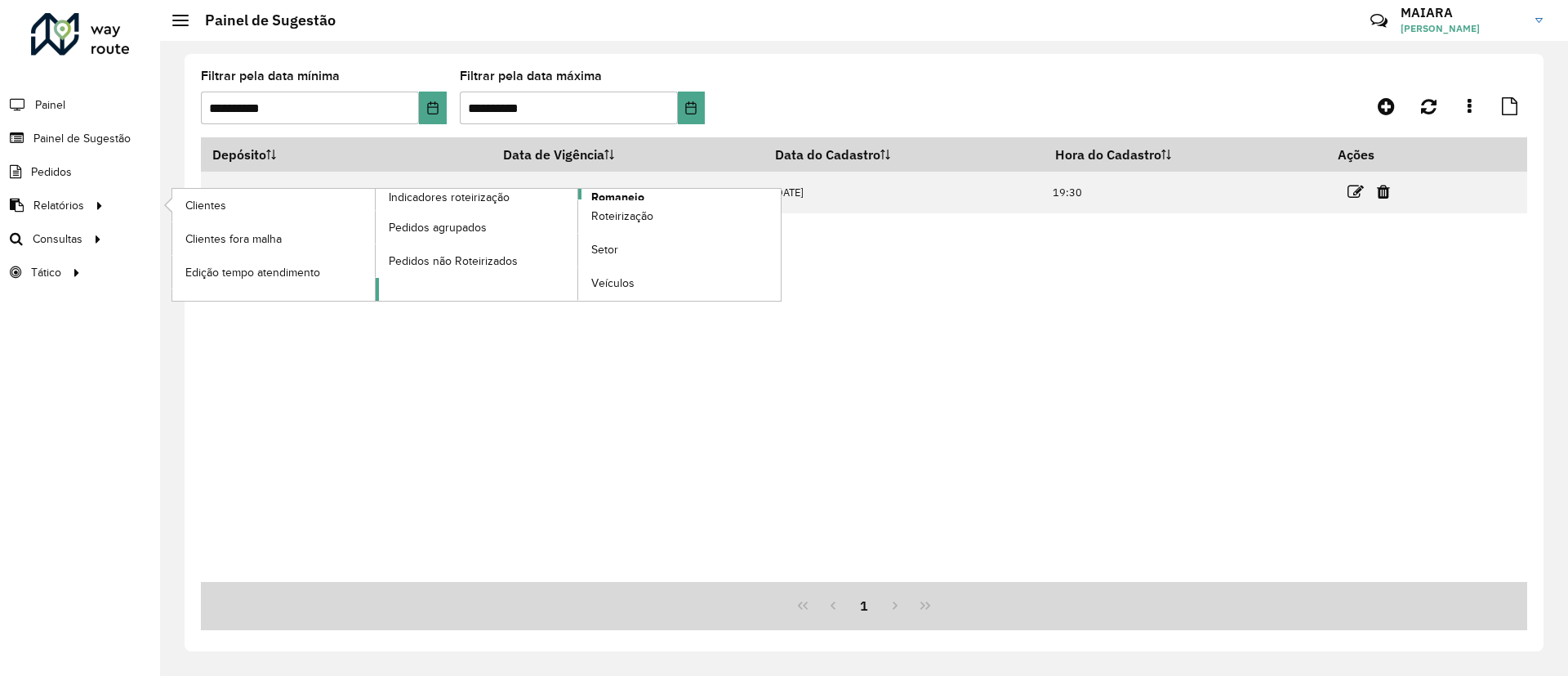
click at [626, 192] on span "Romaneio" at bounding box center [618, 198] width 53 height 17
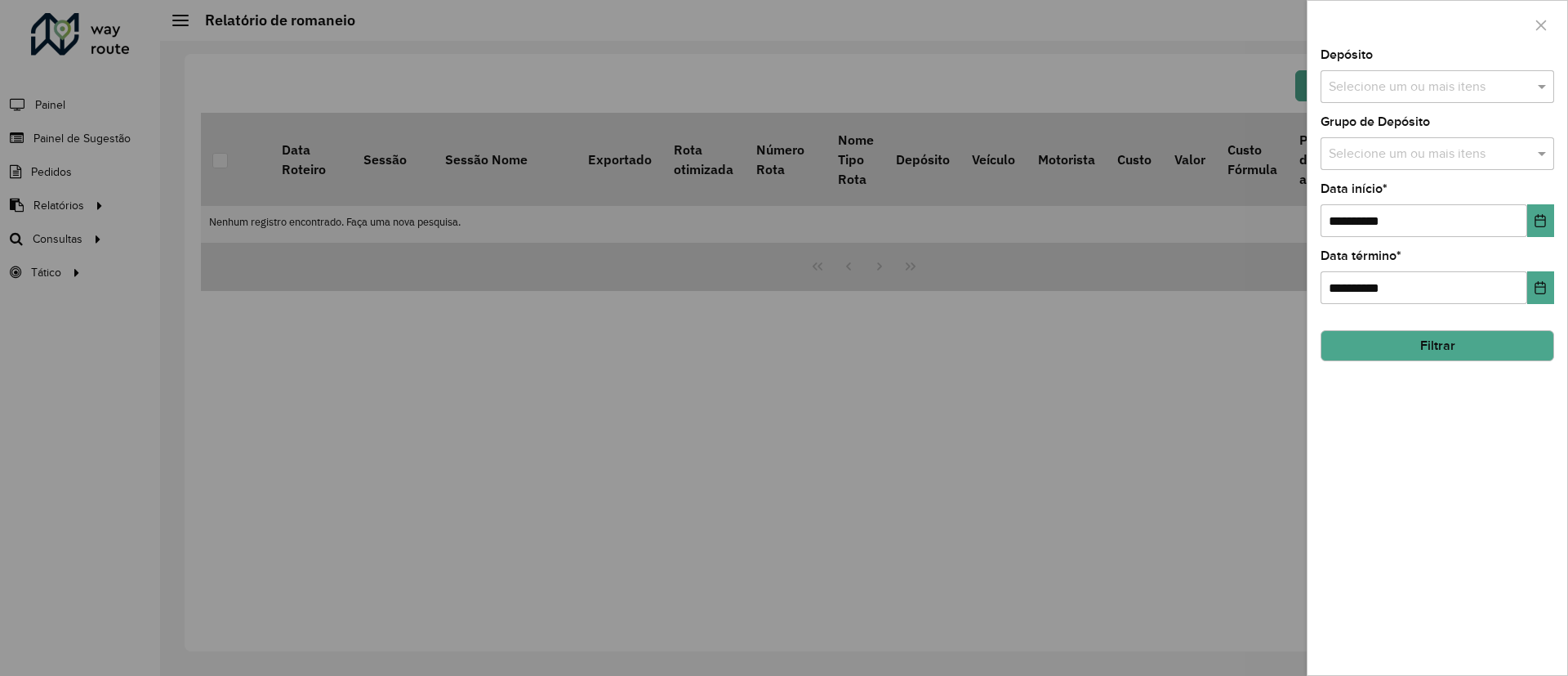
click at [1383, 90] on input "text" at bounding box center [1429, 87] width 209 height 20
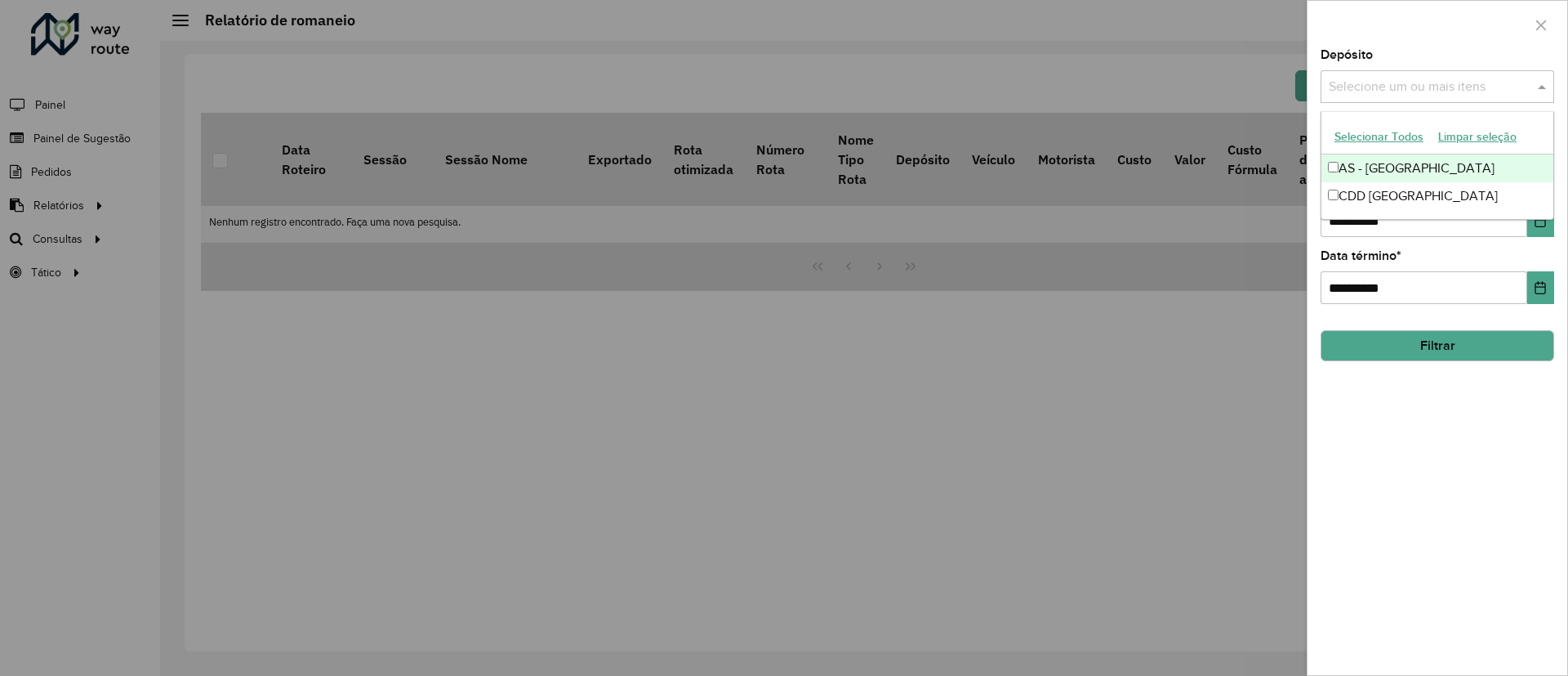
click at [1373, 194] on div "CDD [GEOGRAPHIC_DATA]" at bounding box center [1437, 196] width 232 height 28
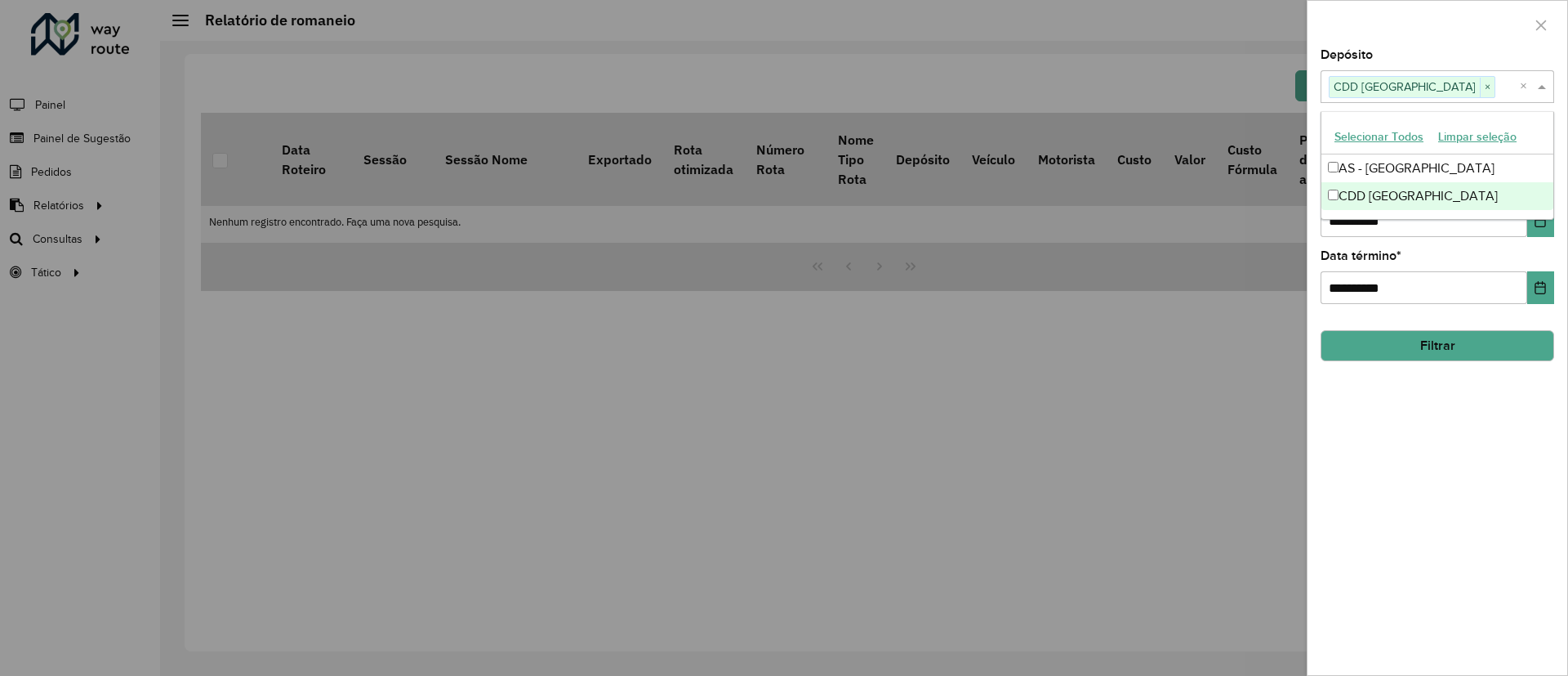
click at [1402, 335] on button "Filtrar" at bounding box center [1438, 346] width 234 height 31
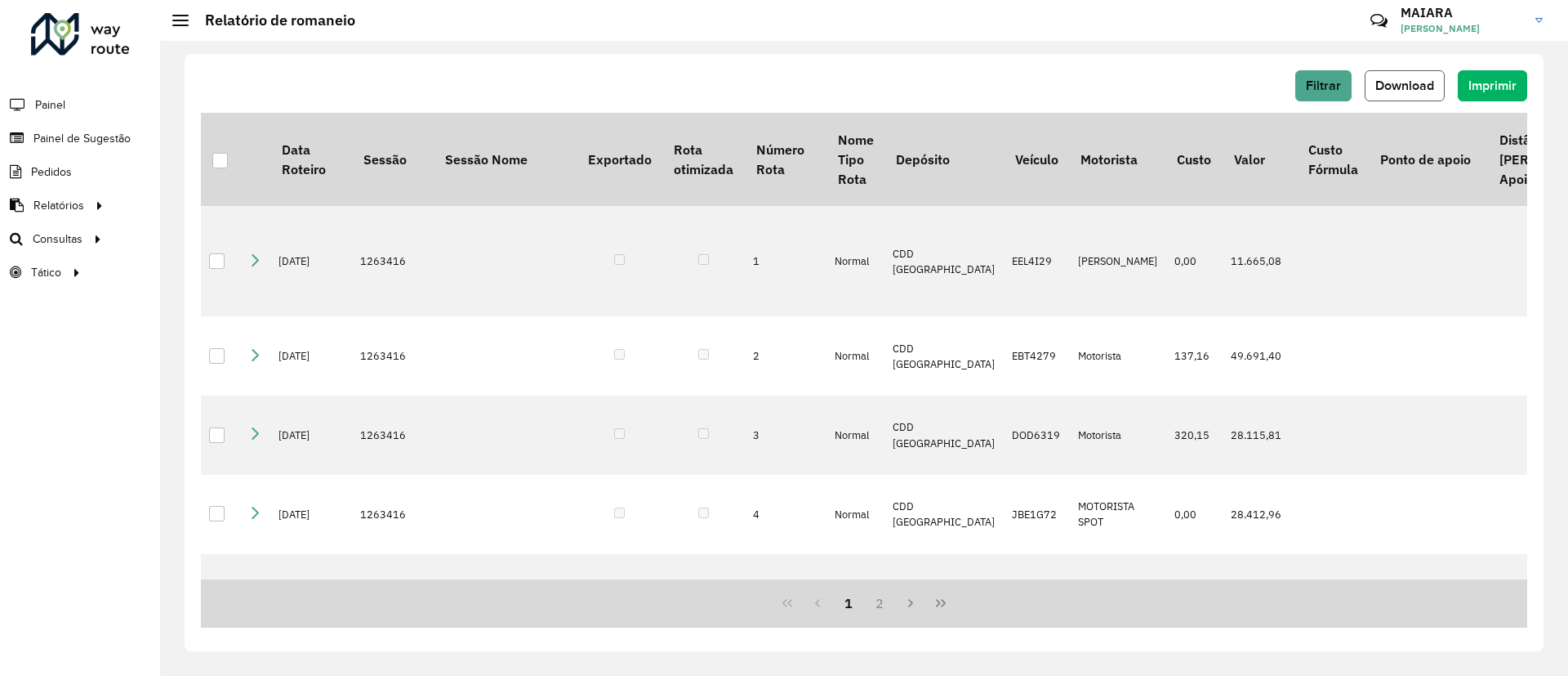
click at [1411, 95] on button "Download" at bounding box center [1405, 86] width 80 height 31
